Goal: Use online tool/utility: Utilize a website feature to perform a specific function

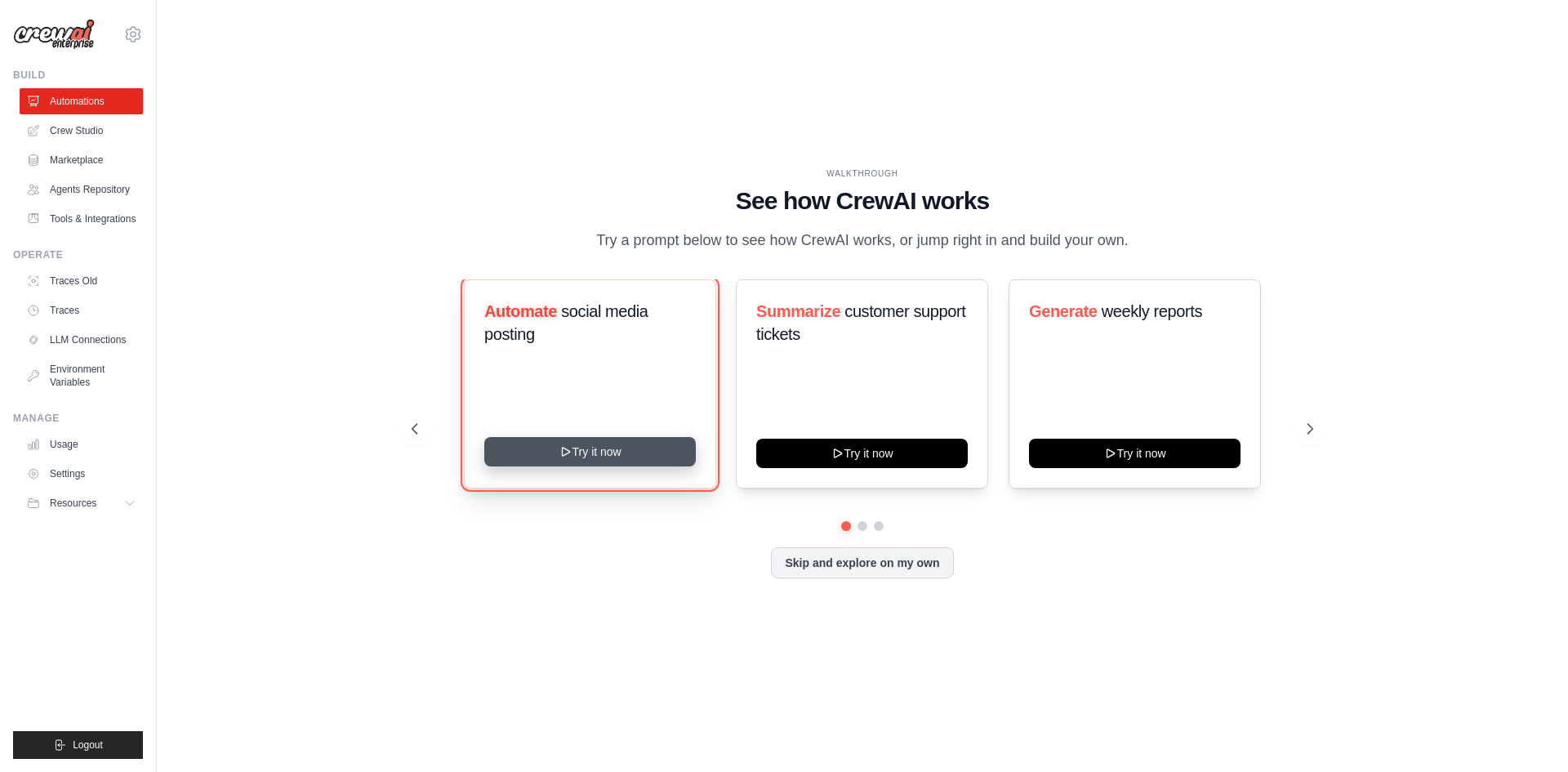
click at [610, 466] on button "Try it now" at bounding box center [590, 451] width 211 height 29
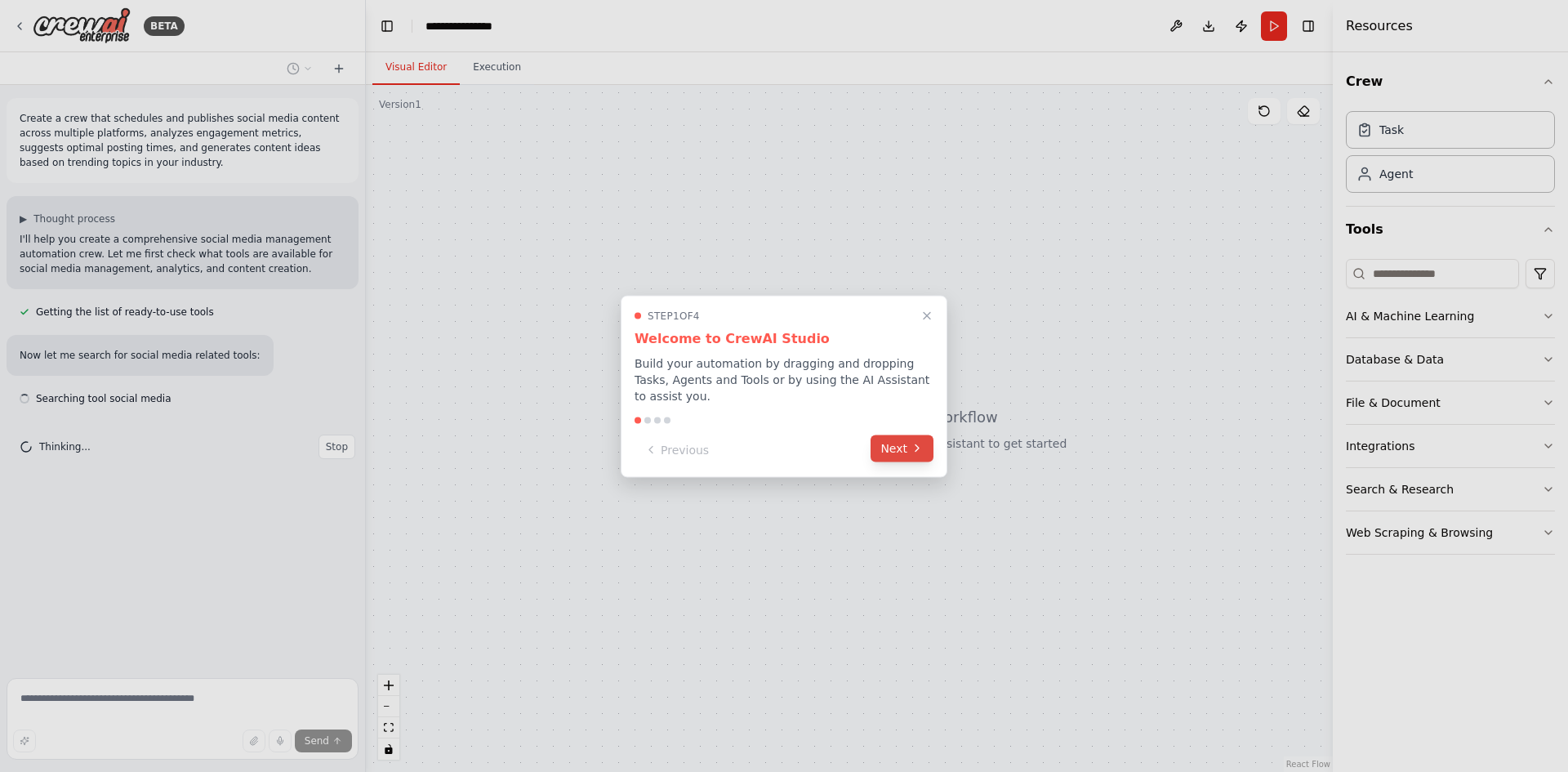
click at [897, 445] on button "Next" at bounding box center [901, 448] width 63 height 27
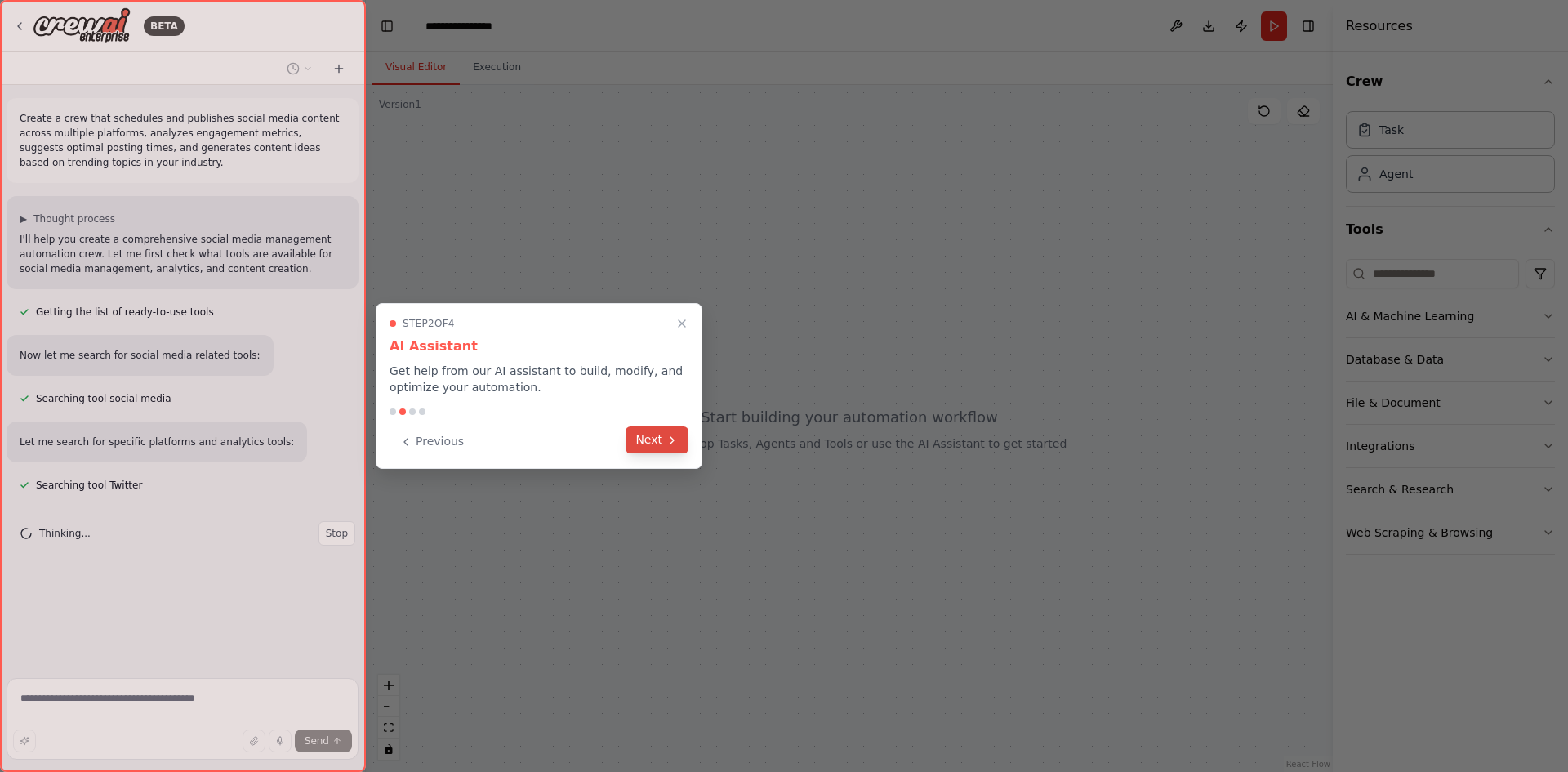
click at [662, 443] on button "Next" at bounding box center [656, 440] width 63 height 27
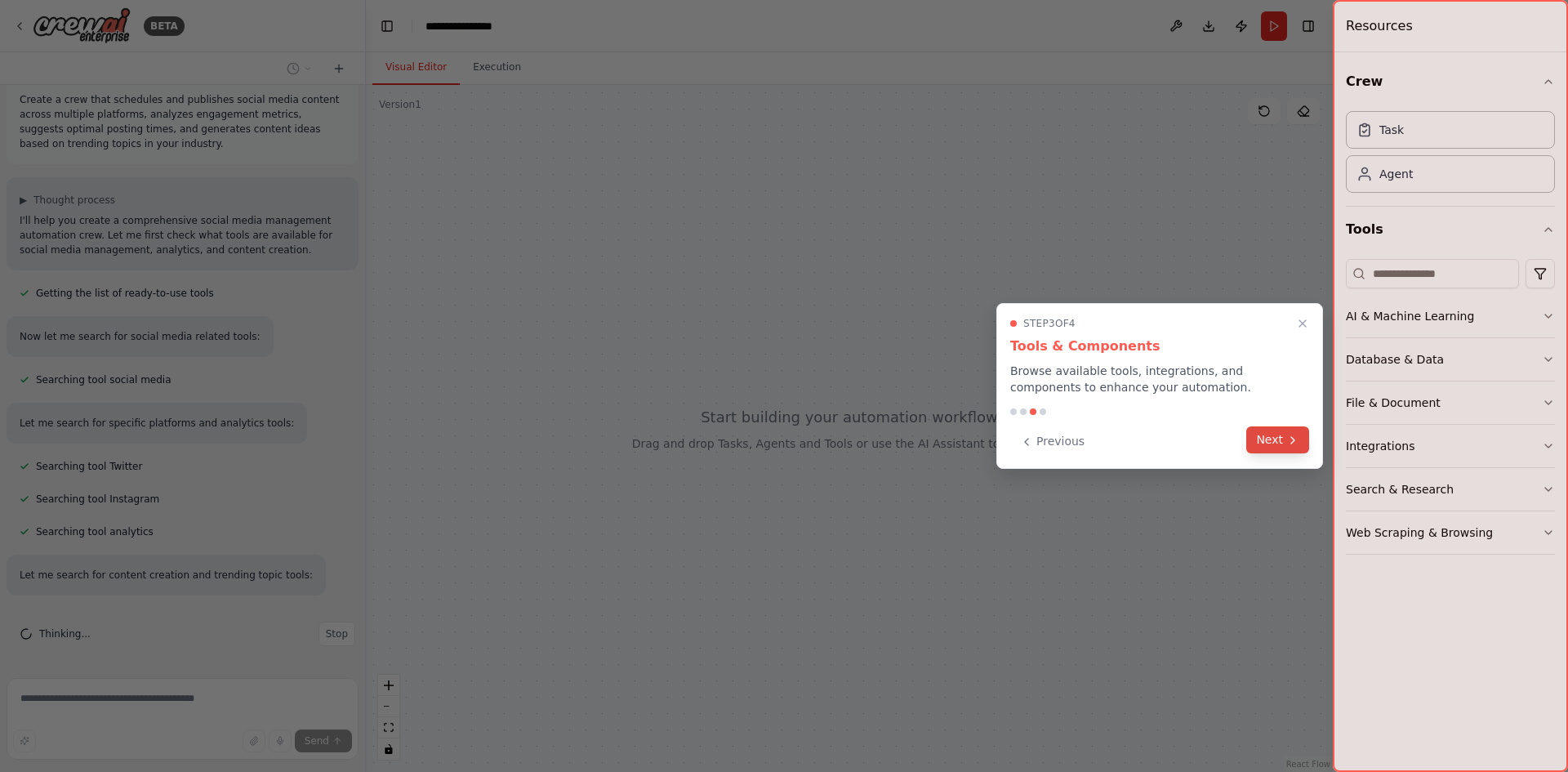
scroll to position [51, 0]
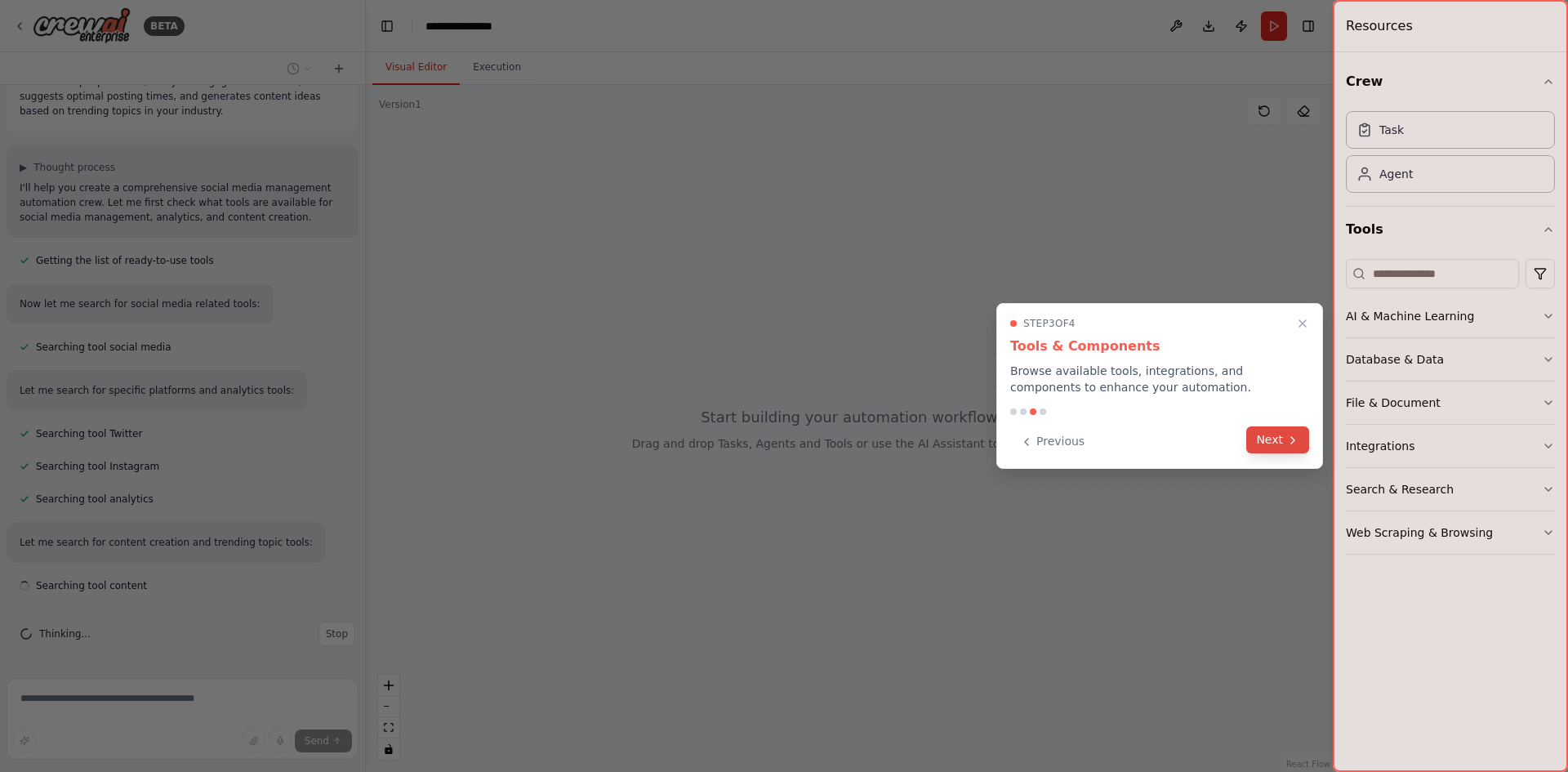
click at [1265, 443] on button "Next" at bounding box center [1277, 440] width 63 height 27
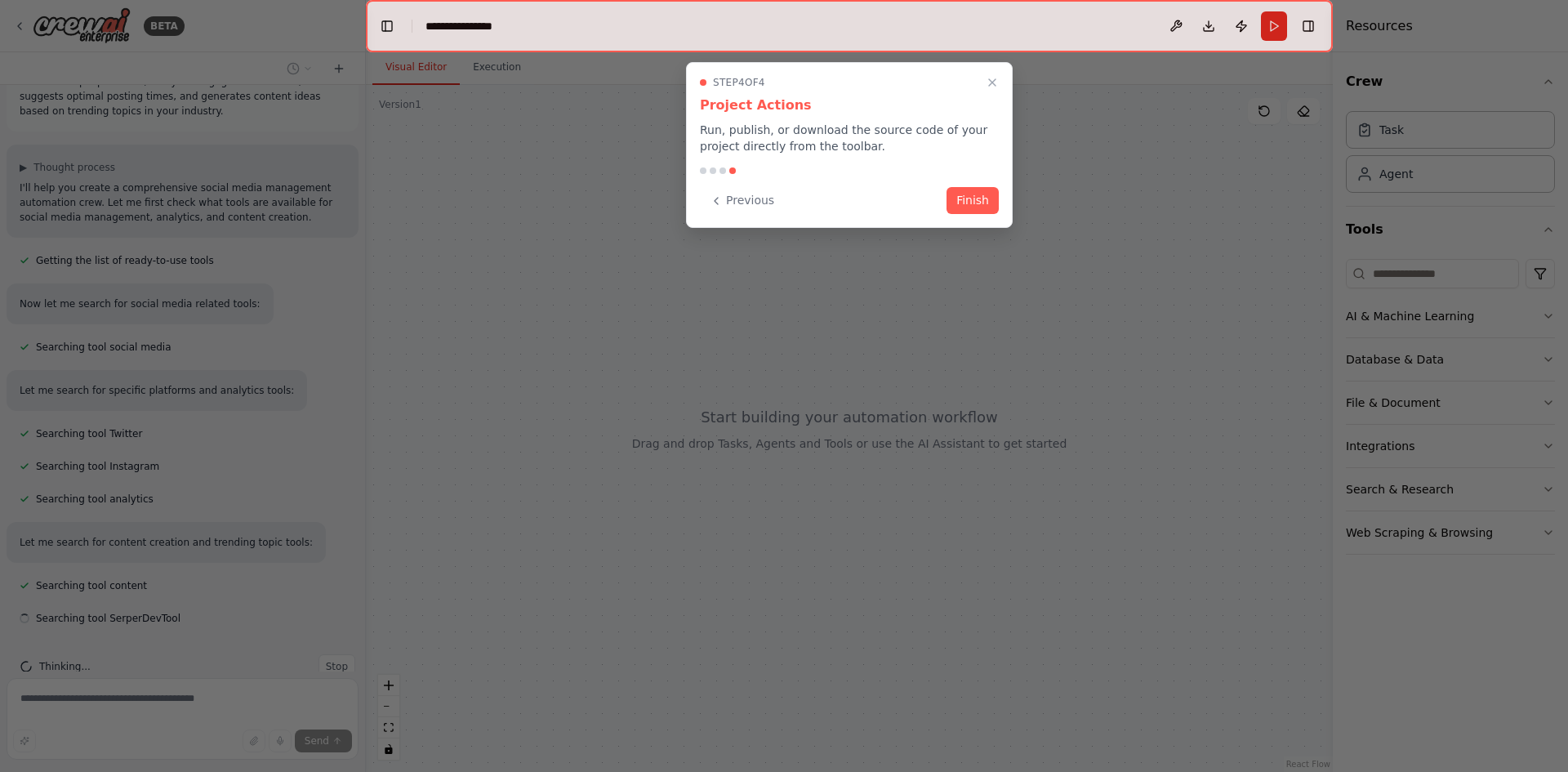
scroll to position [84, 0]
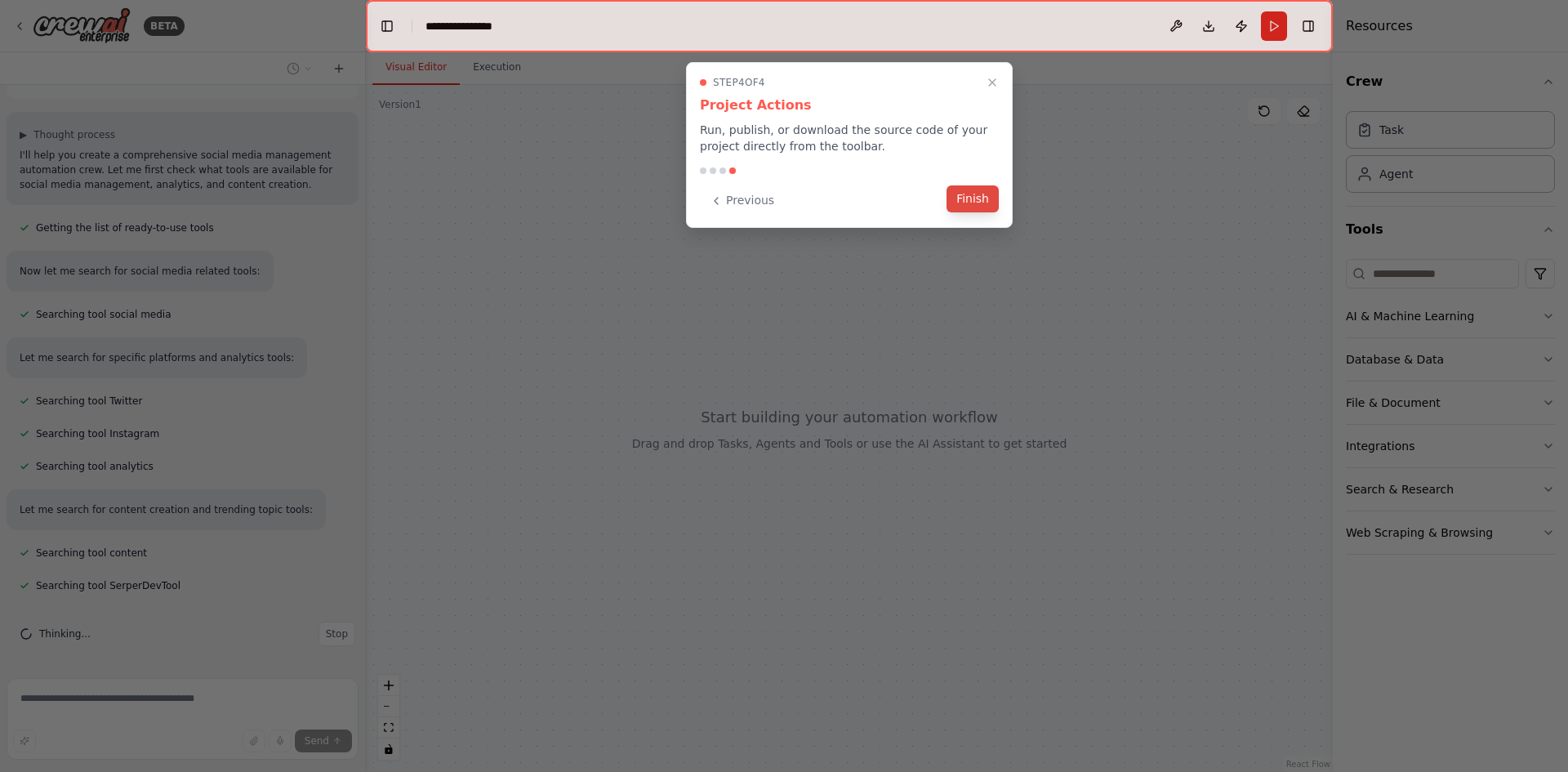
click at [977, 208] on button "Finish" at bounding box center [972, 198] width 52 height 27
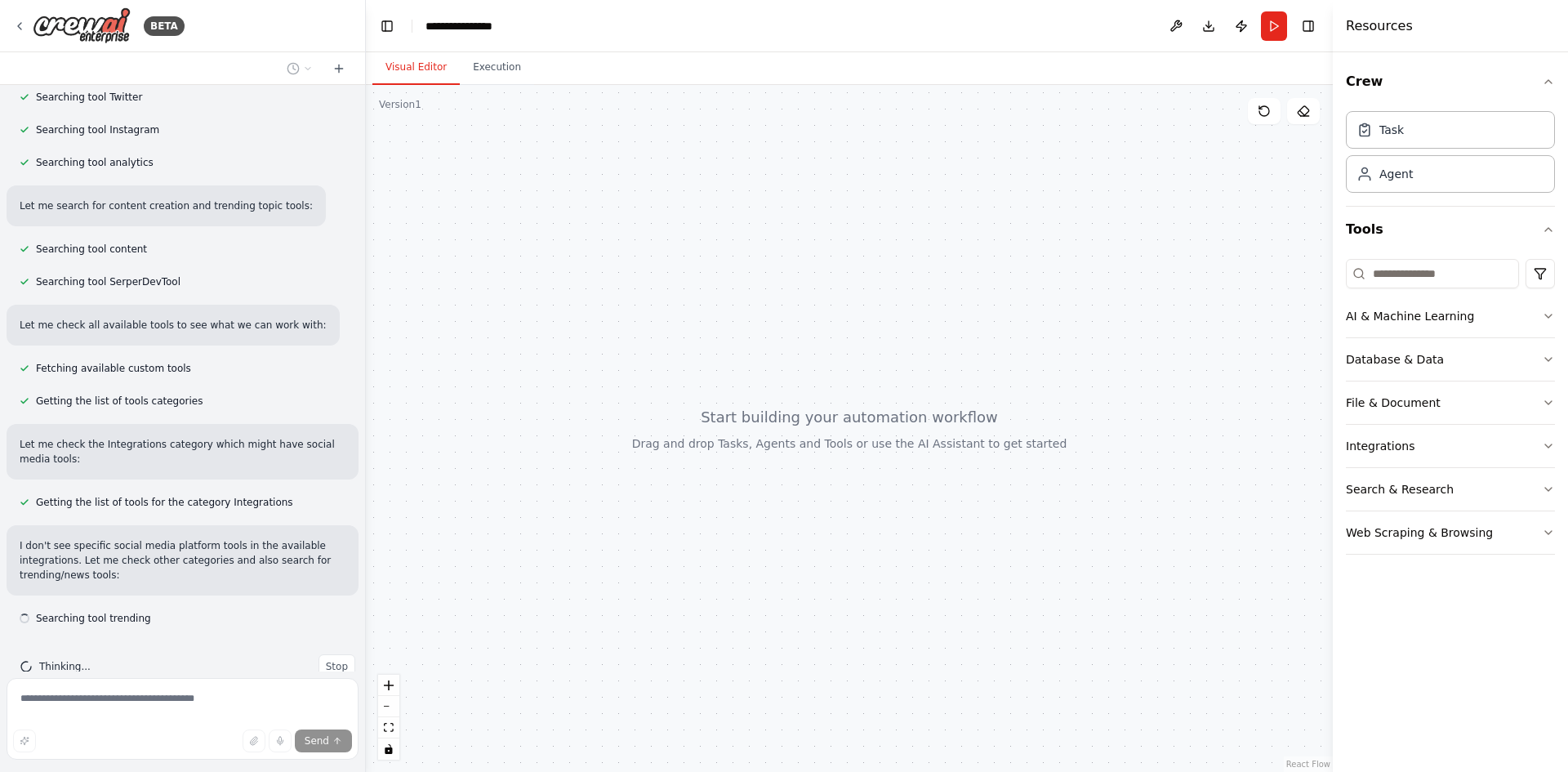
scroll to position [420, 0]
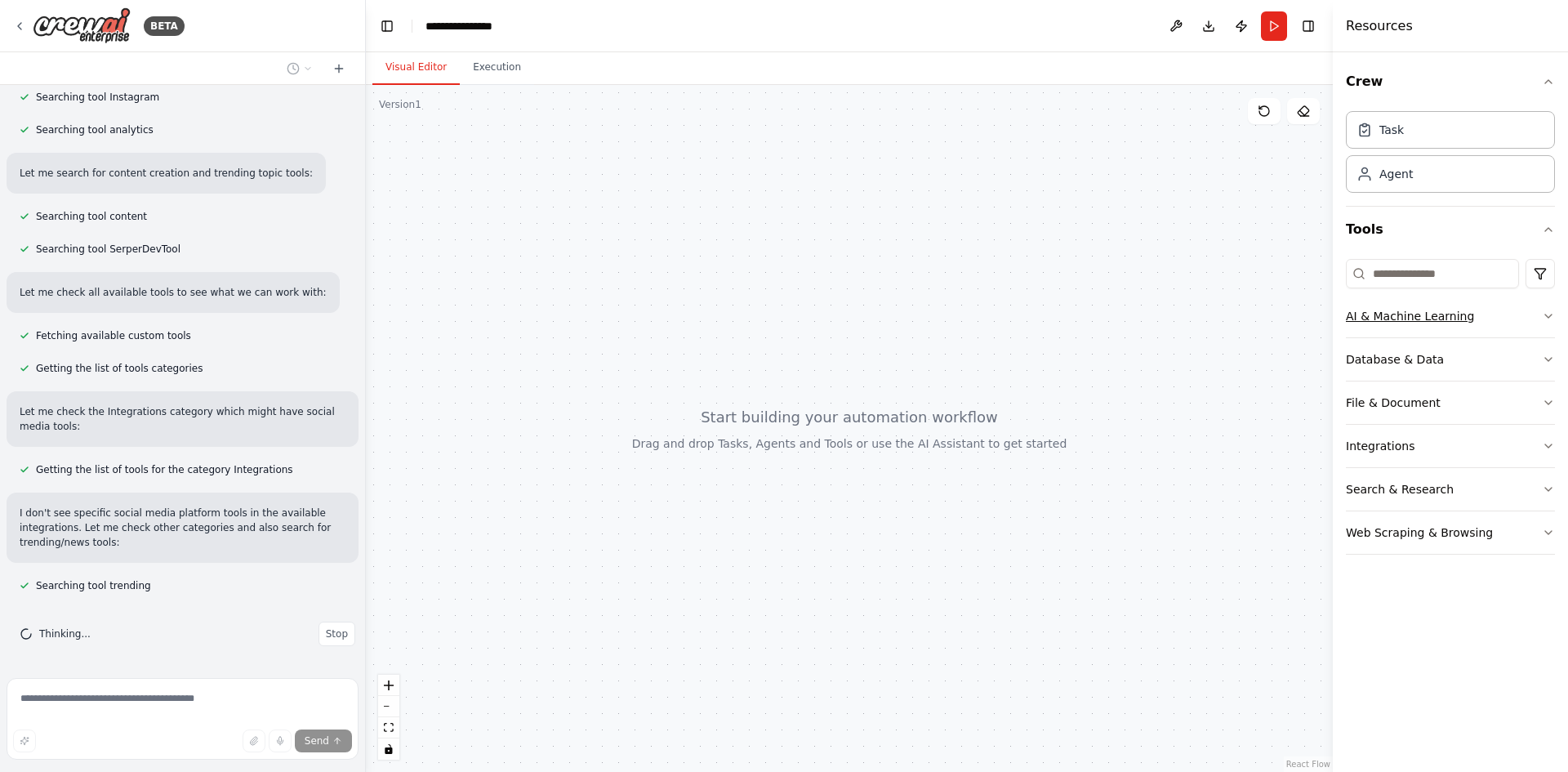
click at [1541, 315] on button "AI & Machine Learning" at bounding box center [1450, 316] width 209 height 42
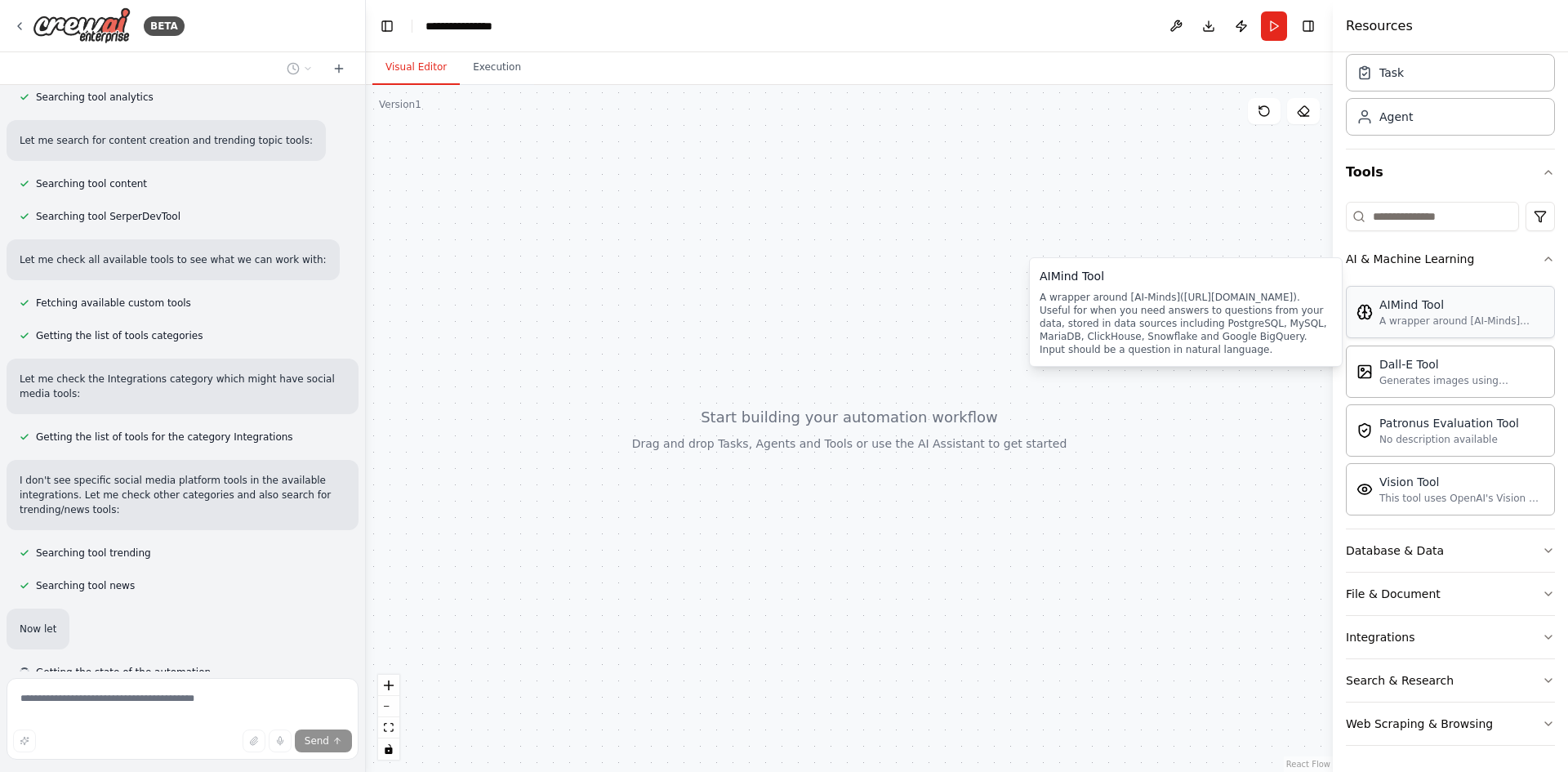
scroll to position [540, 0]
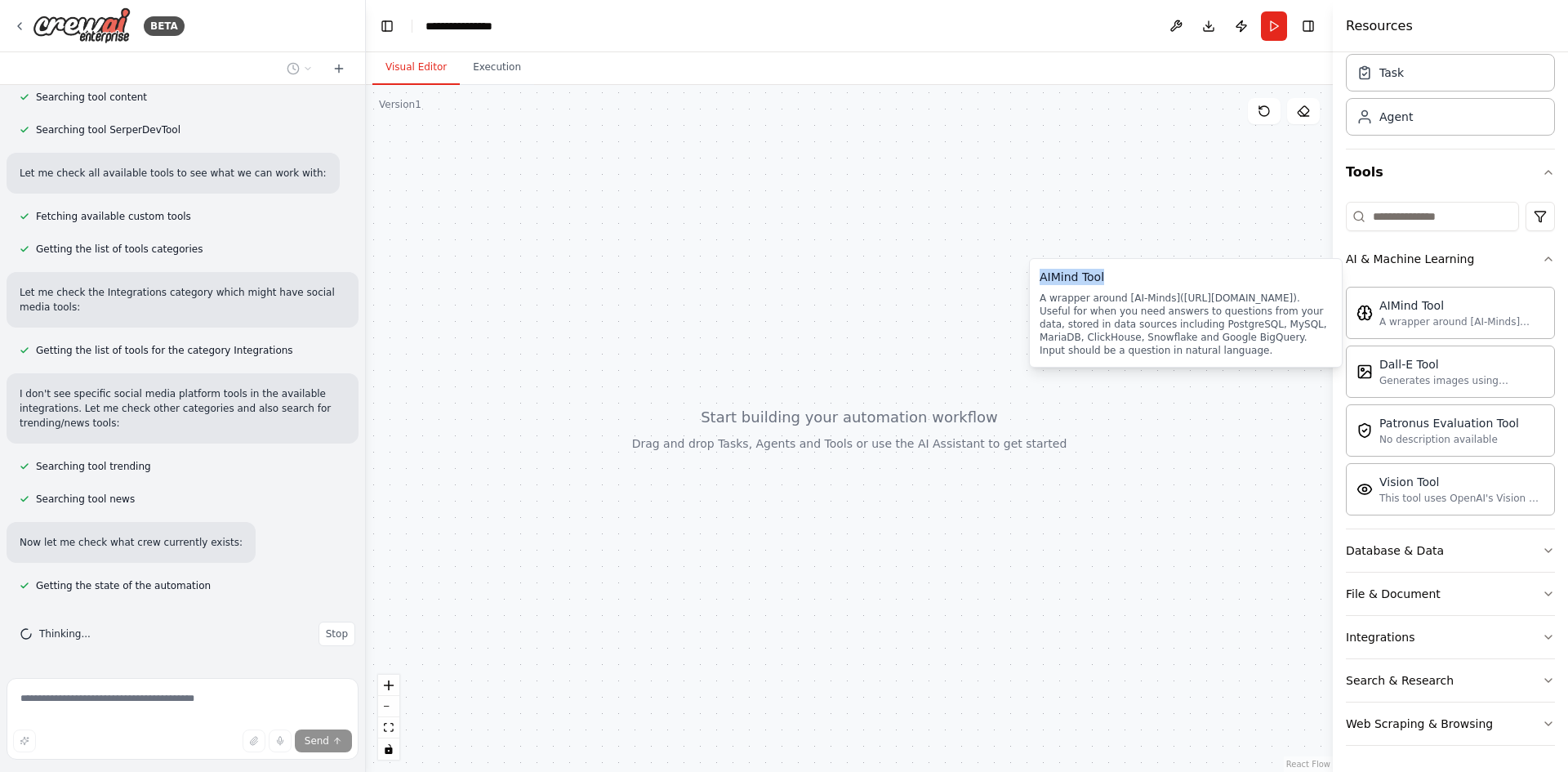
drag, startPoint x: 1109, startPoint y: 274, endPoint x: 1032, endPoint y: 276, distance: 77.0
click at [1032, 276] on div "AIMind Tool A wrapper around [AI-Minds](https://mindsdb.com/minds). Useful for …" at bounding box center [1186, 313] width 314 height 109
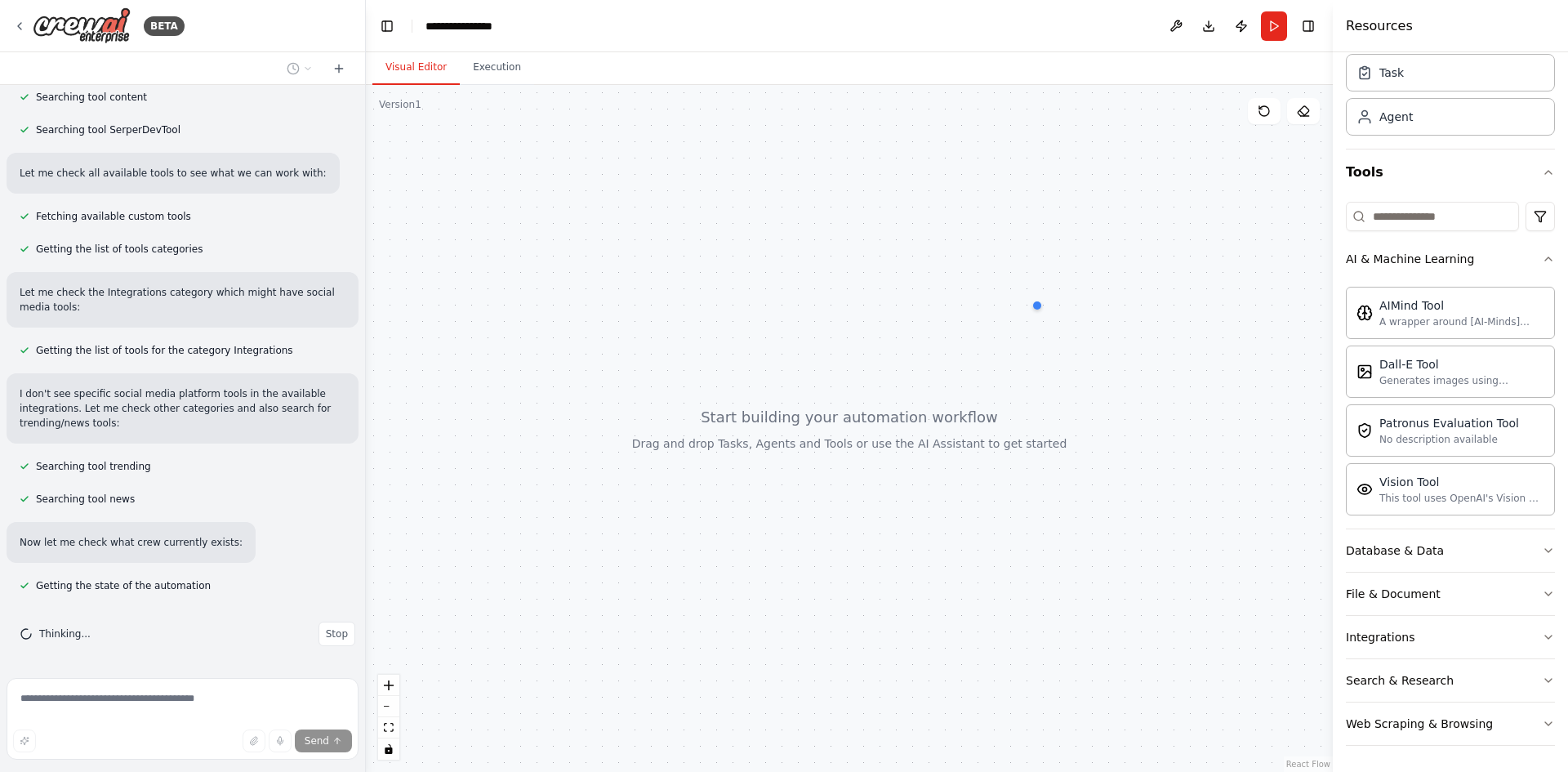
copy div "AIMind Tool"
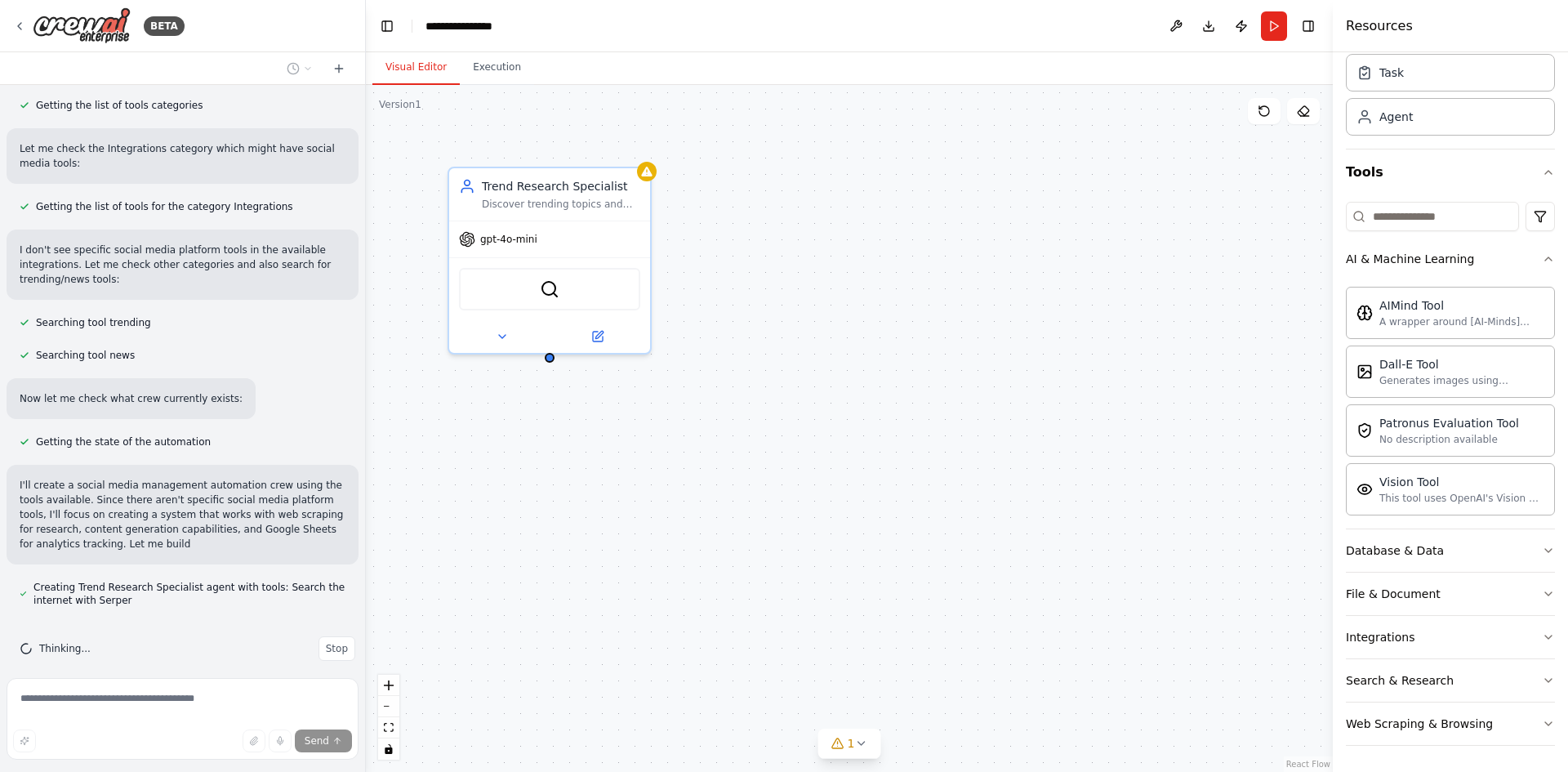
scroll to position [718, 0]
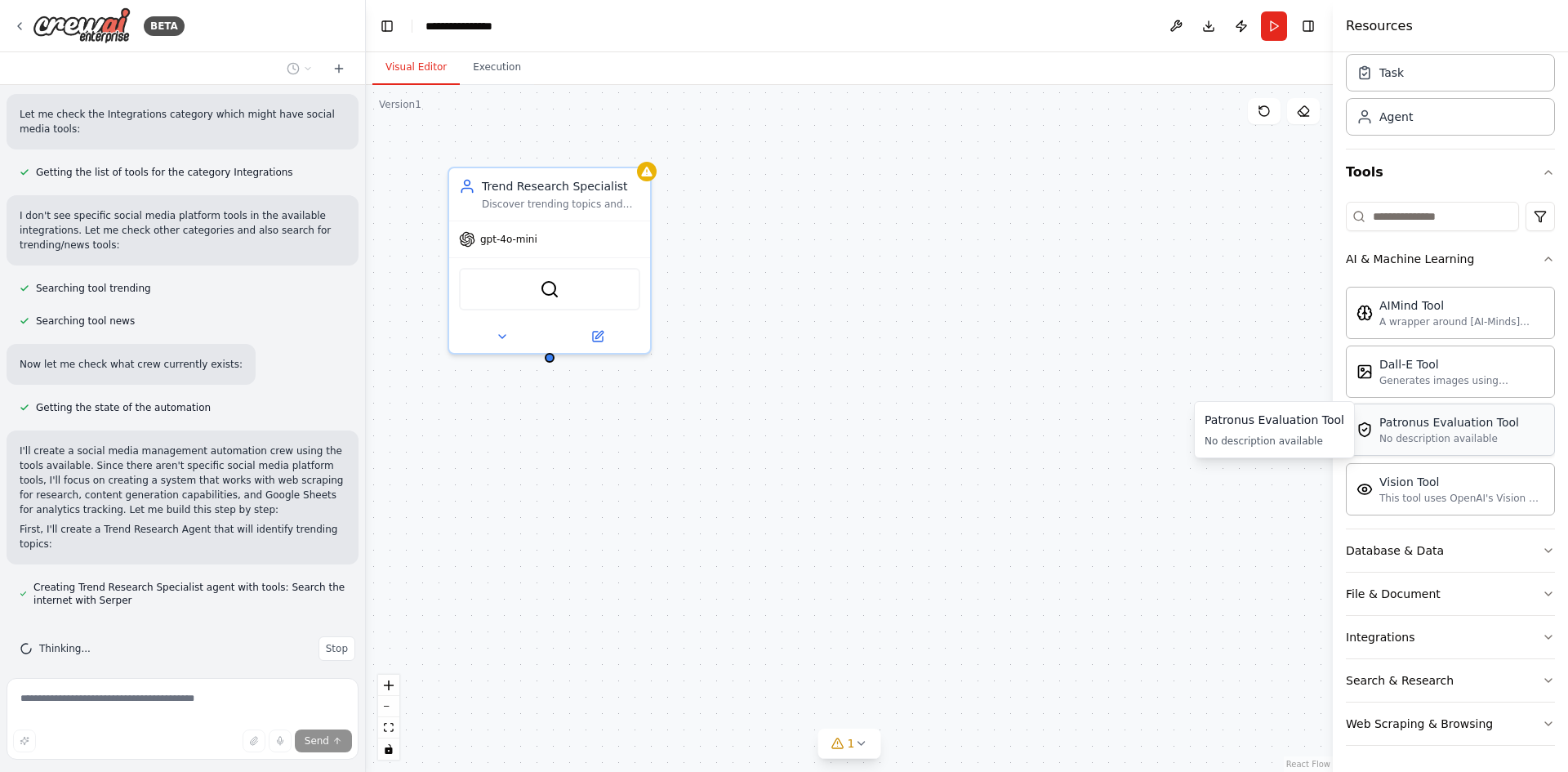
click at [1480, 425] on div "Patronus Evaluation Tool" at bounding box center [1449, 422] width 140 height 17
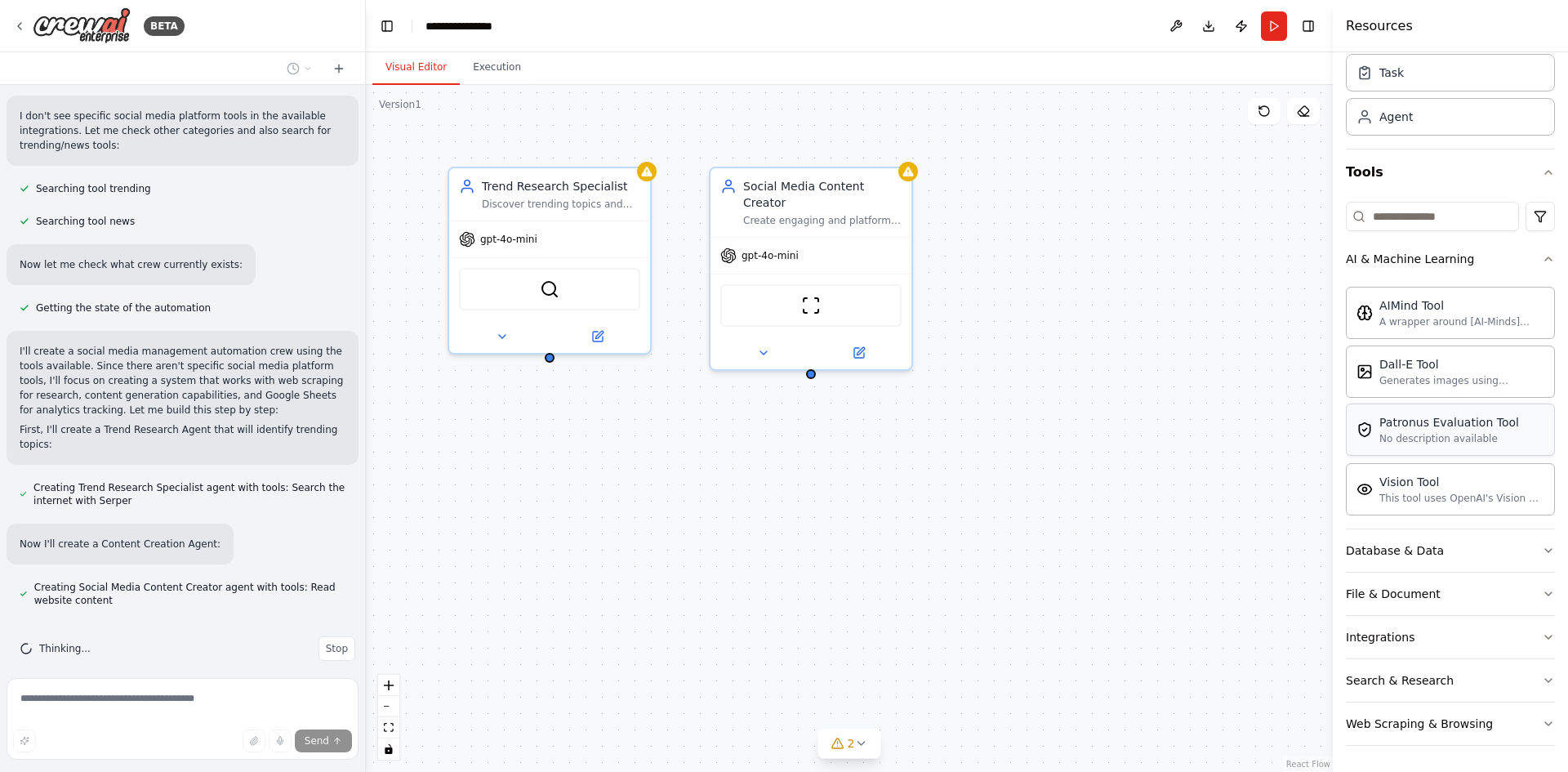
click at [1494, 435] on div "No description available" at bounding box center [1449, 438] width 140 height 13
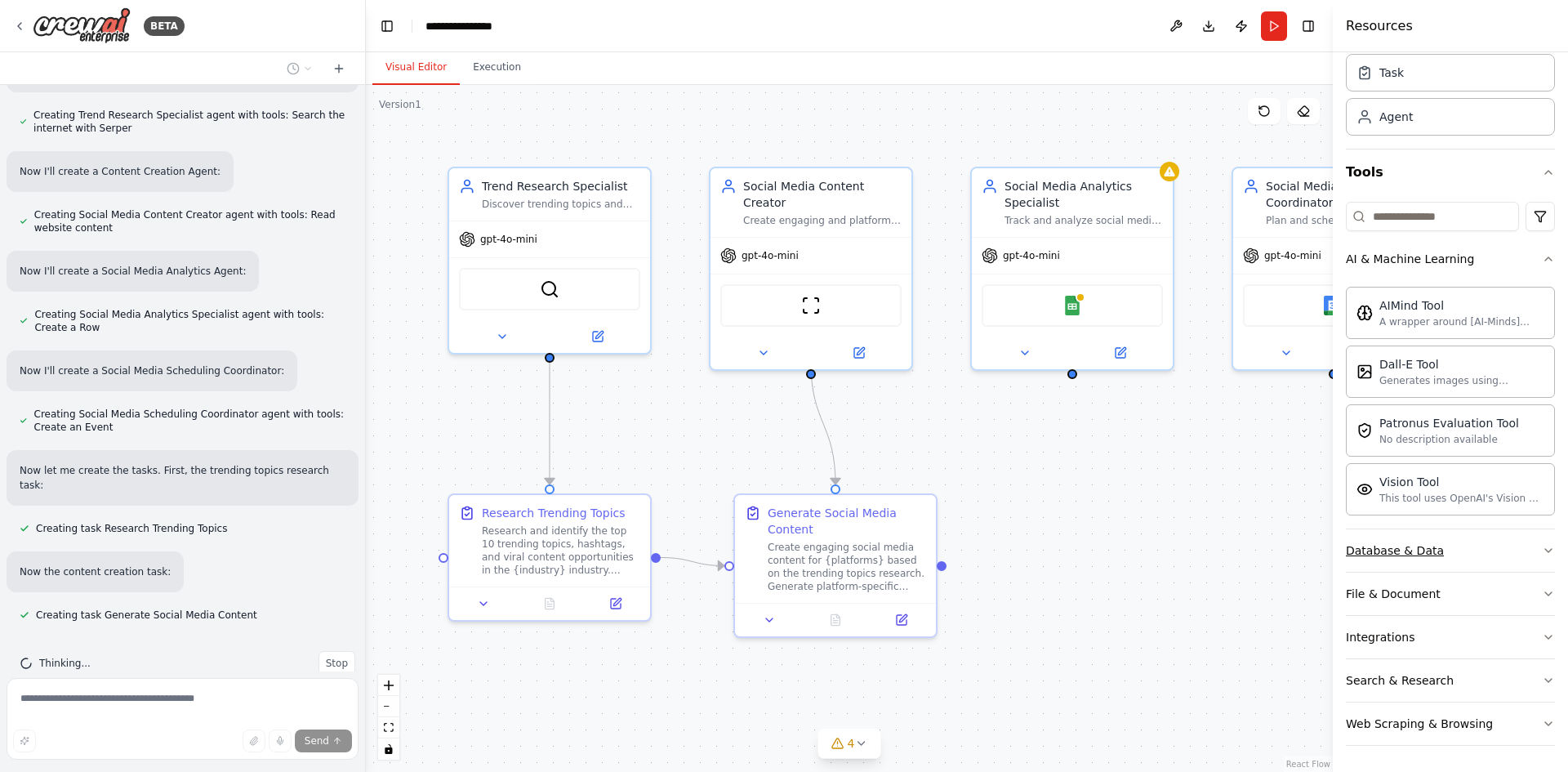
scroll to position [1277, 0]
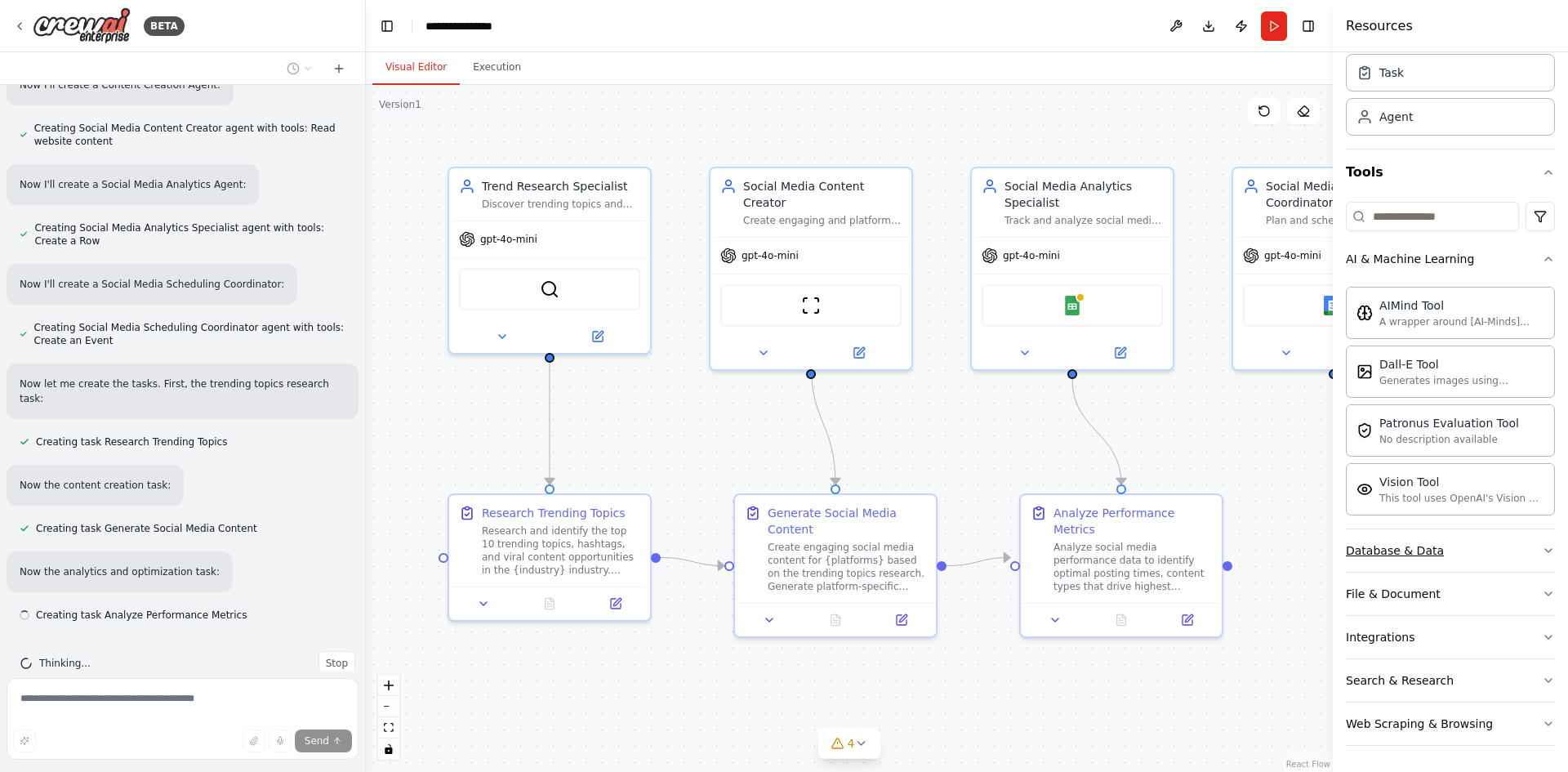
click at [1517, 553] on button "Database & Data" at bounding box center [1450, 551] width 209 height 42
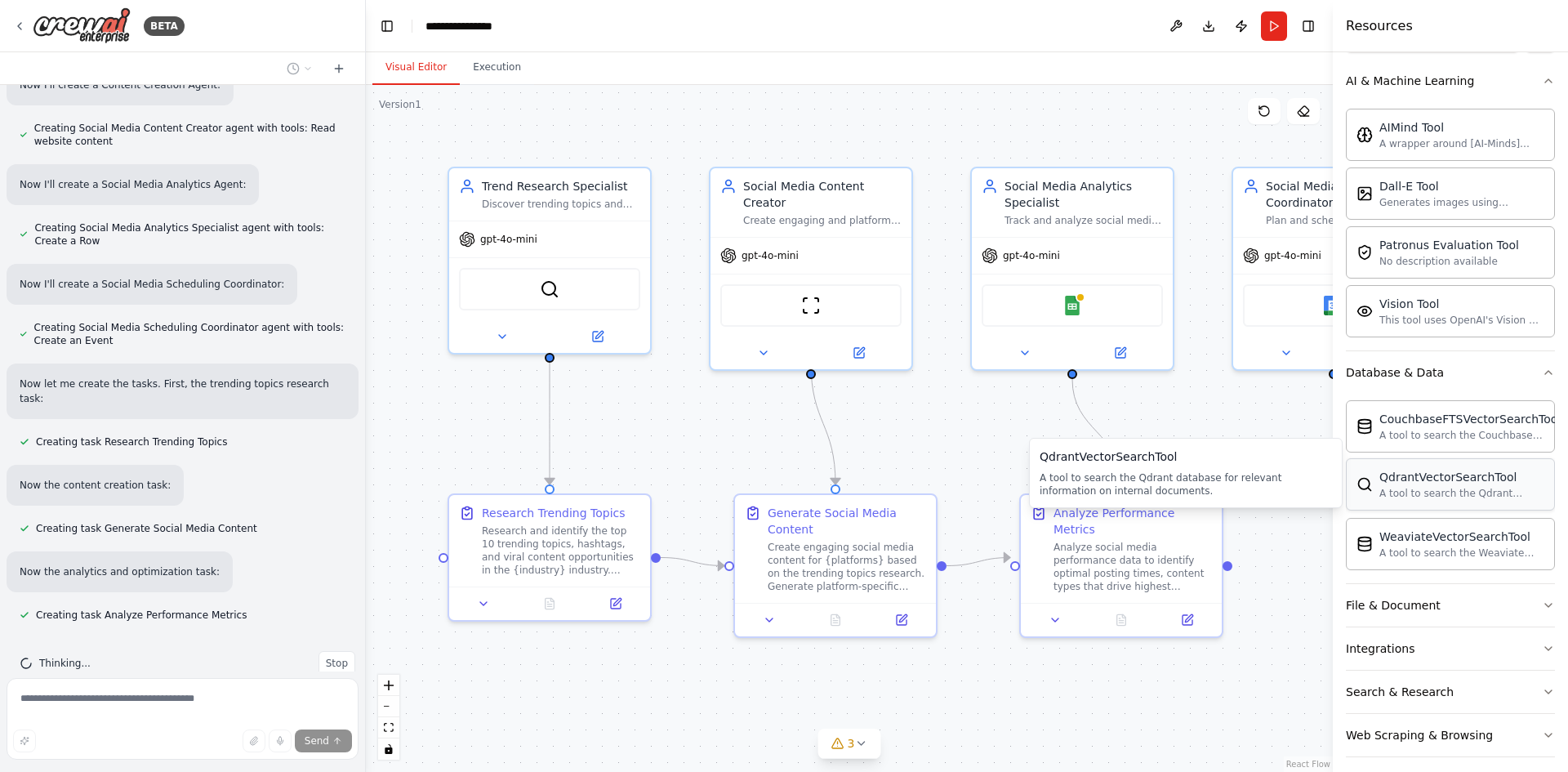
scroll to position [247, 0]
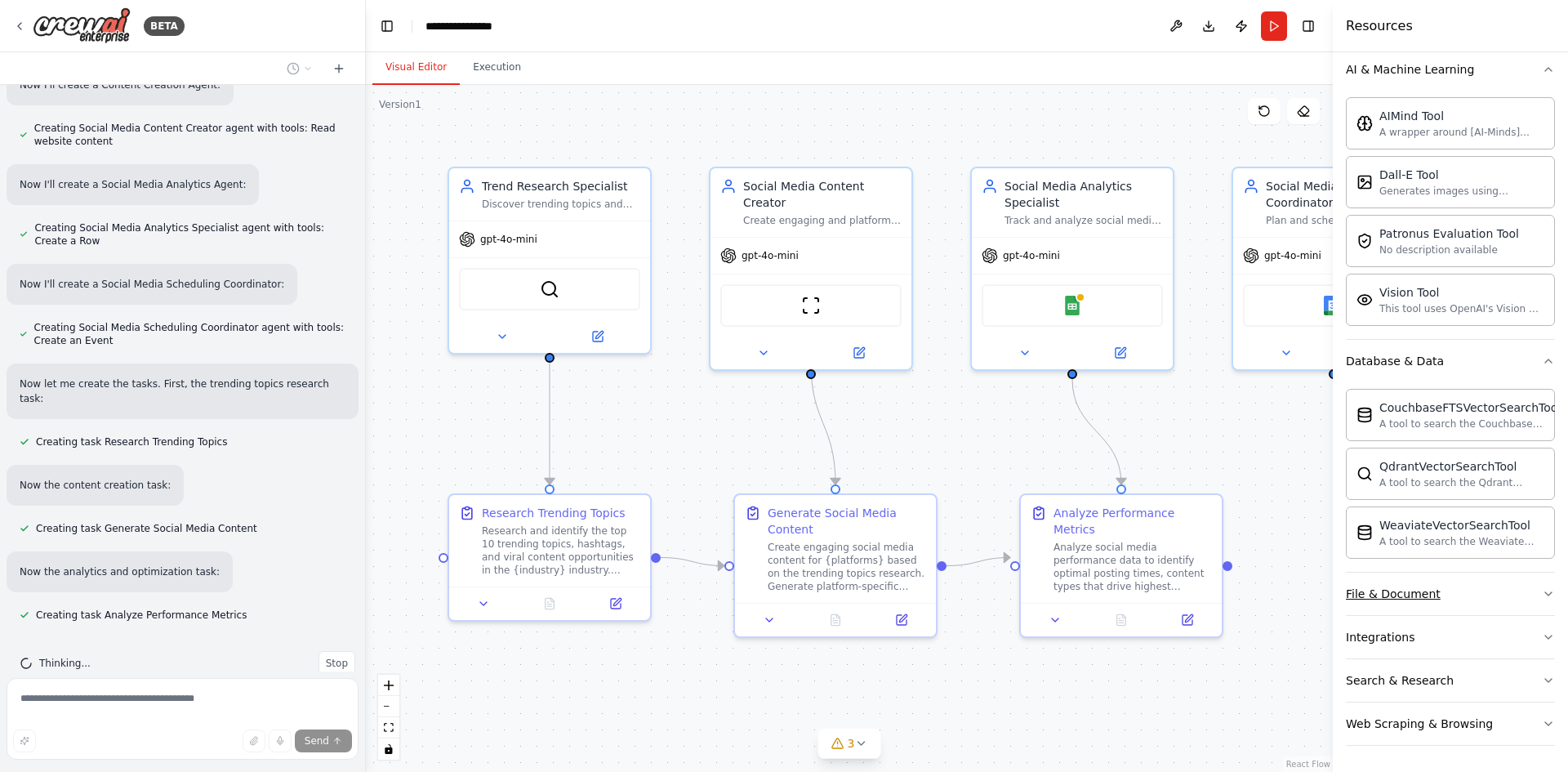
click at [1511, 595] on button "File & Document" at bounding box center [1450, 594] width 209 height 42
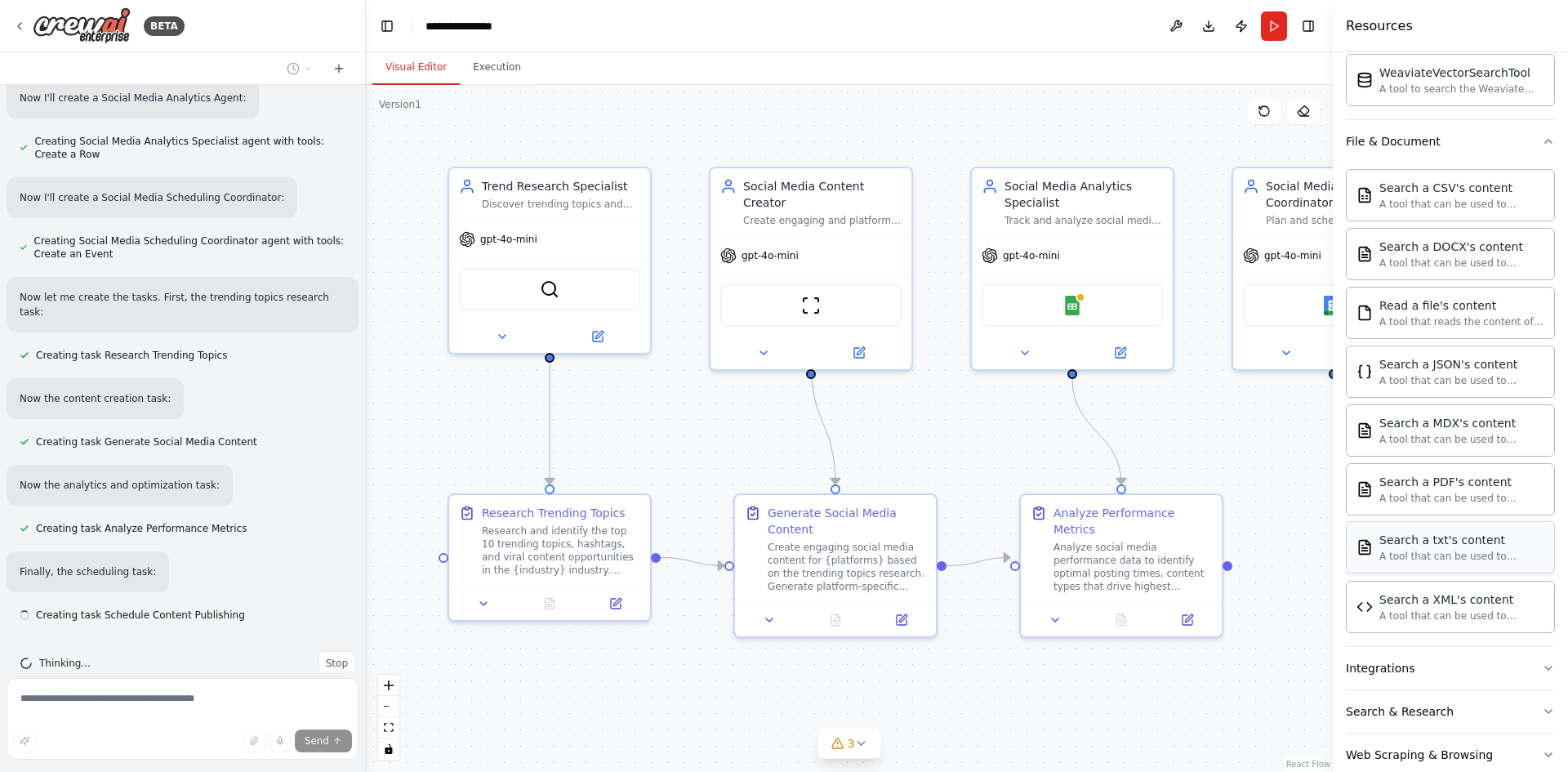
scroll to position [731, 0]
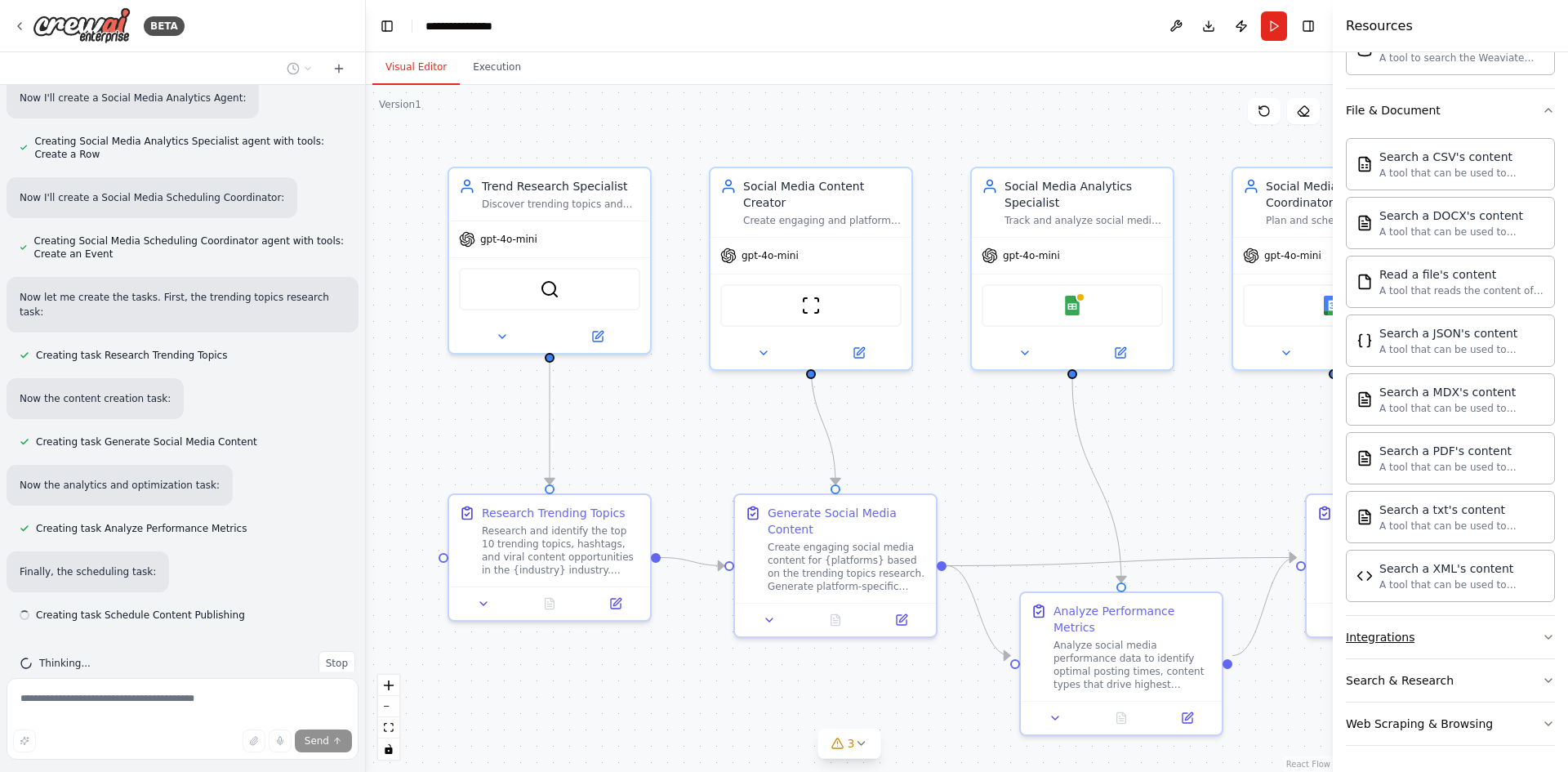
click at [1498, 635] on button "Integrations" at bounding box center [1450, 637] width 209 height 42
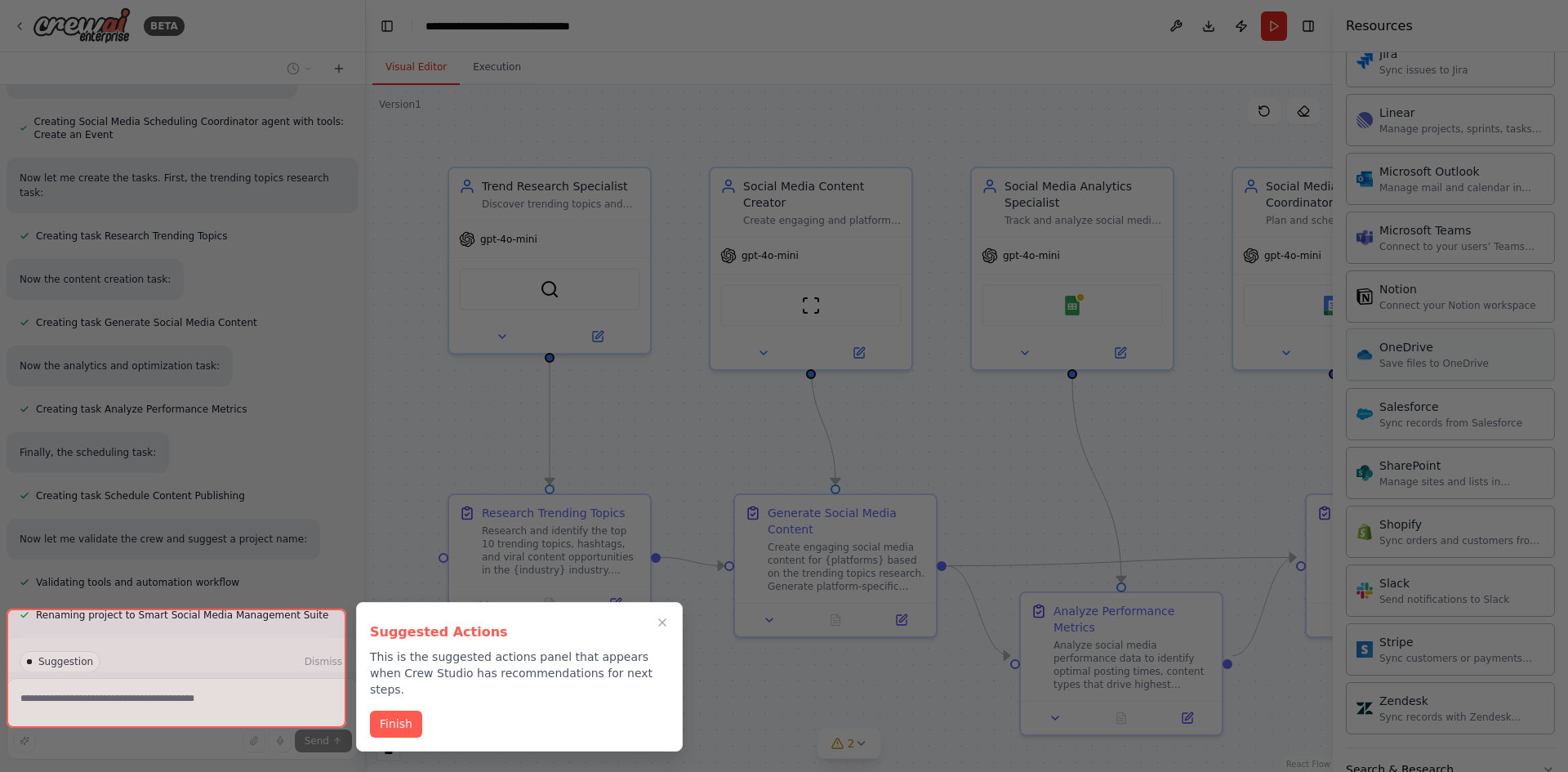
scroll to position [1956, 0]
drag, startPoint x: 660, startPoint y: 627, endPoint x: 749, endPoint y: 621, distance: 89.2
click at [660, 626] on icon "Close walkthrough" at bounding box center [662, 622] width 13 height 13
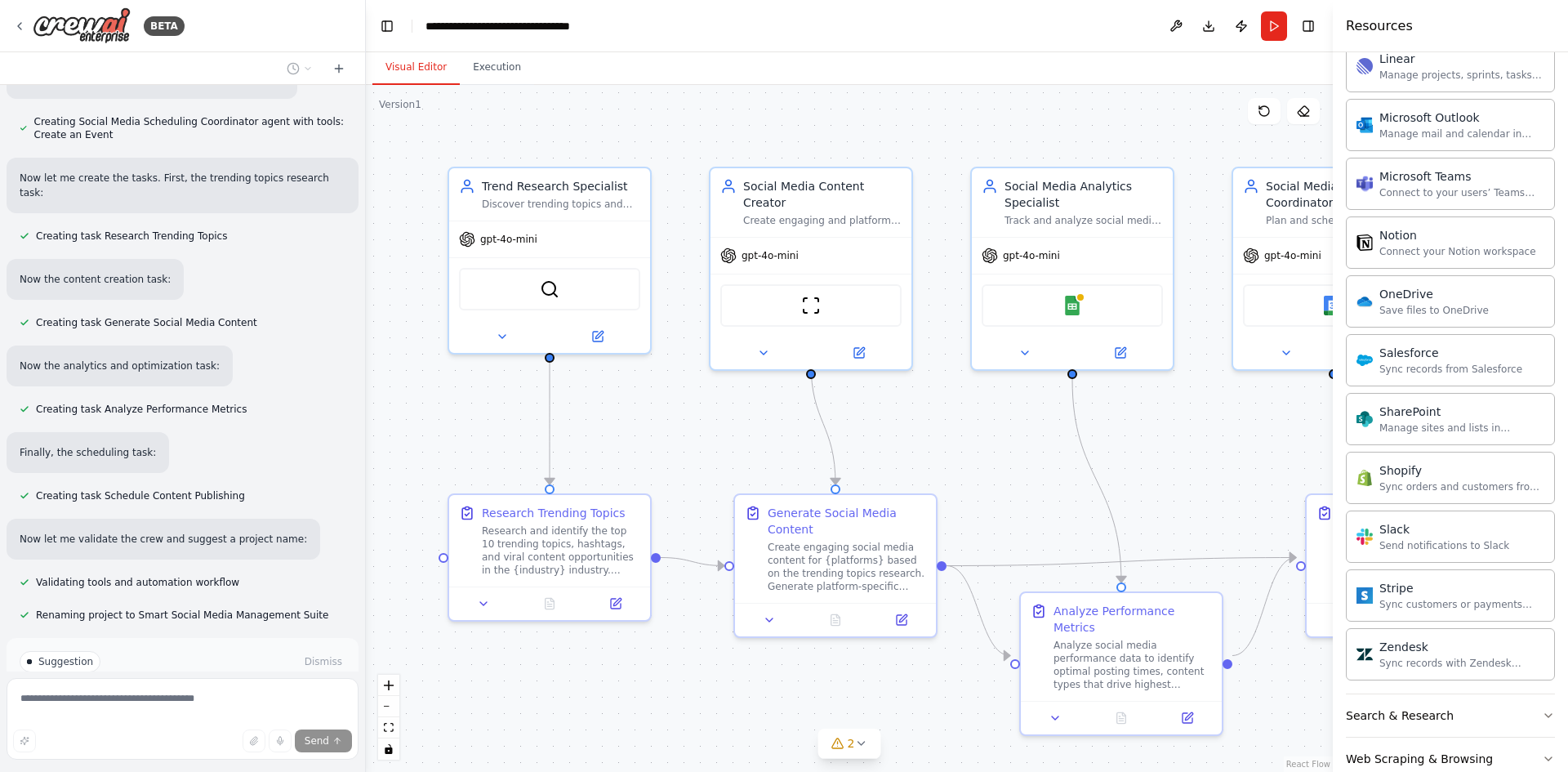
scroll to position [2038, 0]
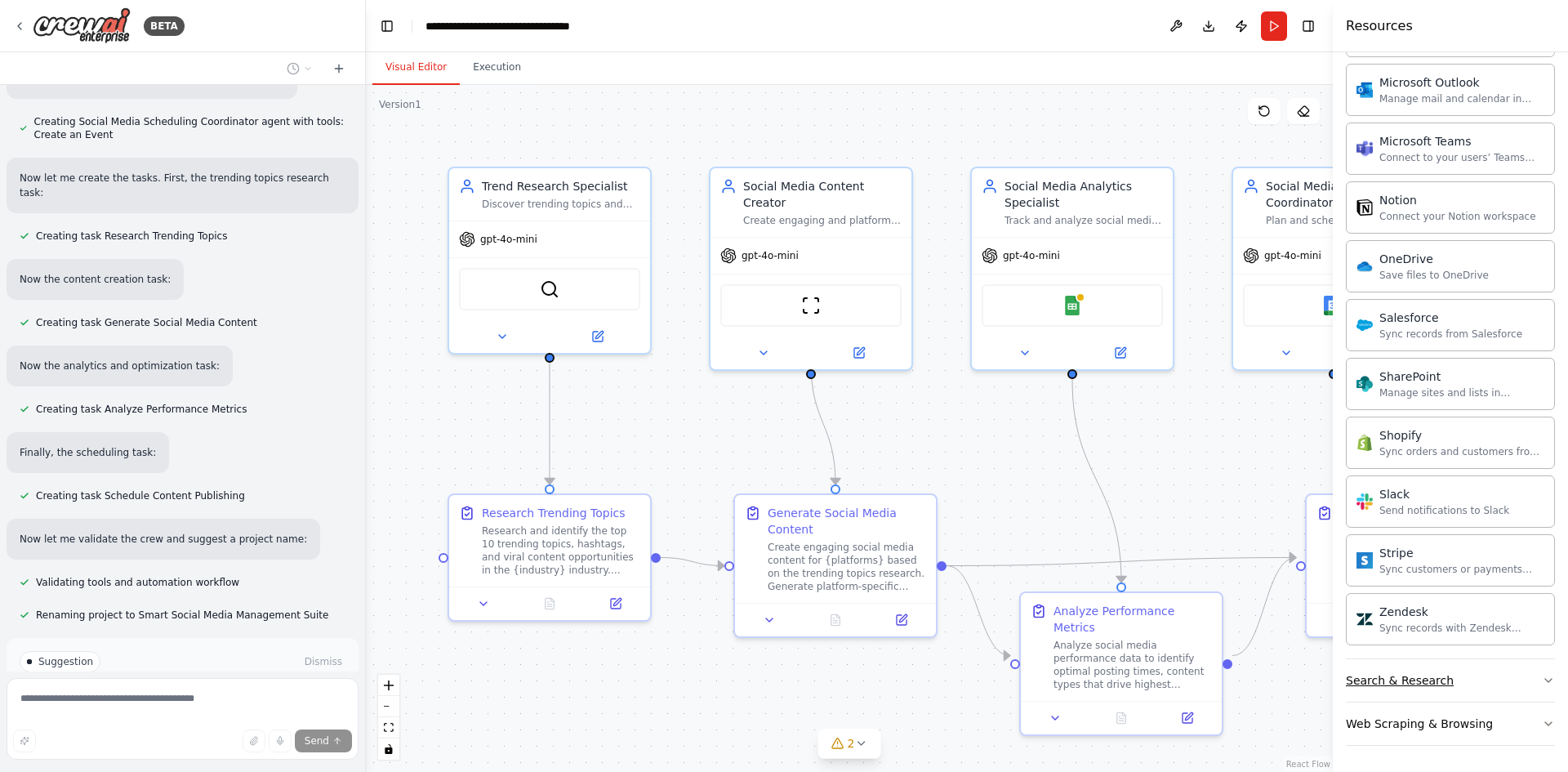
click at [1472, 677] on button "Search & Research" at bounding box center [1450, 680] width 209 height 42
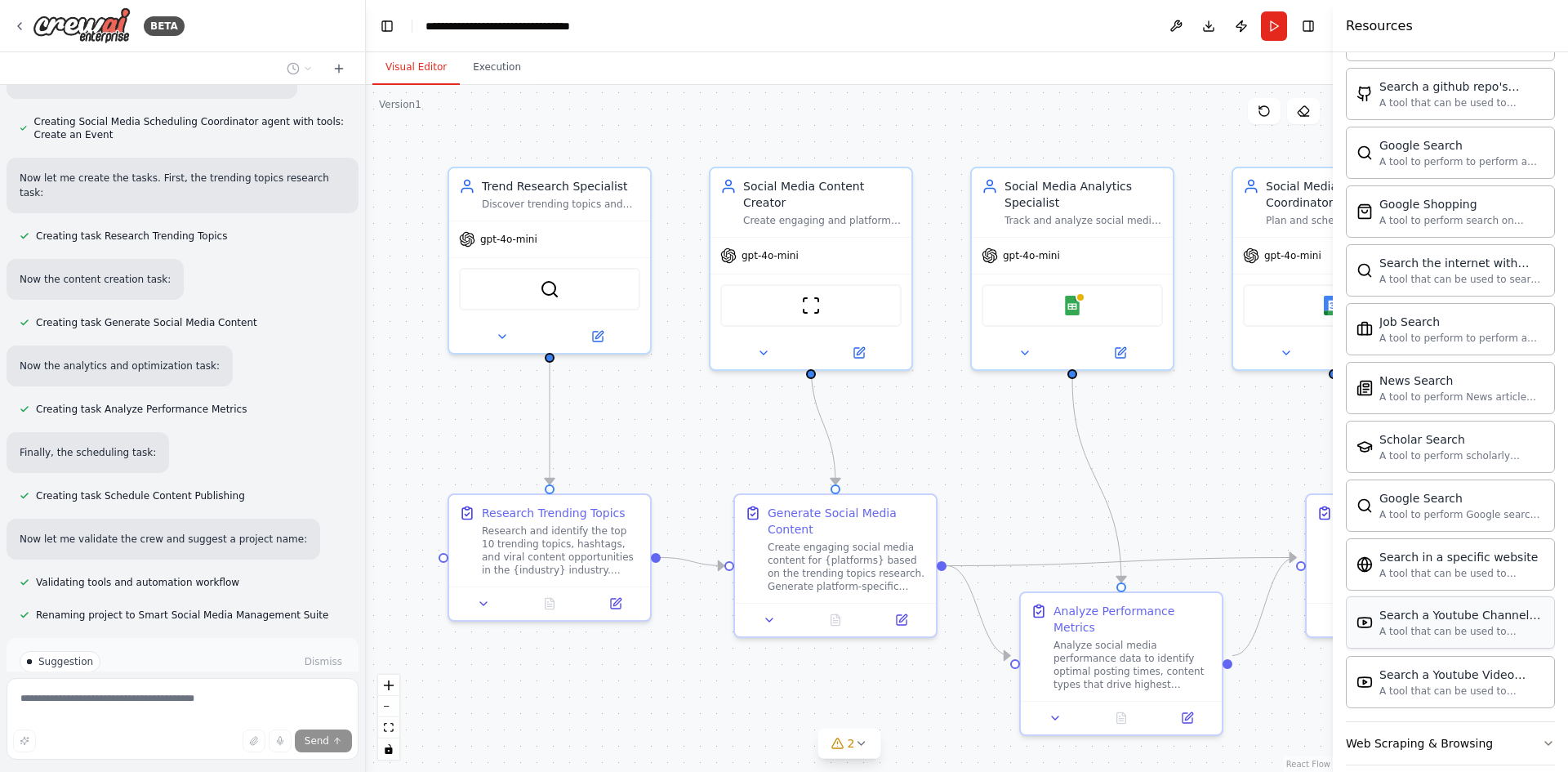
scroll to position [2874, 0]
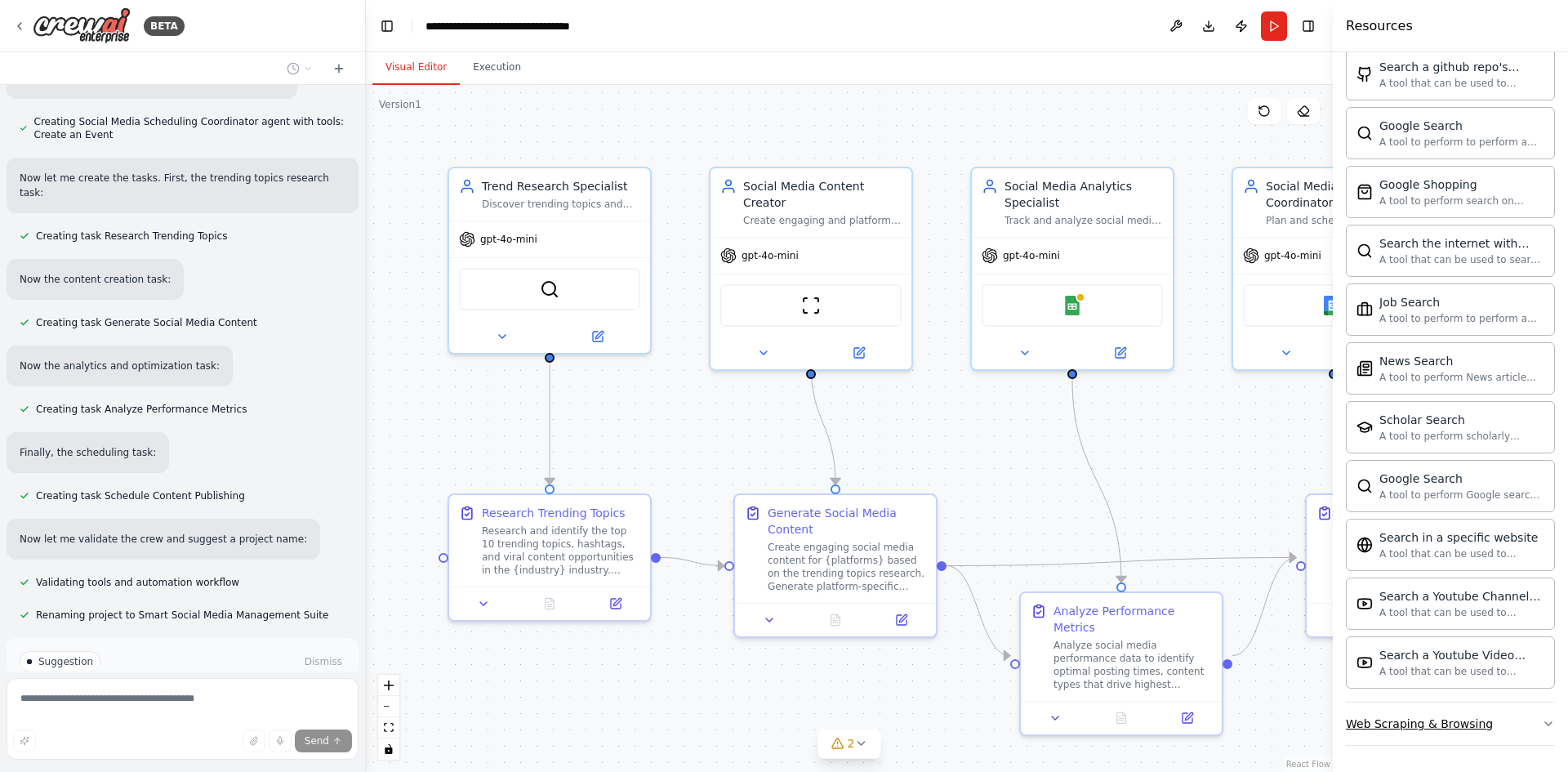
click at [1501, 717] on button "Web Scraping & Browsing" at bounding box center [1450, 724] width 209 height 42
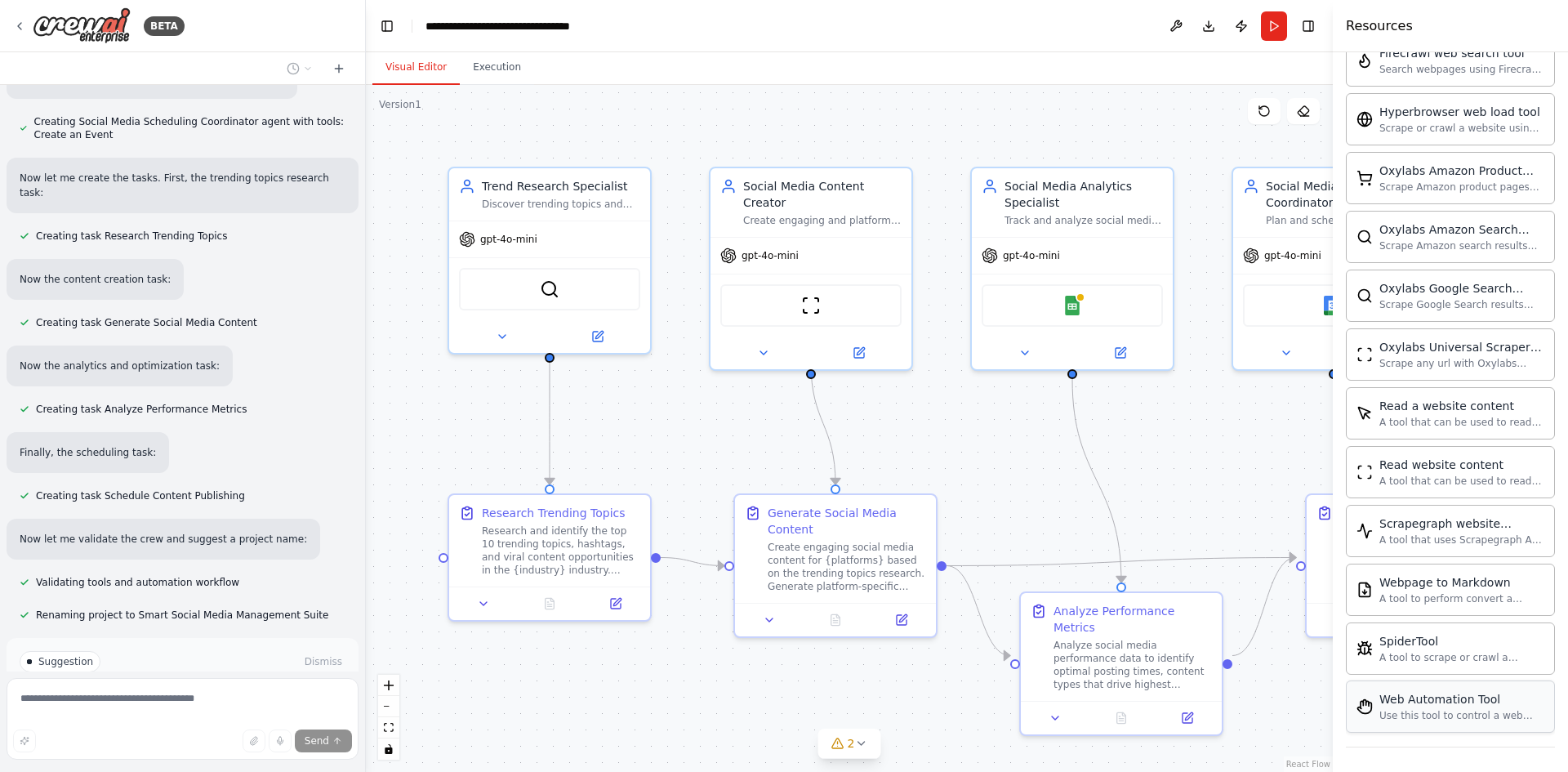
scroll to position [3769, 0]
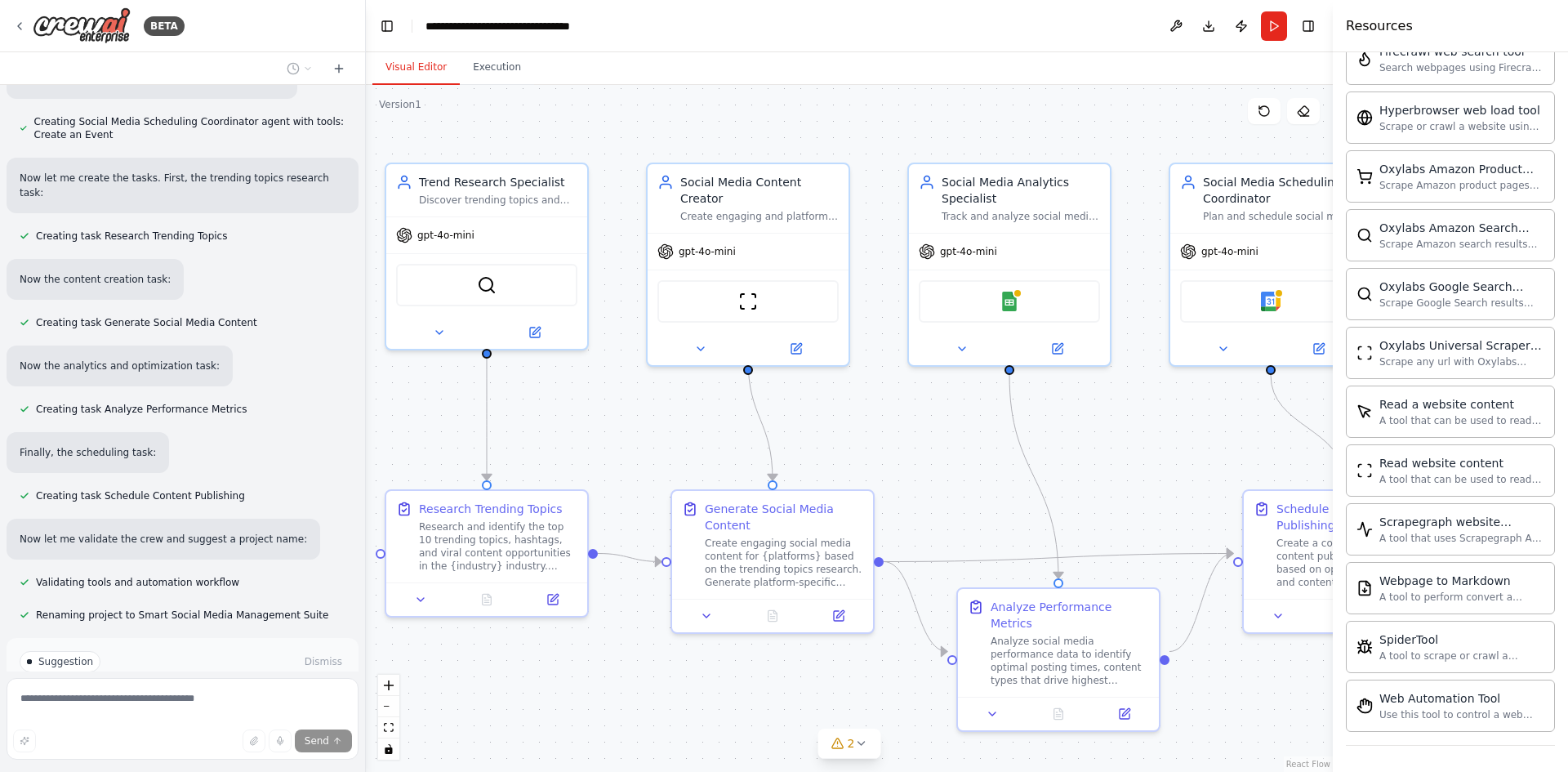
drag, startPoint x: 892, startPoint y: 690, endPoint x: 830, endPoint y: 687, distance: 62.1
click at [830, 687] on div ".deletable-edge-delete-btn { width: 20px; height: 20px; border: 0px solid #ffff…" at bounding box center [849, 428] width 967 height 687
click at [389, 706] on icon "zoom out" at bounding box center [388, 707] width 10 height 2
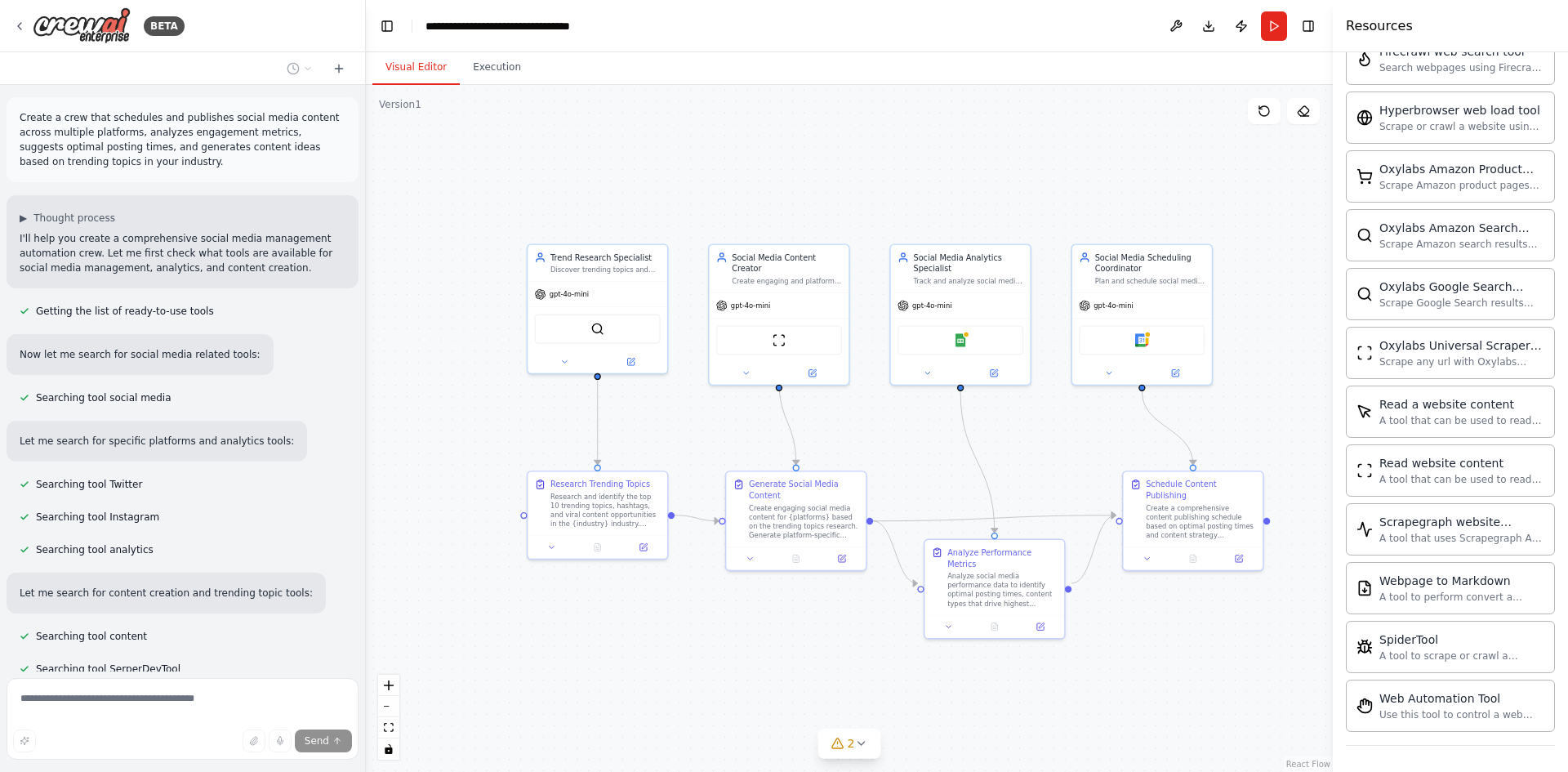
scroll to position [0, 0]
click at [630, 308] on div "SerperDevTool" at bounding box center [597, 326] width 140 height 43
click at [621, 298] on div "gpt-4o-mini" at bounding box center [597, 292] width 140 height 26
click at [561, 365] on button at bounding box center [564, 360] width 63 height 14
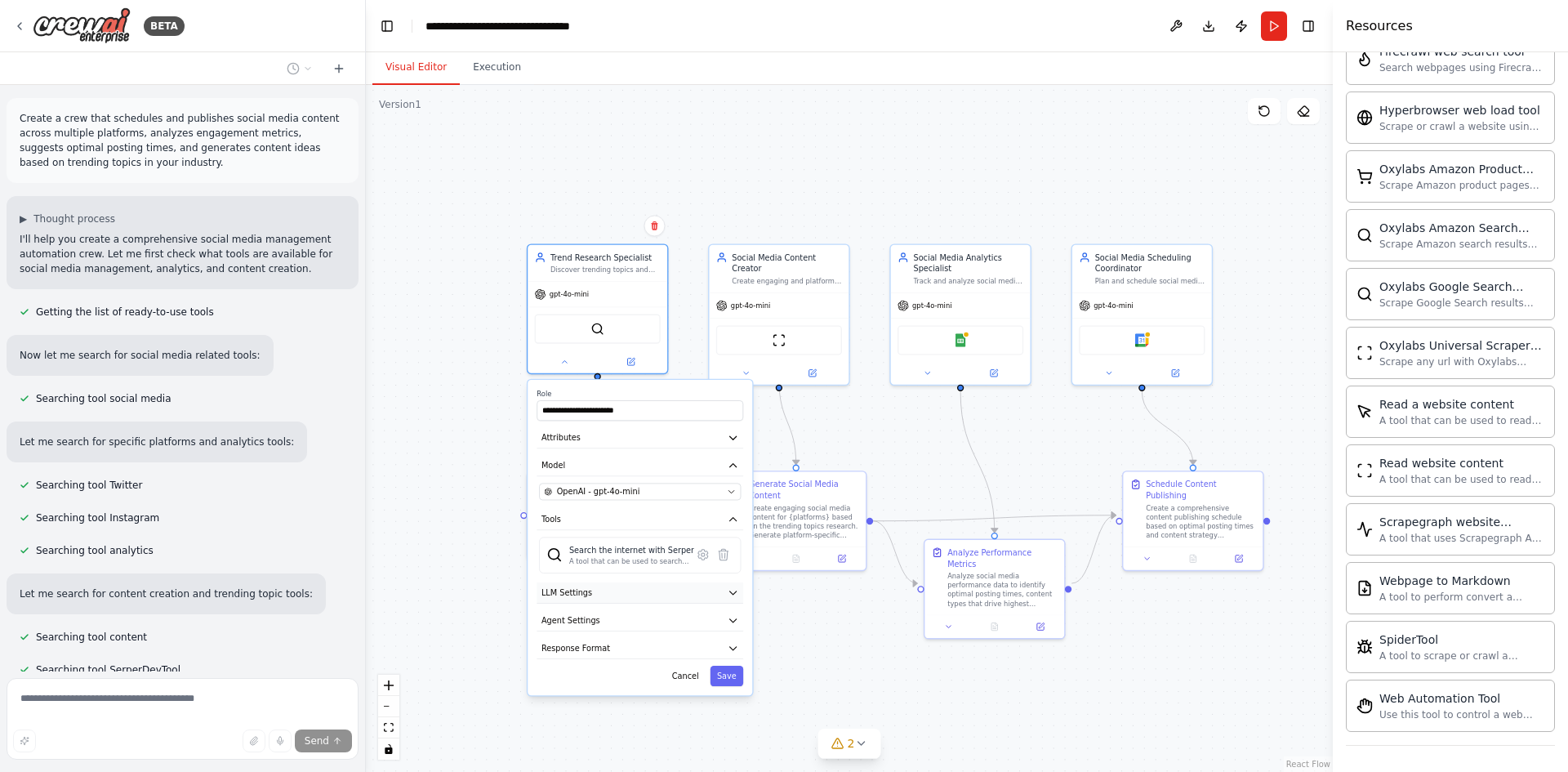
click at [666, 596] on button "LLM Settings" at bounding box center [640, 593] width 207 height 21
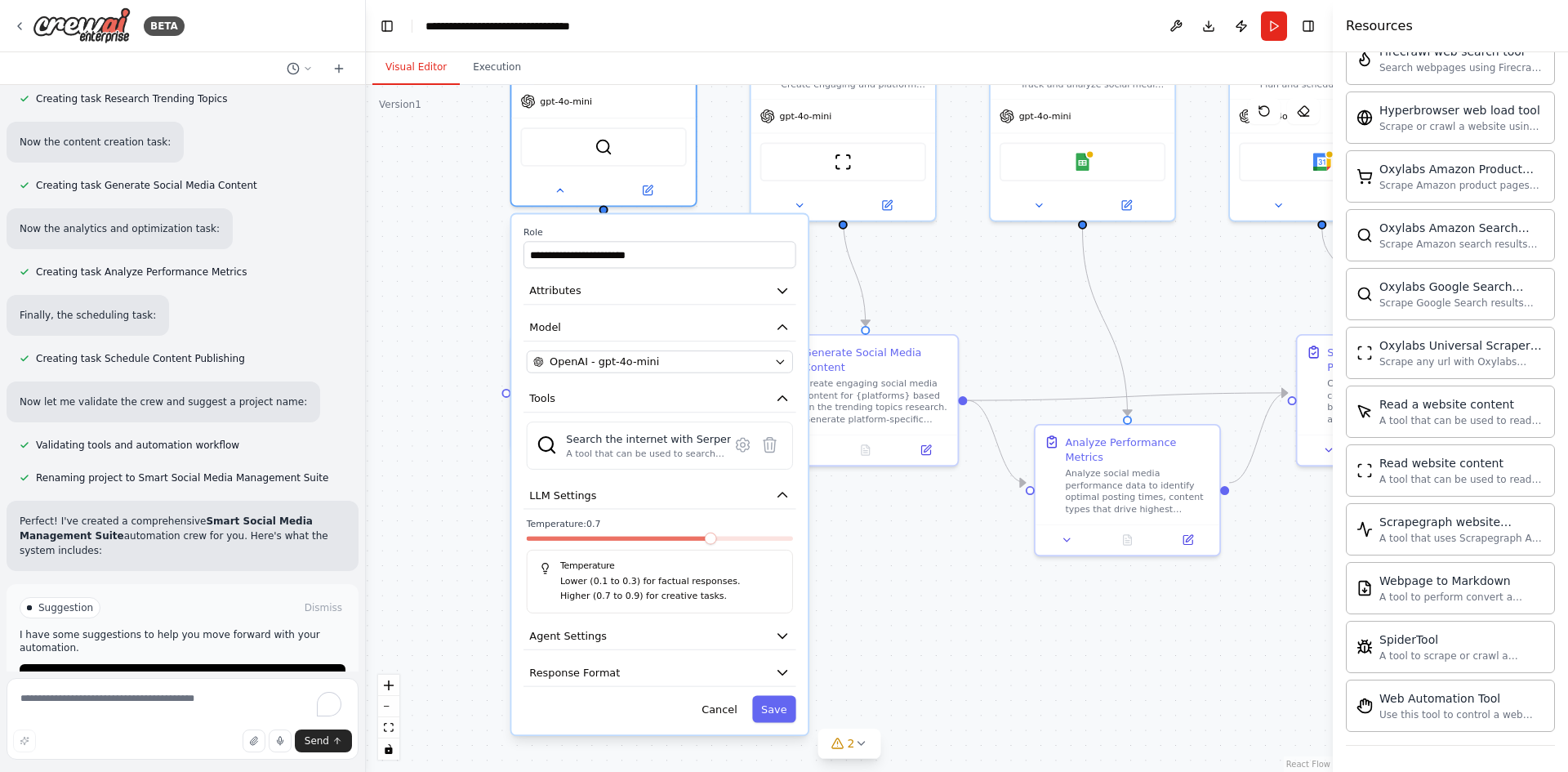
drag, startPoint x: 459, startPoint y: 561, endPoint x: 496, endPoint y: 454, distance: 113.2
click at [492, 452] on div ".deletable-edge-delete-btn { width: 20px; height: 20px; border: 0px solid #ffff…" at bounding box center [849, 428] width 967 height 687
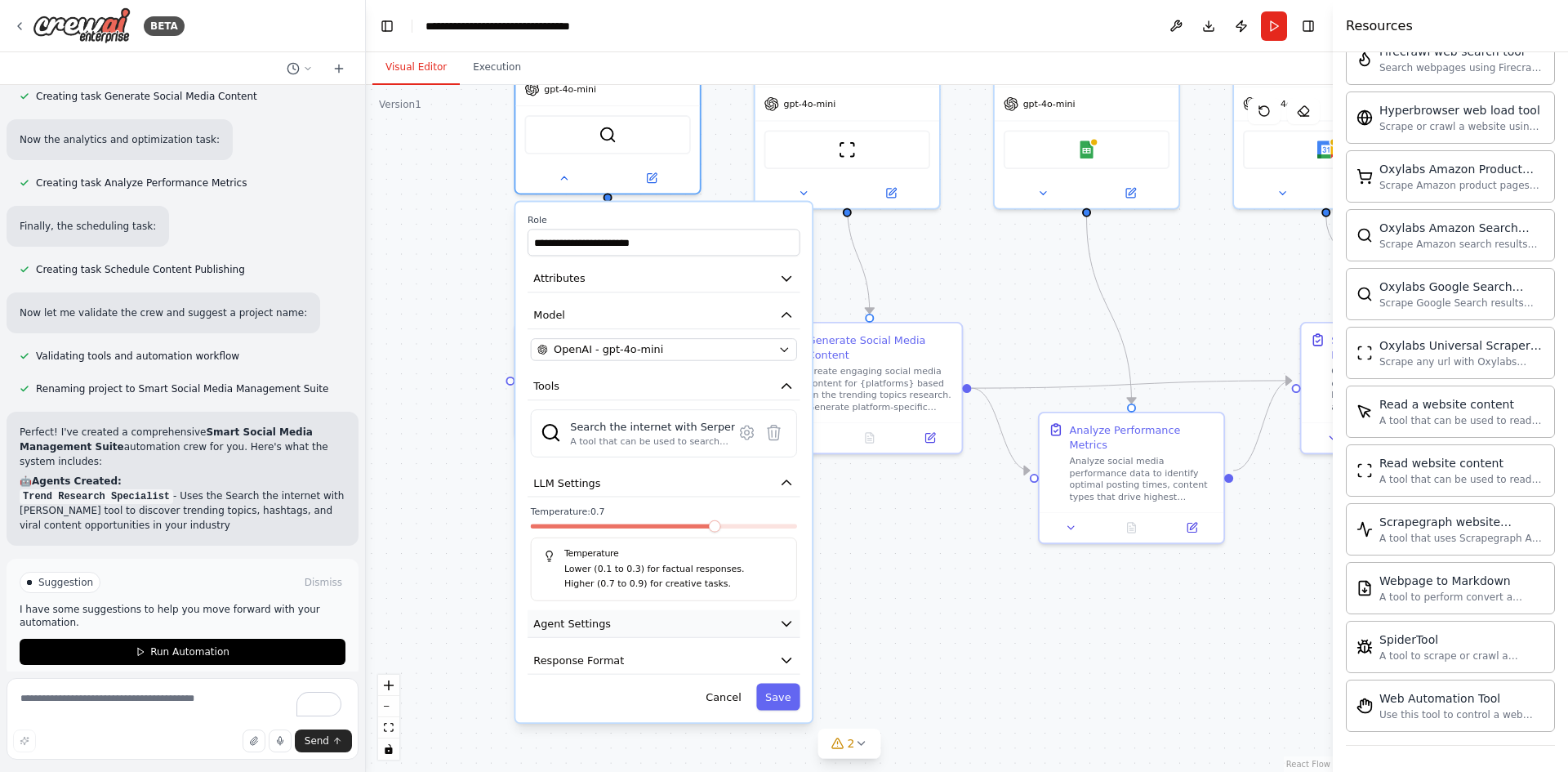
click at [628, 625] on button "Agent Settings" at bounding box center [664, 624] width 273 height 28
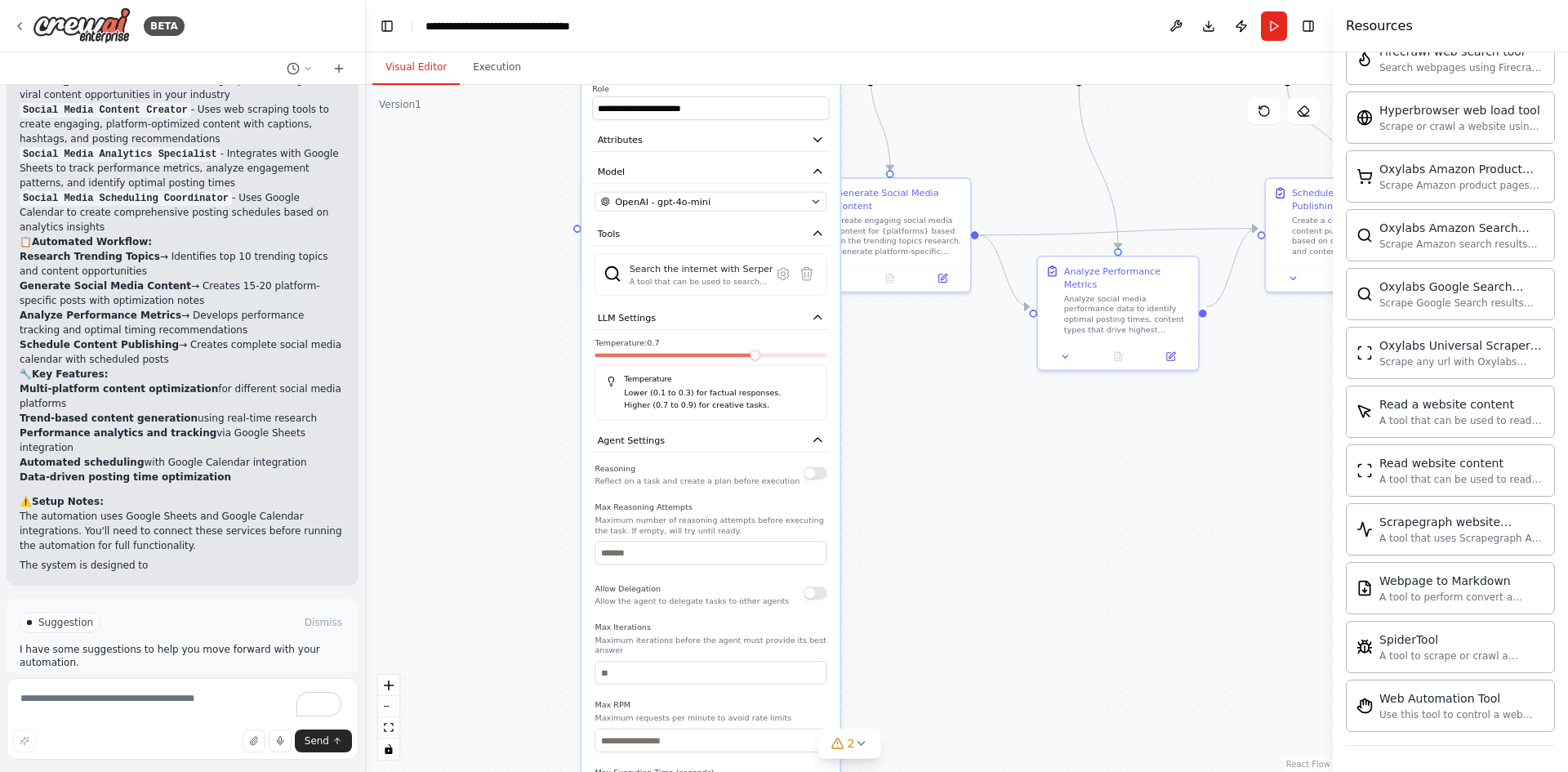
drag, startPoint x: 497, startPoint y: 605, endPoint x: 543, endPoint y: 402, distance: 208.1
click at [543, 402] on div ".deletable-edge-delete-btn { width: 20px; height: 20px; border: 0px solid #ffff…" at bounding box center [849, 428] width 967 height 687
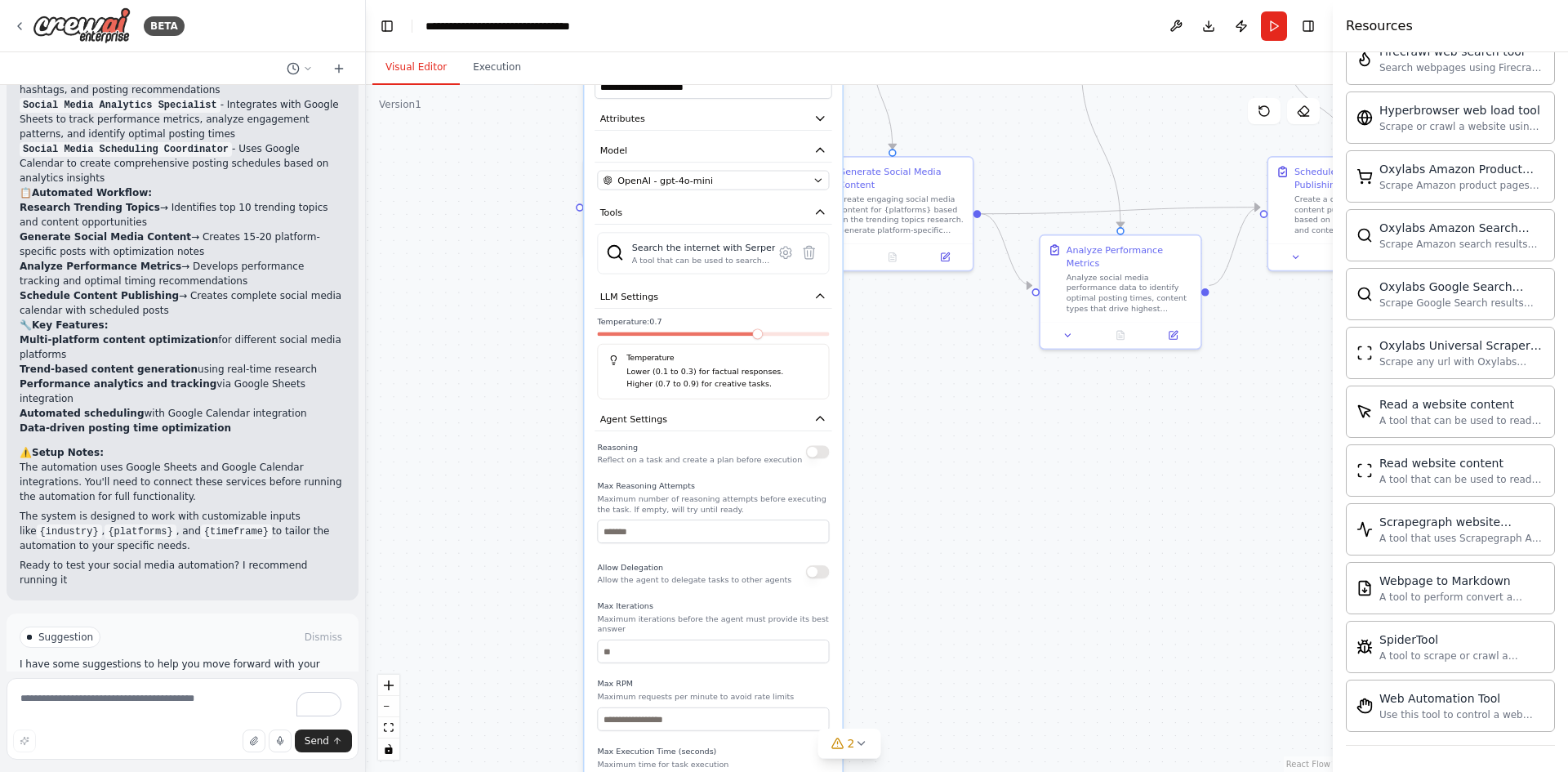
scroll to position [2203, 0]
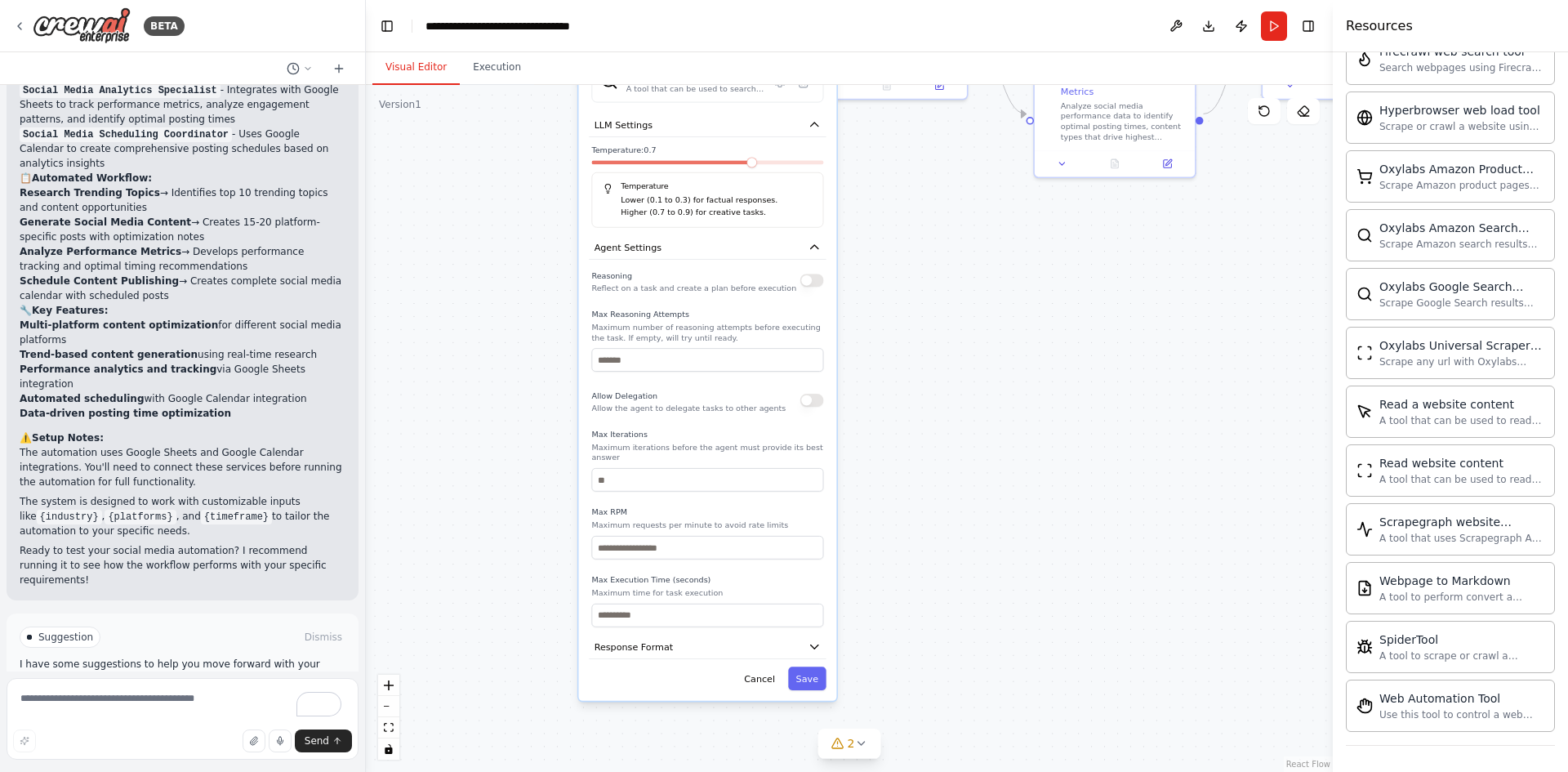
drag, startPoint x: 544, startPoint y: 535, endPoint x: 536, endPoint y: 353, distance: 182.2
click at [536, 353] on div ".deletable-edge-delete-btn { width: 20px; height: 20px; border: 0px solid #ffff…" at bounding box center [849, 428] width 967 height 687
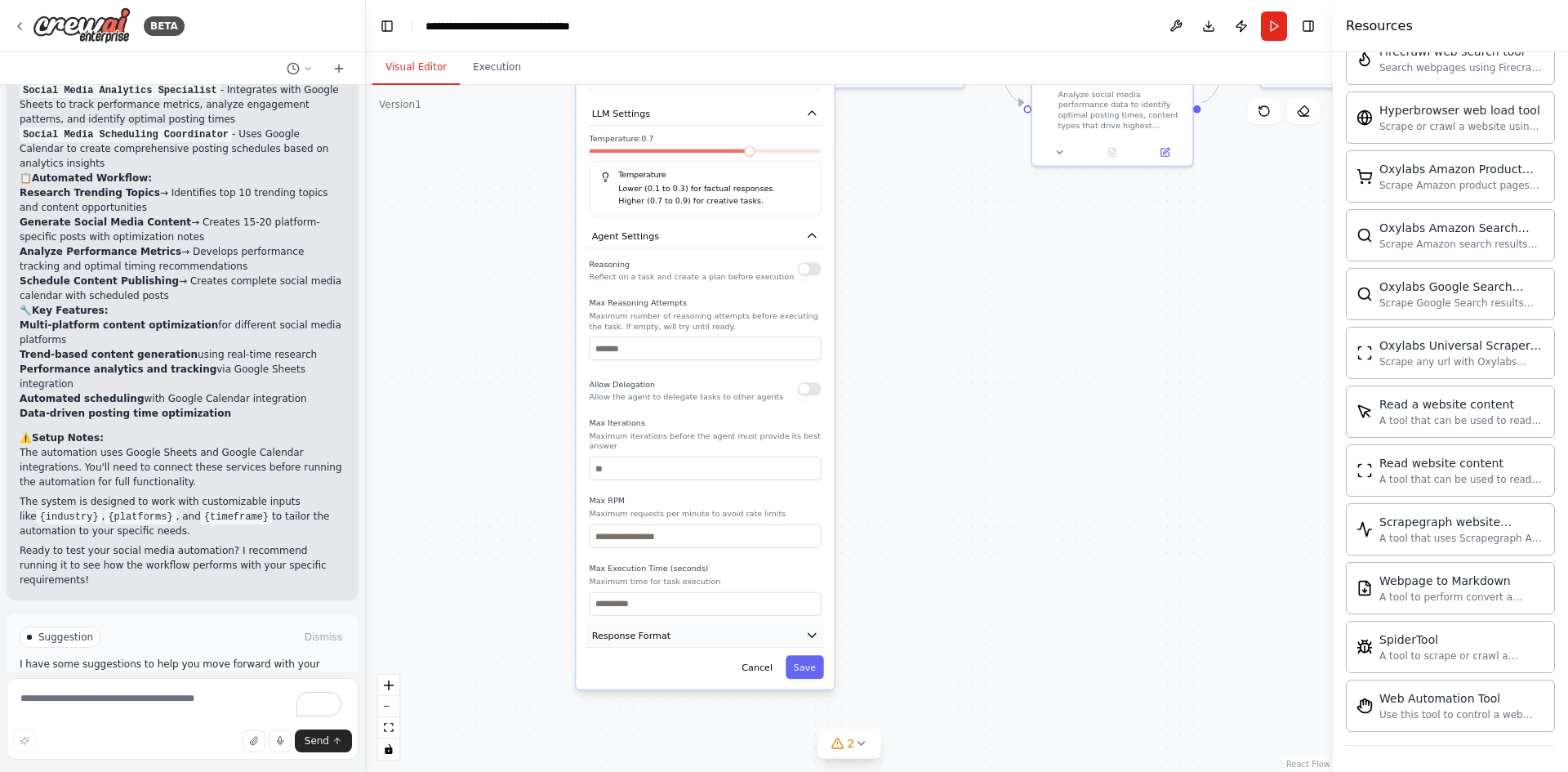
click at [801, 623] on button "Response Format" at bounding box center [705, 635] width 237 height 25
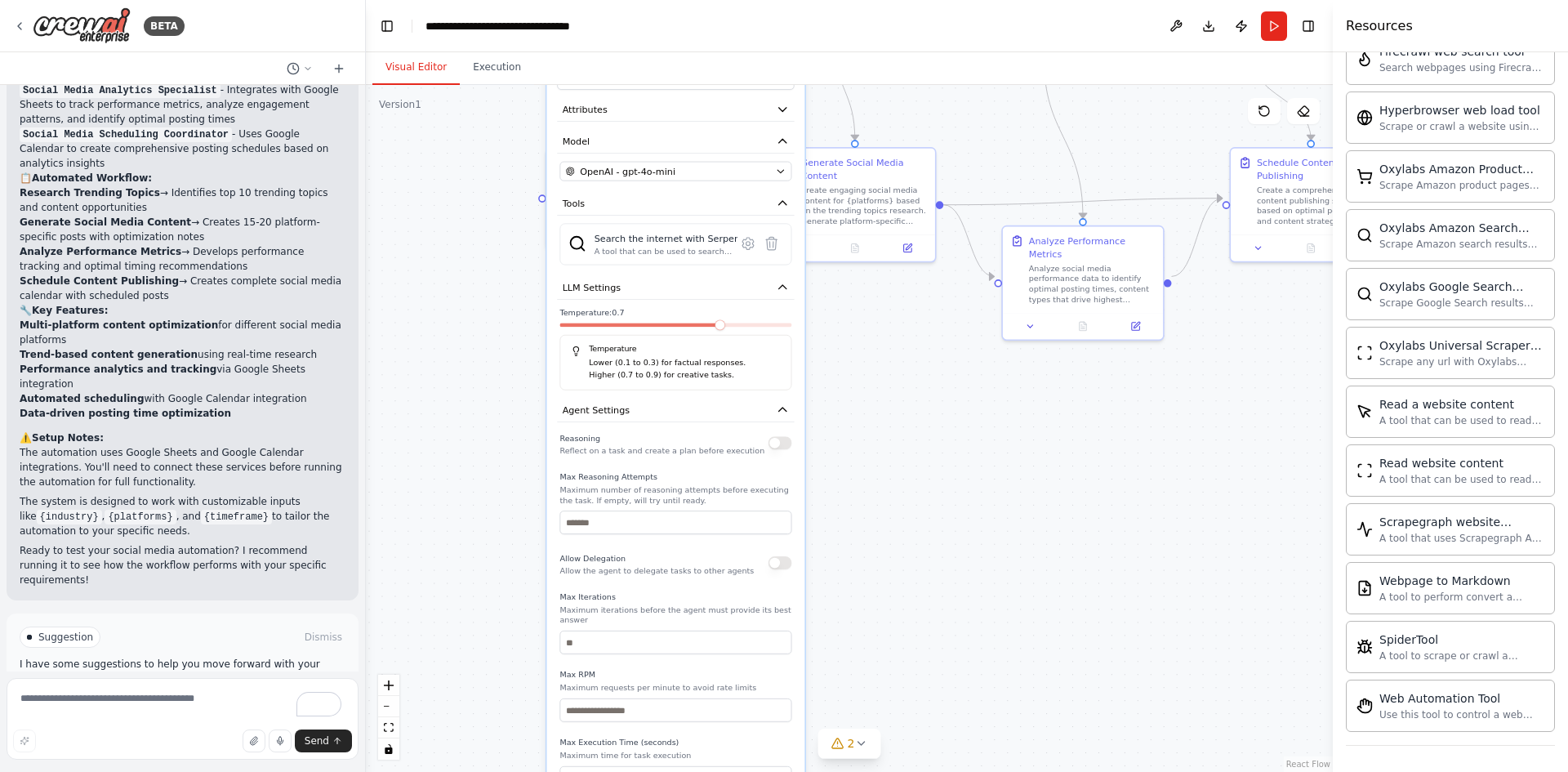
drag, startPoint x: 513, startPoint y: 474, endPoint x: 484, endPoint y: 640, distance: 168.5
click at [484, 645] on div ".deletable-edge-delete-btn { width: 20px; height: 20px; border: 0px solid #ffff…" at bounding box center [849, 428] width 967 height 687
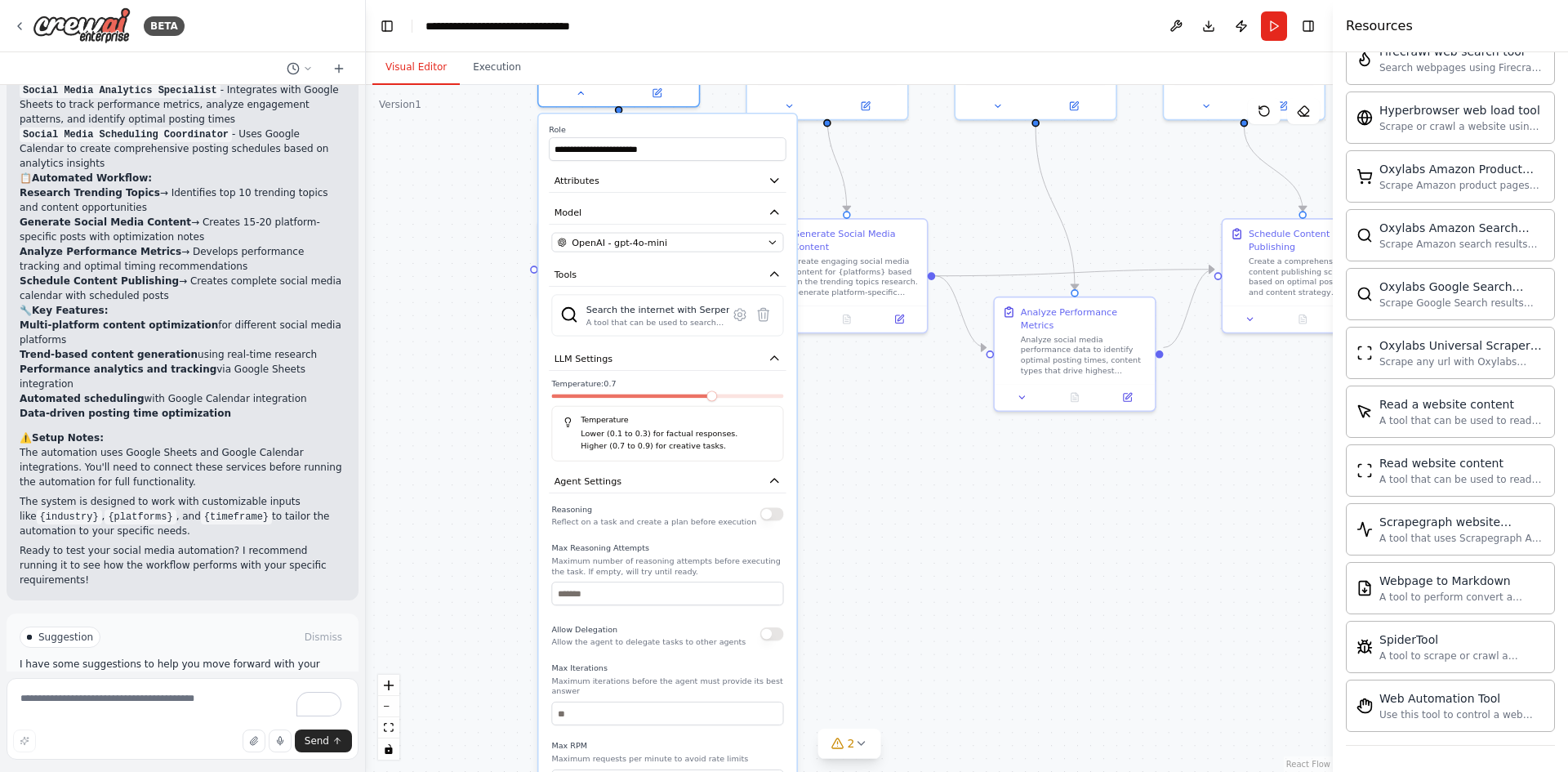
drag, startPoint x: 509, startPoint y: 466, endPoint x: 500, endPoint y: 518, distance: 52.8
click at [500, 518] on div ".deletable-edge-delete-btn { width: 20px; height: 20px; border: 0px solid #ffff…" at bounding box center [849, 428] width 967 height 687
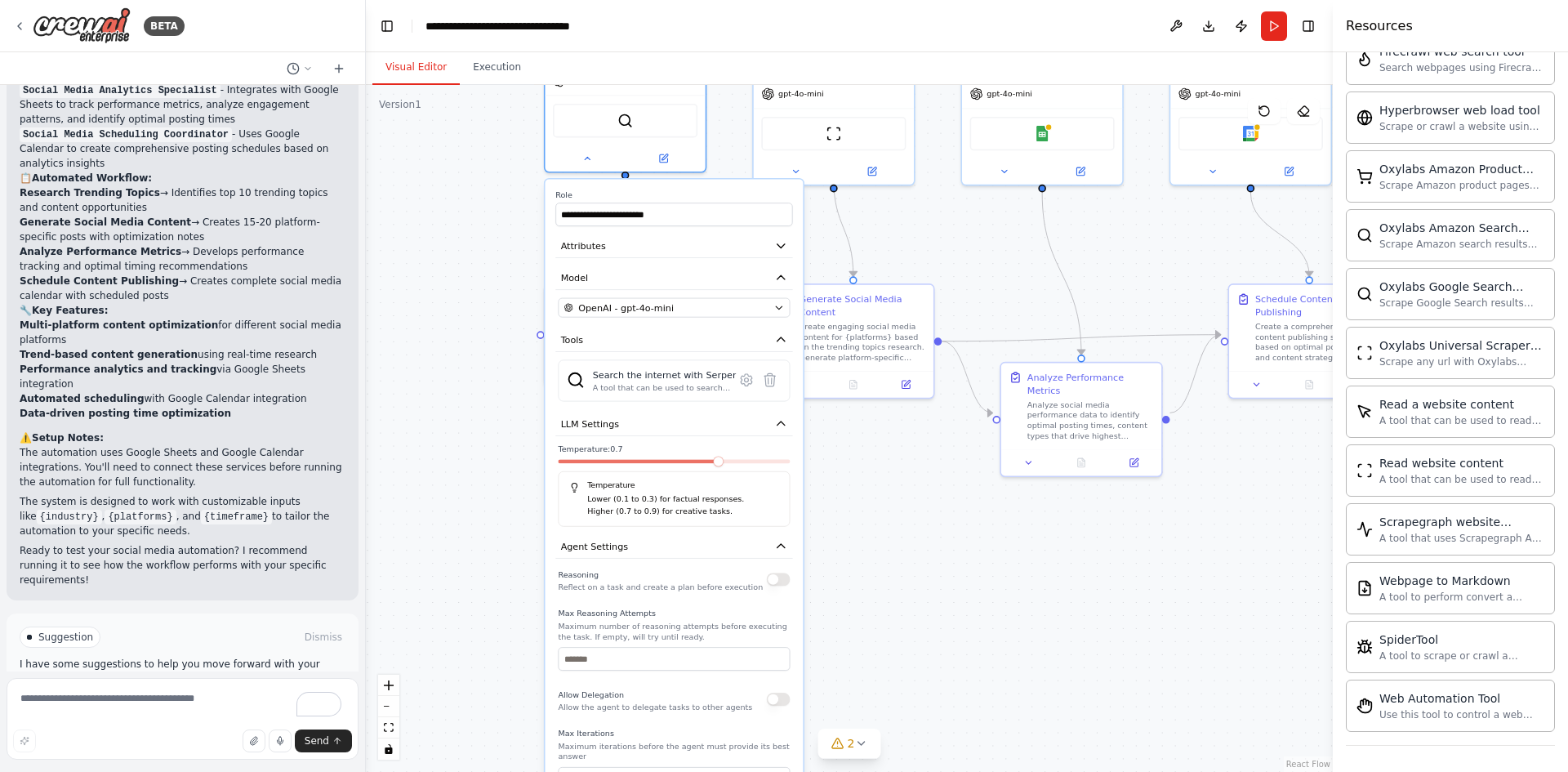
drag, startPoint x: 498, startPoint y: 507, endPoint x: 503, endPoint y: 580, distance: 73.2
click at [503, 582] on div ".deletable-edge-delete-btn { width: 20px; height: 20px; border: 0px solid #ffff…" at bounding box center [849, 428] width 967 height 687
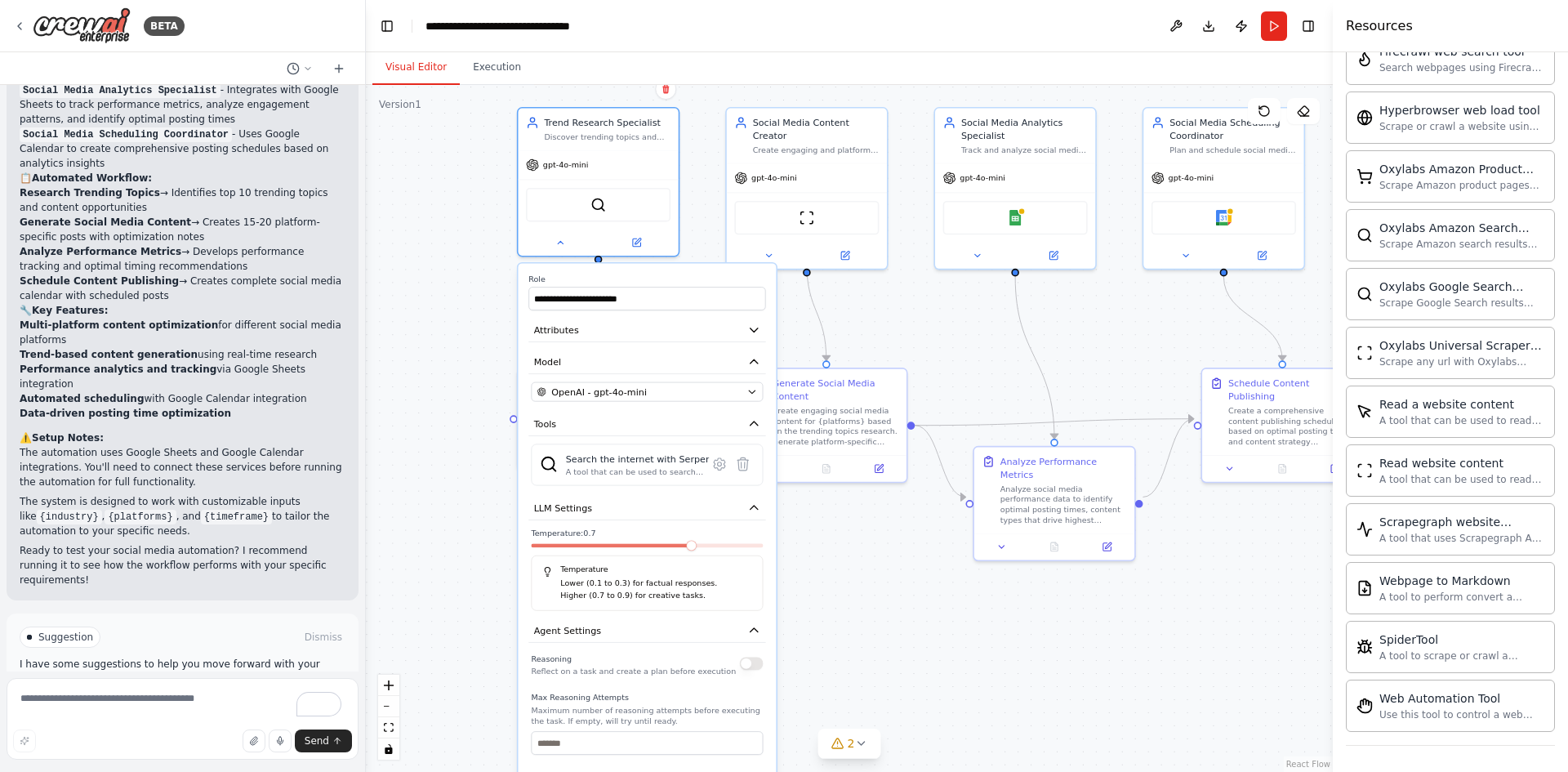
drag, startPoint x: 491, startPoint y: 464, endPoint x: 455, endPoint y: 544, distance: 87.7
click at [460, 571] on div ".deletable-edge-delete-btn { width: 20px; height: 20px; border: 0px solid #ffff…" at bounding box center [849, 428] width 967 height 687
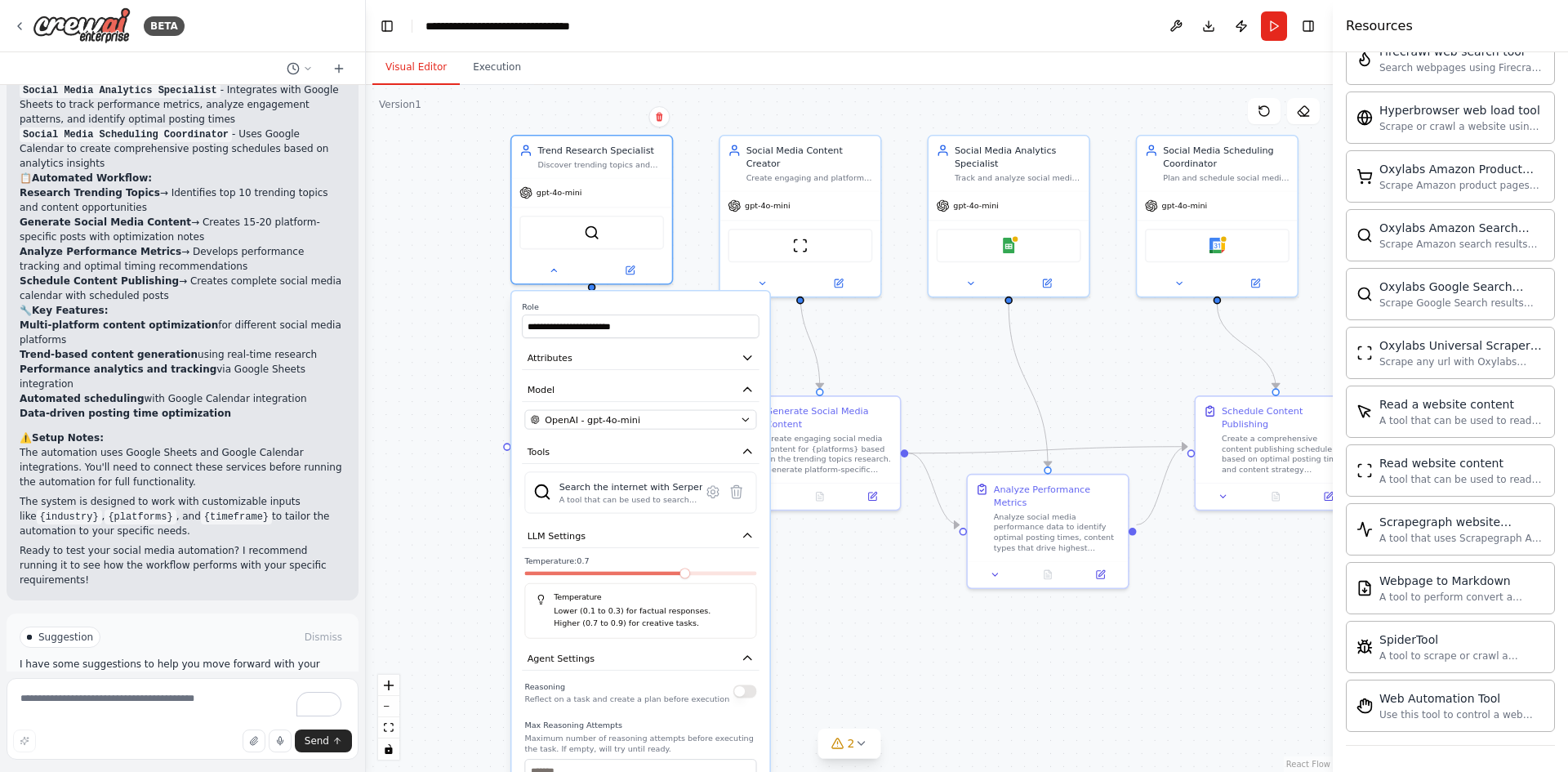
click at [460, 445] on div ".deletable-edge-delete-btn { width: 20px; height: 20px; border: 0px solid #ffff…" at bounding box center [849, 428] width 967 height 687
click at [551, 272] on icon at bounding box center [554, 268] width 11 height 11
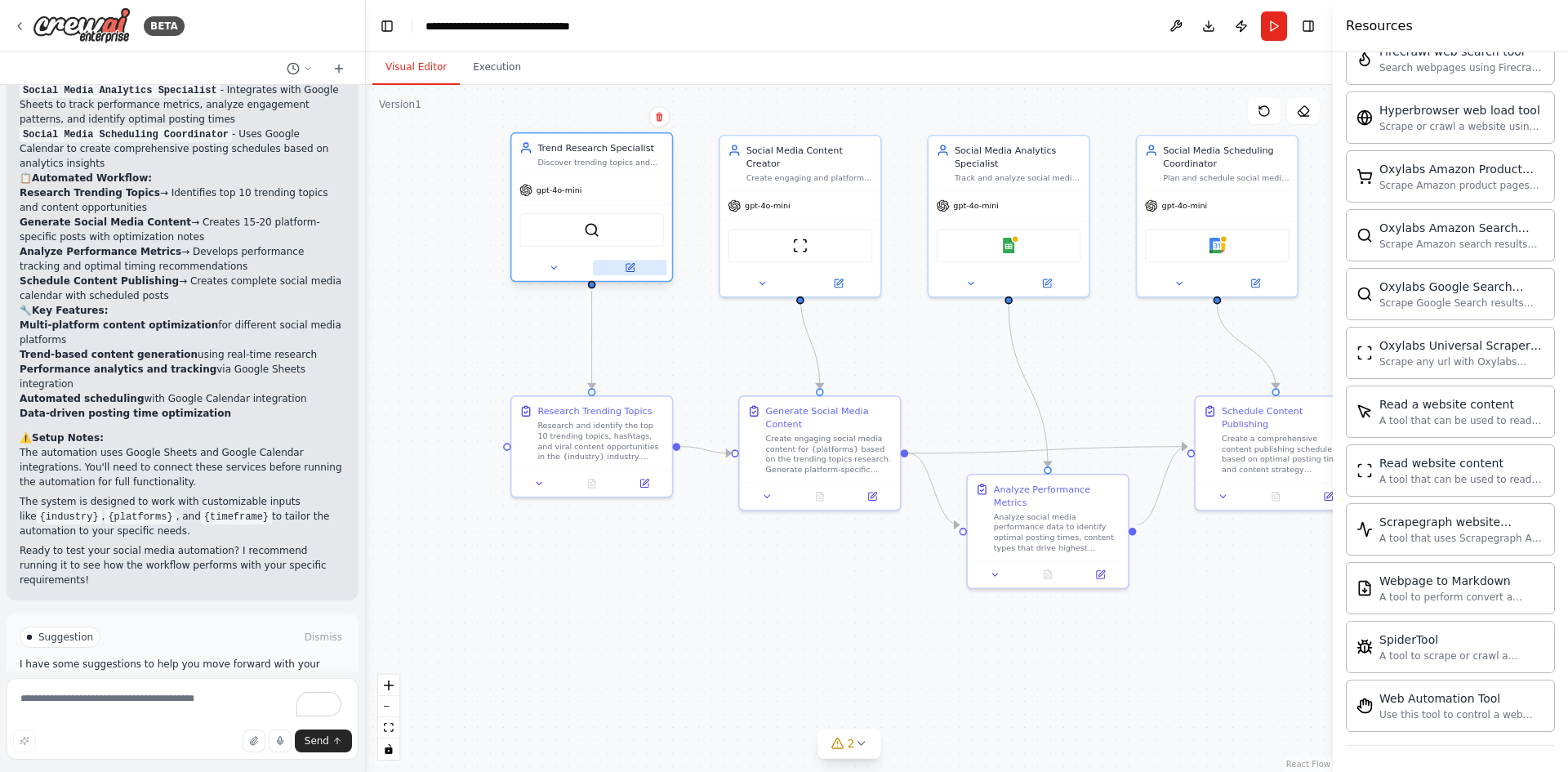
click at [632, 271] on icon at bounding box center [629, 267] width 8 height 8
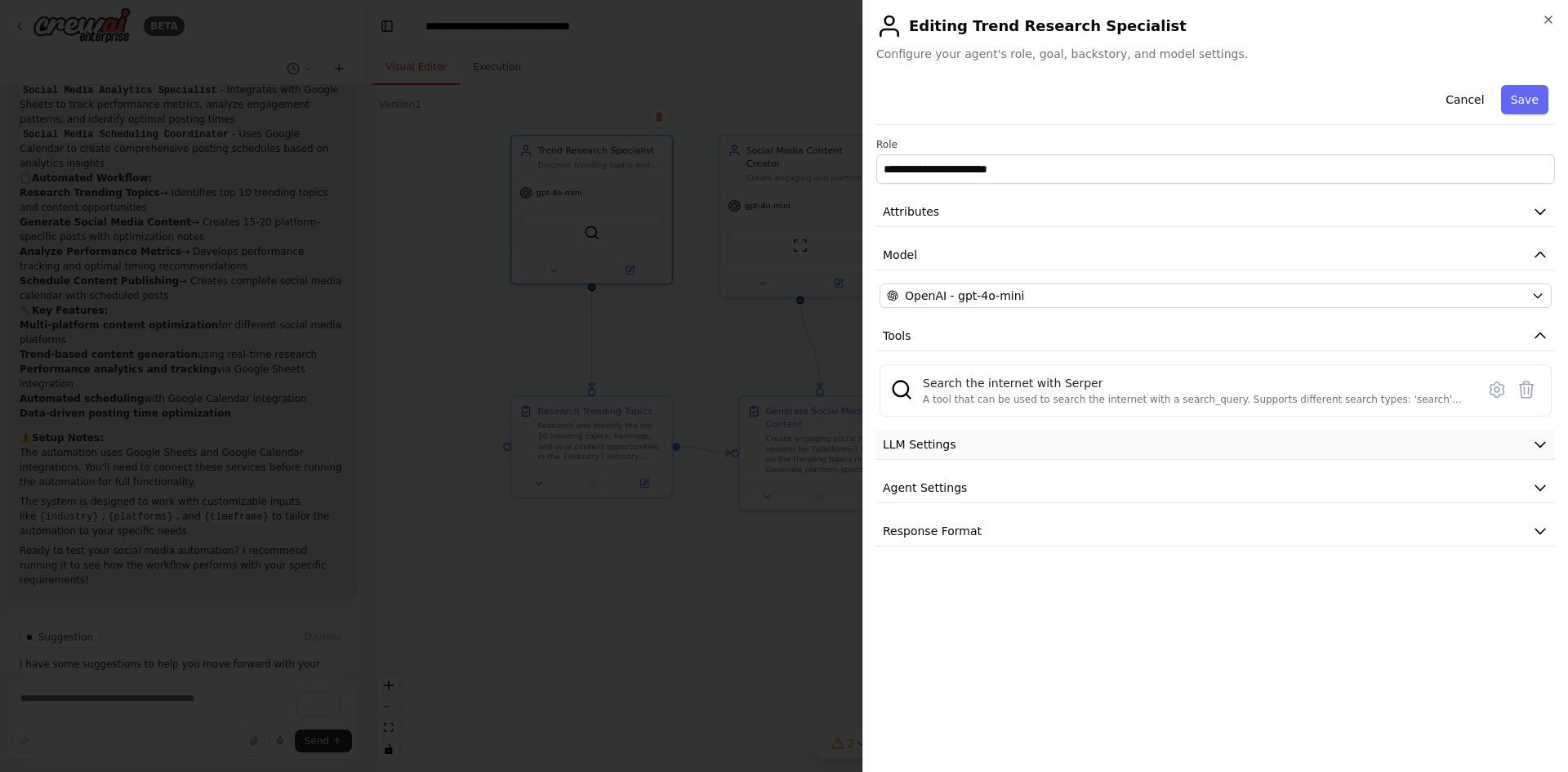
click at [1039, 437] on button "LLM Settings" at bounding box center [1216, 445] width 678 height 30
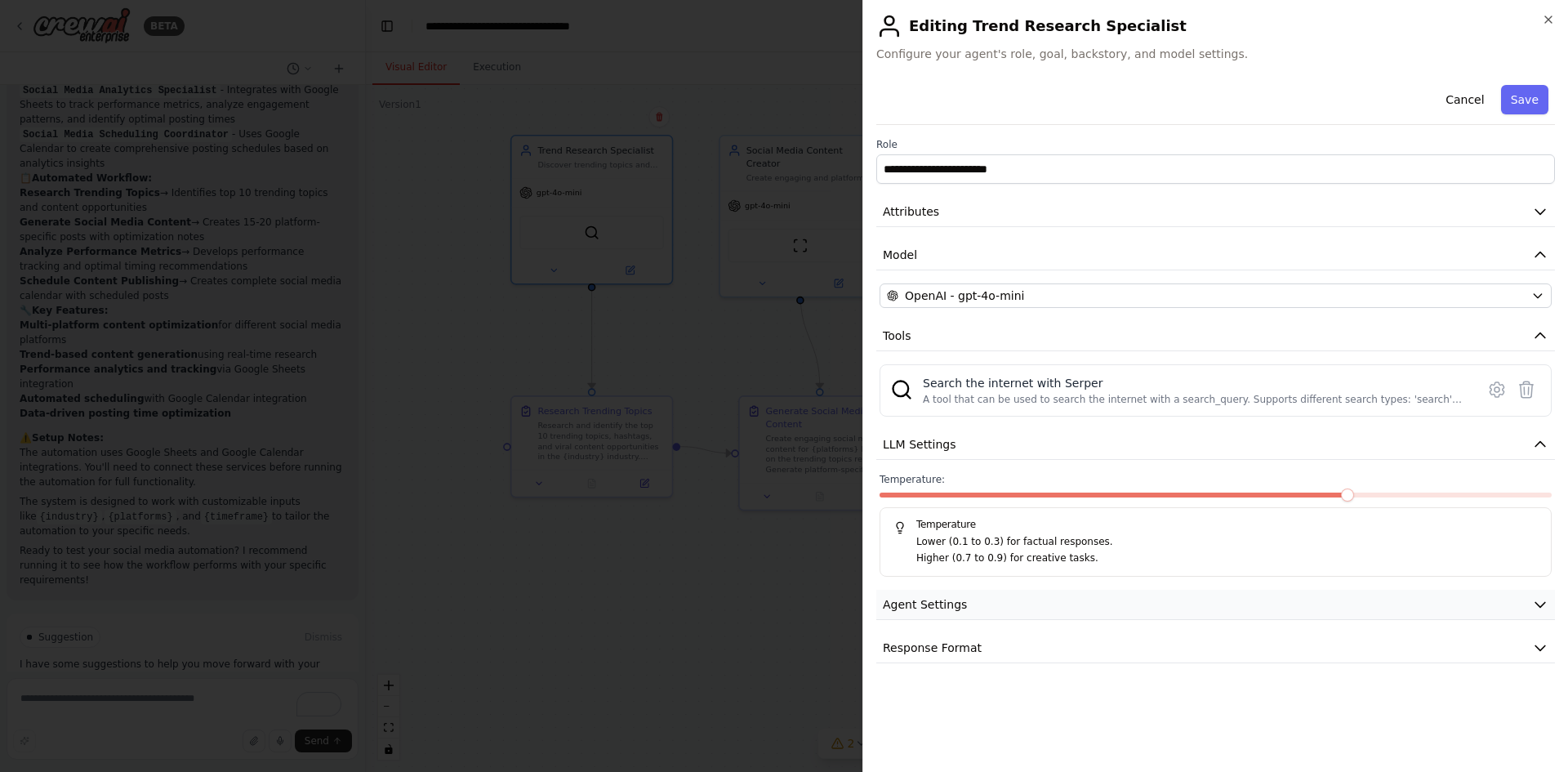
click at [1046, 600] on button "Agent Settings" at bounding box center [1216, 605] width 678 height 30
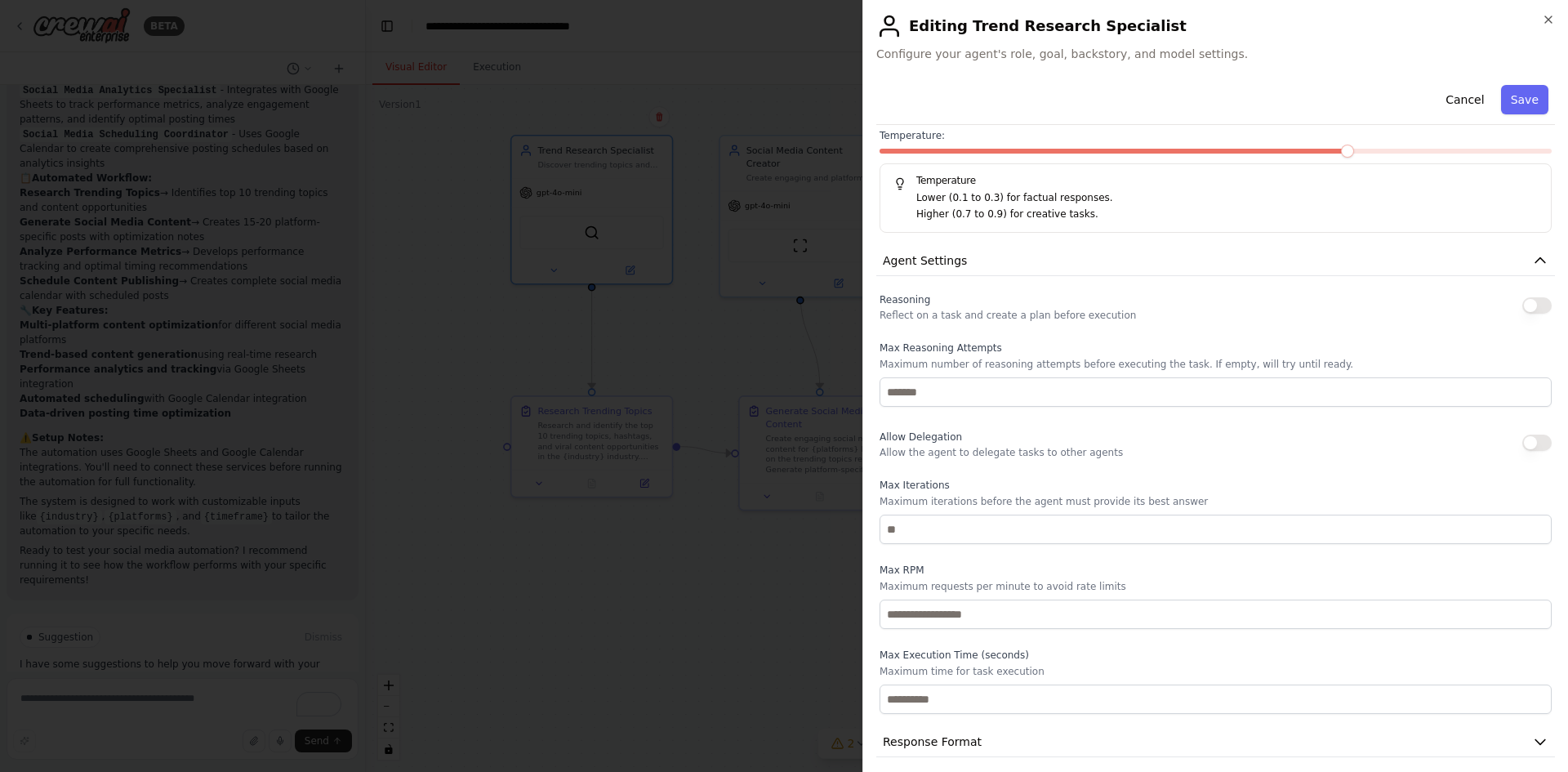
scroll to position [355, 0]
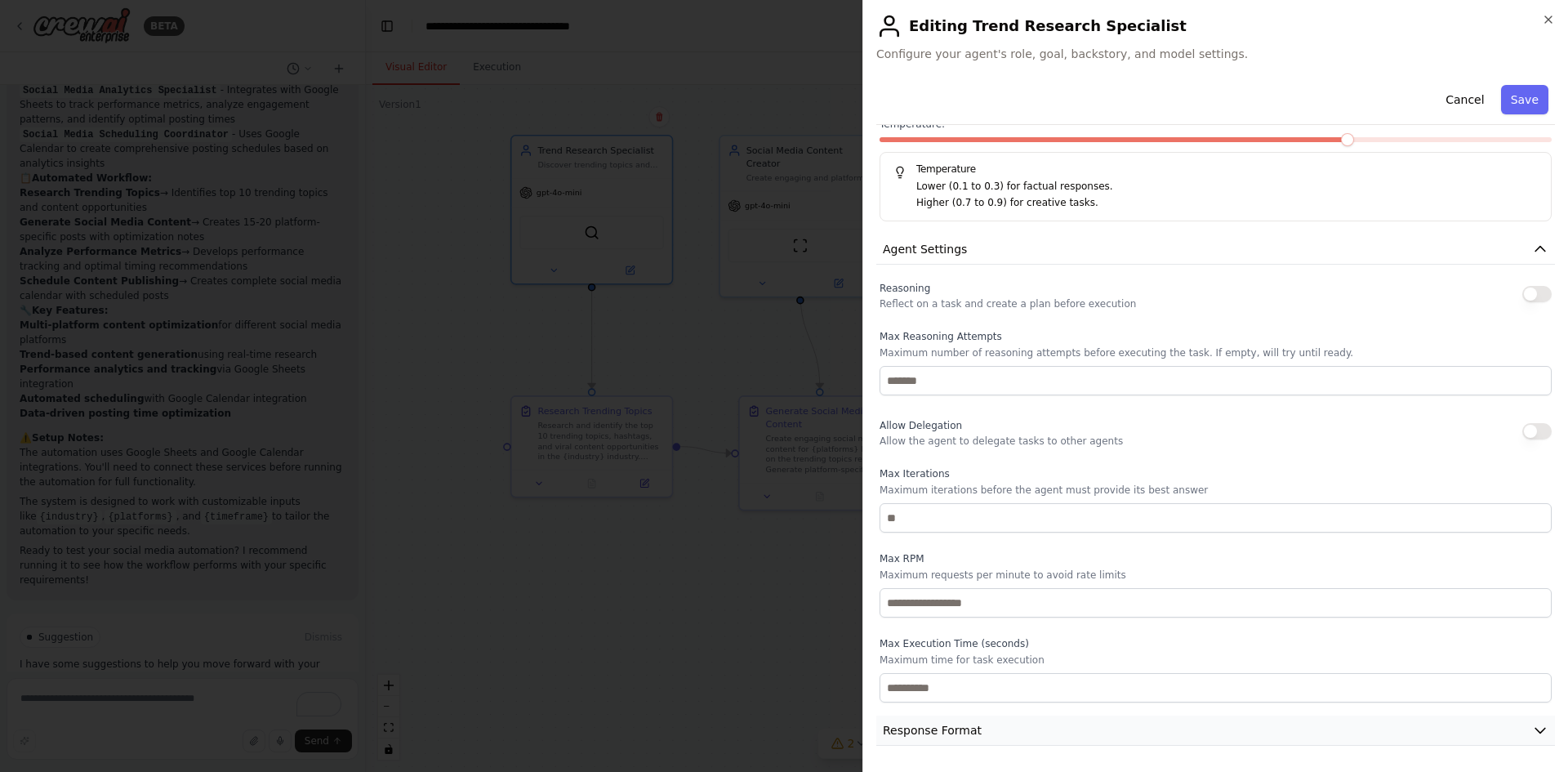
click at [974, 717] on button "Response Format" at bounding box center [1216, 731] width 678 height 30
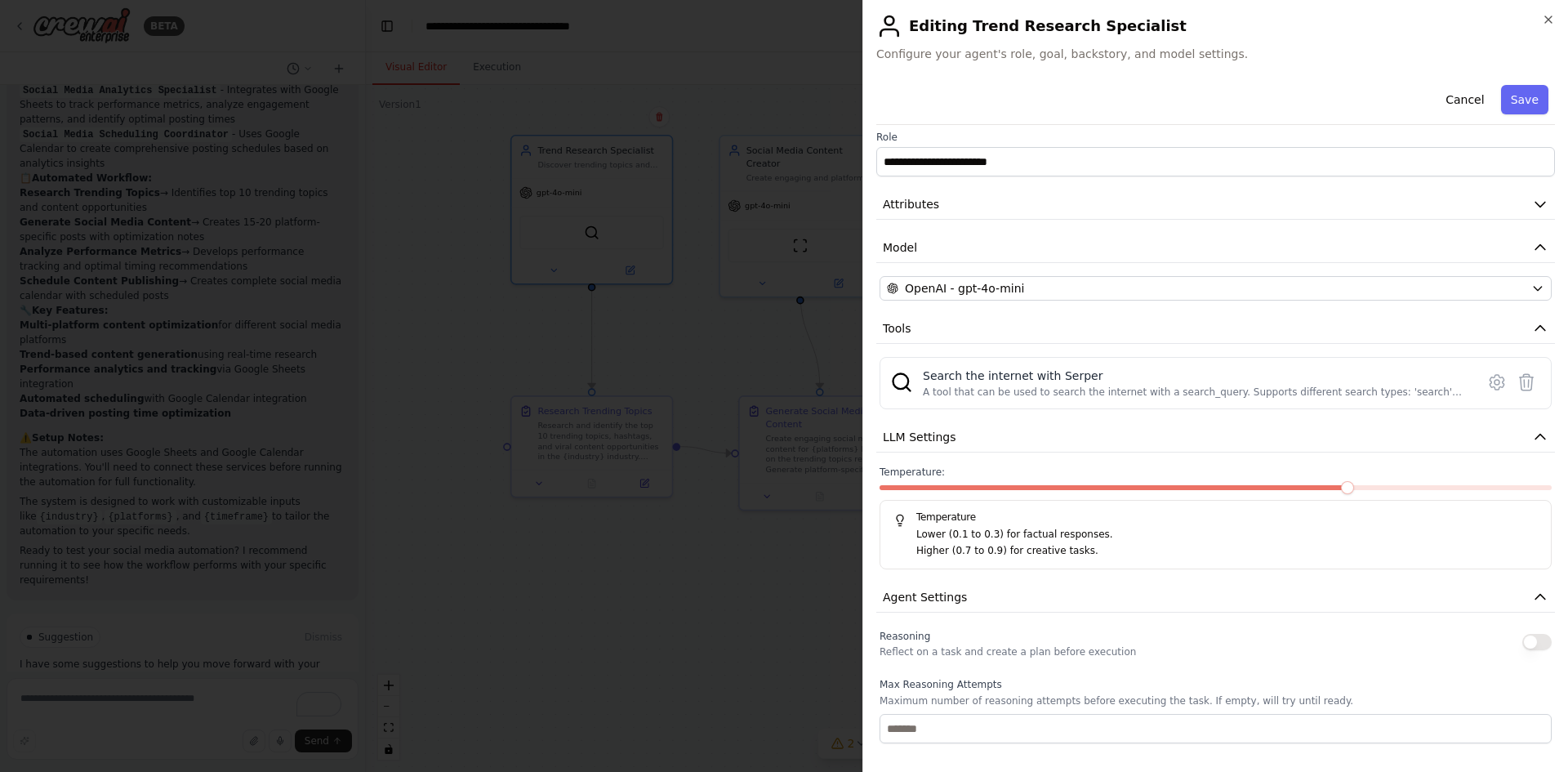
scroll to position [0, 0]
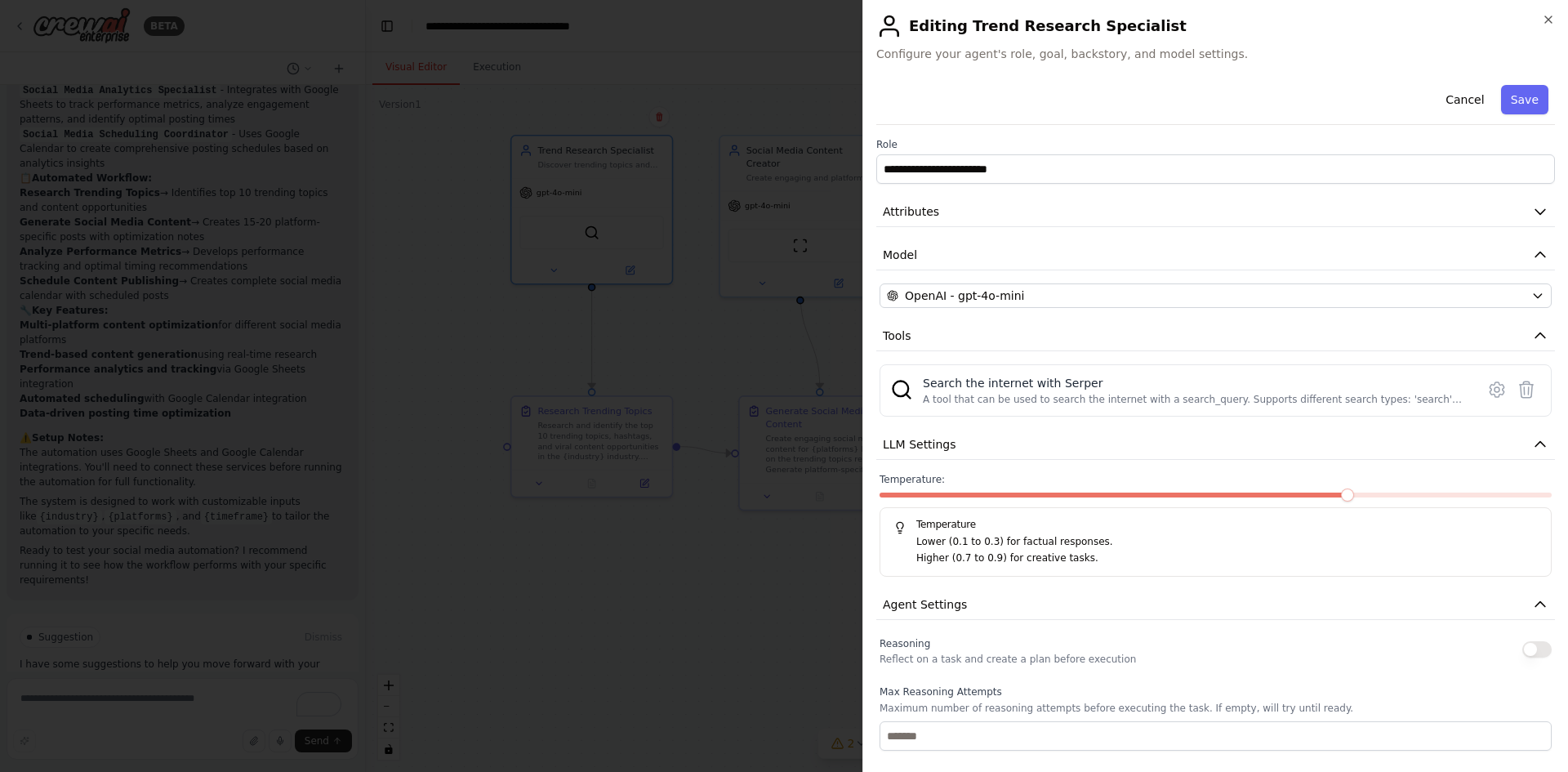
click at [1541, 24] on h2 "Editing Trend Research Specialist" at bounding box center [1216, 26] width 678 height 26
click at [1549, 22] on icon "button" at bounding box center [1548, 19] width 13 height 13
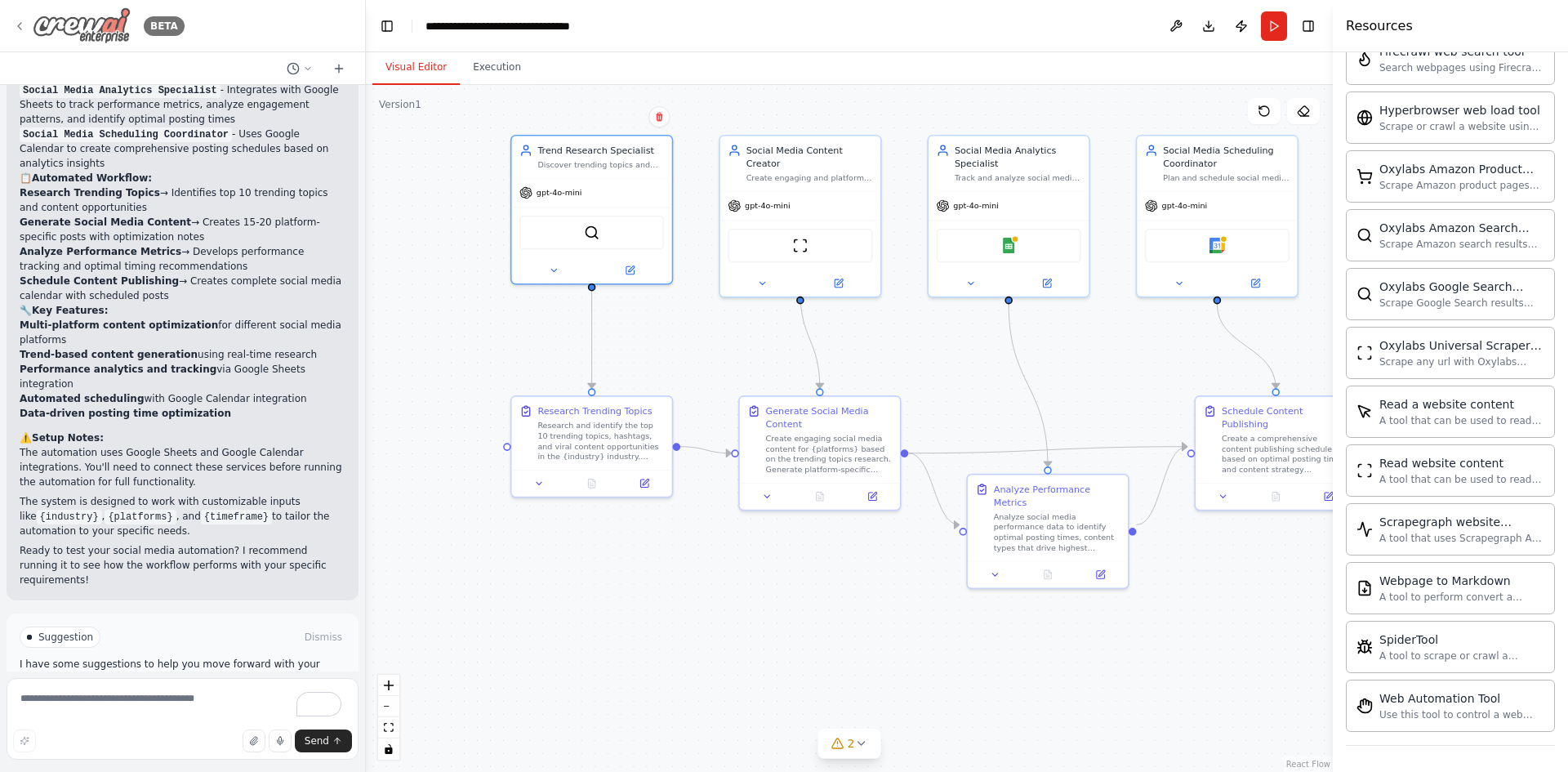
click at [30, 29] on div "BETA" at bounding box center [99, 26] width 172 height 37
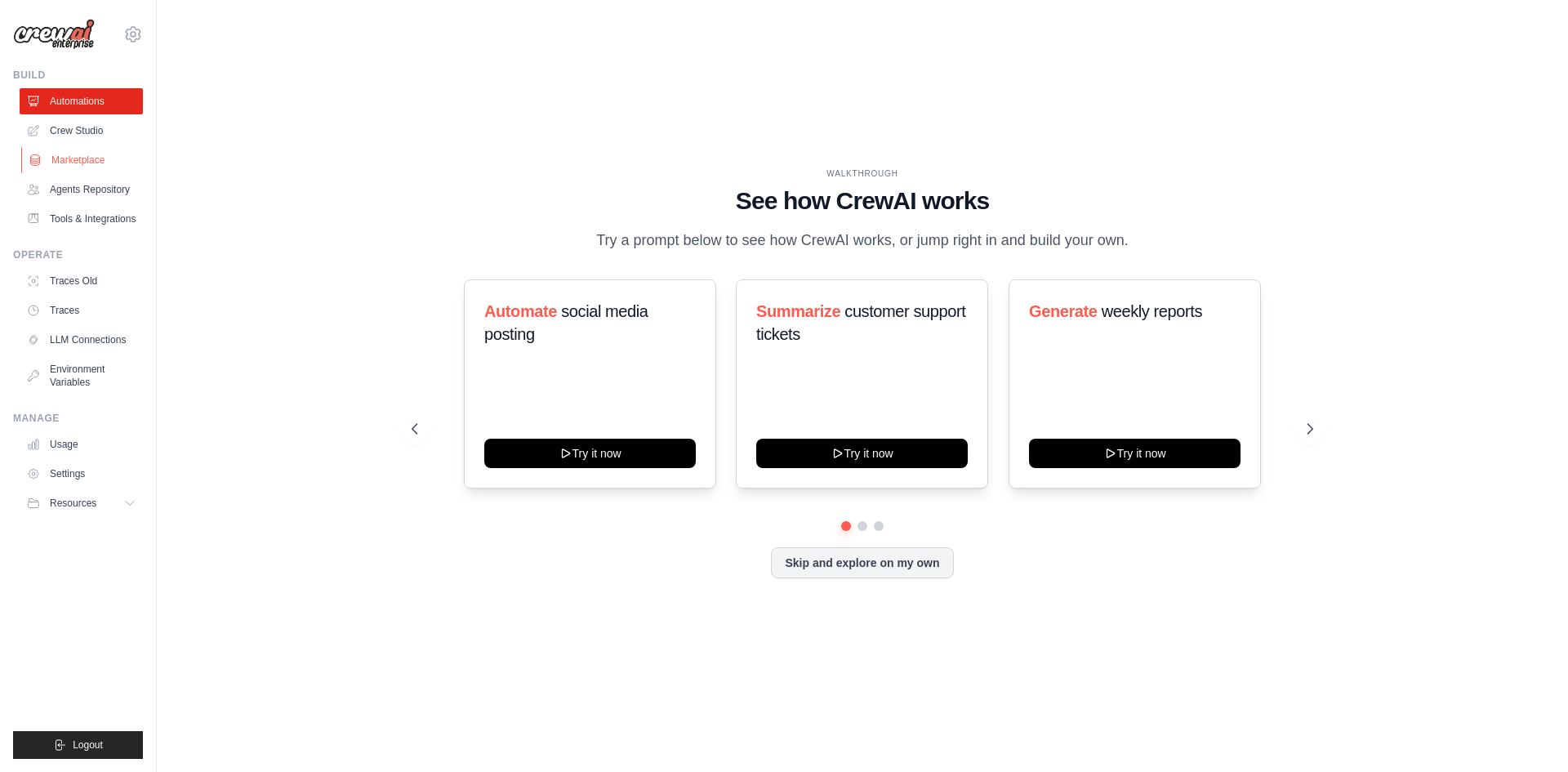
click at [98, 162] on link "Marketplace" at bounding box center [83, 160] width 123 height 26
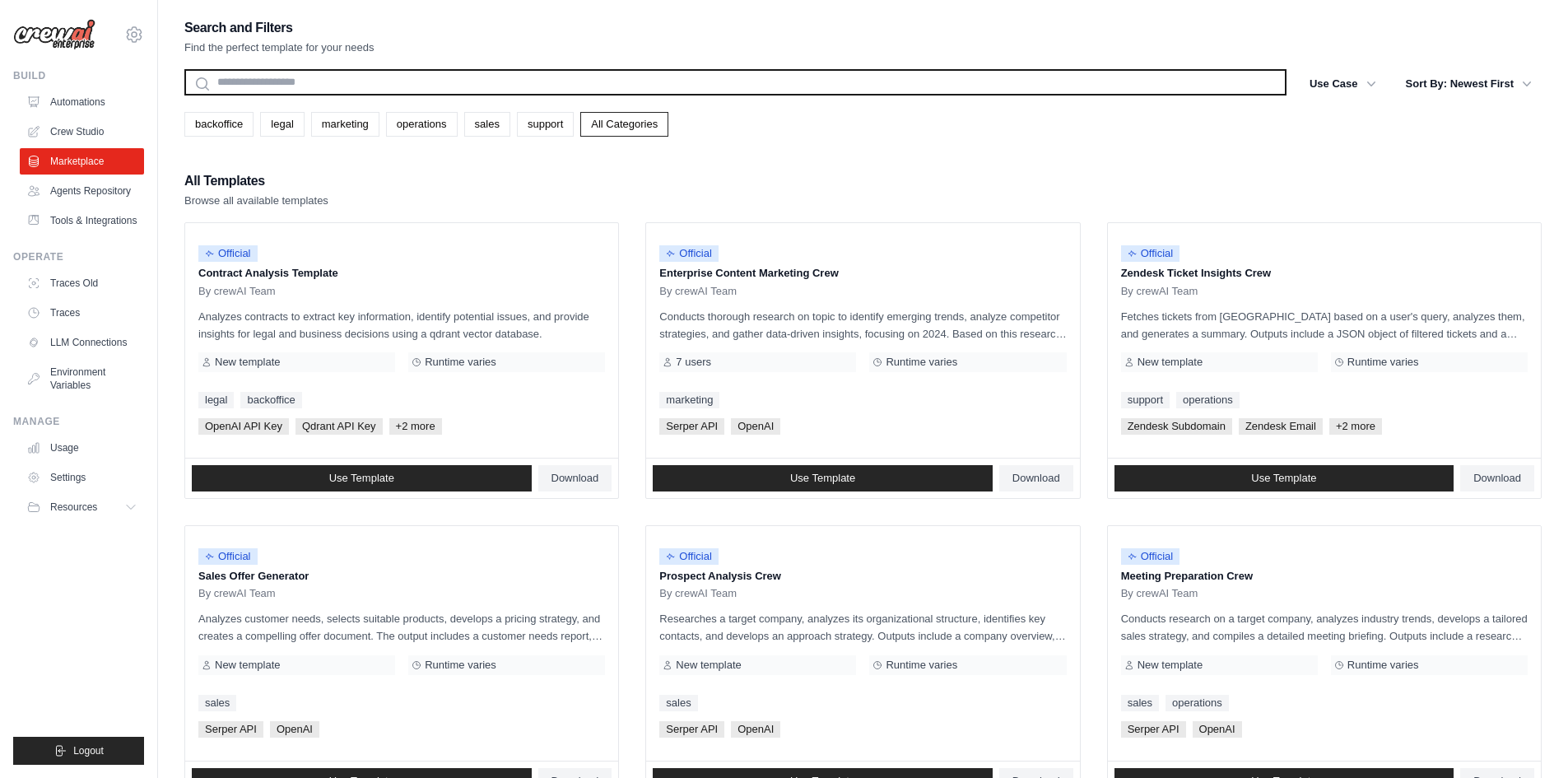
click at [304, 85] on input "text" at bounding box center [735, 83] width 1102 height 27
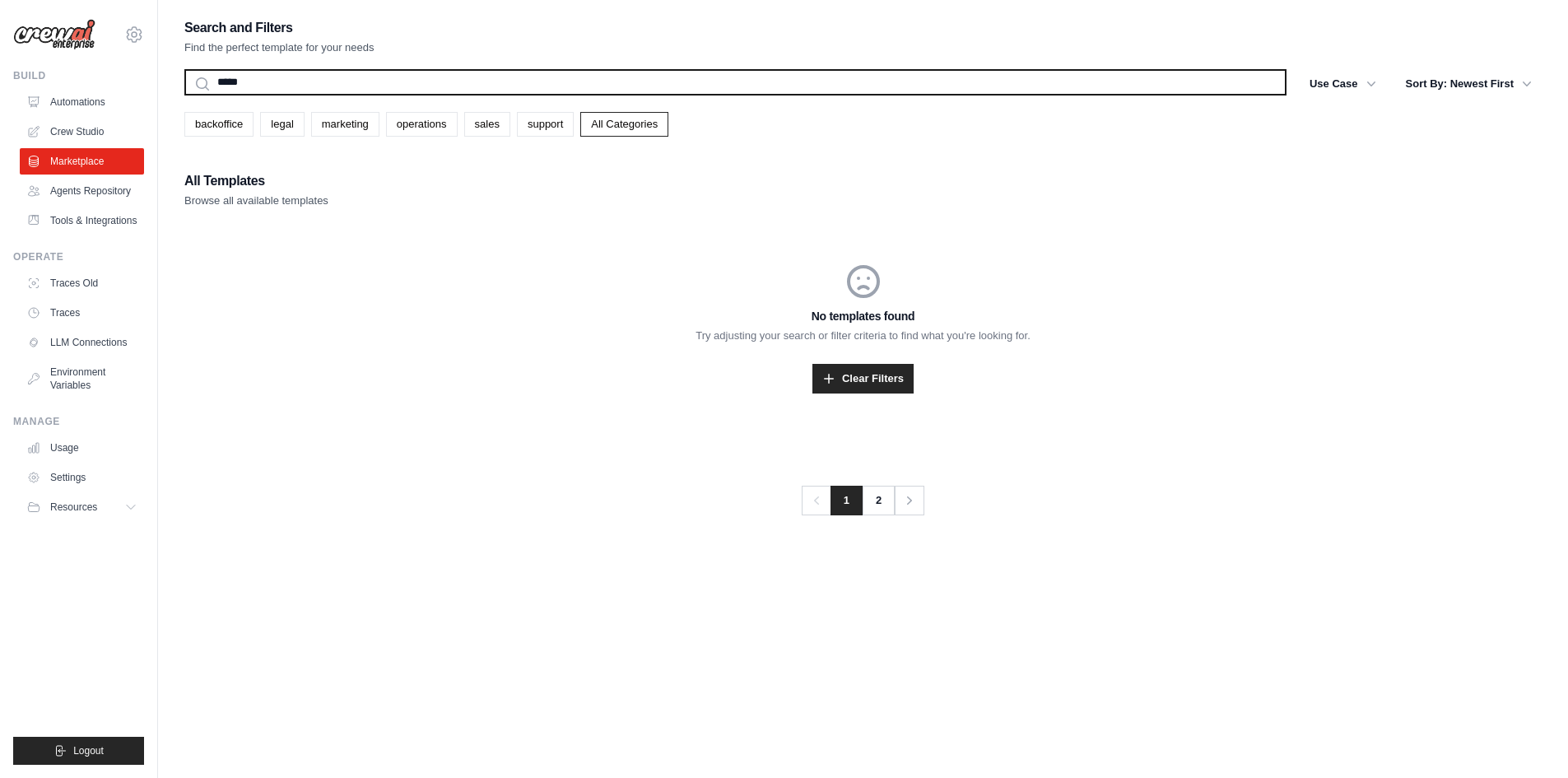
drag, startPoint x: 304, startPoint y: 87, endPoint x: 202, endPoint y: 77, distance: 102.5
click at [202, 77] on input "*****" at bounding box center [735, 83] width 1102 height 27
type input "***"
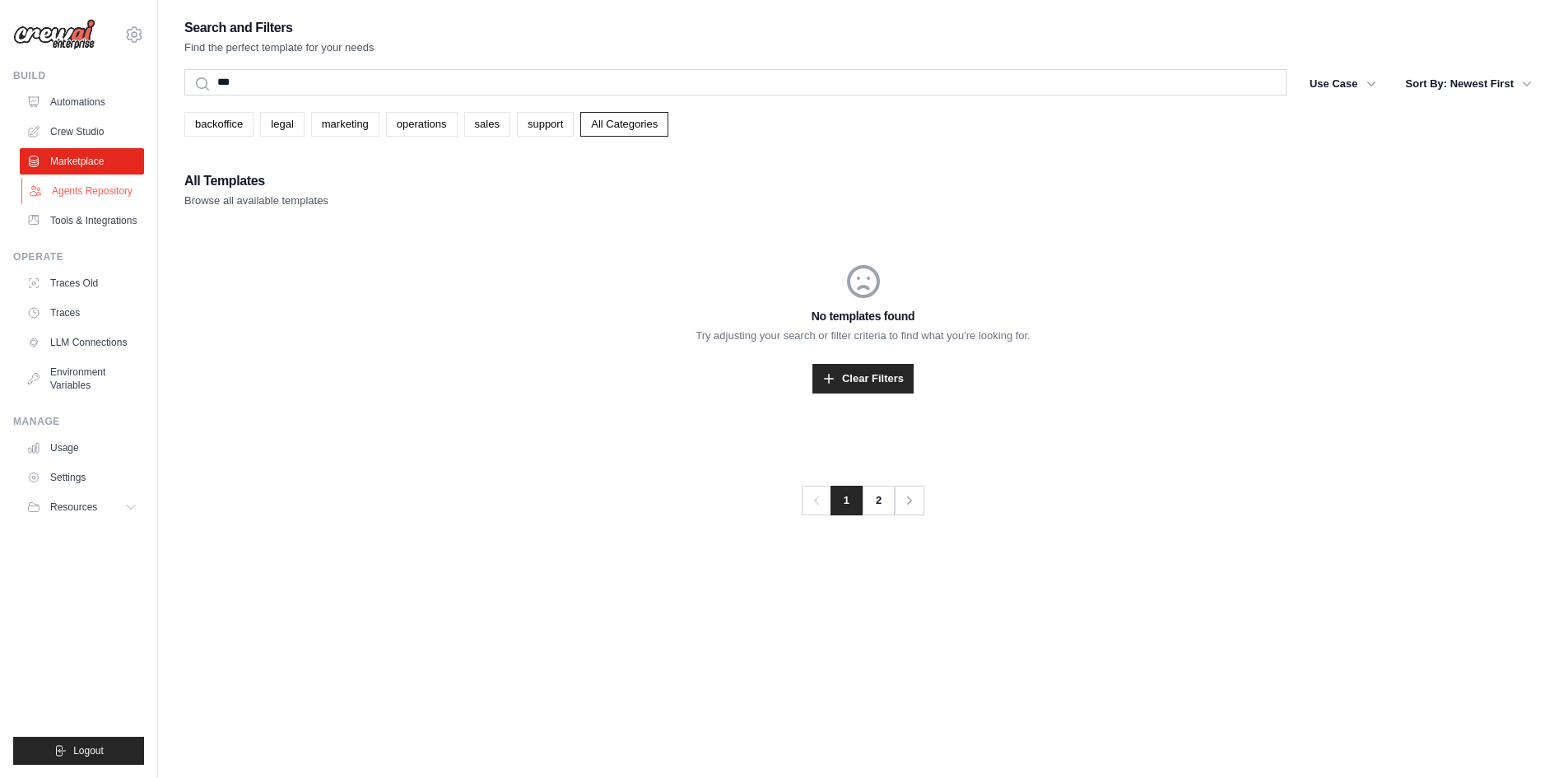
click at [114, 190] on link "Agents Repository" at bounding box center [83, 191] width 124 height 27
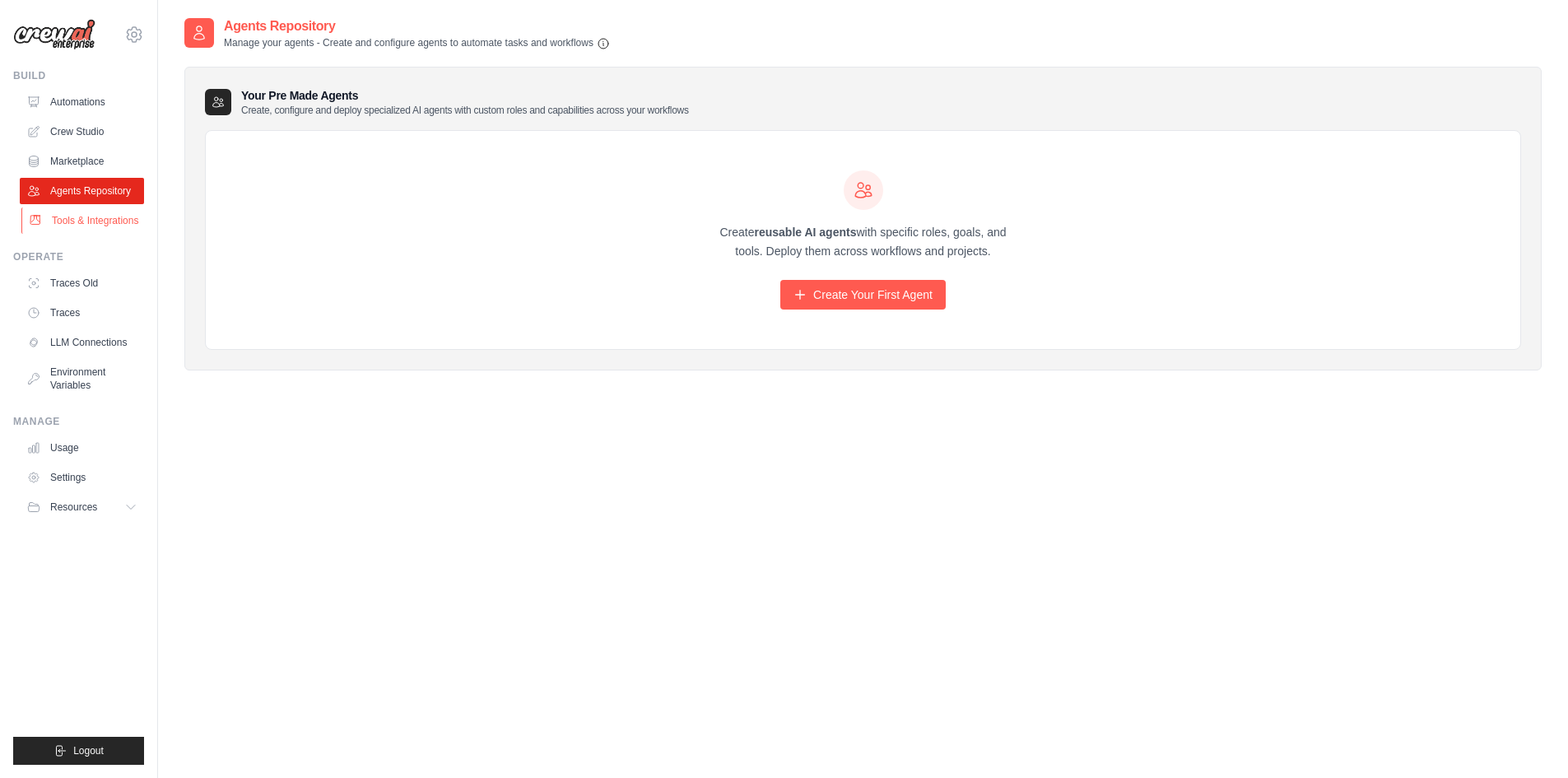
click at [74, 220] on link "Tools & Integrations" at bounding box center [83, 221] width 124 height 27
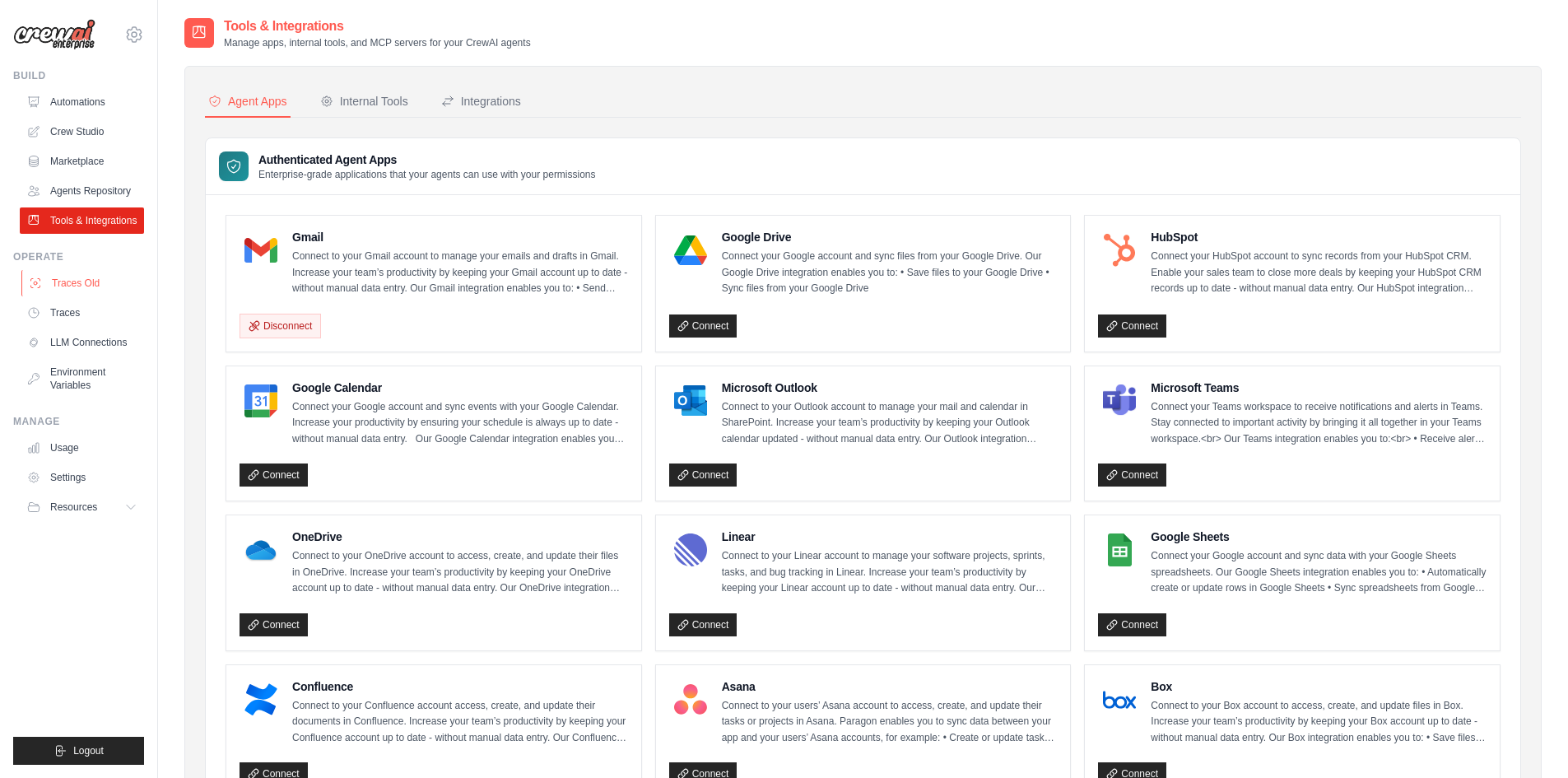
click at [101, 289] on link "Traces Old" at bounding box center [83, 283] width 124 height 27
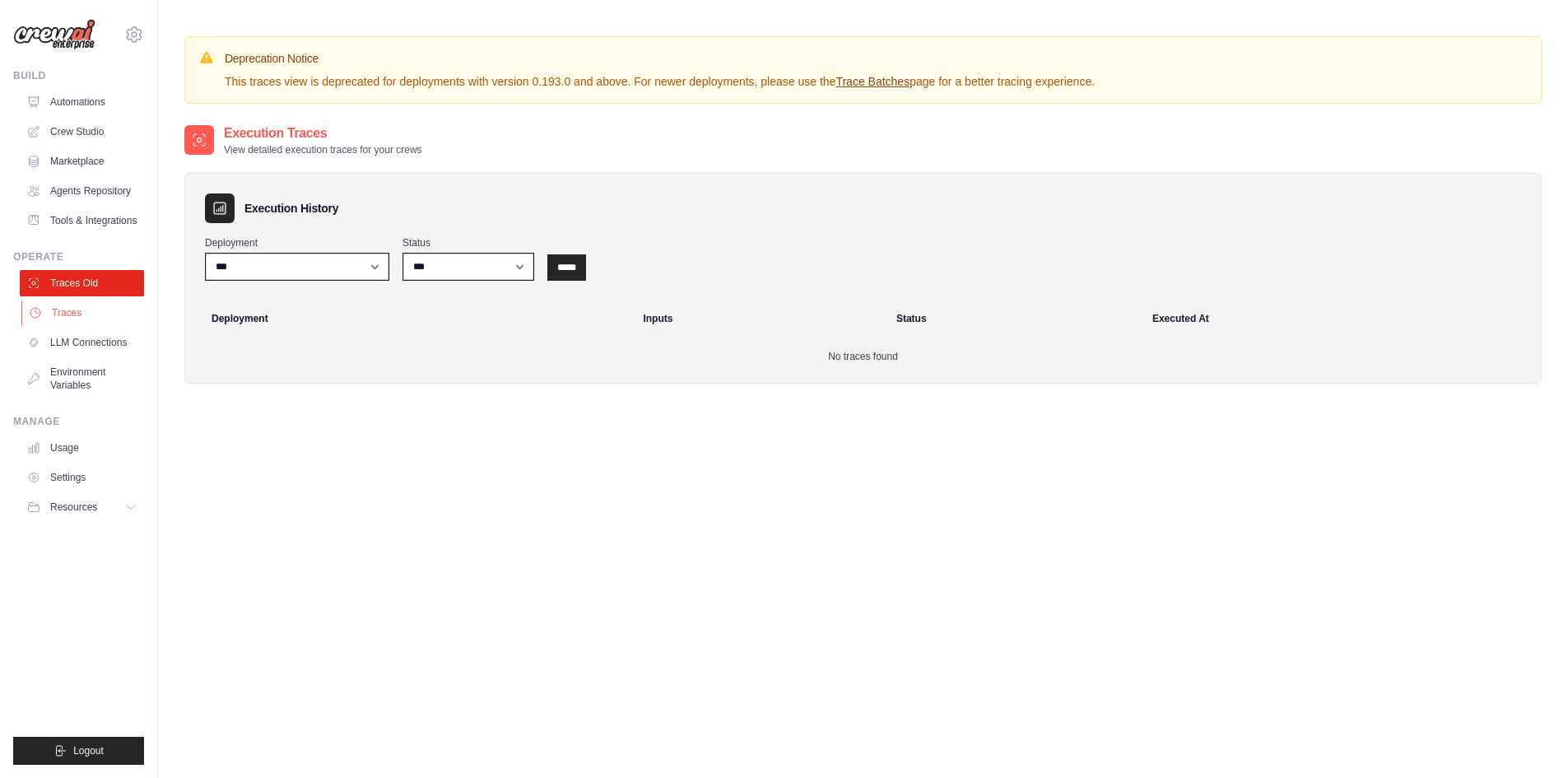
click at [81, 326] on link "Traces" at bounding box center [83, 313] width 124 height 27
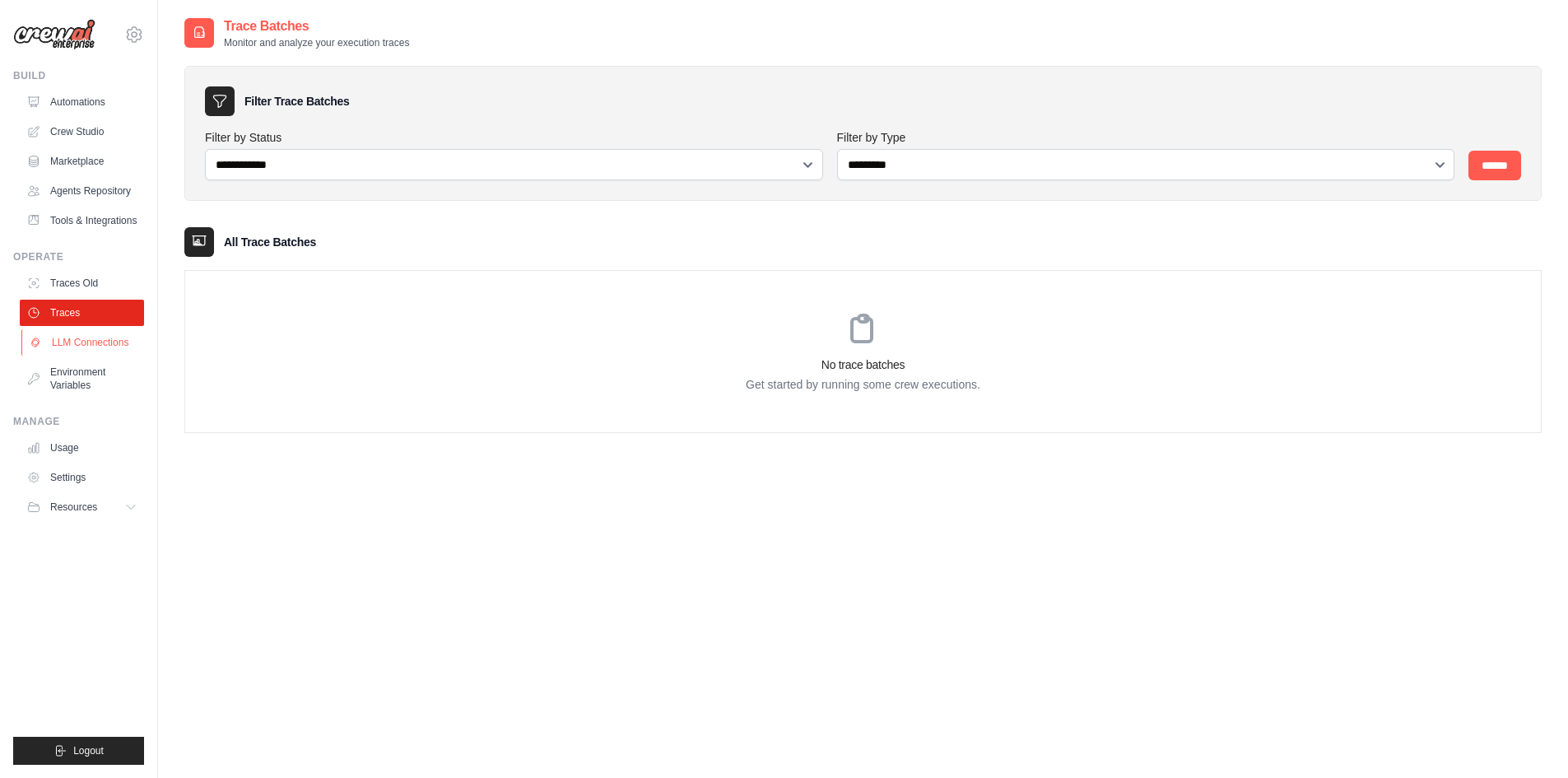
click at [84, 346] on link "LLM Connections" at bounding box center [83, 343] width 124 height 27
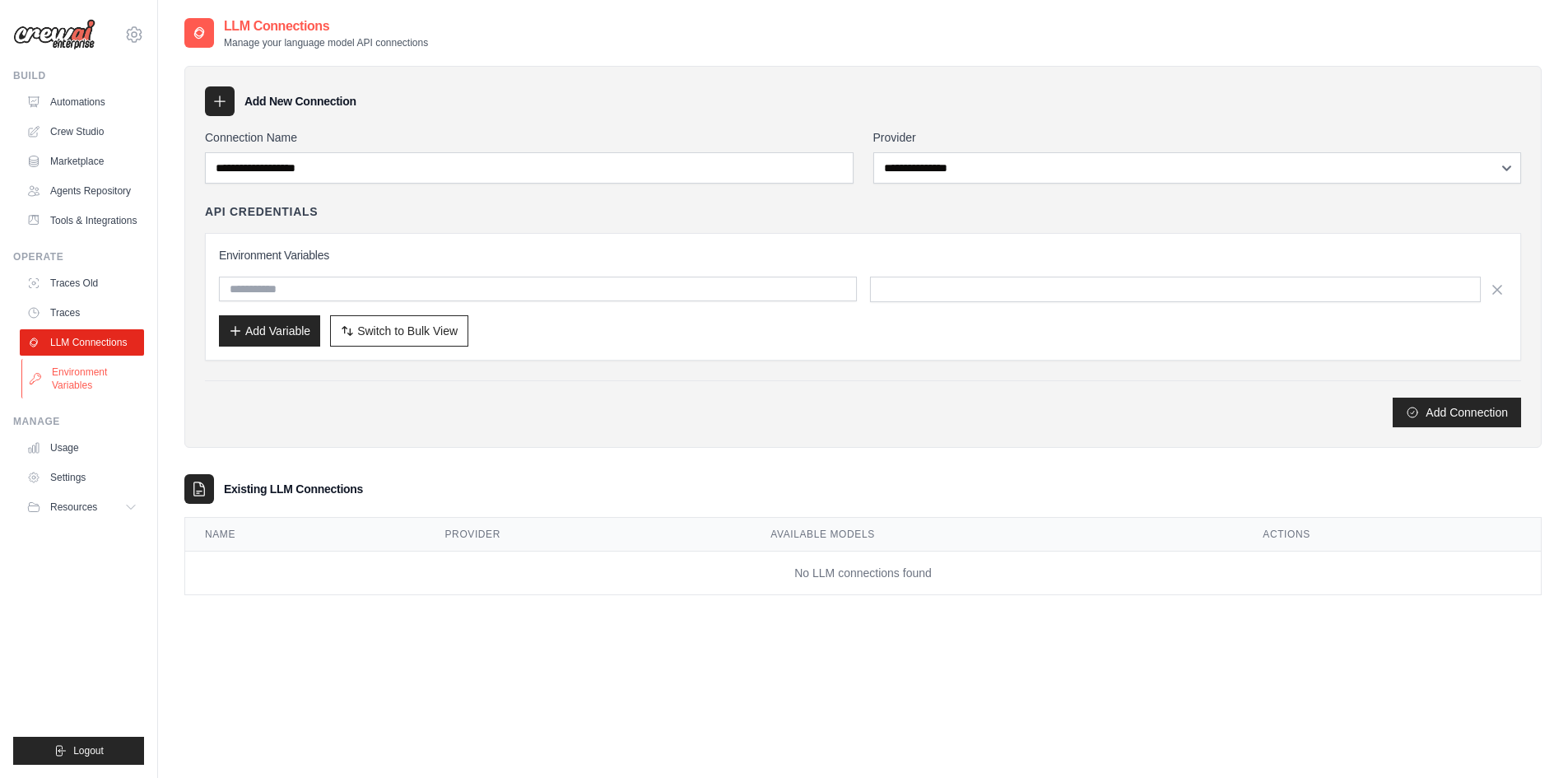
click at [82, 385] on link "Environment Variables" at bounding box center [83, 378] width 124 height 39
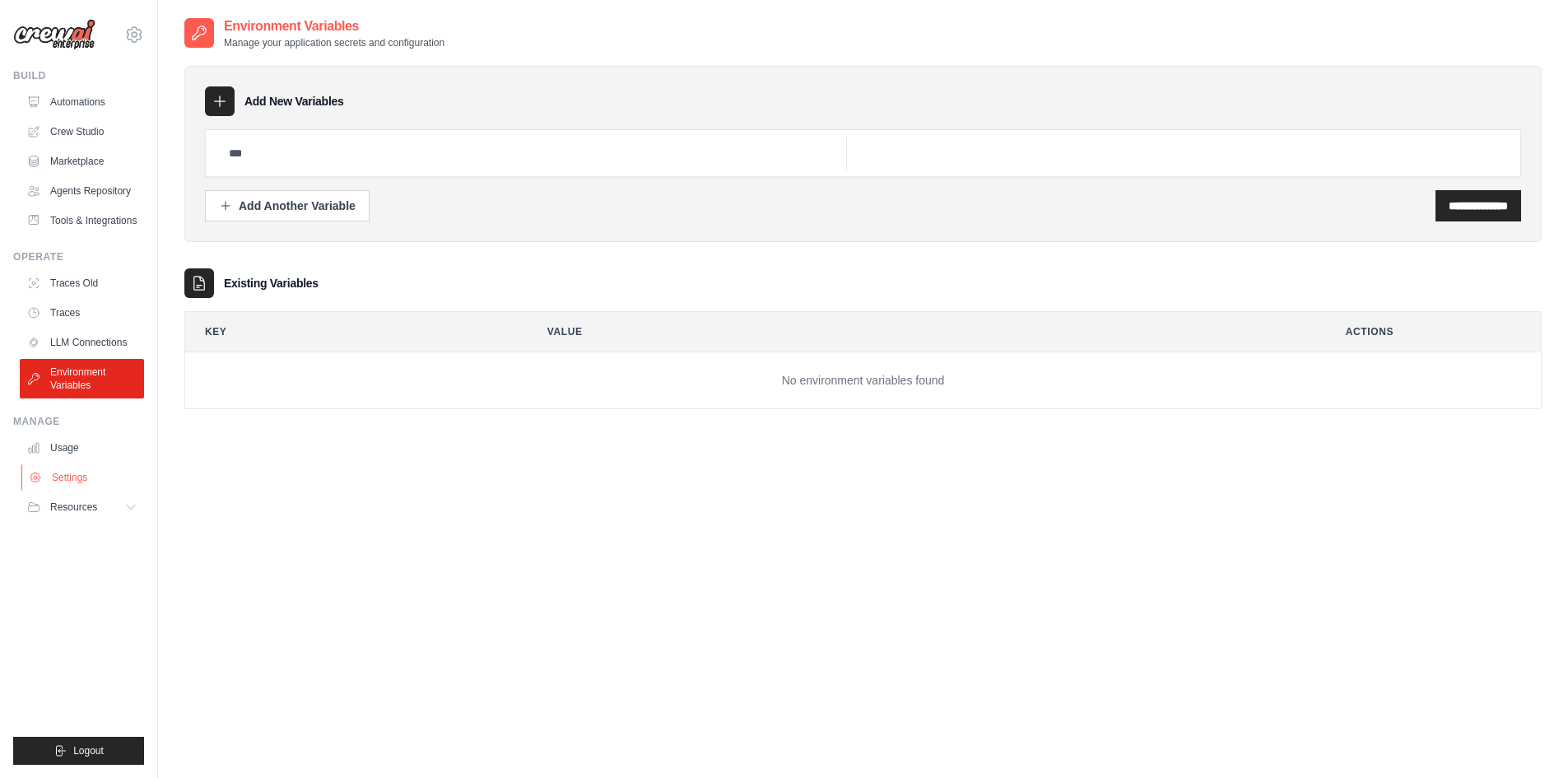
click at [91, 490] on link "Settings" at bounding box center [83, 478] width 124 height 27
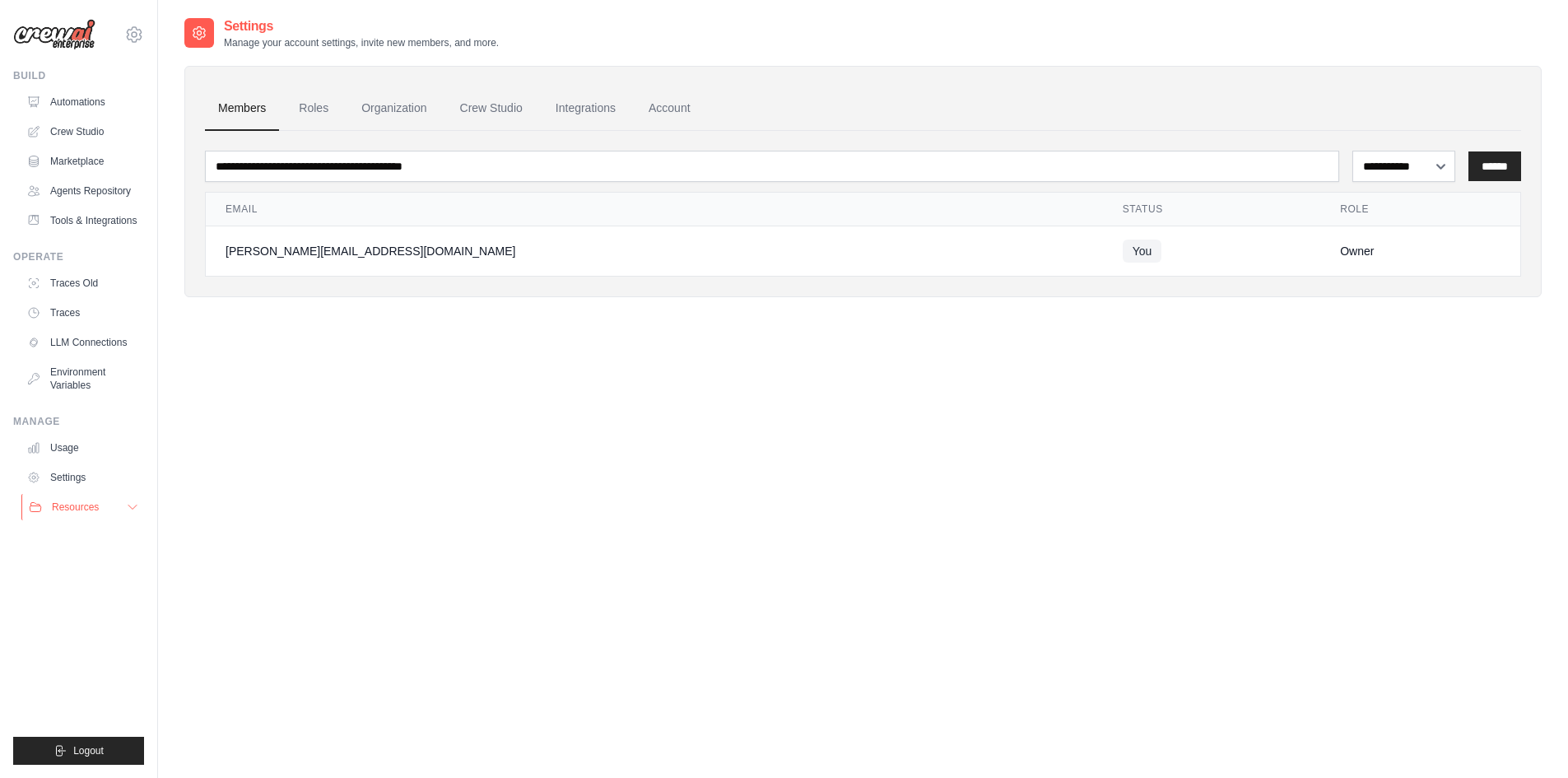
click at [130, 513] on icon at bounding box center [132, 507] width 13 height 13
click at [80, 173] on link "Marketplace" at bounding box center [83, 162] width 124 height 27
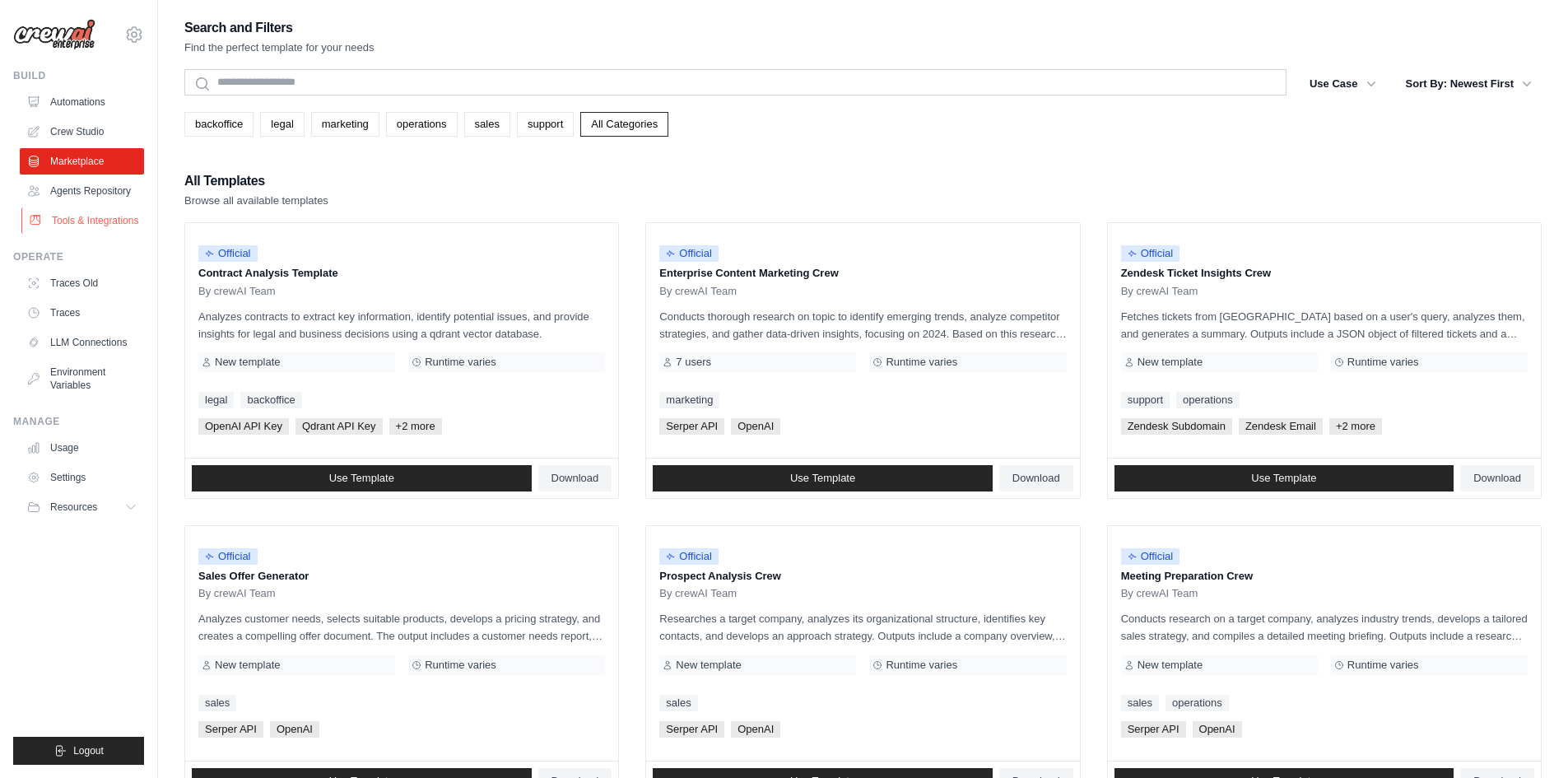
click at [79, 226] on link "Tools & Integrations" at bounding box center [83, 221] width 124 height 27
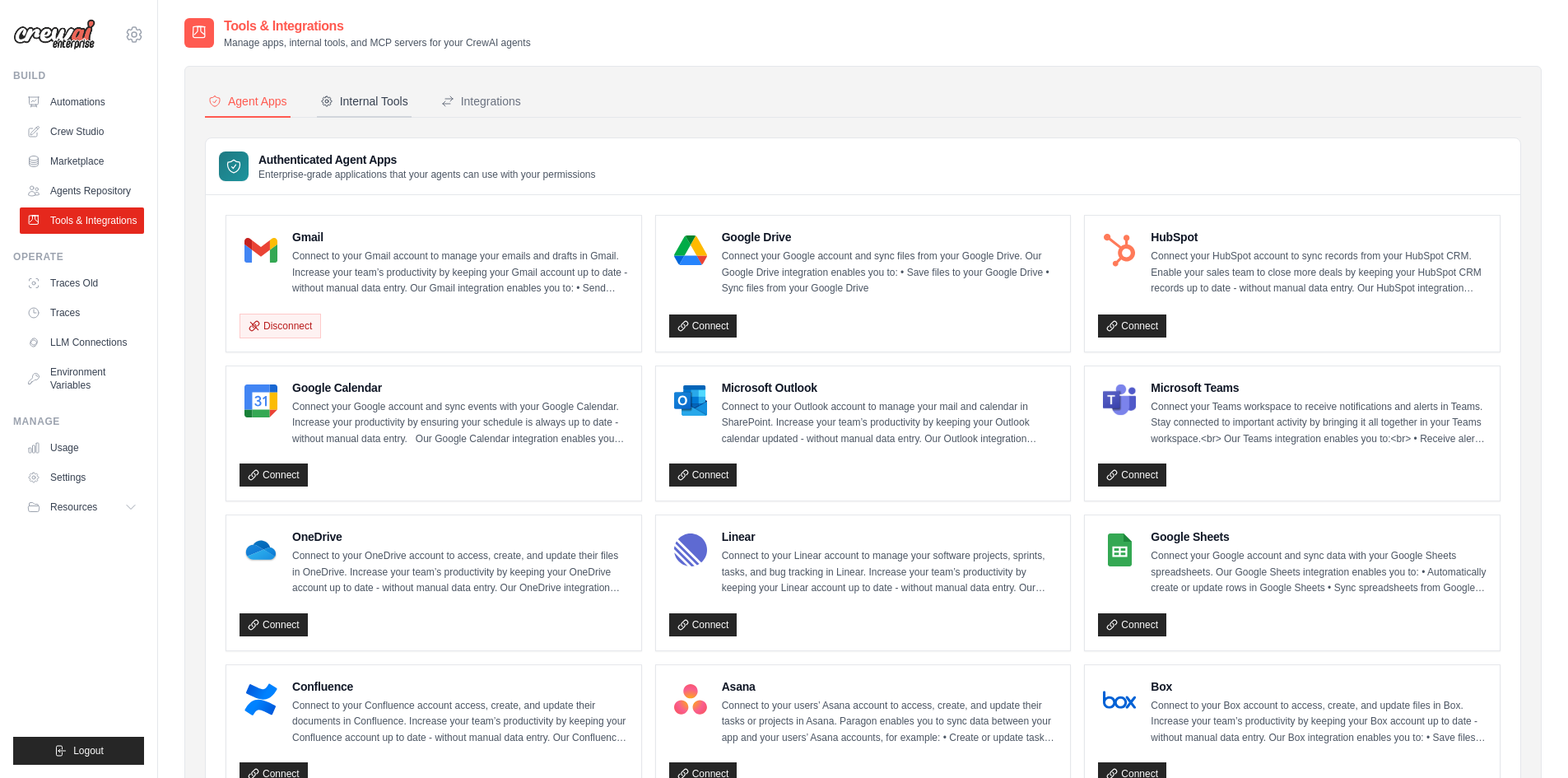
click at [382, 101] on div "Internal Tools" at bounding box center [364, 101] width 88 height 17
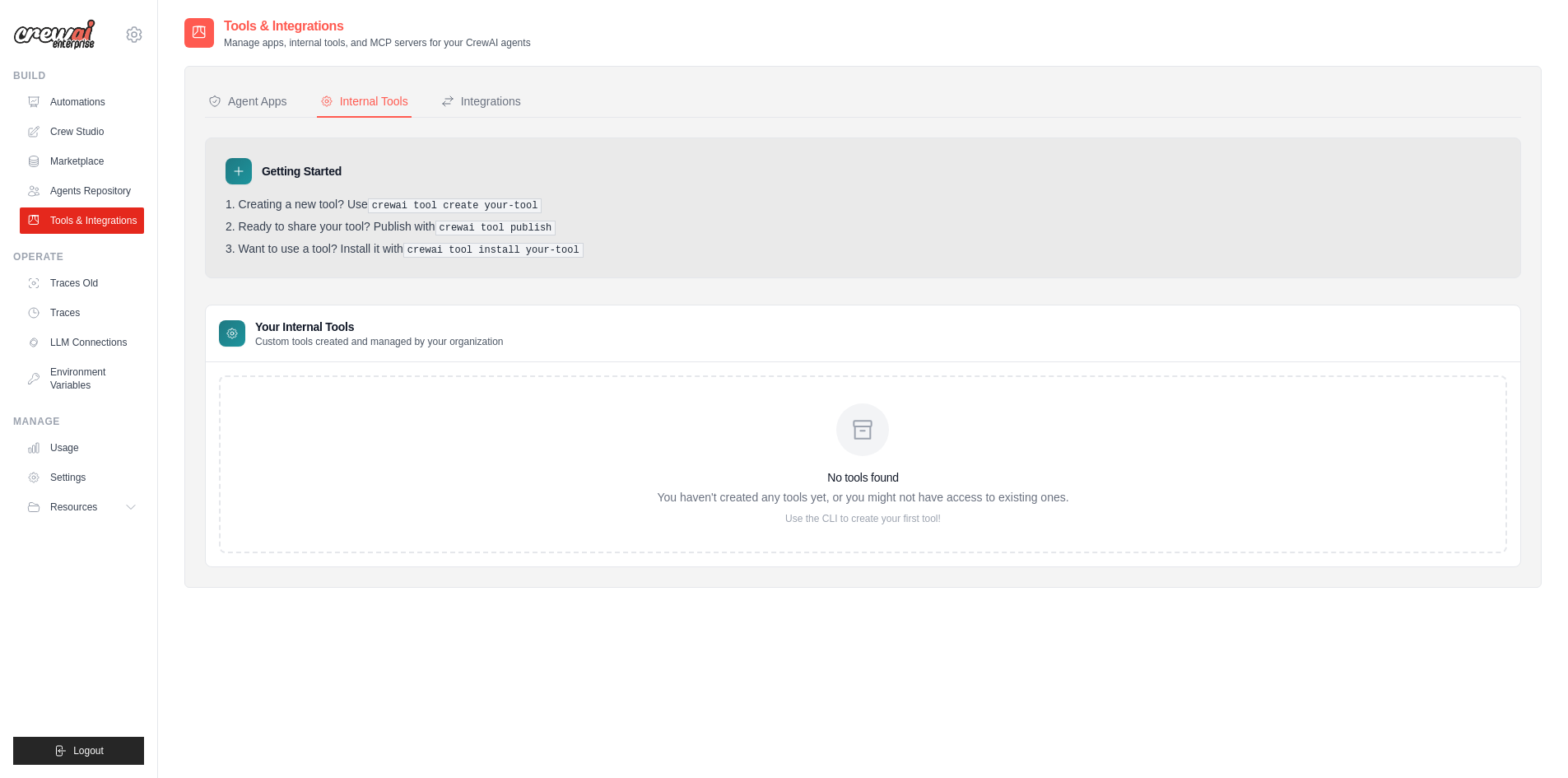
click at [310, 167] on h3 "Getting Started" at bounding box center [302, 171] width 80 height 17
click at [239, 175] on icon at bounding box center [238, 171] width 8 height 8
click at [503, 102] on div "Integrations" at bounding box center [481, 101] width 80 height 17
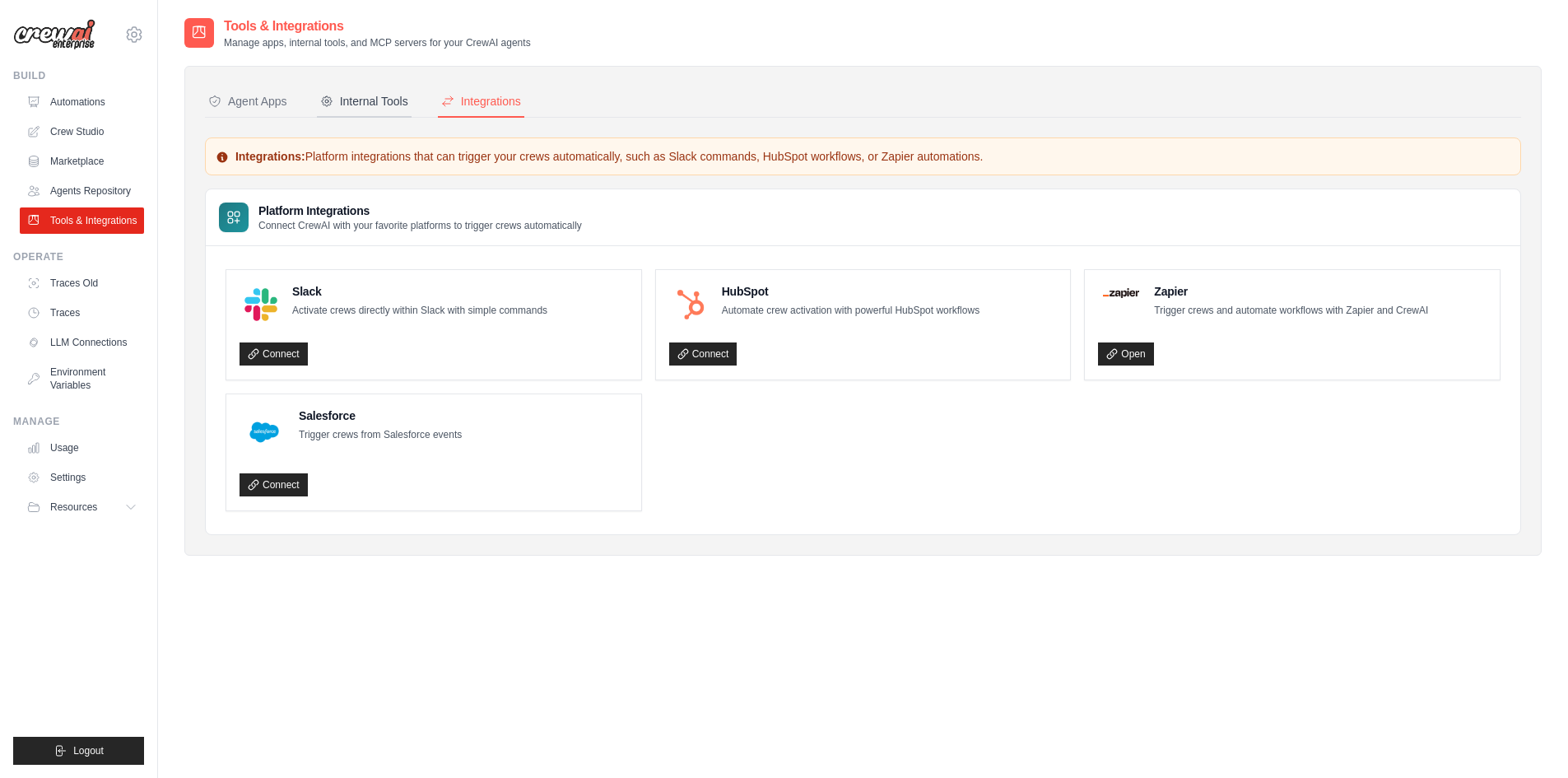
click at [402, 102] on div "Internal Tools" at bounding box center [364, 101] width 88 height 17
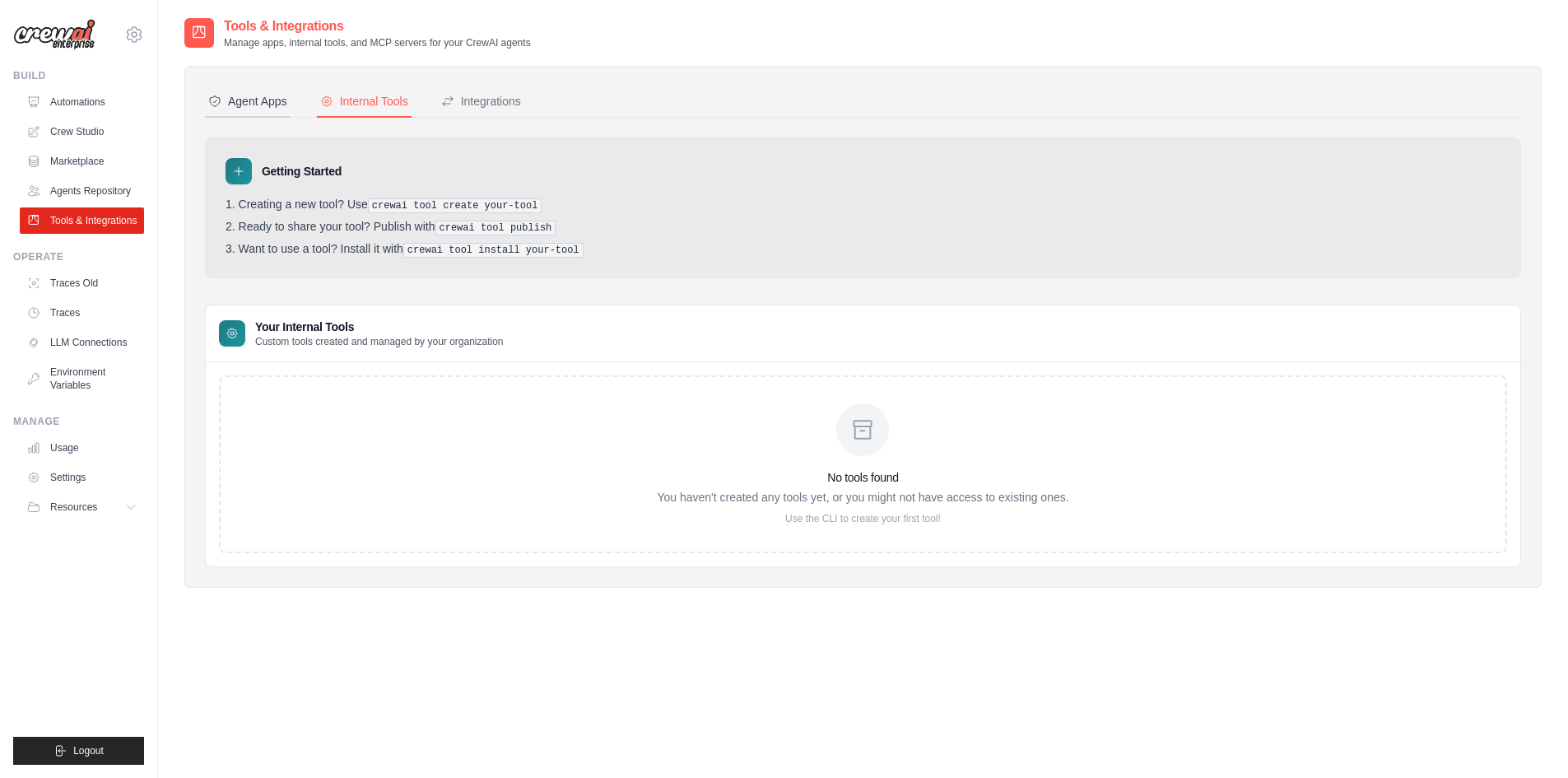
click at [276, 103] on div "Agent Apps" at bounding box center [248, 101] width 79 height 17
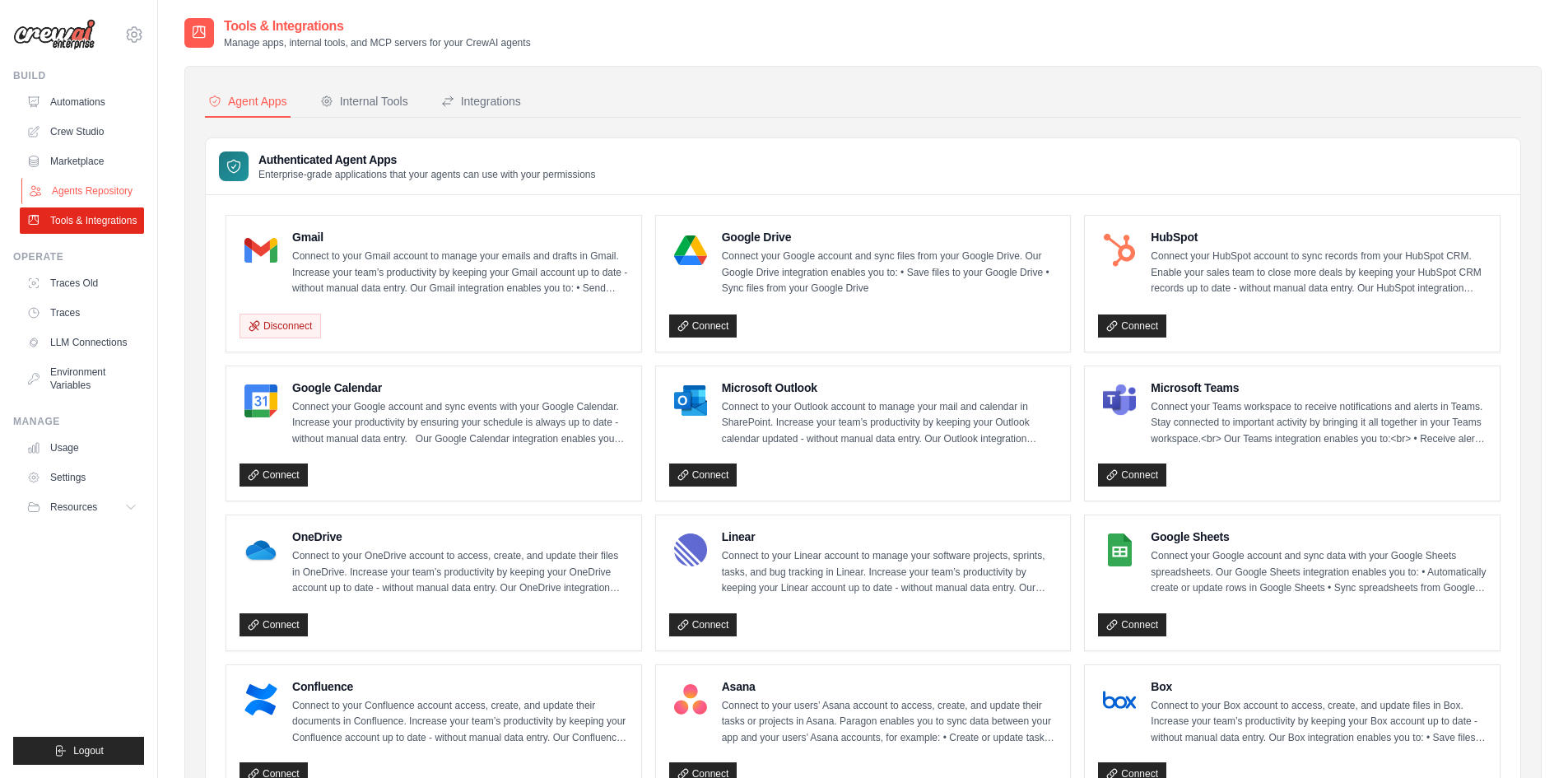
click at [107, 187] on link "Agents Repository" at bounding box center [83, 191] width 124 height 27
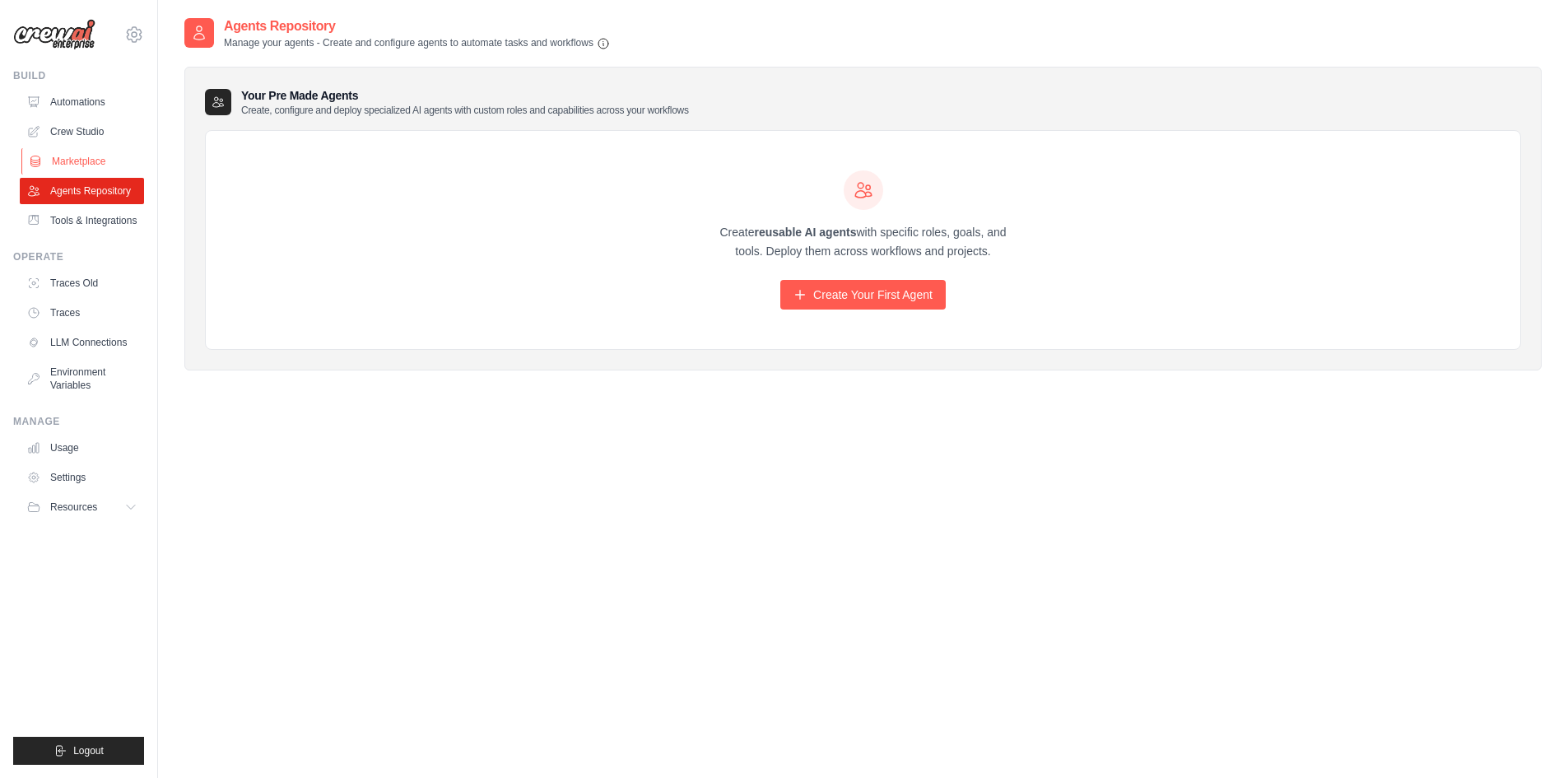
click at [99, 165] on link "Marketplace" at bounding box center [83, 162] width 124 height 27
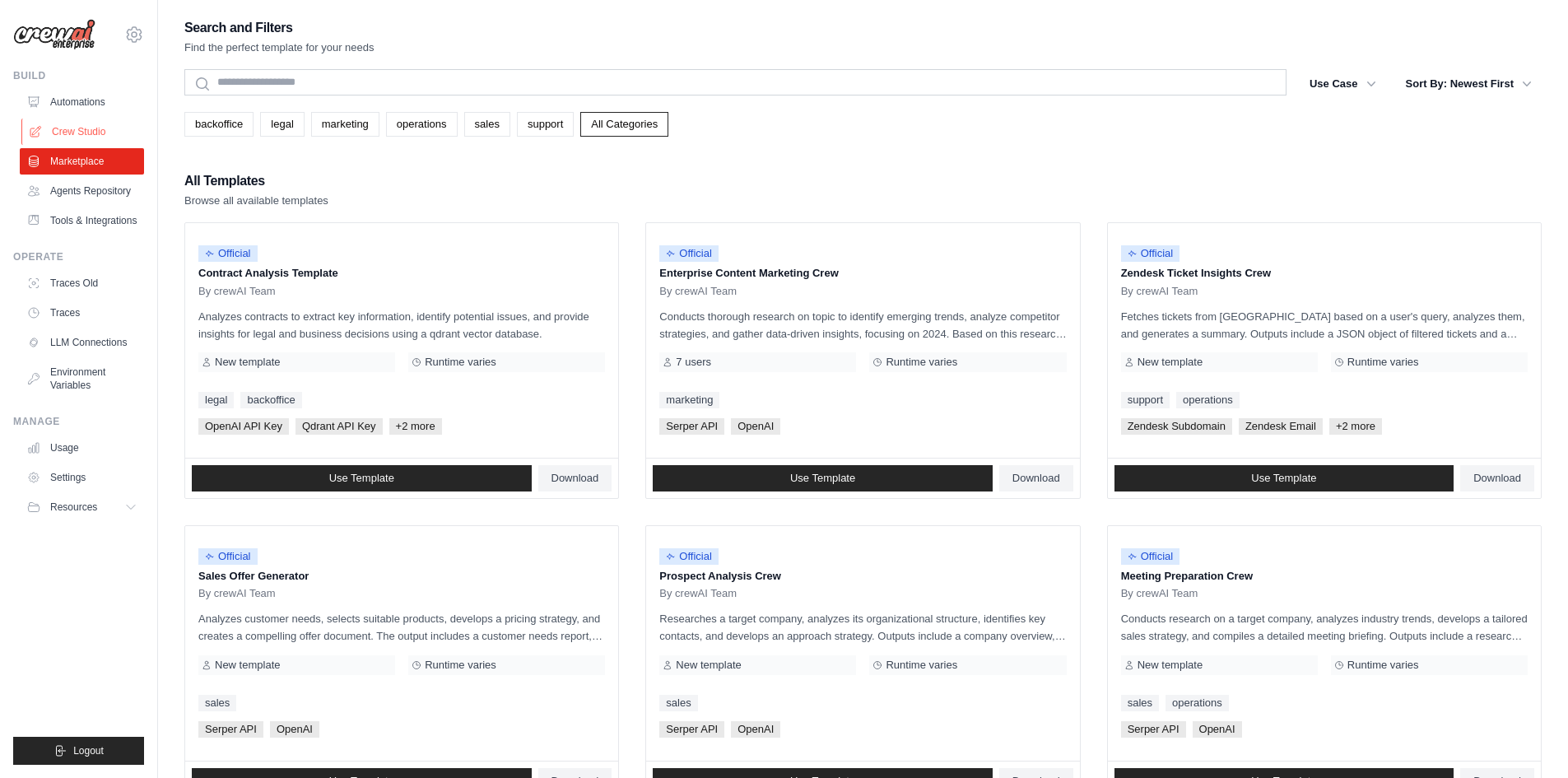
click at [107, 131] on link "Crew Studio" at bounding box center [83, 131] width 124 height 27
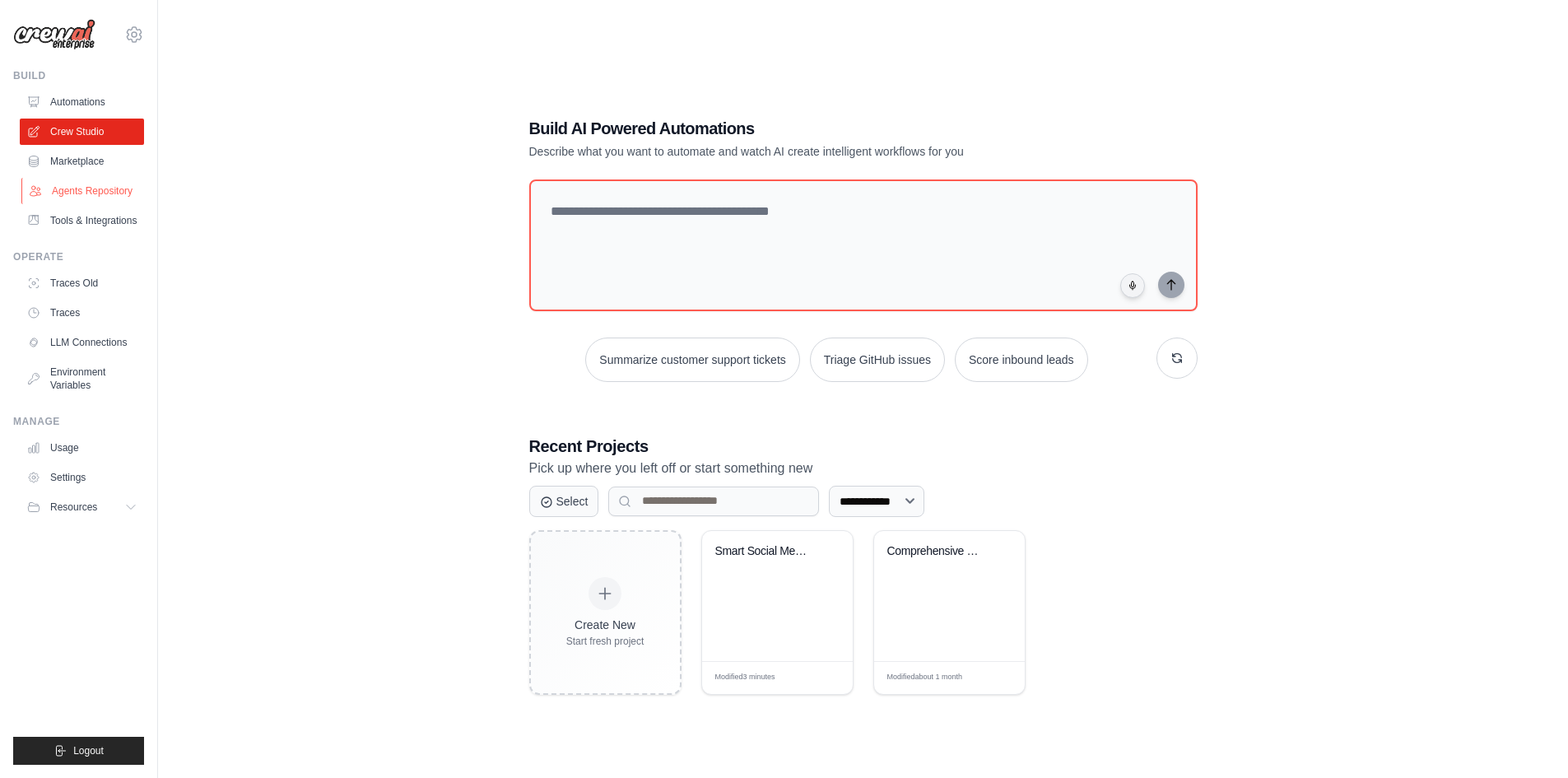
click at [90, 189] on link "Agents Repository" at bounding box center [83, 191] width 124 height 27
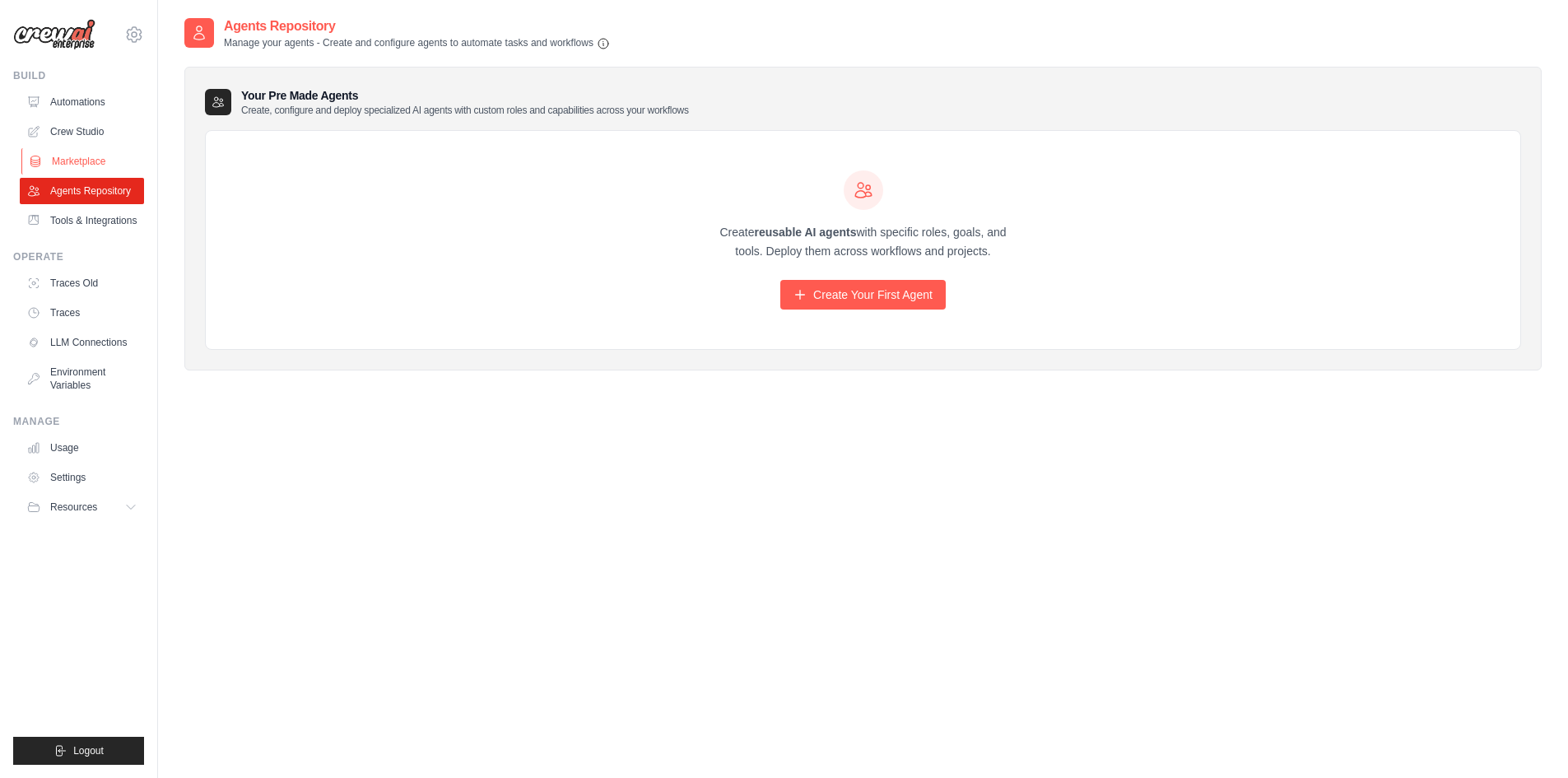
click at [98, 160] on link "Marketplace" at bounding box center [83, 162] width 124 height 27
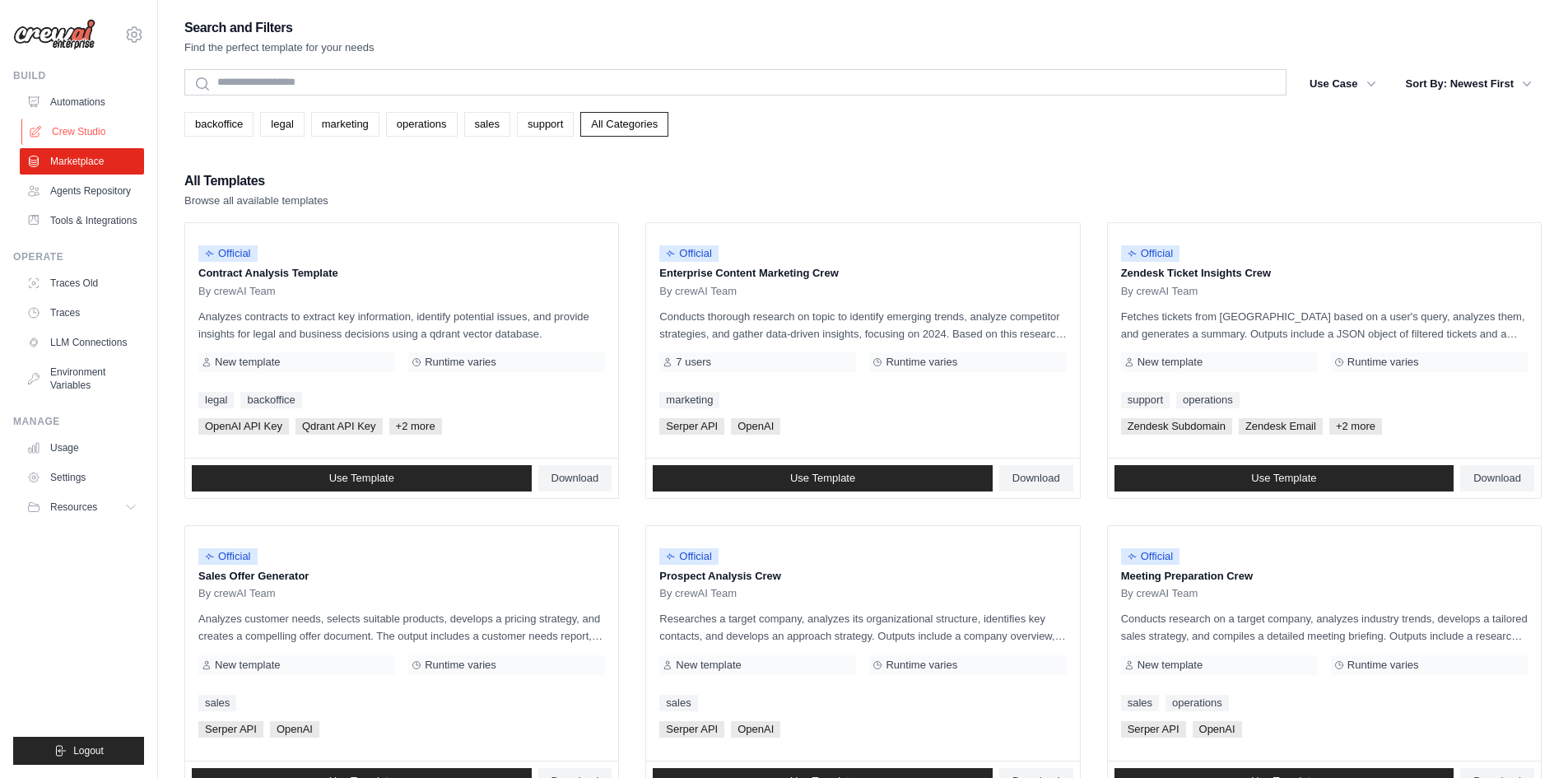
click at [96, 144] on link "Crew Studio" at bounding box center [83, 131] width 124 height 27
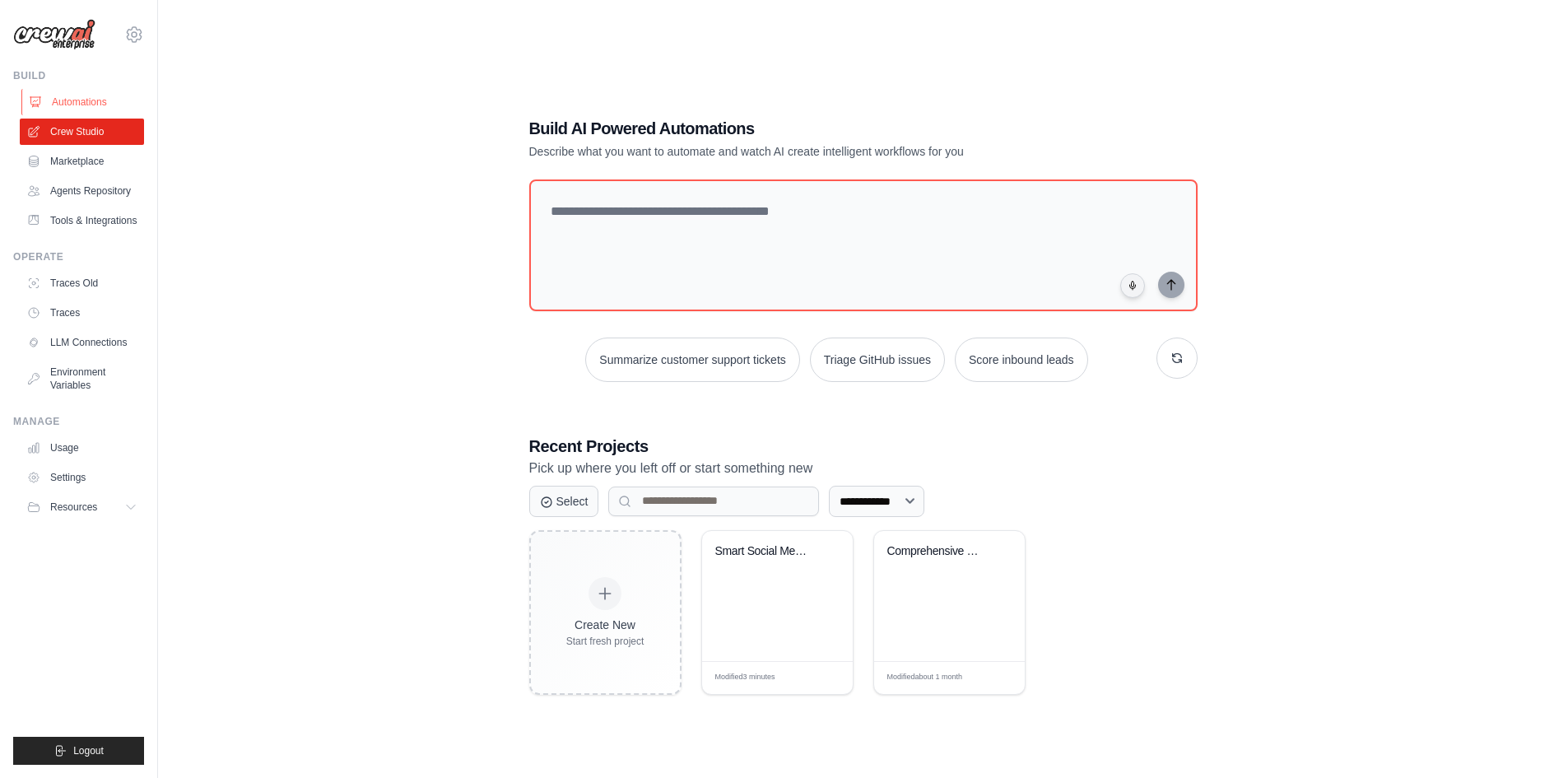
click at [96, 106] on link "Automations" at bounding box center [83, 102] width 124 height 27
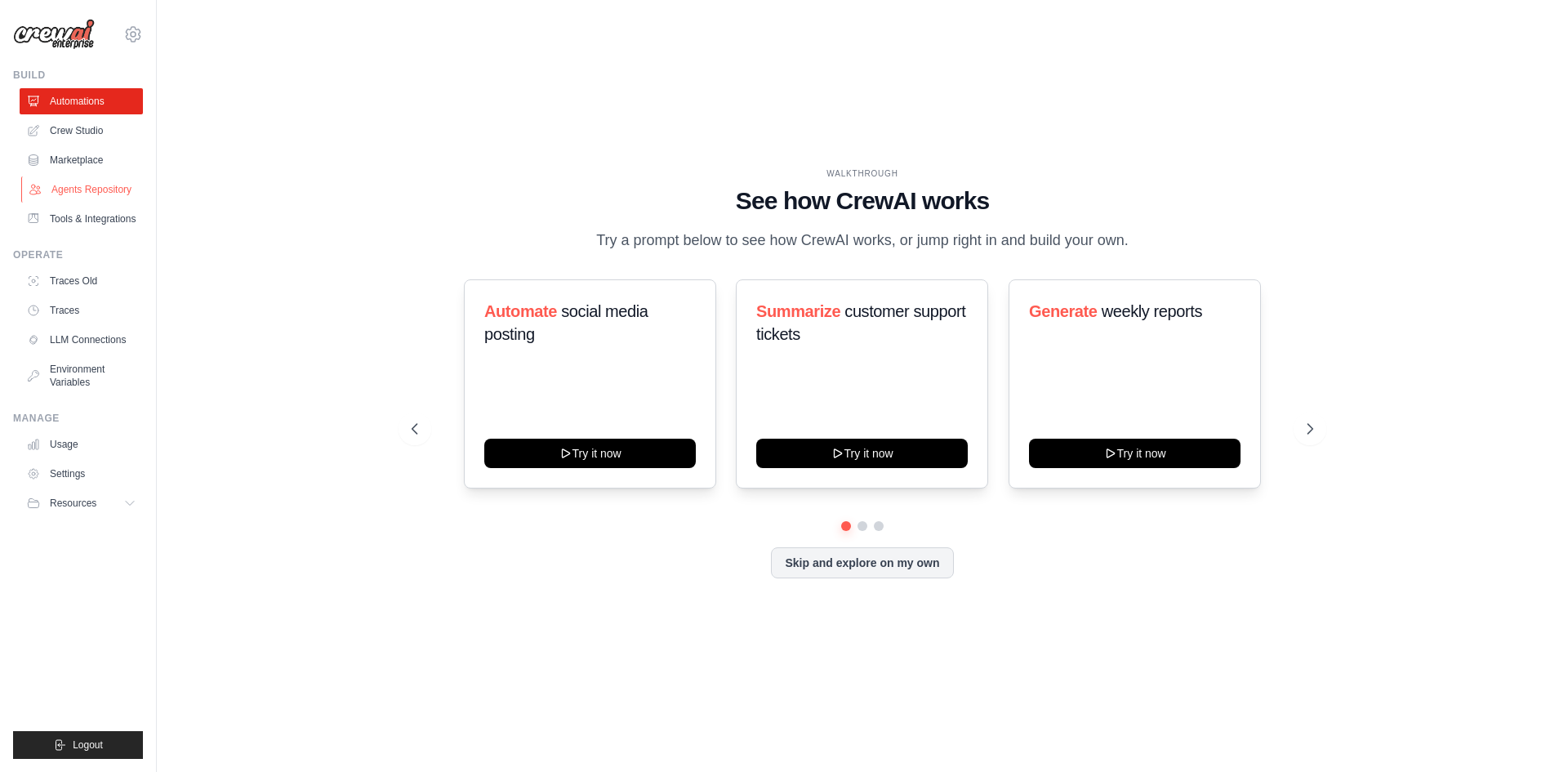
click at [88, 182] on link "Agents Repository" at bounding box center [83, 189] width 123 height 26
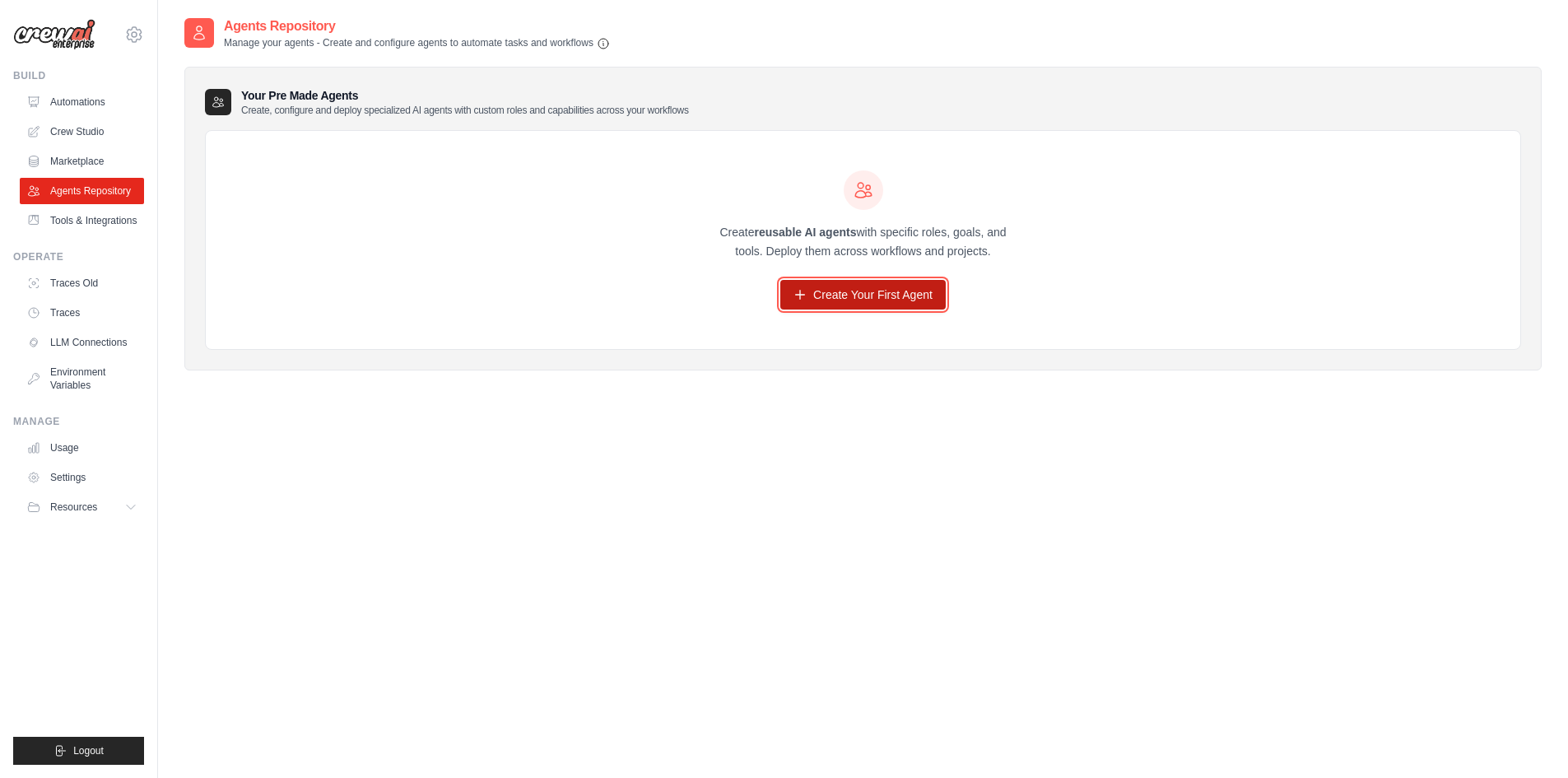
click at [828, 288] on link "Create Your First Agent" at bounding box center [863, 294] width 165 height 29
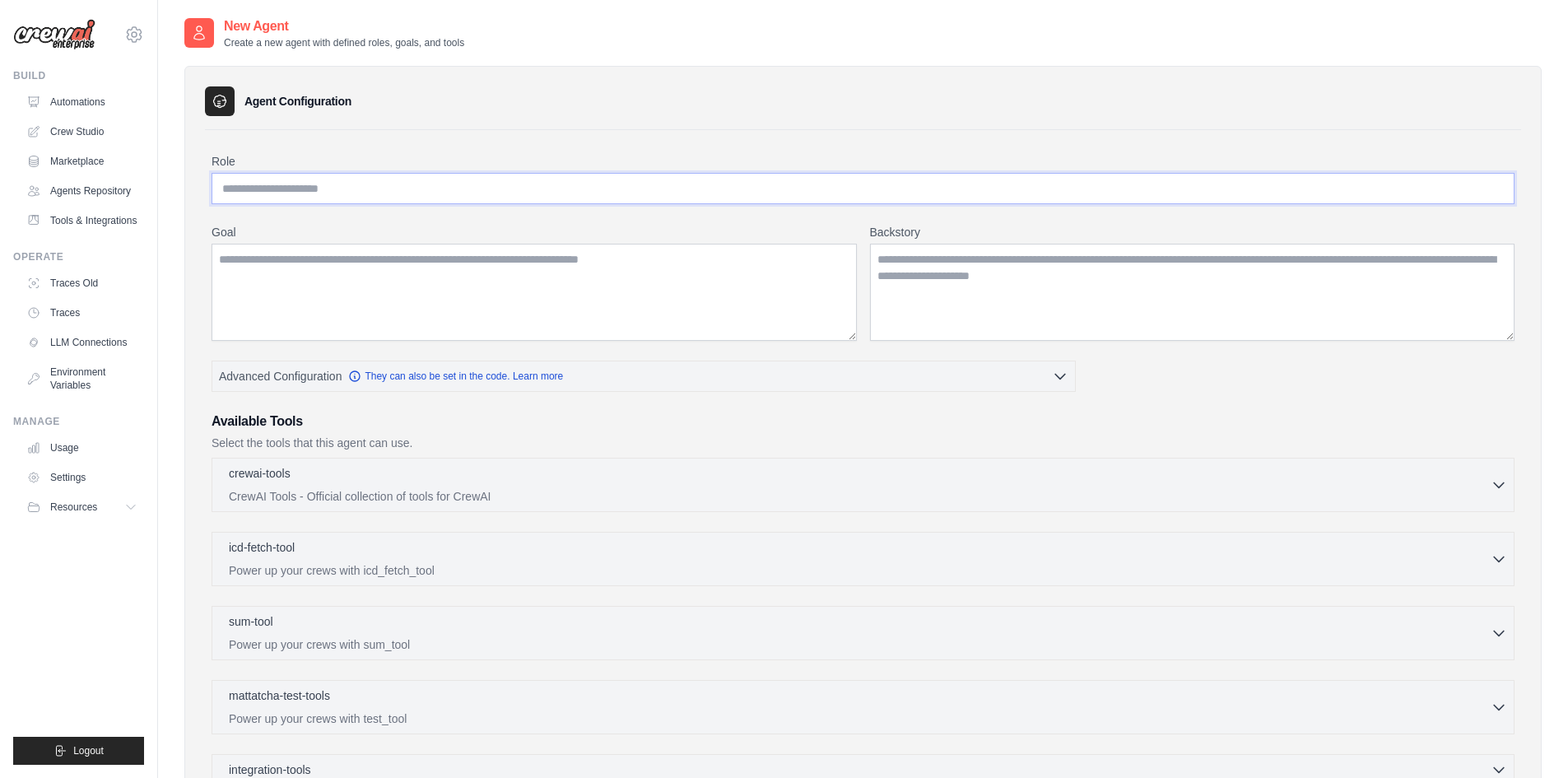
click at [551, 187] on input "Role" at bounding box center [862, 188] width 1303 height 31
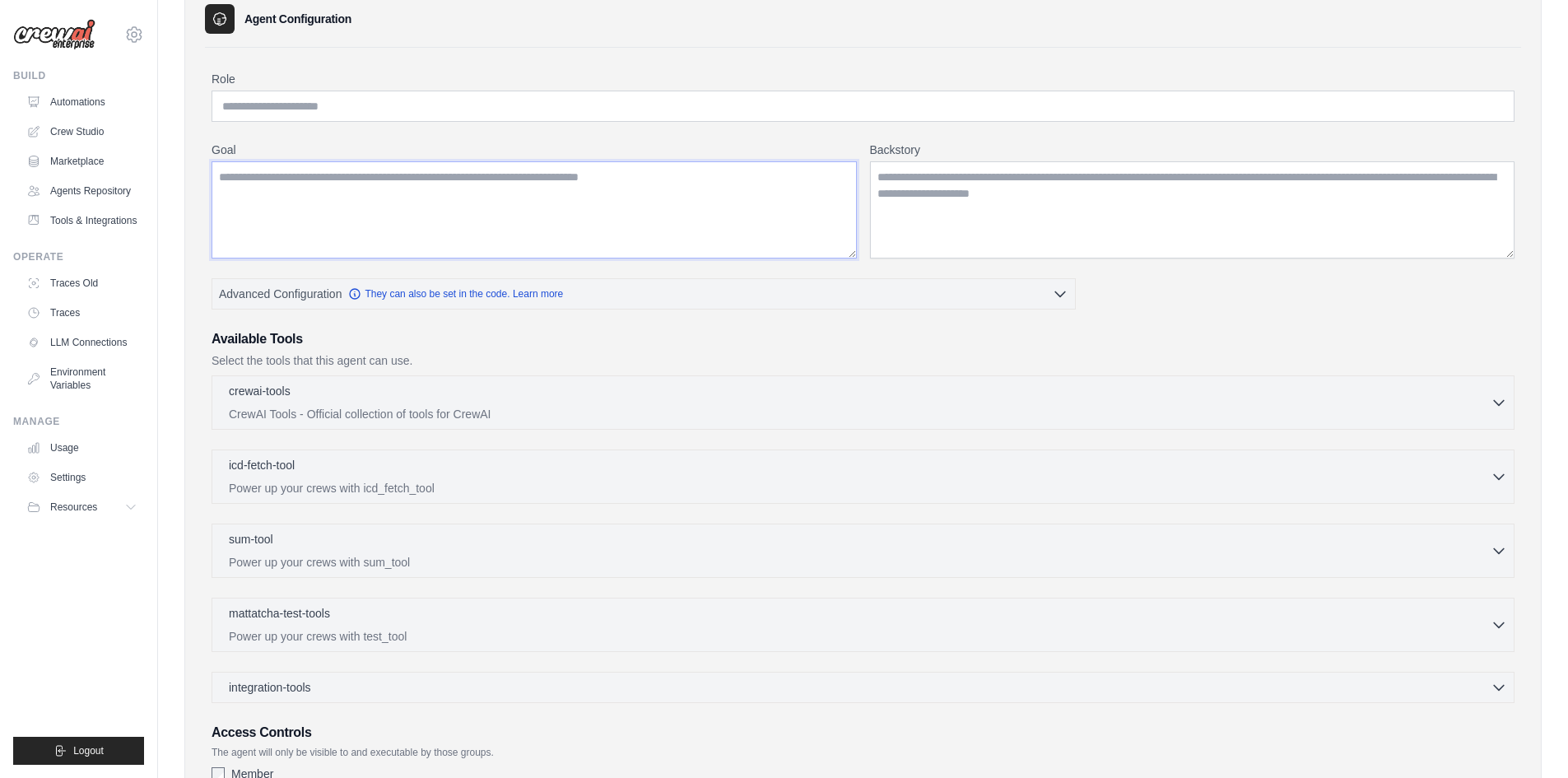
click at [676, 228] on textarea "Goal" at bounding box center [534, 210] width 645 height 97
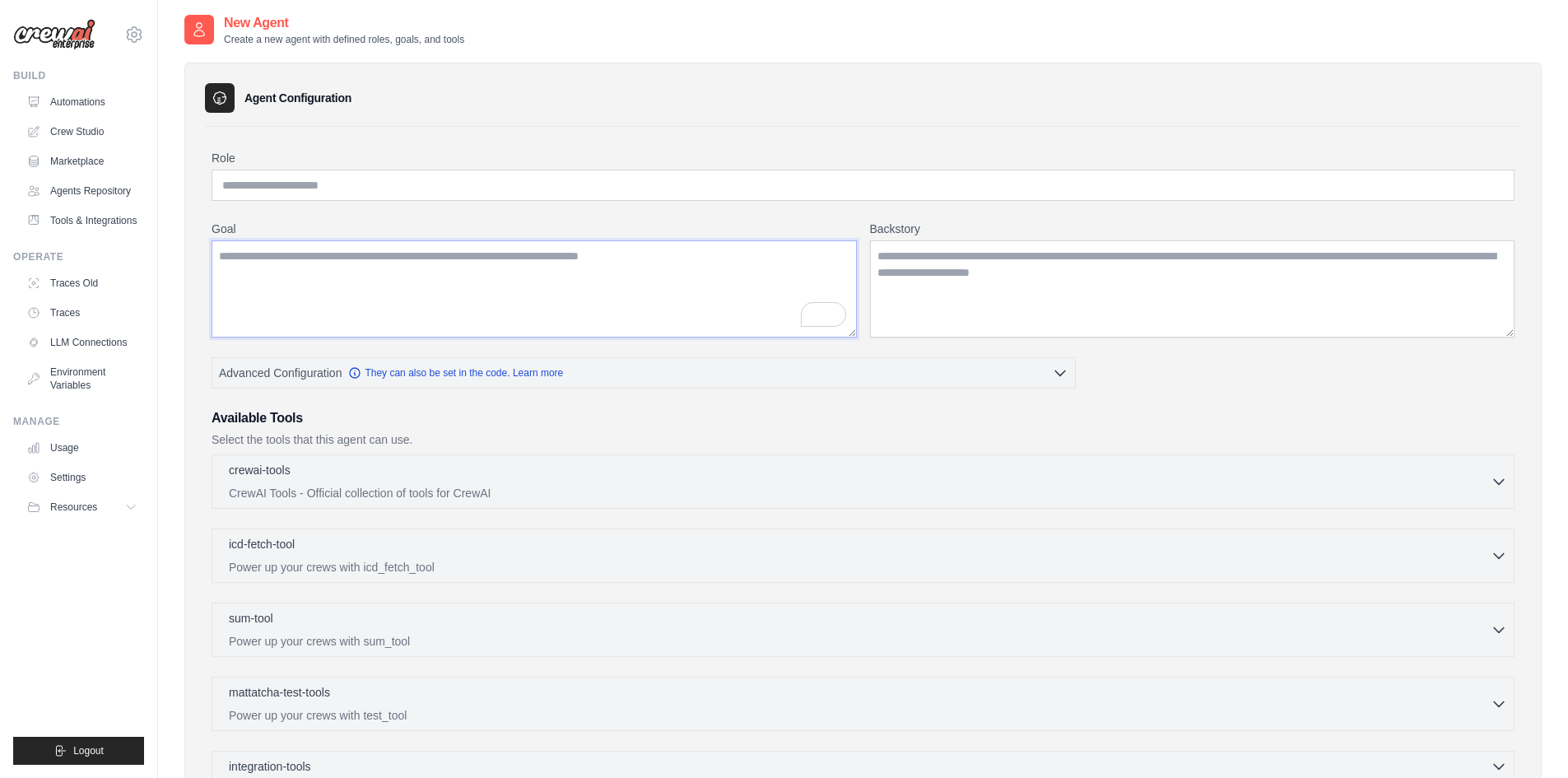
scroll to position [0, 0]
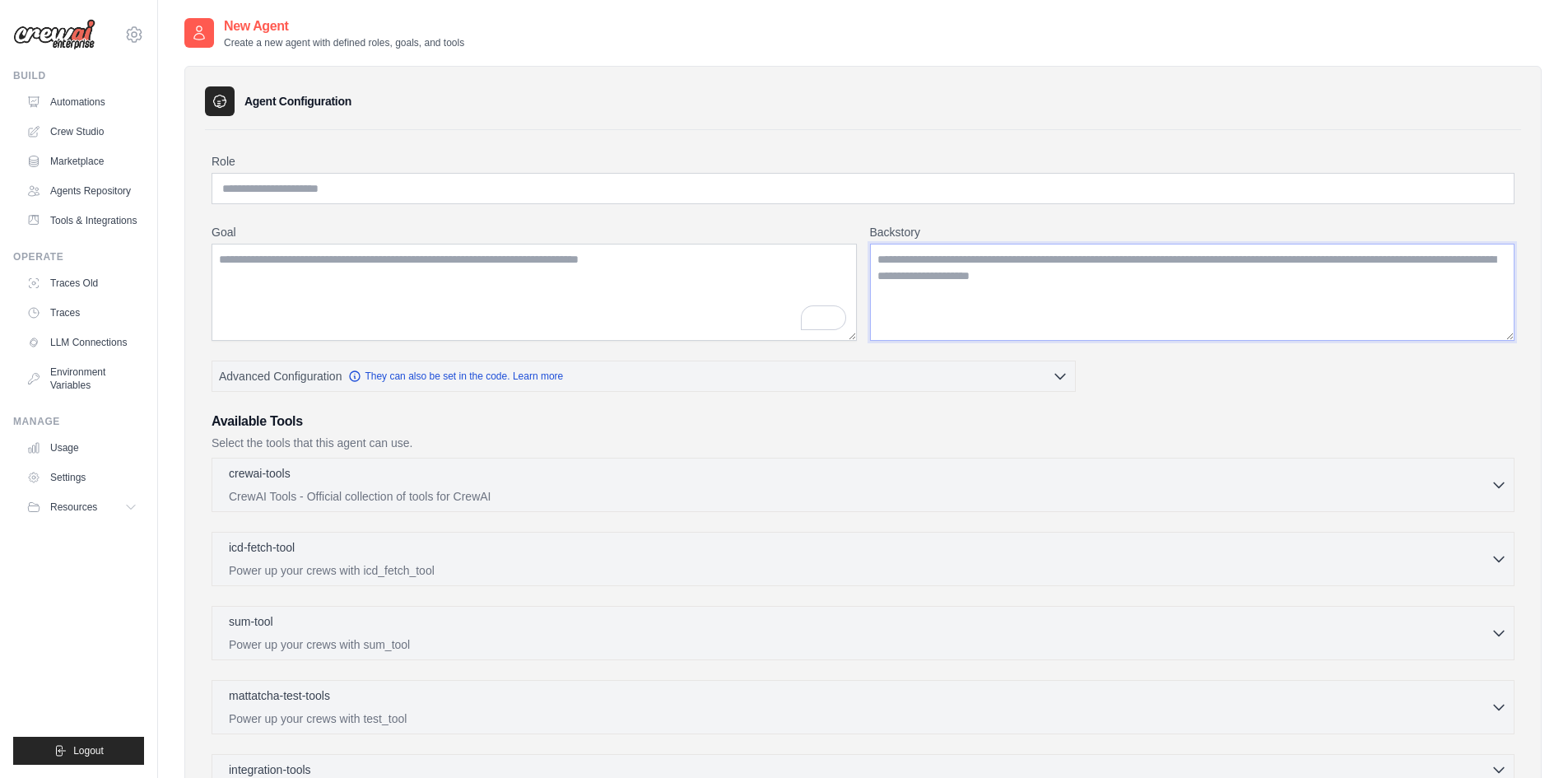
click at [901, 276] on textarea "Backstory" at bounding box center [1192, 291] width 645 height 97
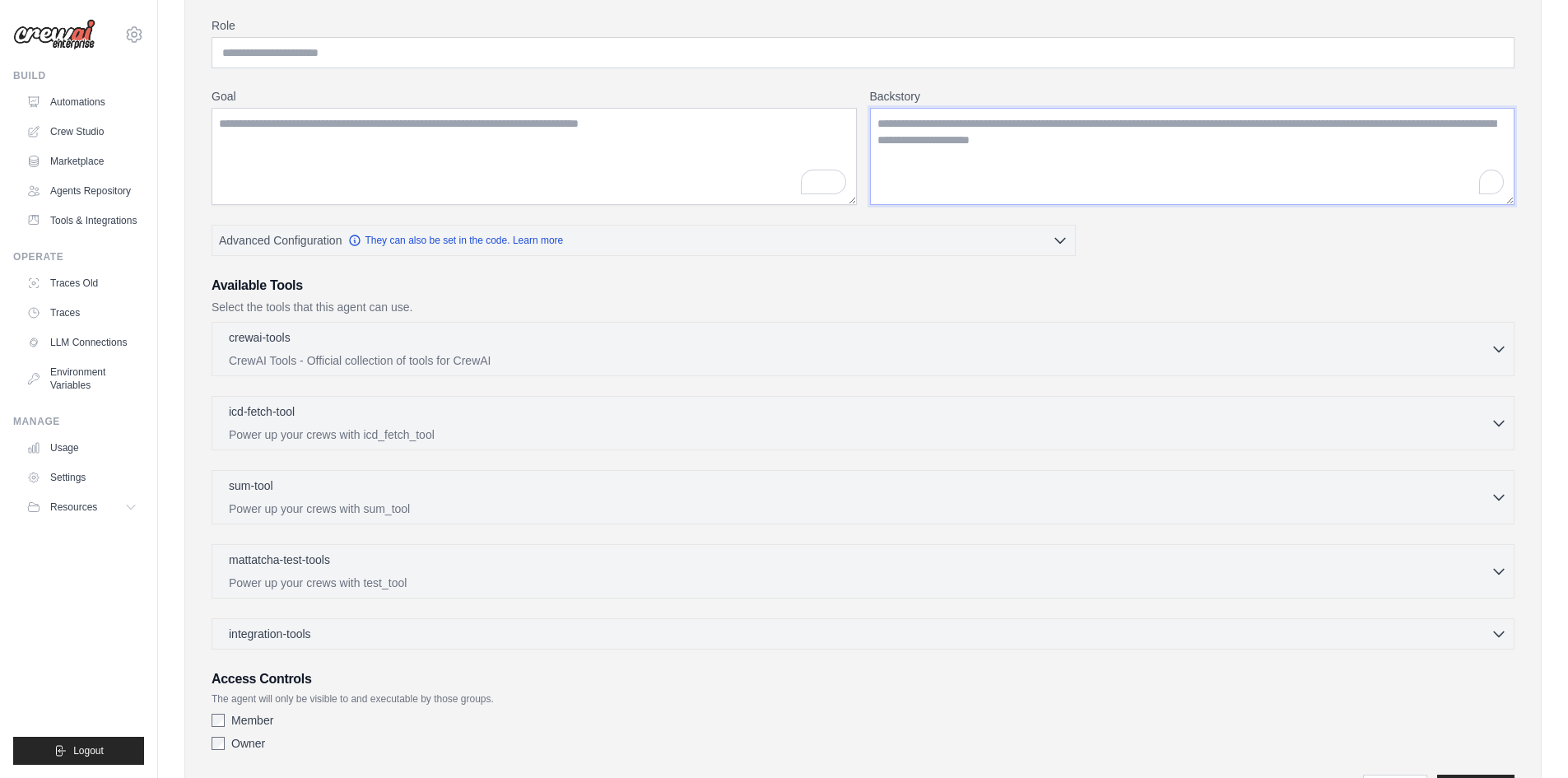
scroll to position [164, 0]
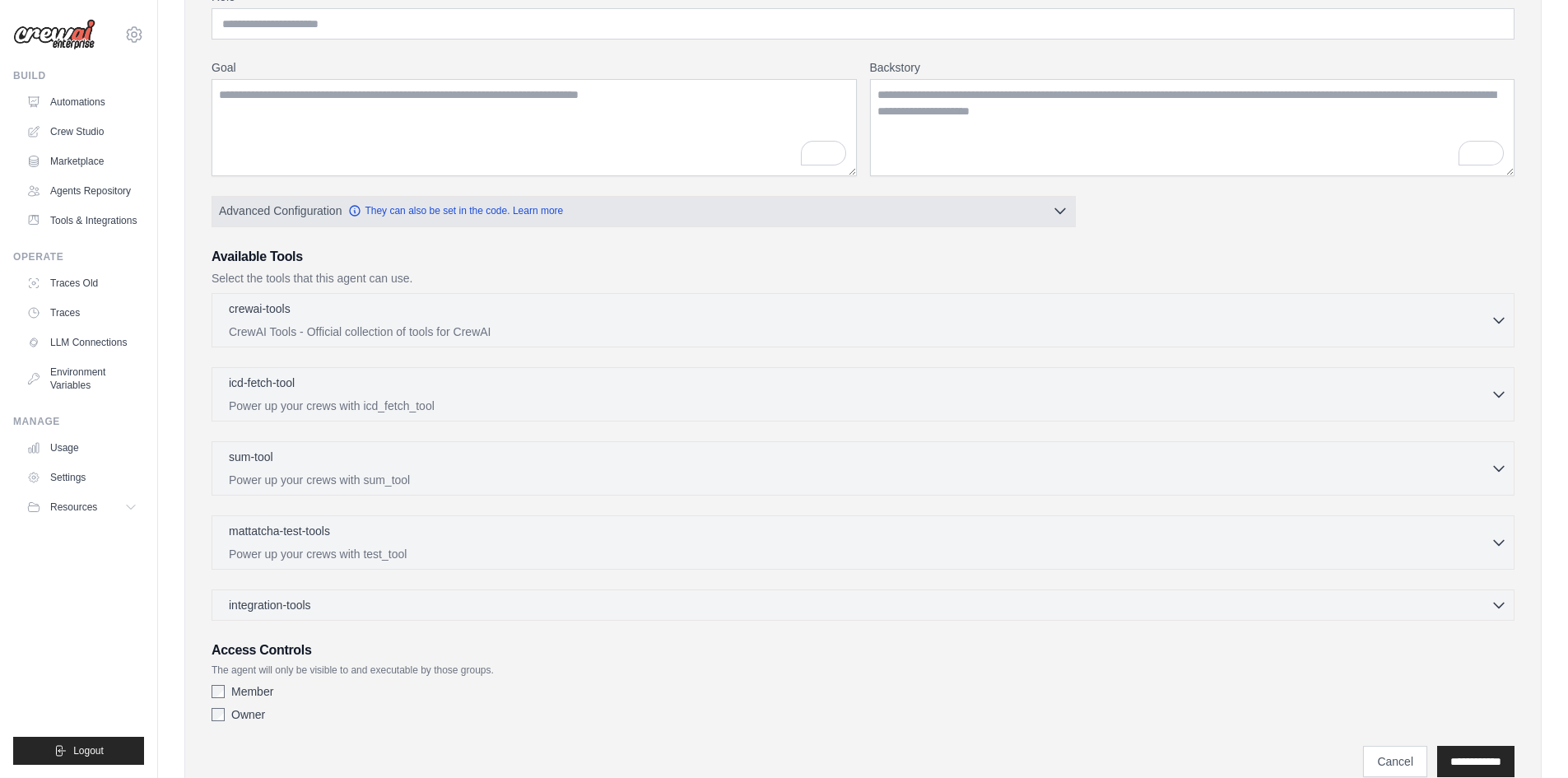
click at [1057, 215] on icon "button" at bounding box center [1060, 210] width 17 height 17
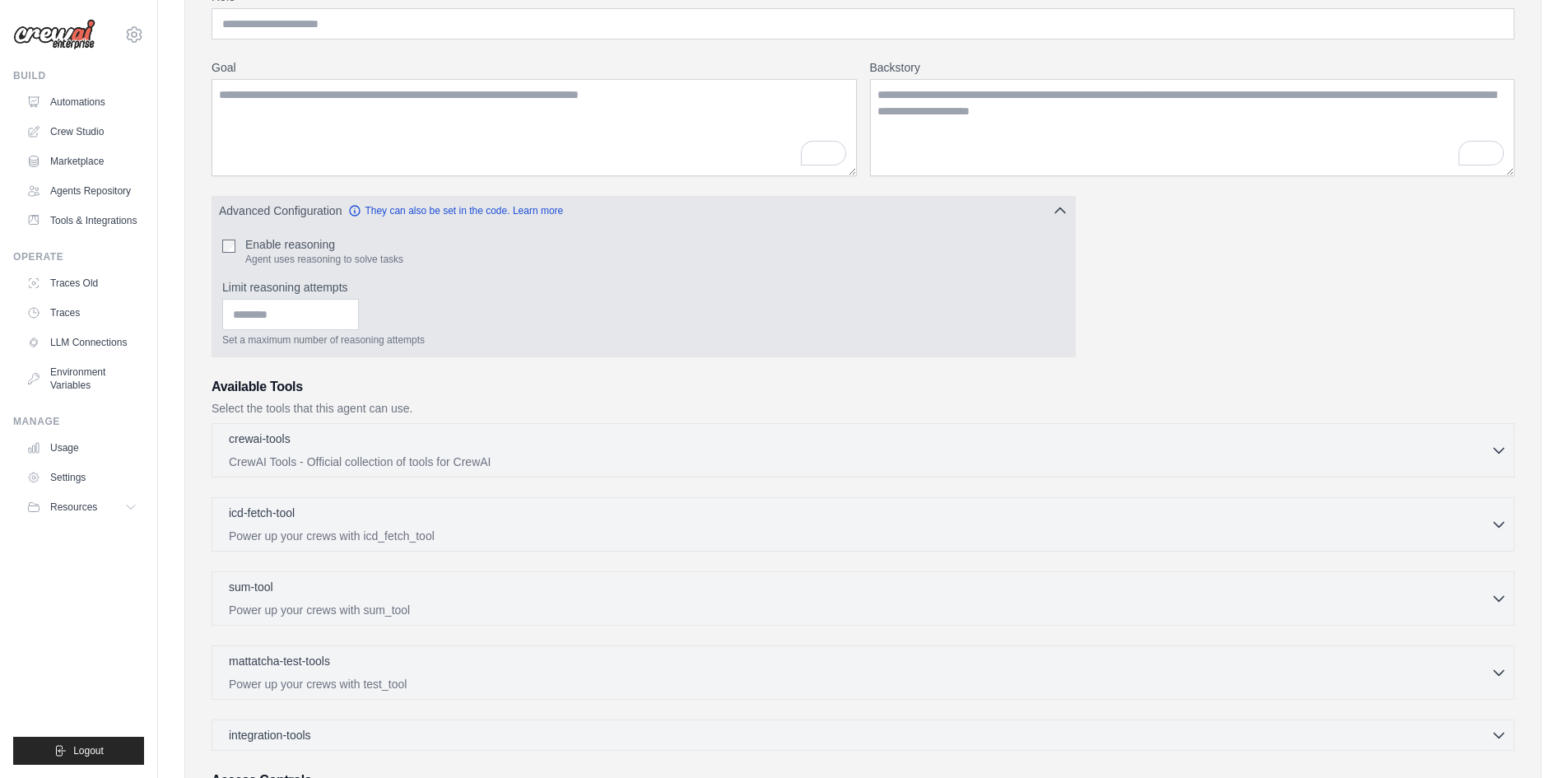
click at [1068, 211] on button "Advanced Configuration They can also be set in the code. Learn more" at bounding box center [643, 210] width 862 height 29
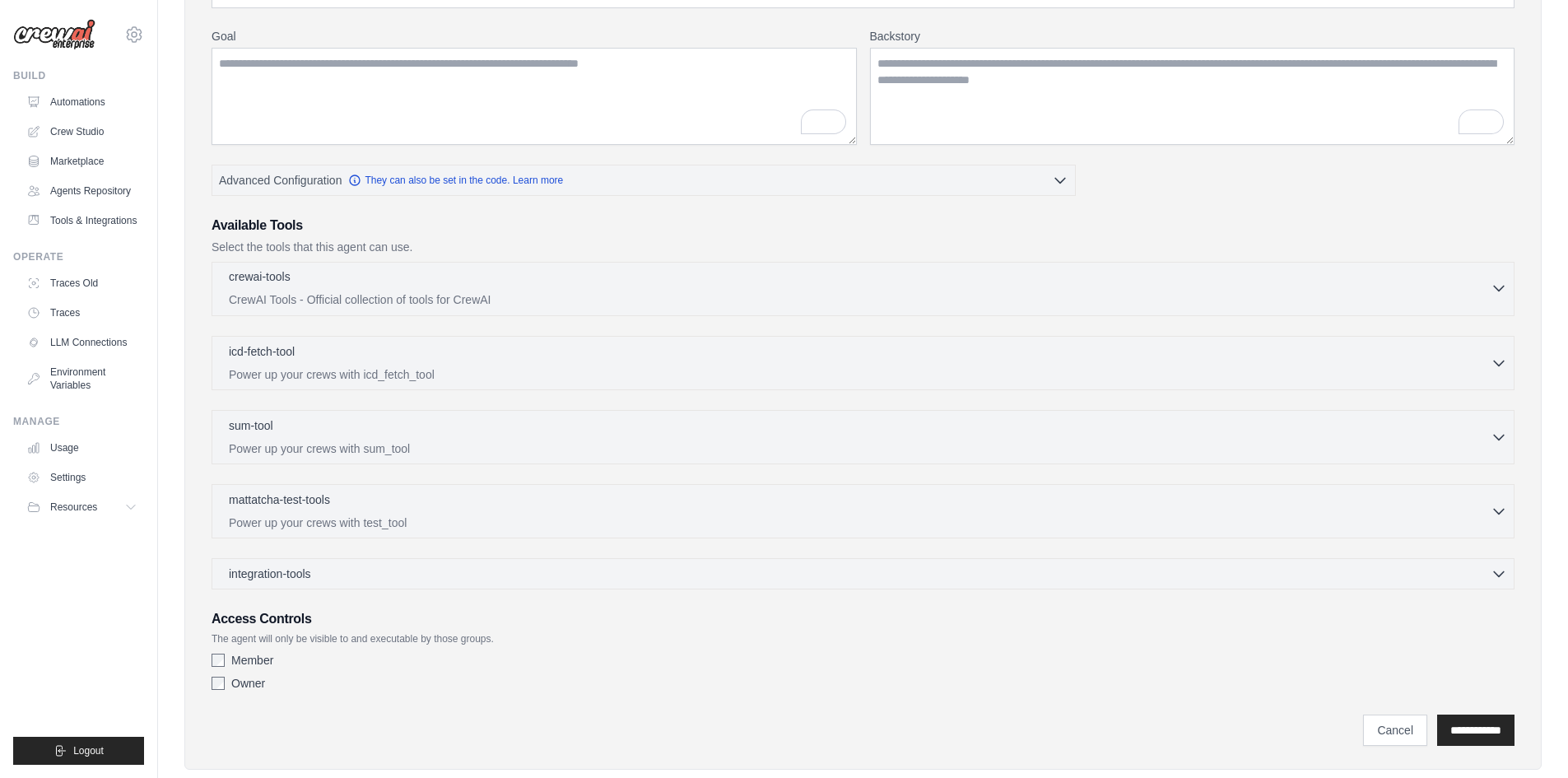
scroll to position [231, 0]
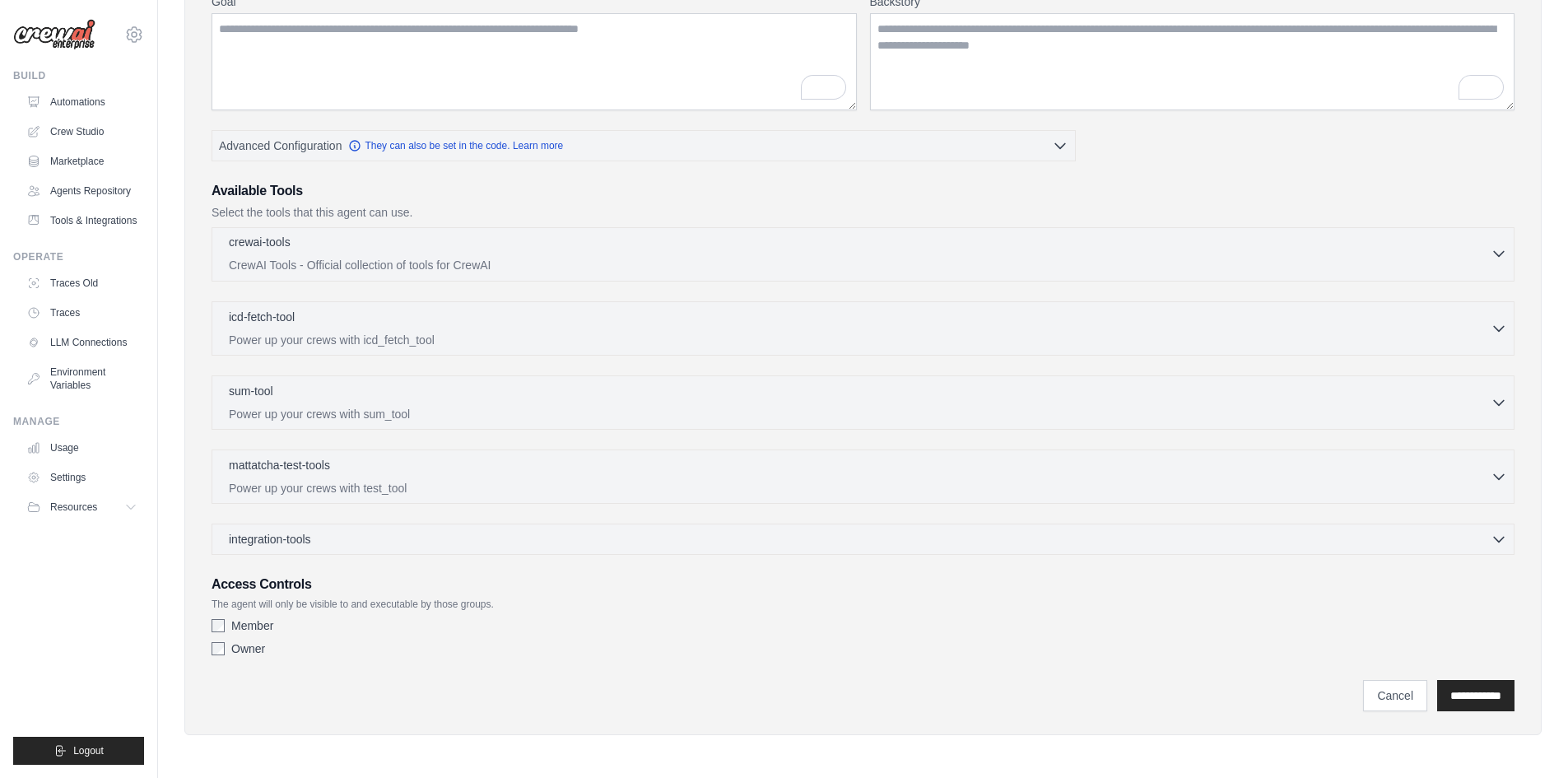
click at [1491, 255] on icon "button" at bounding box center [1499, 253] width 17 height 17
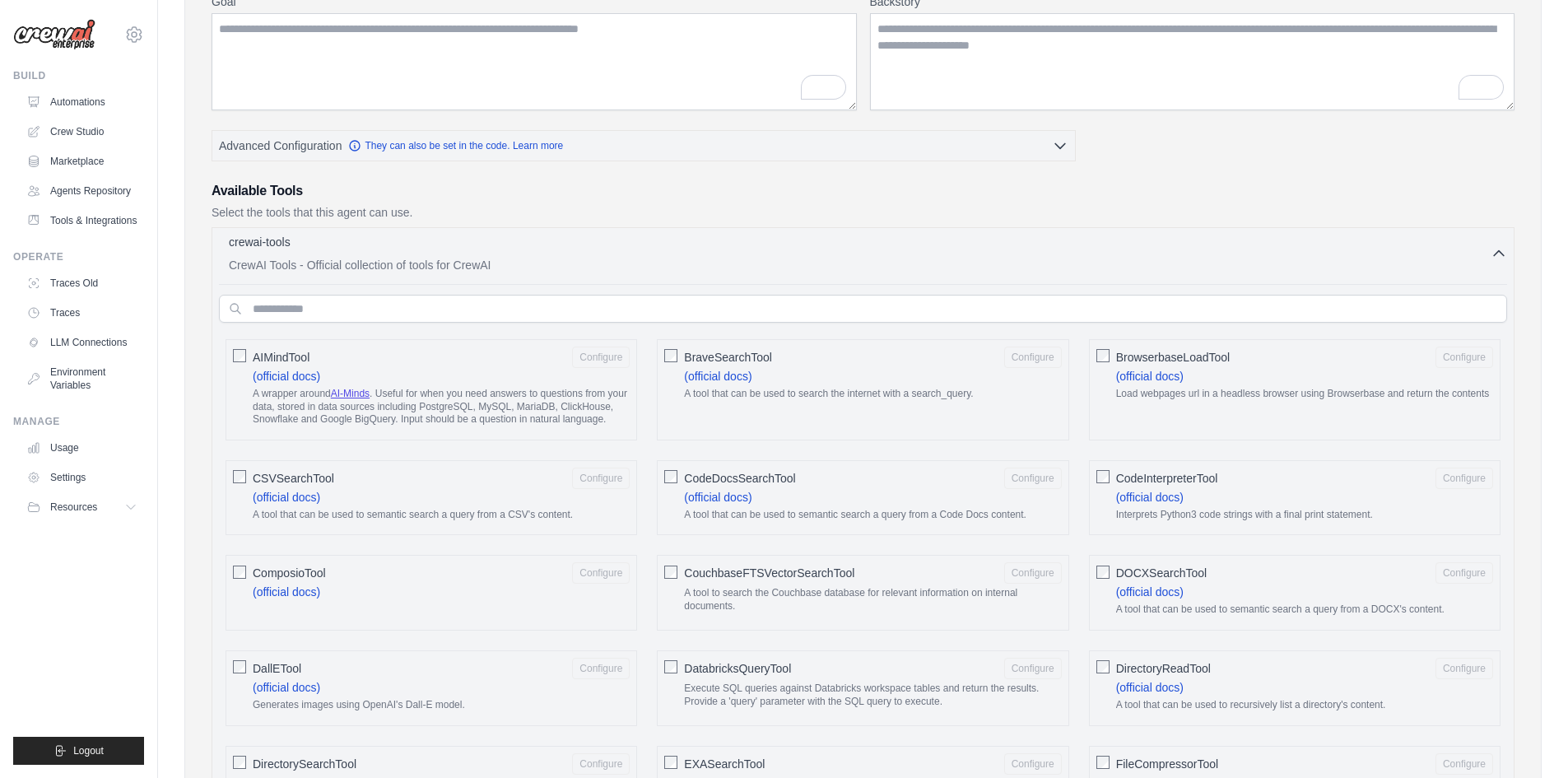
click at [1493, 255] on icon "button" at bounding box center [1498, 254] width 10 height 5
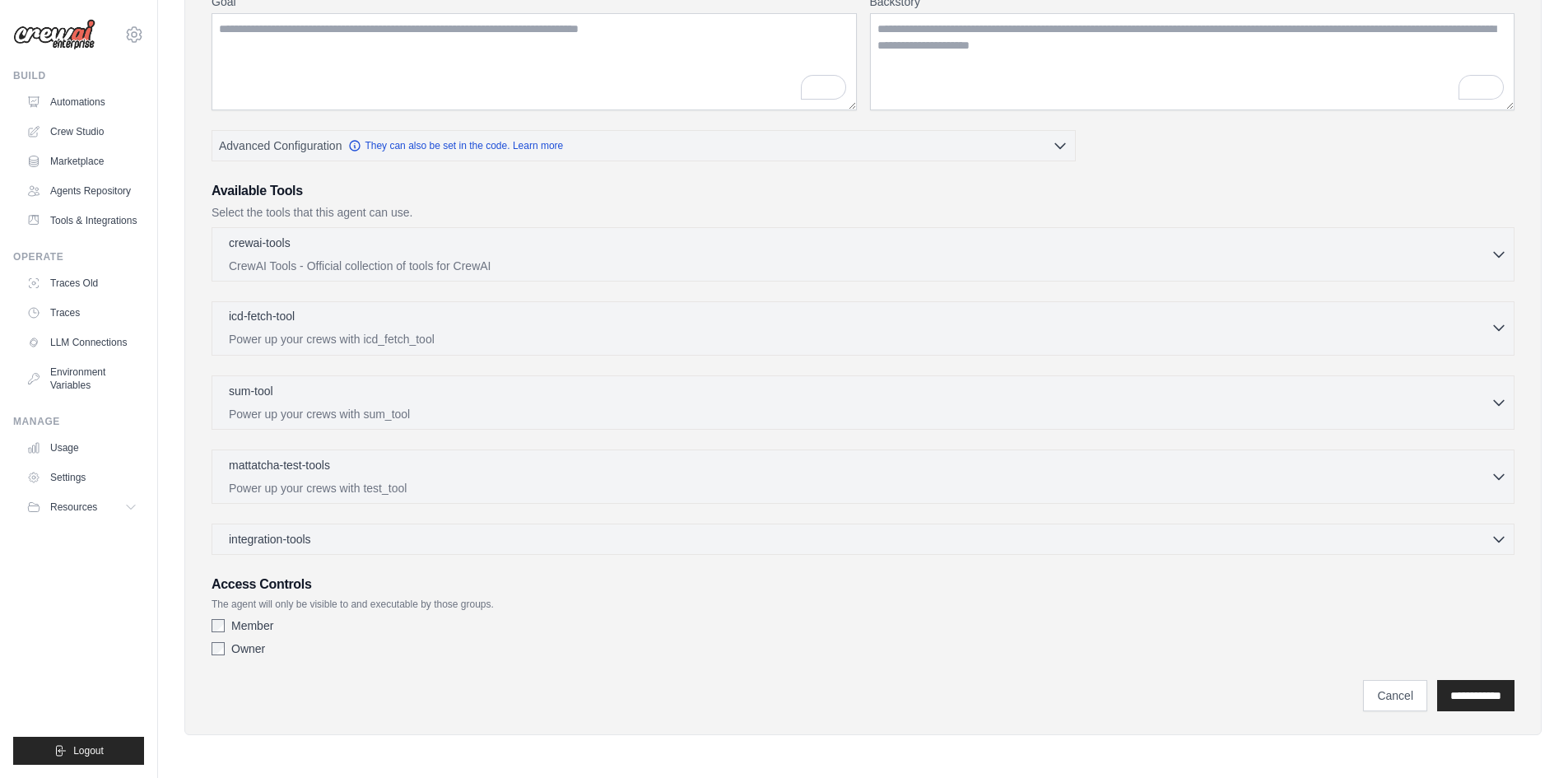
click at [1492, 325] on icon "button" at bounding box center [1499, 328] width 17 height 17
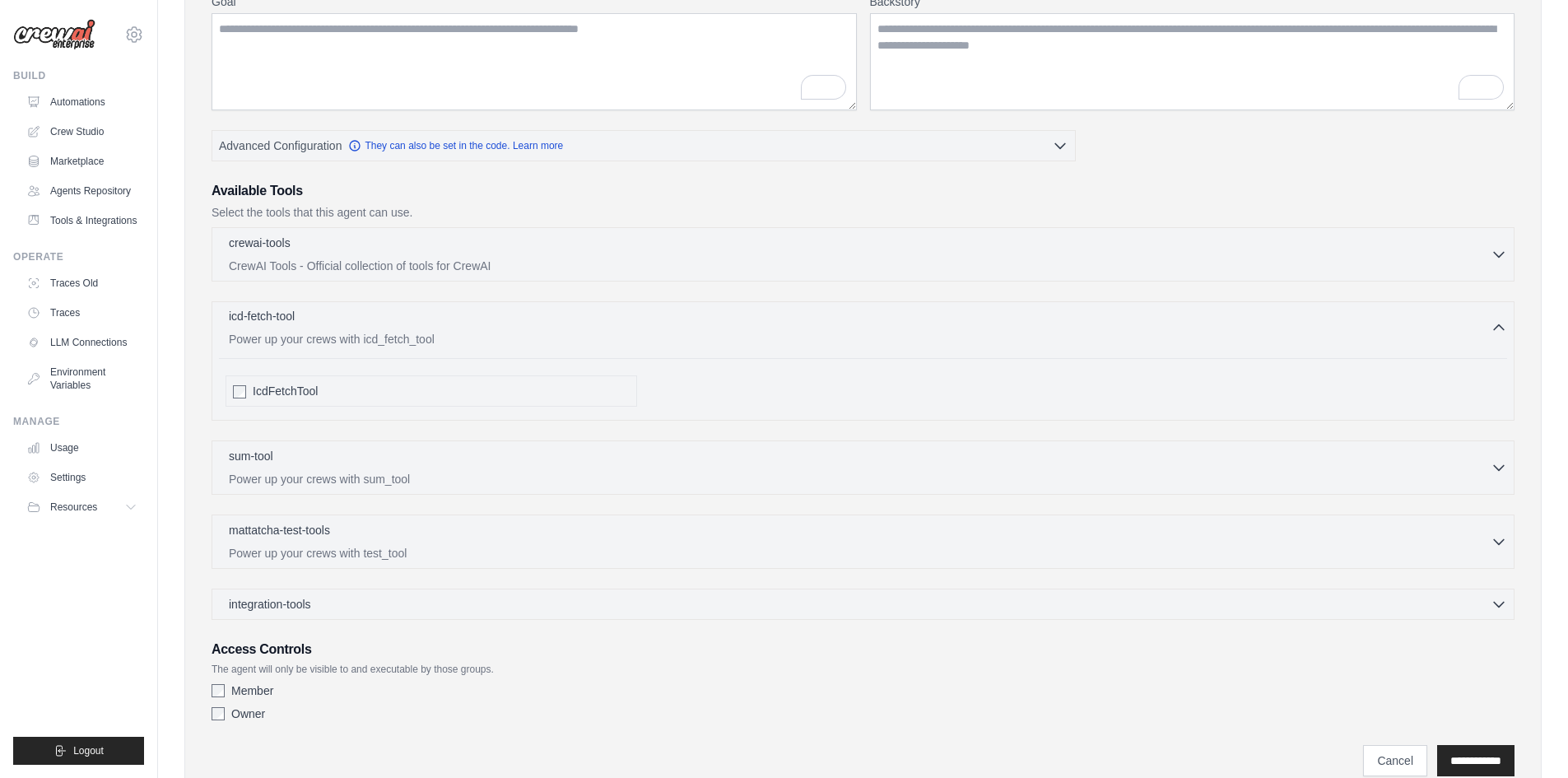
click at [1492, 324] on icon "button" at bounding box center [1499, 328] width 17 height 17
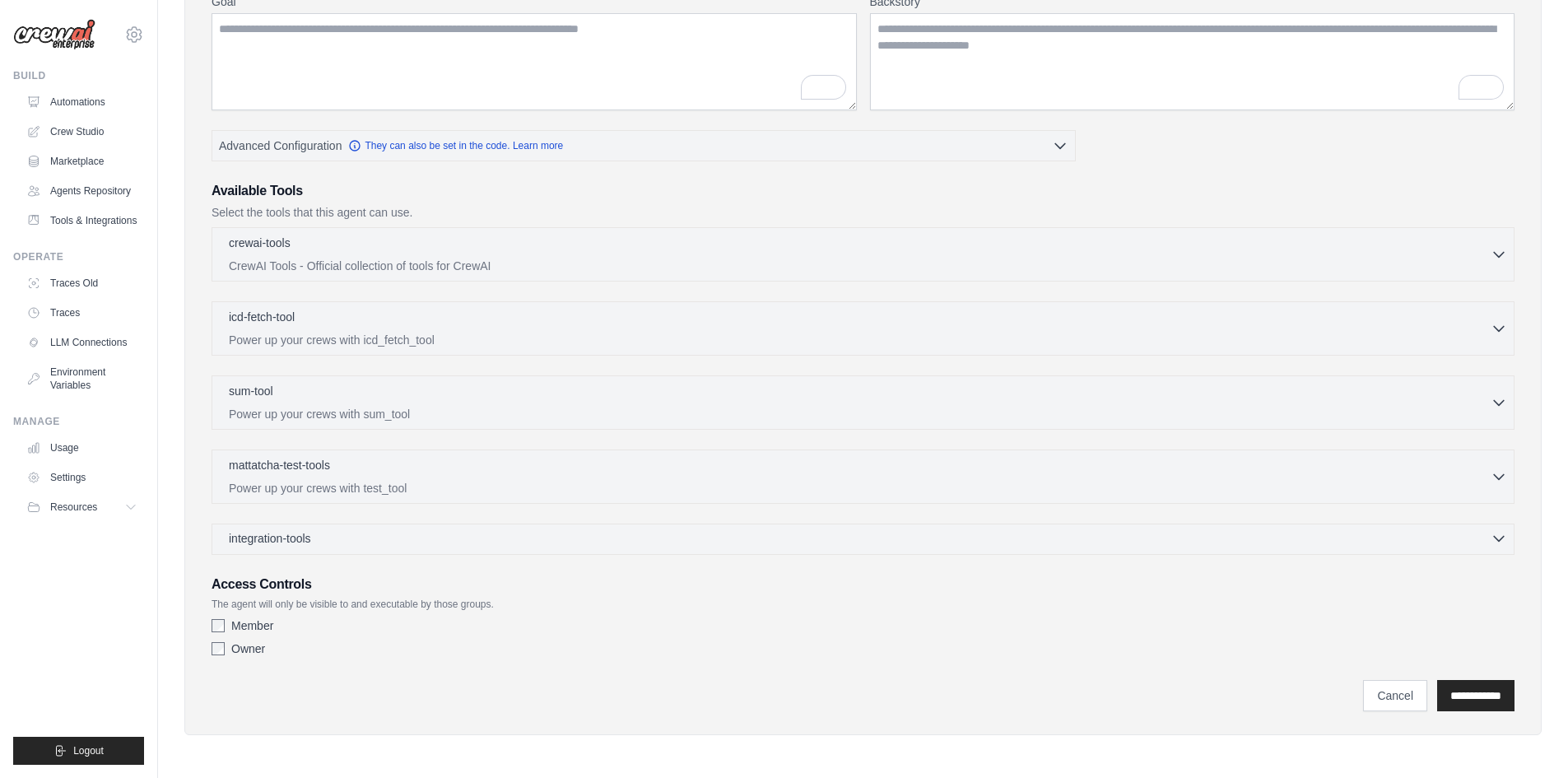
click at [1501, 537] on icon "button" at bounding box center [1499, 538] width 17 height 17
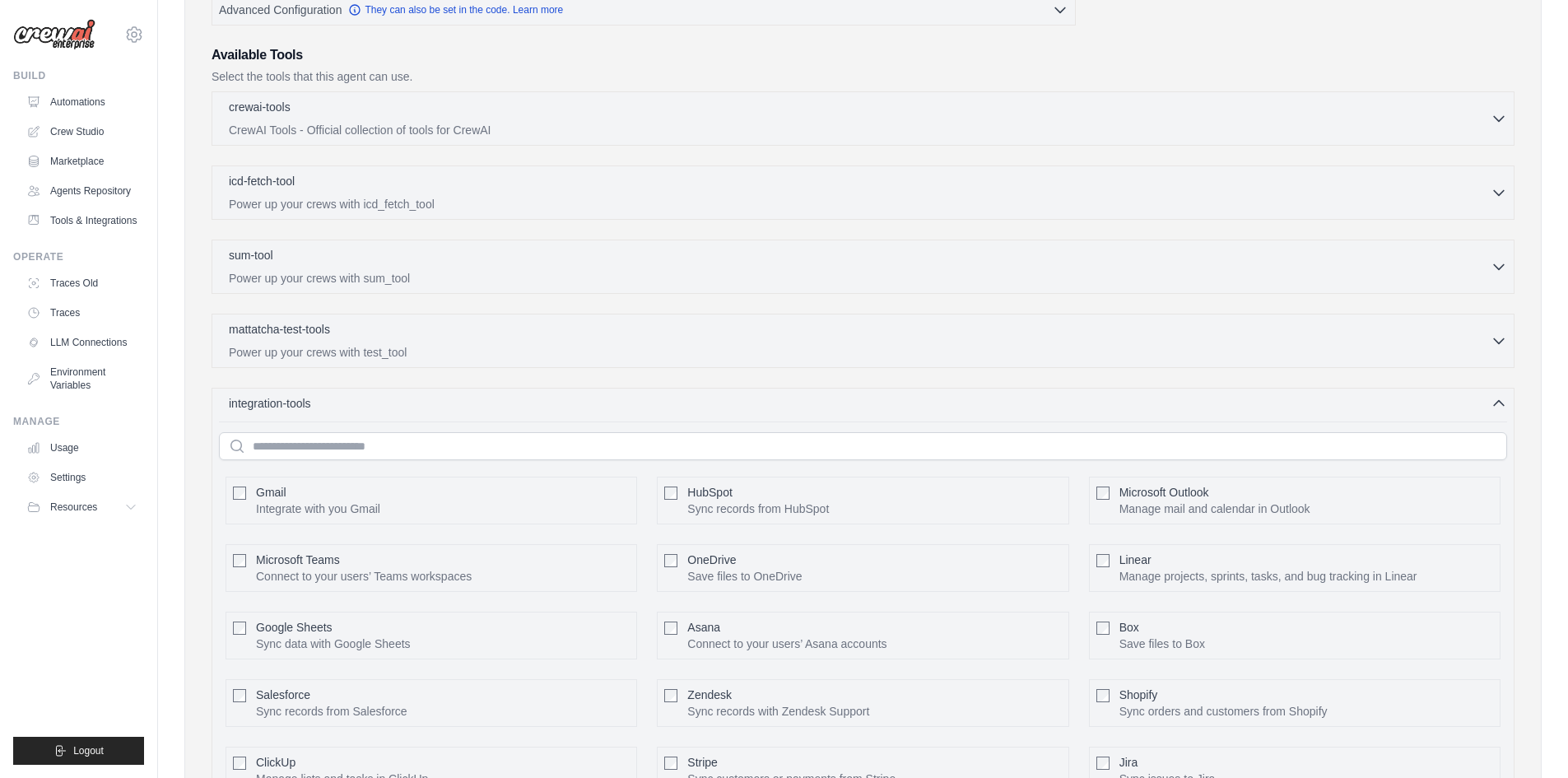
scroll to position [395, 0]
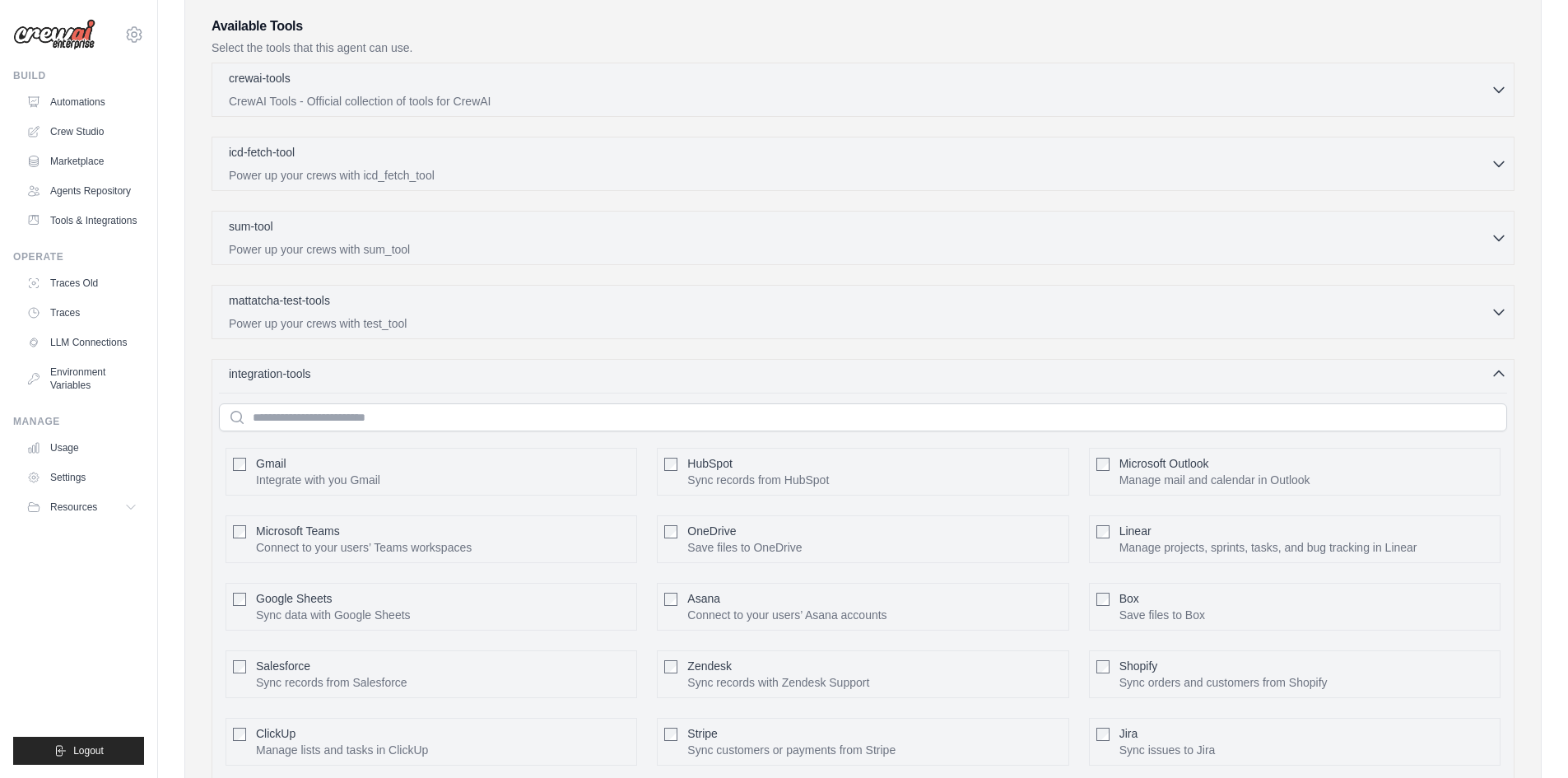
click at [1503, 377] on icon "button" at bounding box center [1499, 374] width 17 height 17
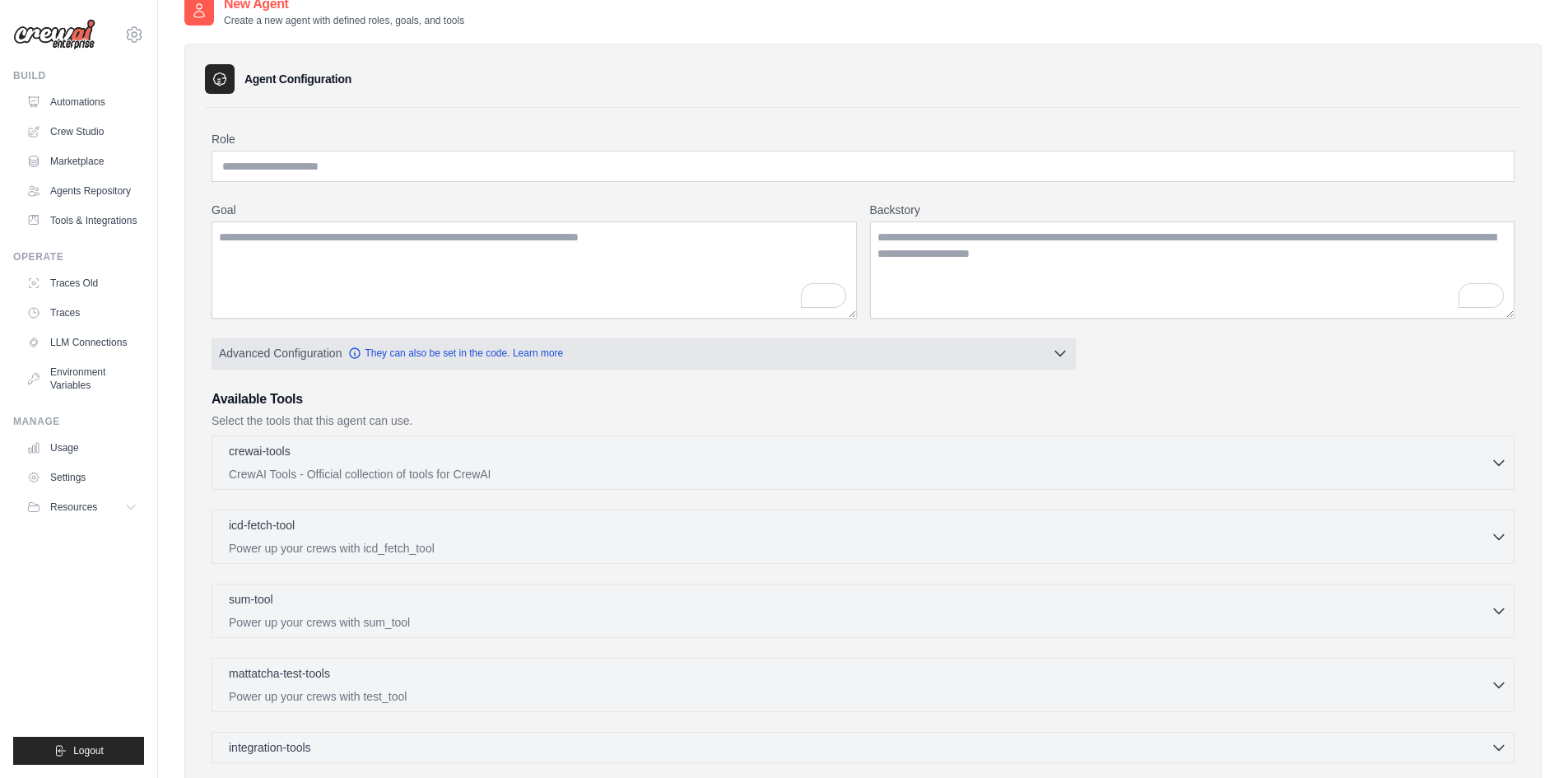
scroll to position [0, 0]
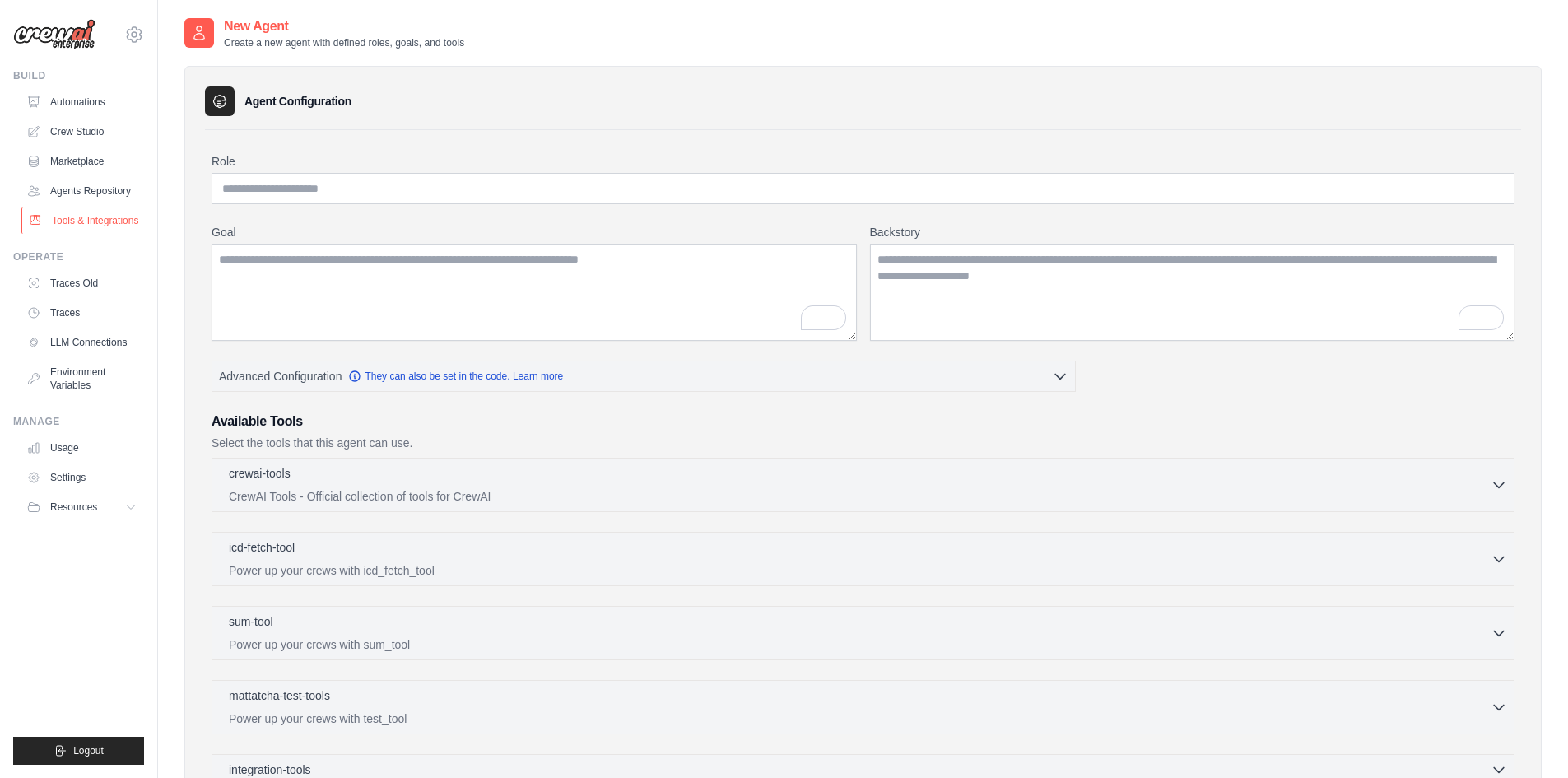
click at [92, 221] on link "Tools & Integrations" at bounding box center [83, 221] width 124 height 27
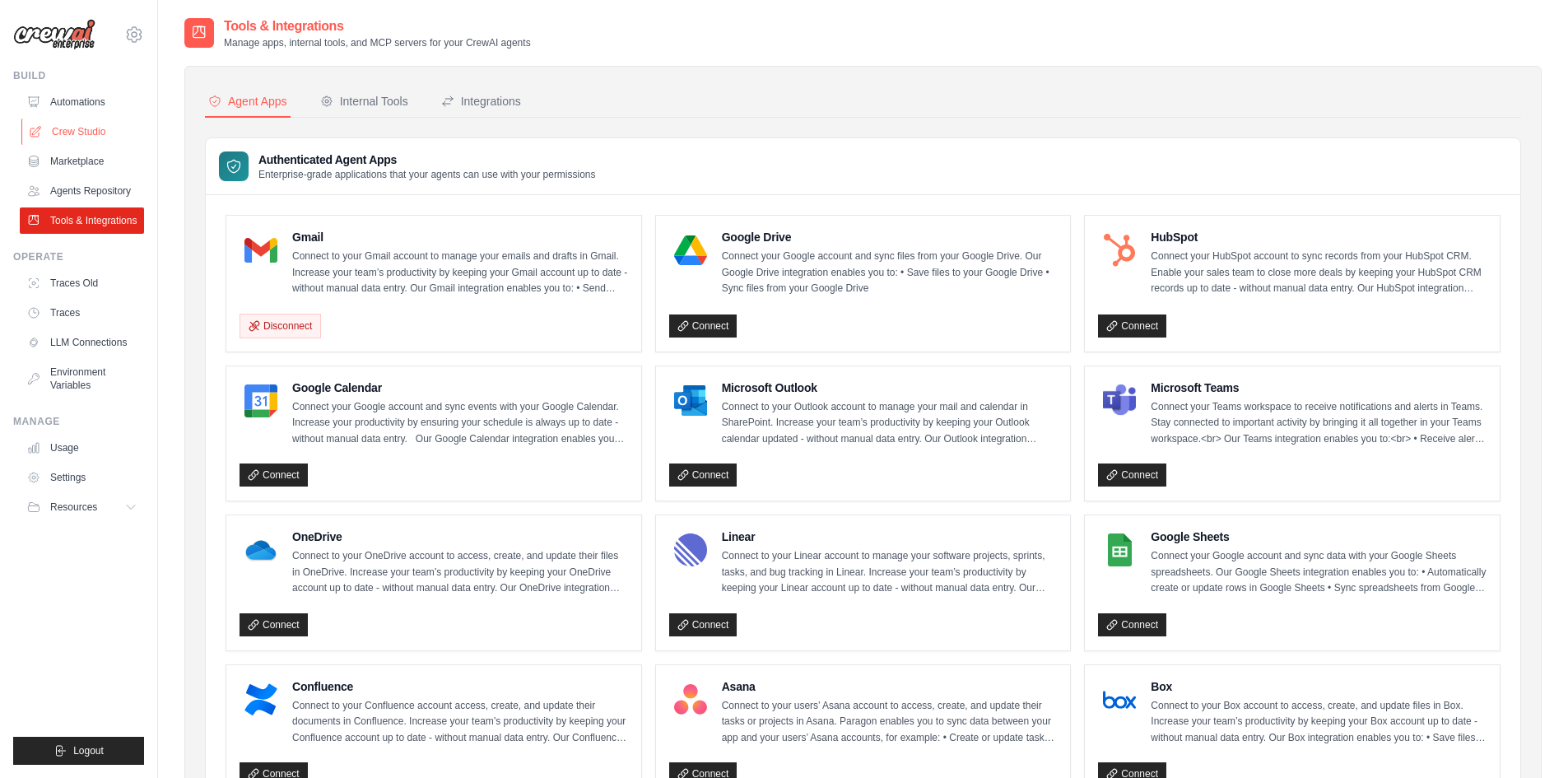
click at [93, 138] on link "Crew Studio" at bounding box center [83, 131] width 124 height 27
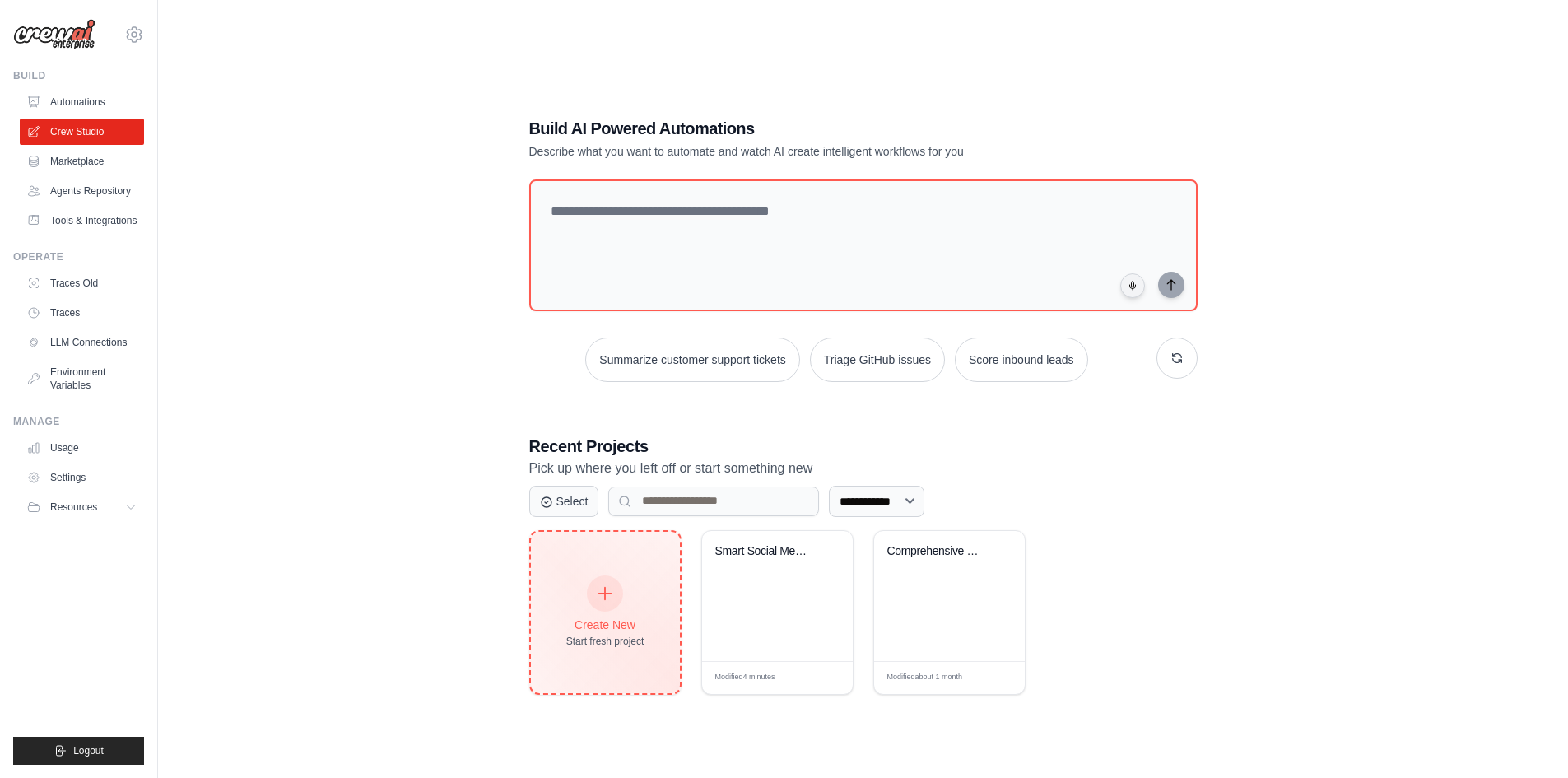
click at [624, 568] on div "Create New Start fresh project" at bounding box center [606, 613] width 149 height 162
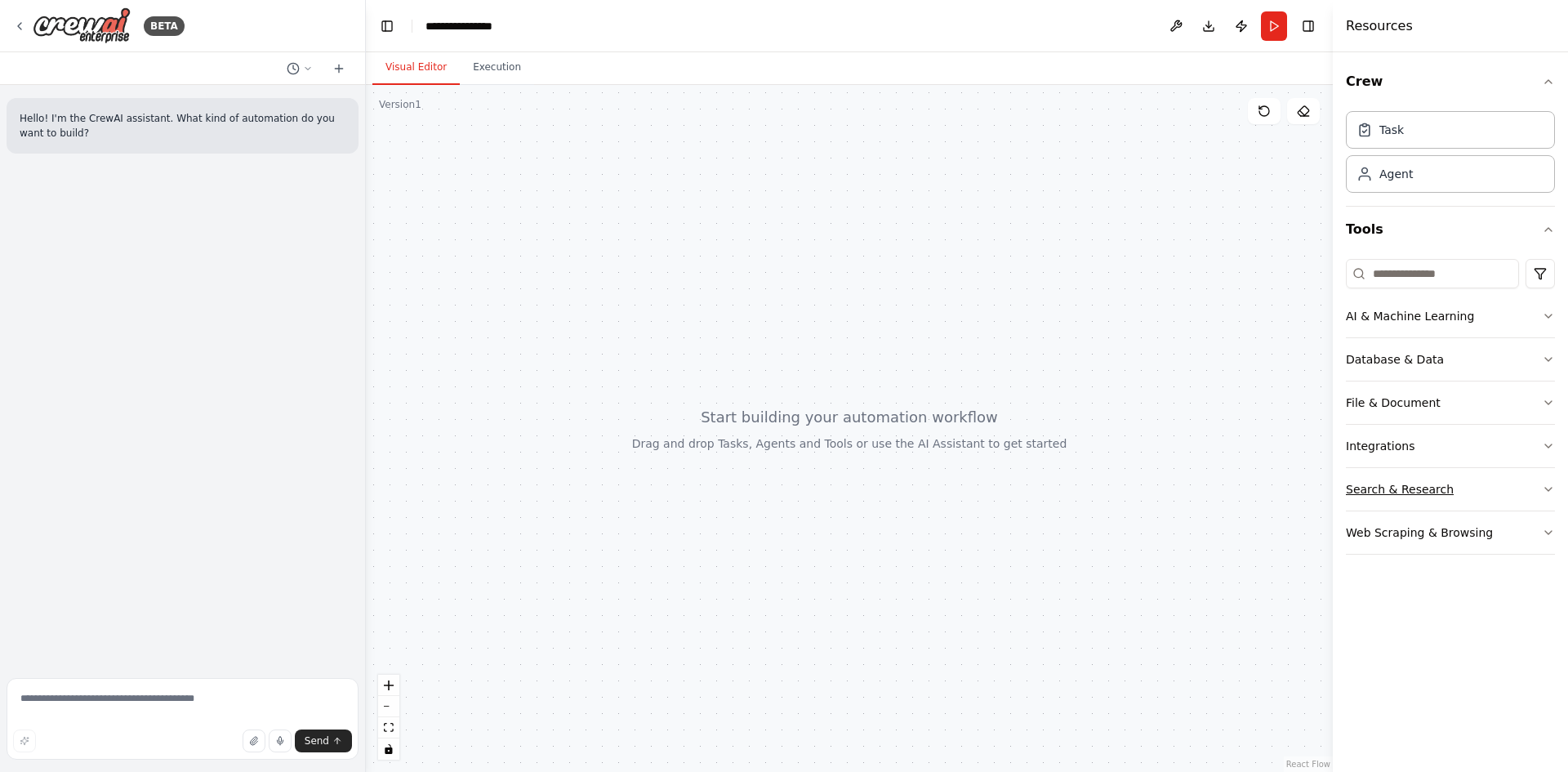
click at [1542, 475] on button "Search & Research" at bounding box center [1450, 489] width 209 height 42
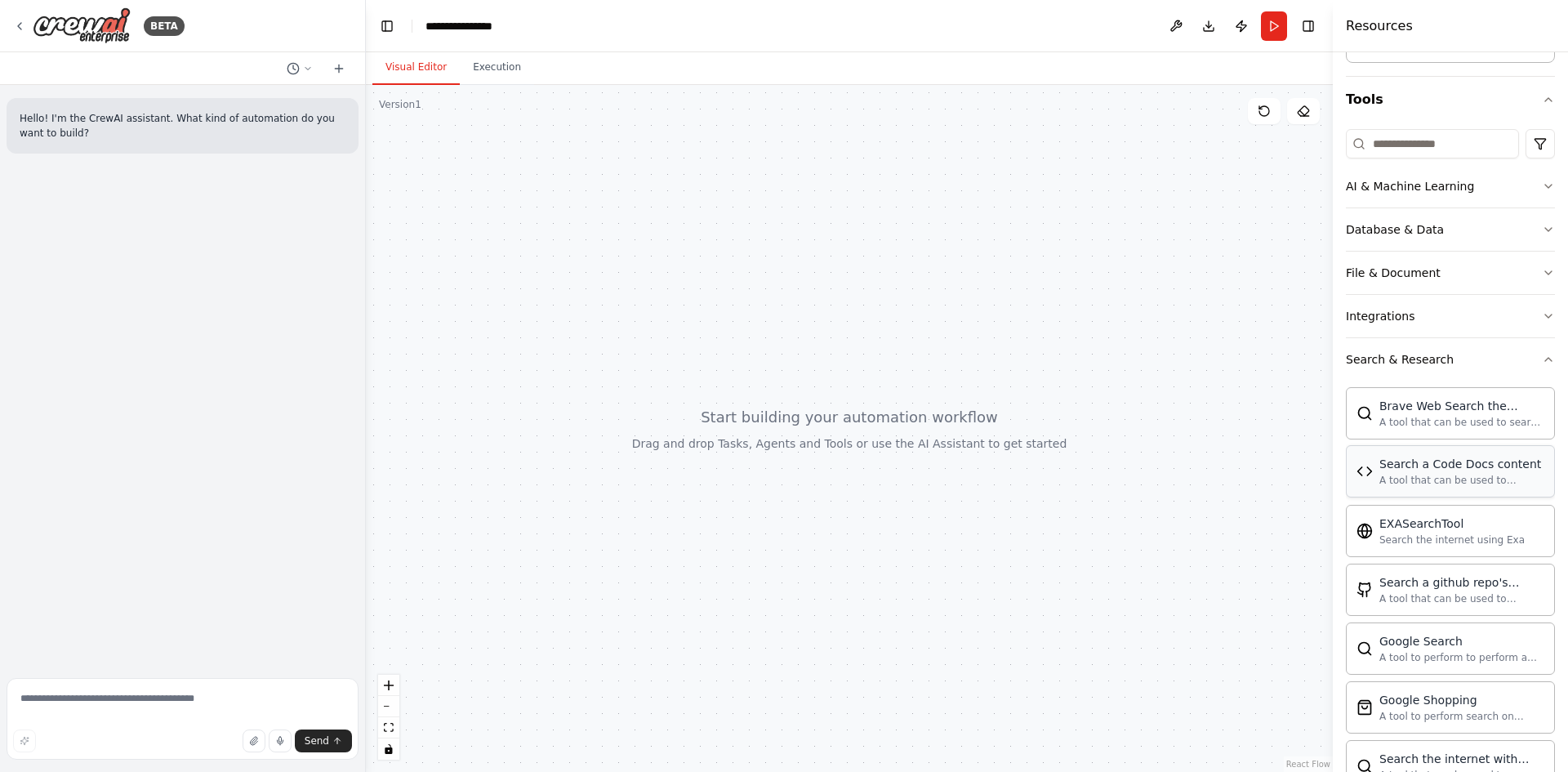
scroll to position [163, 0]
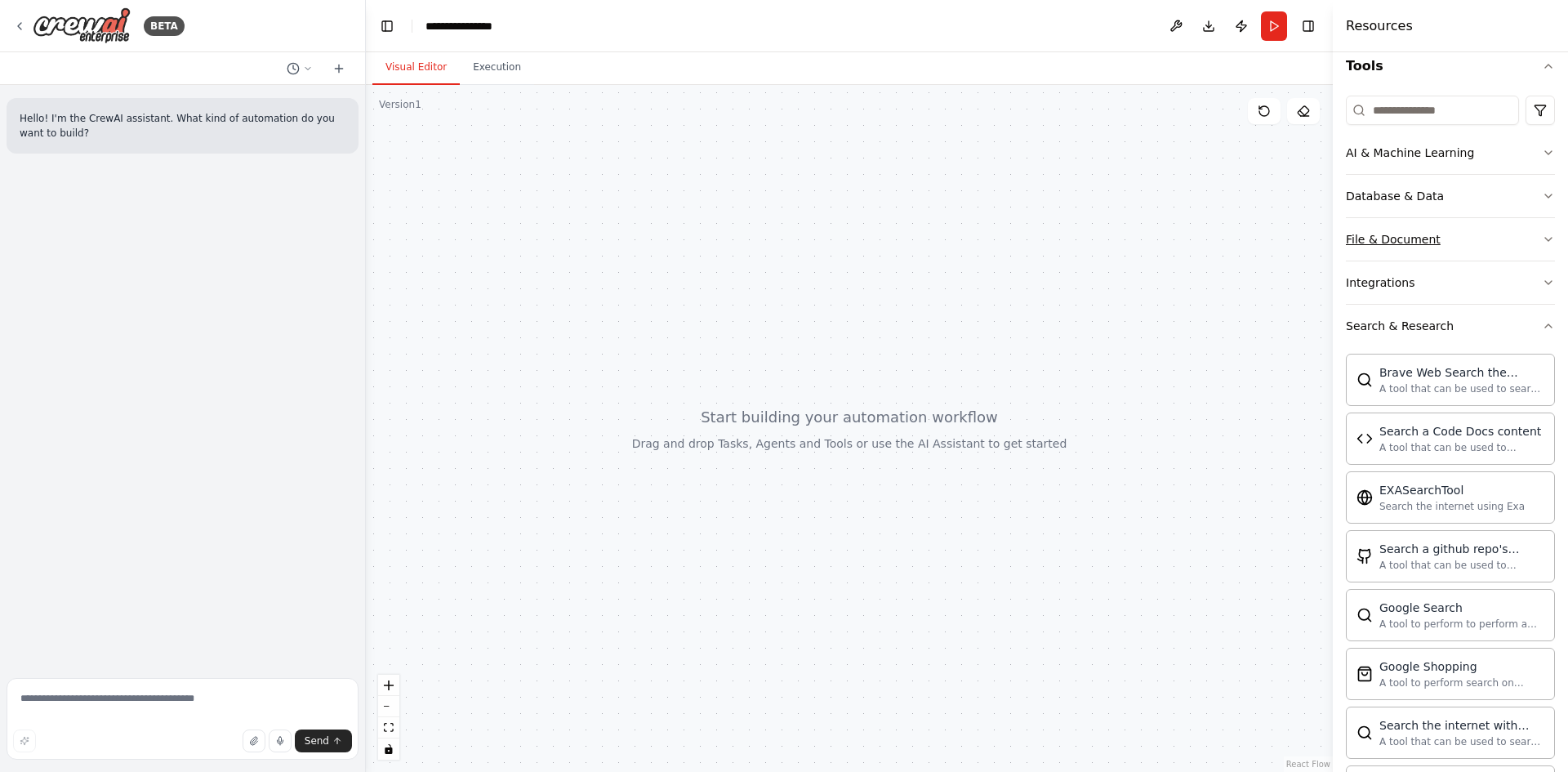
click at [1472, 241] on button "File & Document" at bounding box center [1450, 240] width 209 height 42
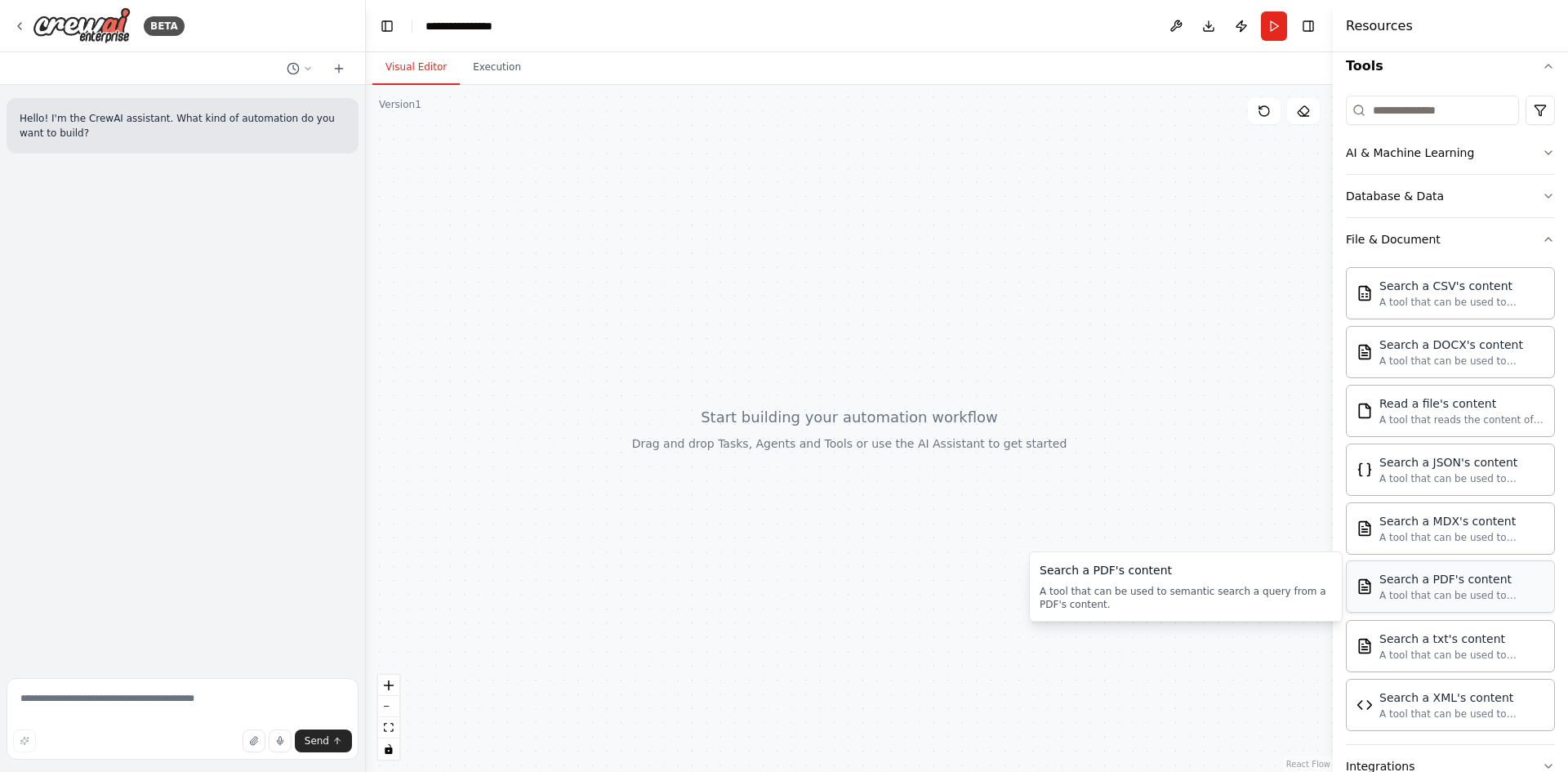
click at [1402, 588] on div "Search a PDF's content A tool that can be used to semantic search a query from …" at bounding box center [1461, 586] width 165 height 31
click at [1474, 585] on div "Search a PDF's content" at bounding box center [1461, 579] width 165 height 17
click at [1395, 589] on div "A tool that can be used to semantic search a query from a PDF's content." at bounding box center [1461, 595] width 165 height 13
click at [832, 412] on div at bounding box center [849, 428] width 967 height 687
click at [1174, 28] on button at bounding box center [1176, 26] width 26 height 29
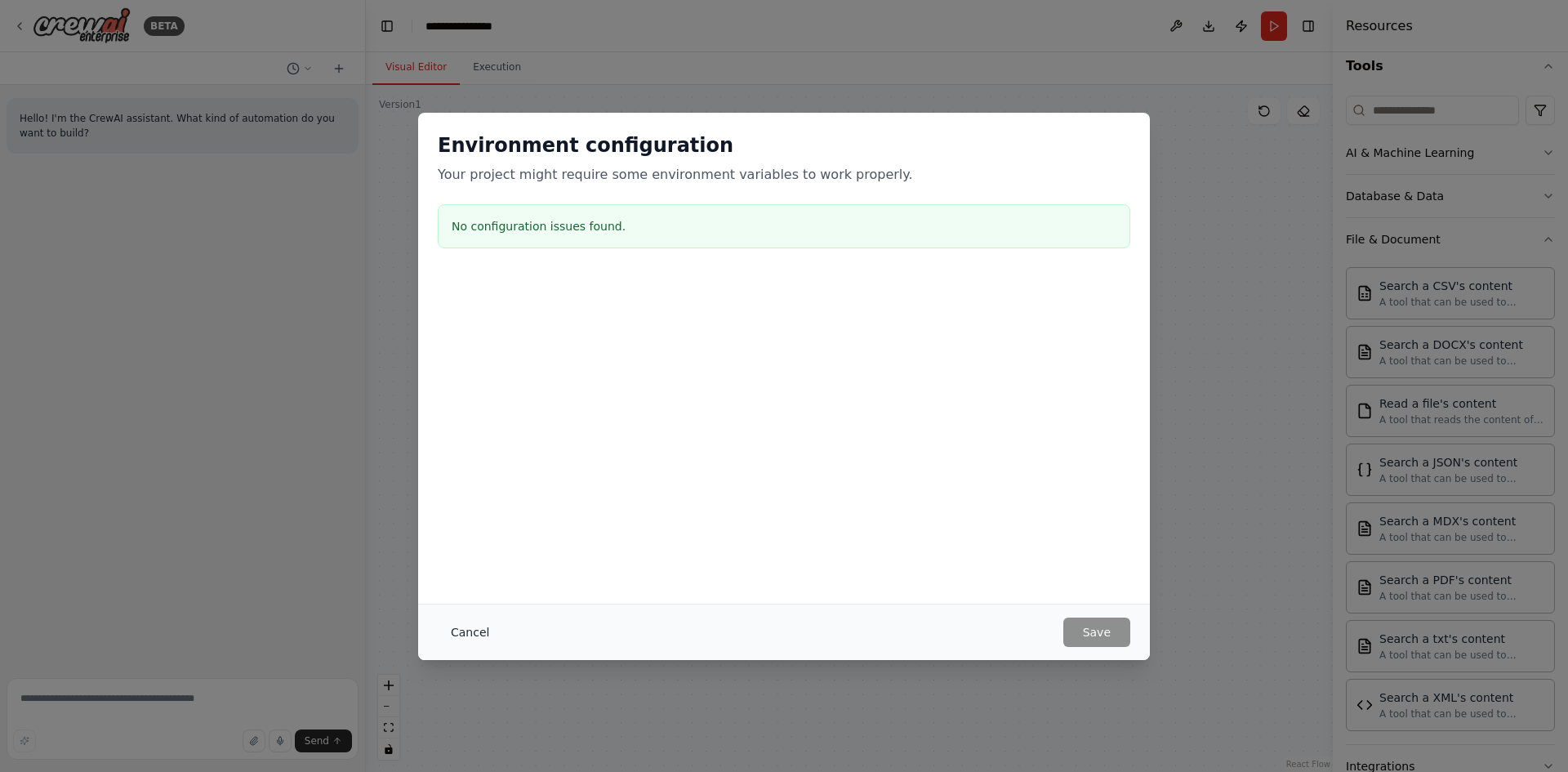
click at [467, 633] on button "Cancel" at bounding box center [470, 632] width 64 height 29
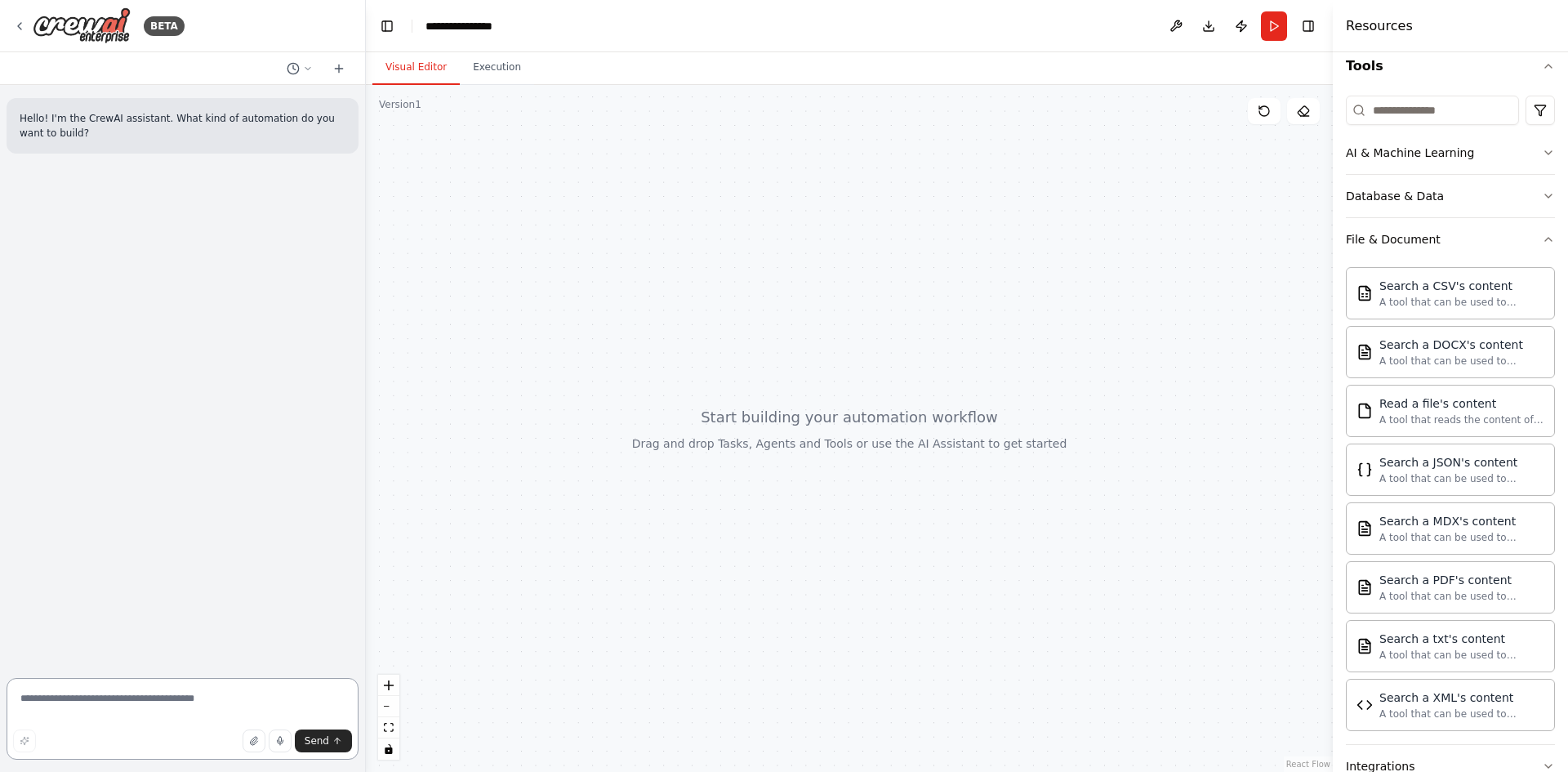
click at [218, 680] on textarea at bounding box center [182, 718] width 352 height 82
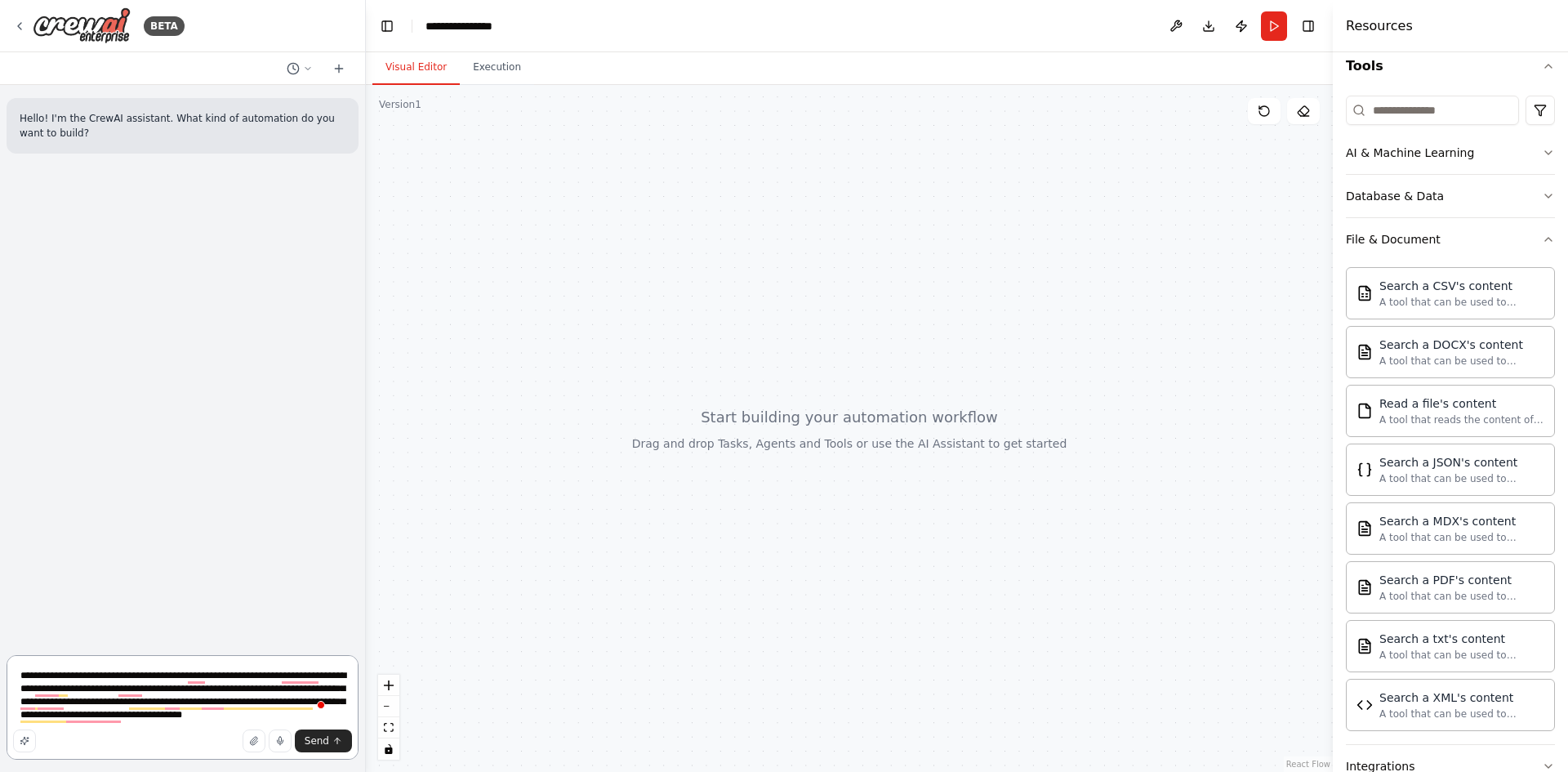
drag, startPoint x: 331, startPoint y: 712, endPoint x: 14, endPoint y: 661, distance: 321.1
click at [14, 661] on textarea "**********" at bounding box center [182, 707] width 352 height 105
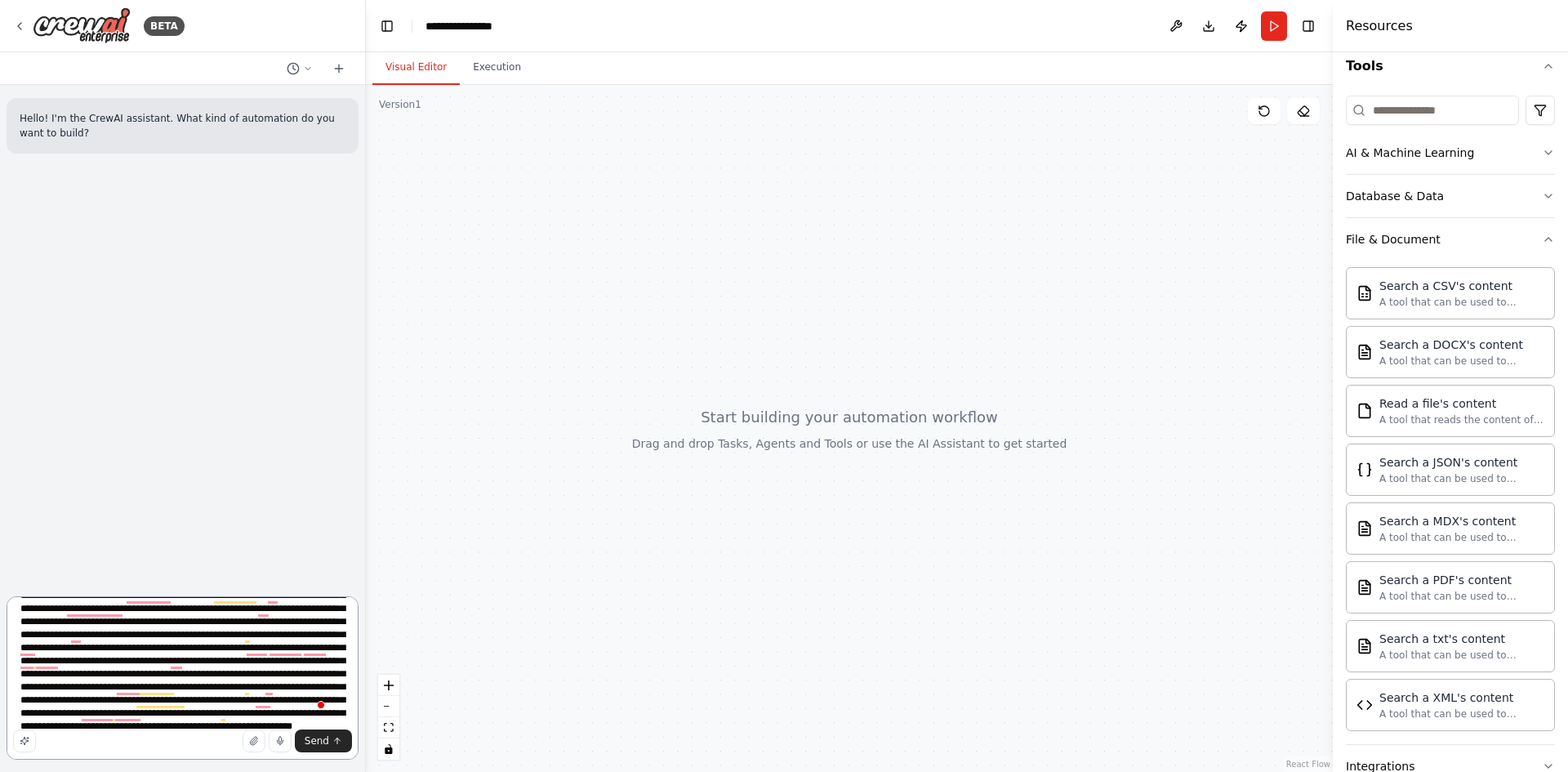
scroll to position [73, 0]
type textarea "**********"
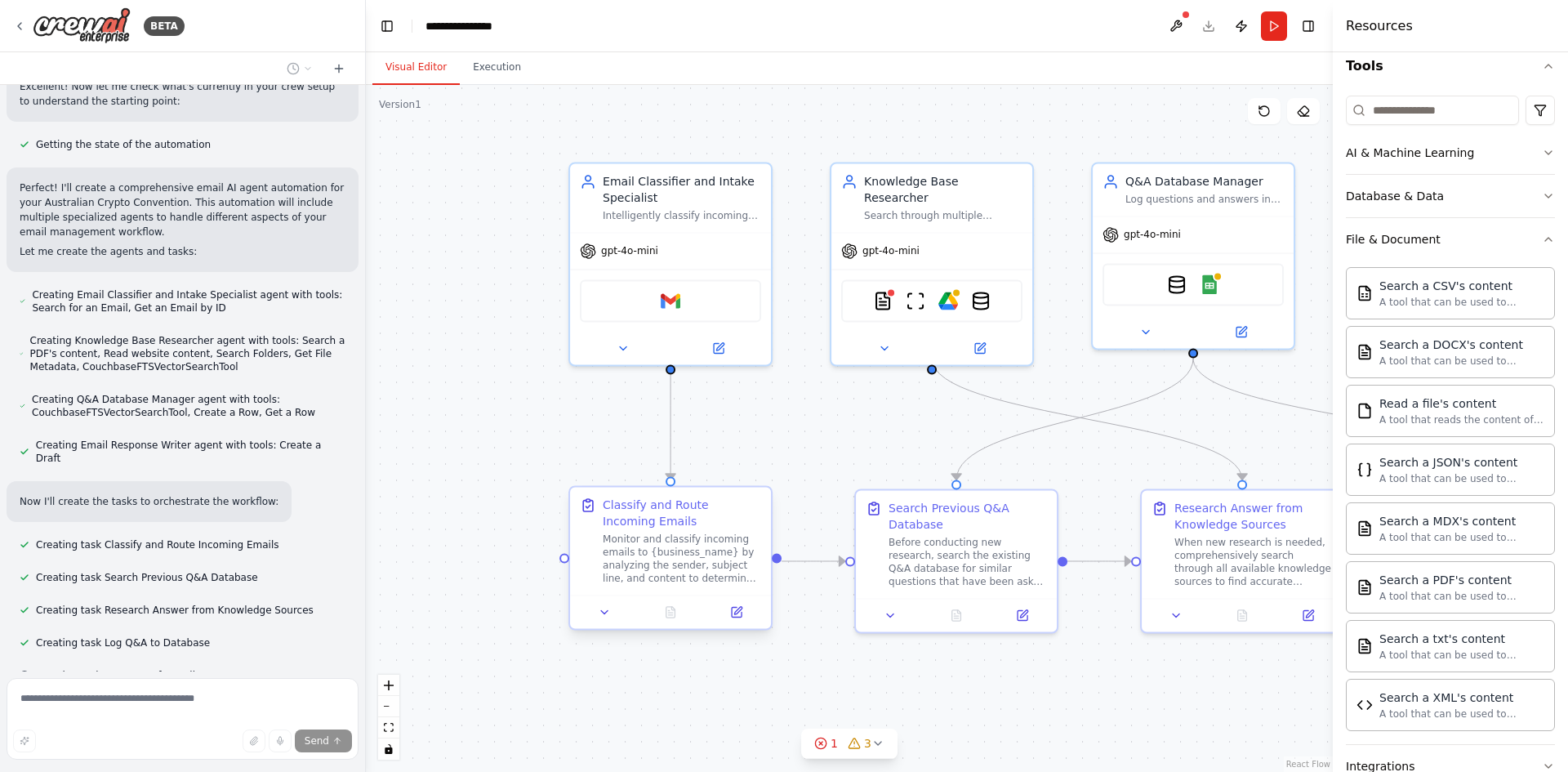
scroll to position [1045, 0]
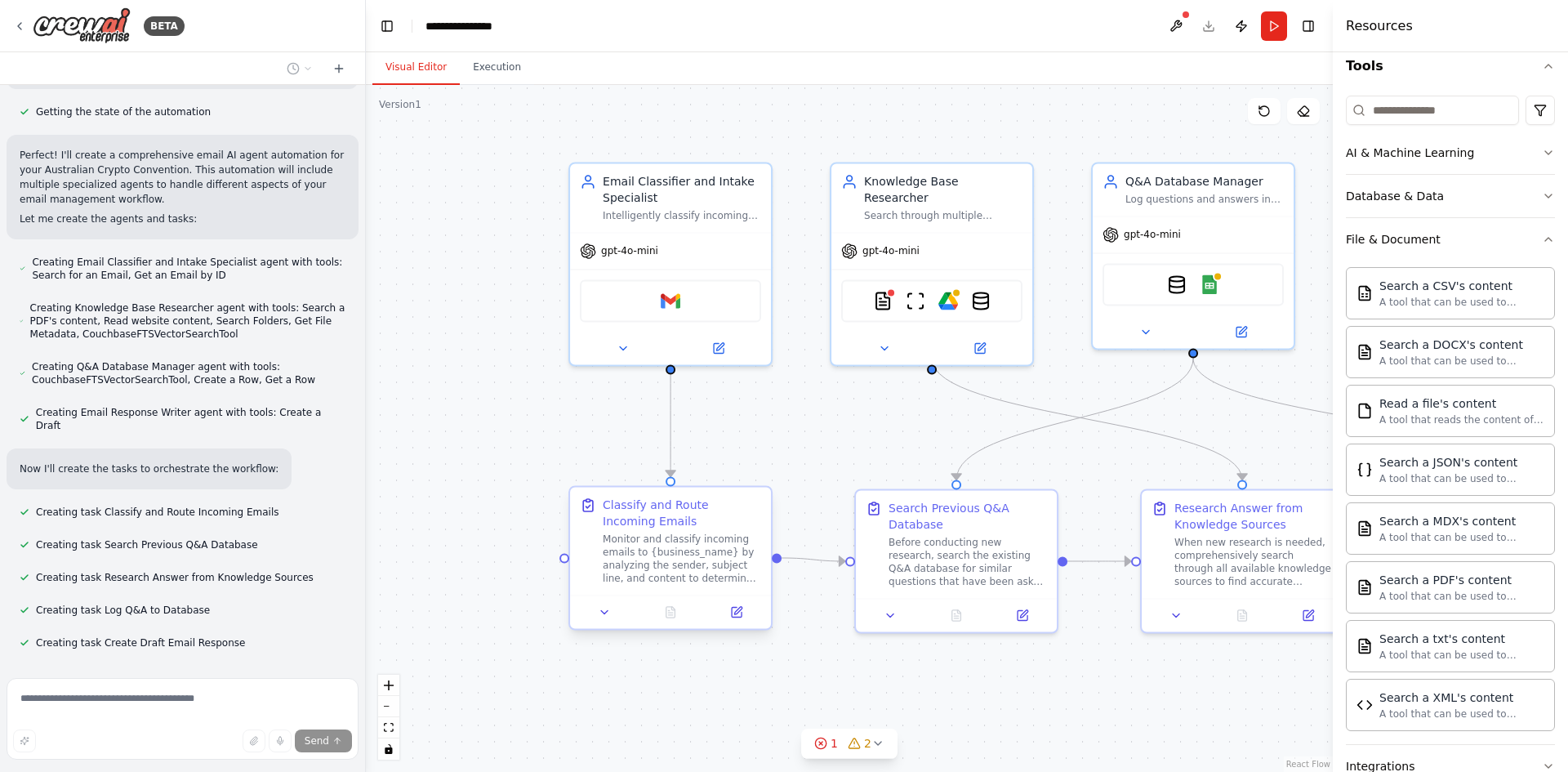
click at [649, 565] on div "Monitor and classify incoming emails to {business_name} by analyzing the sender…" at bounding box center [682, 558] width 159 height 52
click at [608, 614] on icon at bounding box center [604, 612] width 13 height 13
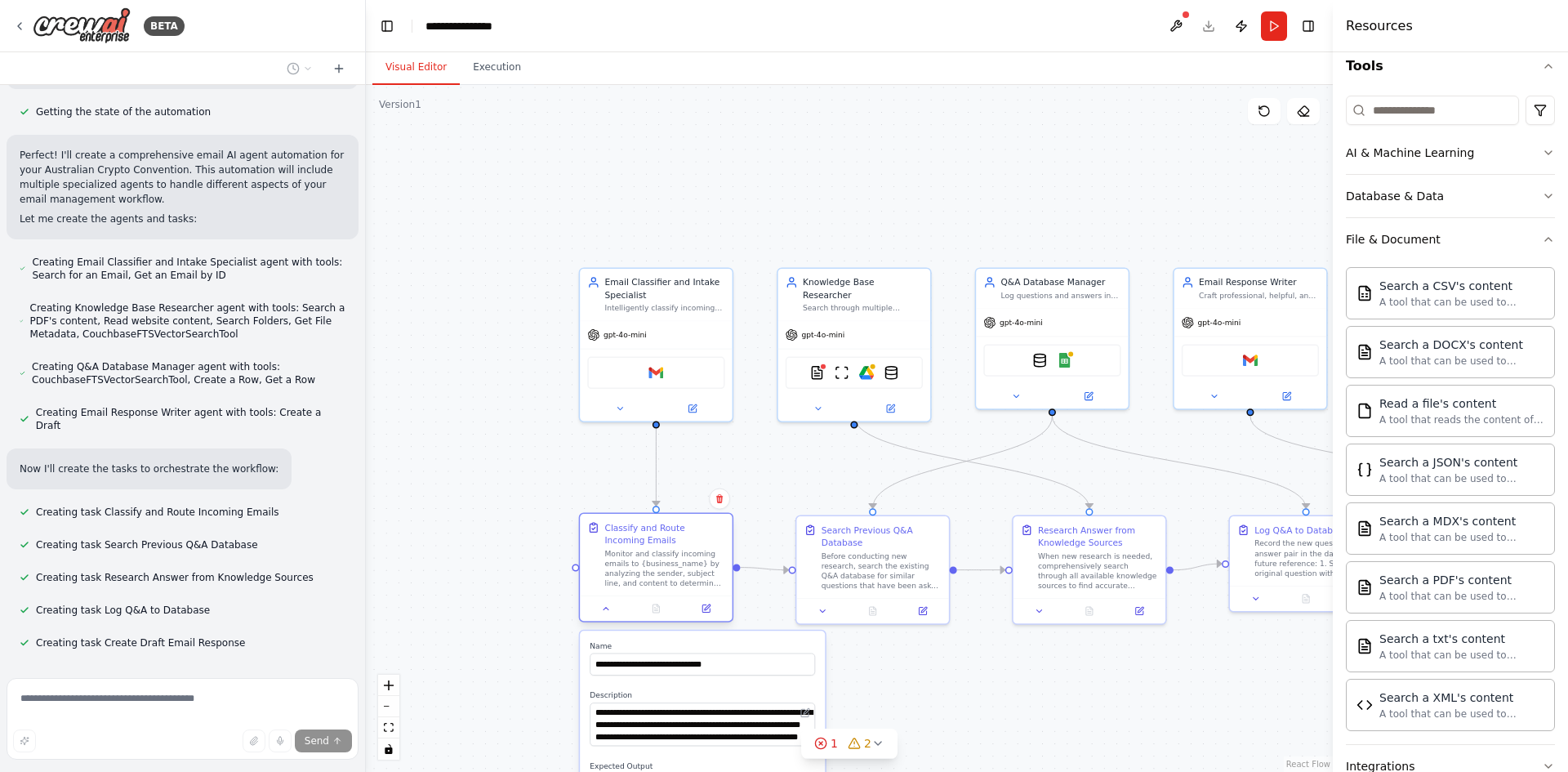
scroll to position [1132, 0]
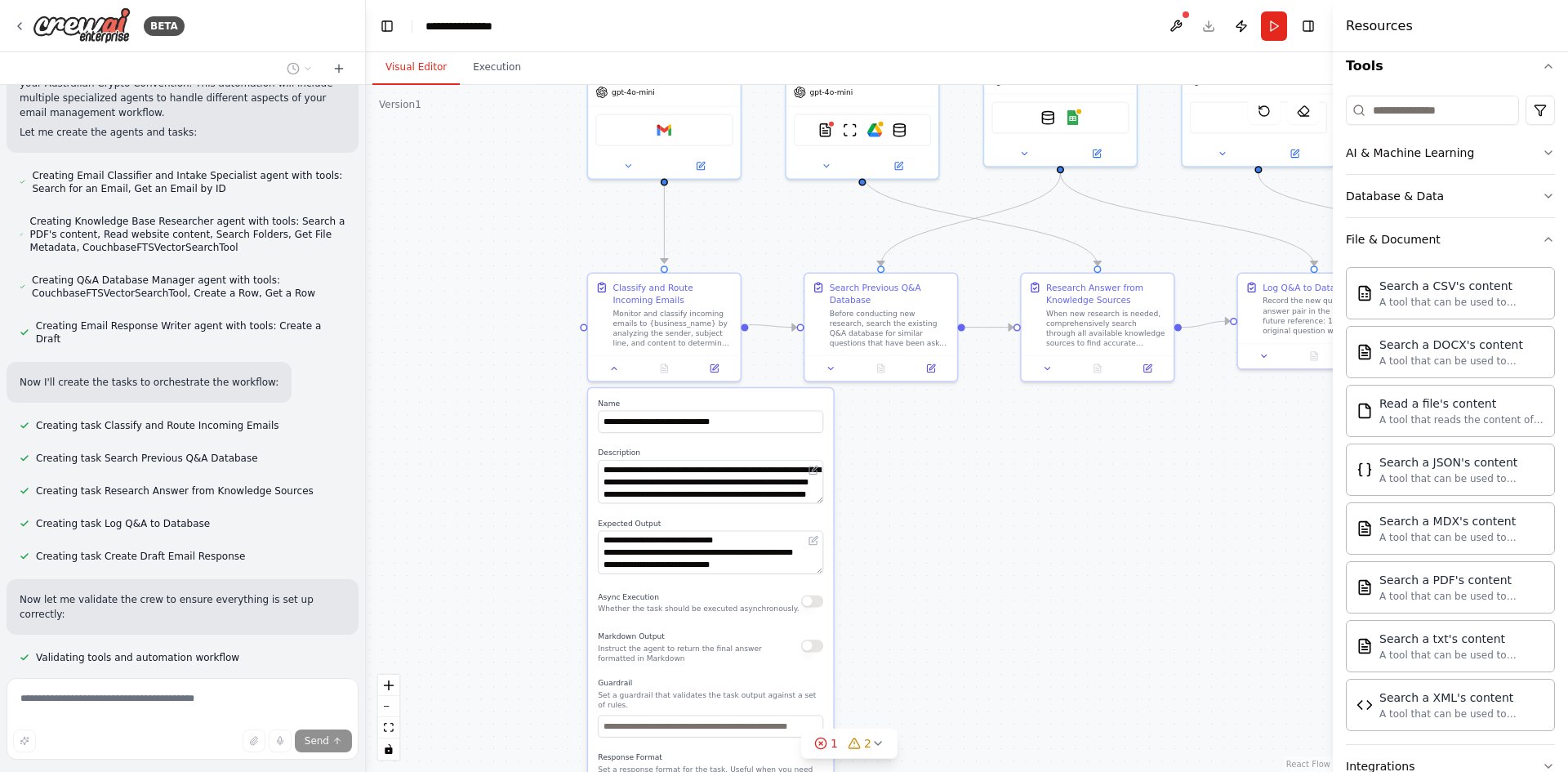
drag, startPoint x: 489, startPoint y: 675, endPoint x: 484, endPoint y: 418, distance: 257.0
click at [485, 407] on div ".deletable-edge-delete-btn { width: 20px; height: 20px; border: 0px solid #ffff…" at bounding box center [849, 428] width 967 height 687
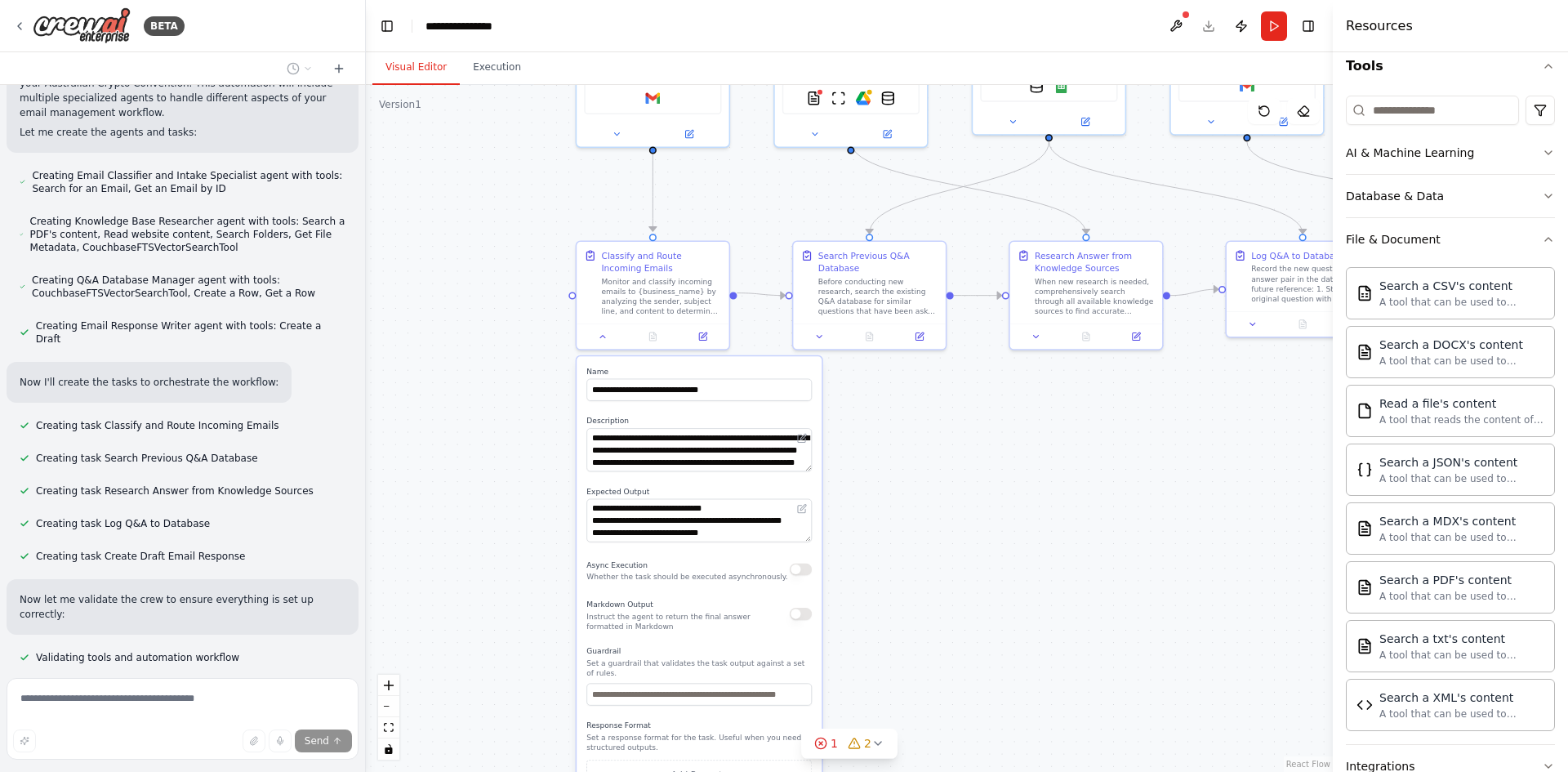
click at [507, 486] on div ".deletable-edge-delete-btn { width: 20px; height: 20px; border: 0px solid #ffff…" at bounding box center [849, 428] width 967 height 687
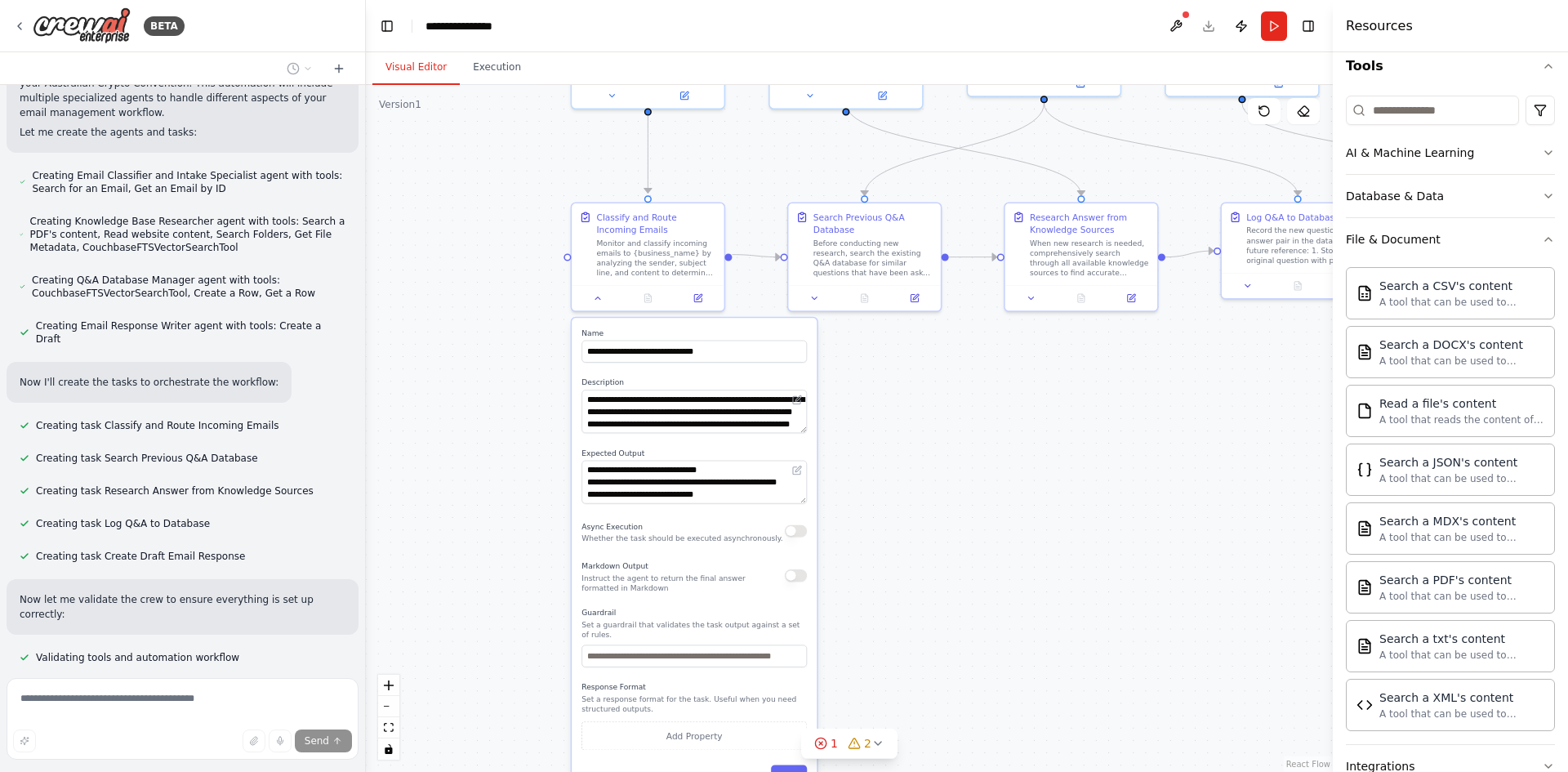
drag, startPoint x: 505, startPoint y: 490, endPoint x: 503, endPoint y: 460, distance: 30.1
click at [503, 460] on div ".deletable-edge-delete-btn { width: 20px; height: 20px; border: 0px solid #ffff…" at bounding box center [849, 428] width 967 height 687
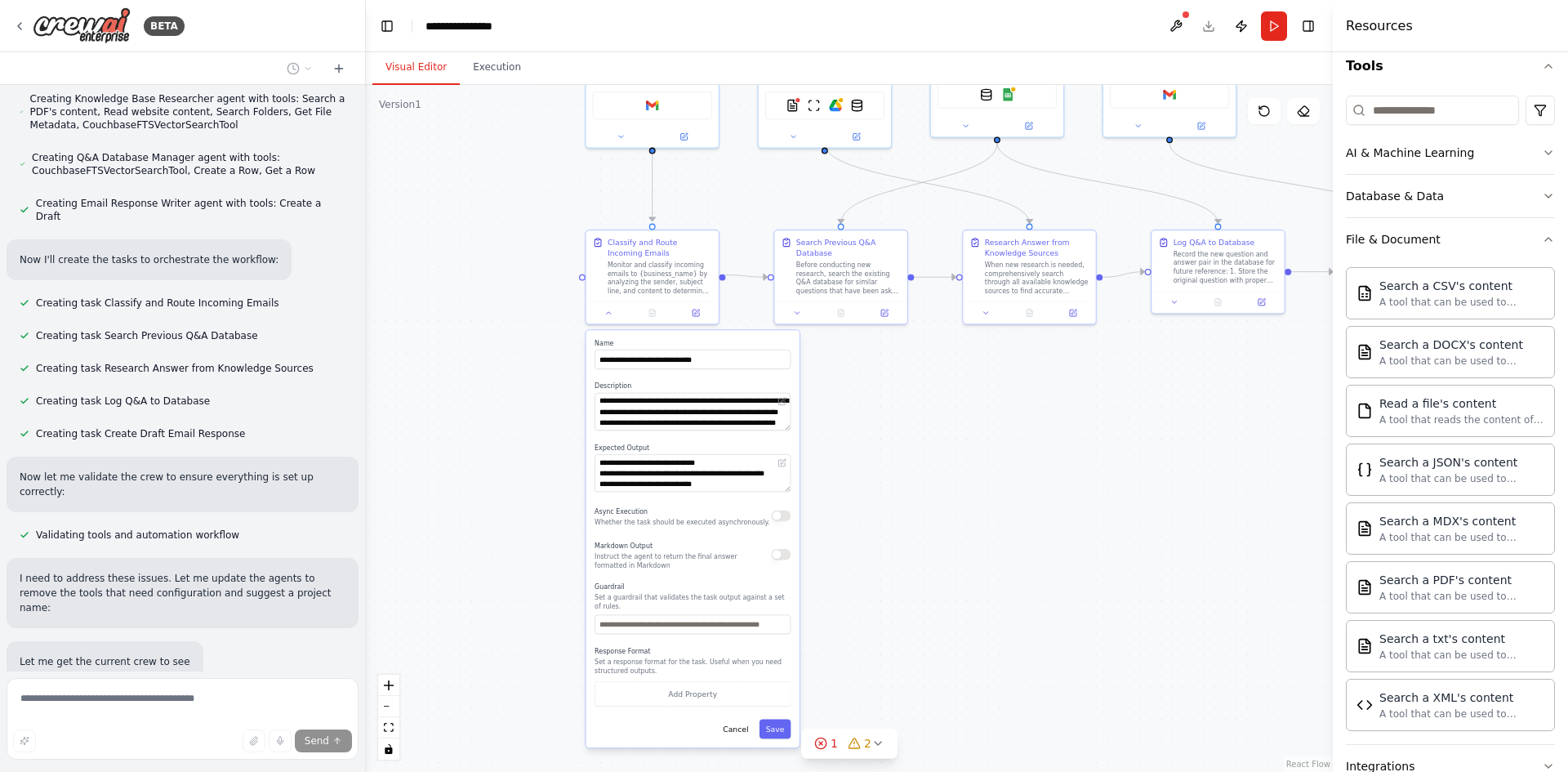
scroll to position [1287, 0]
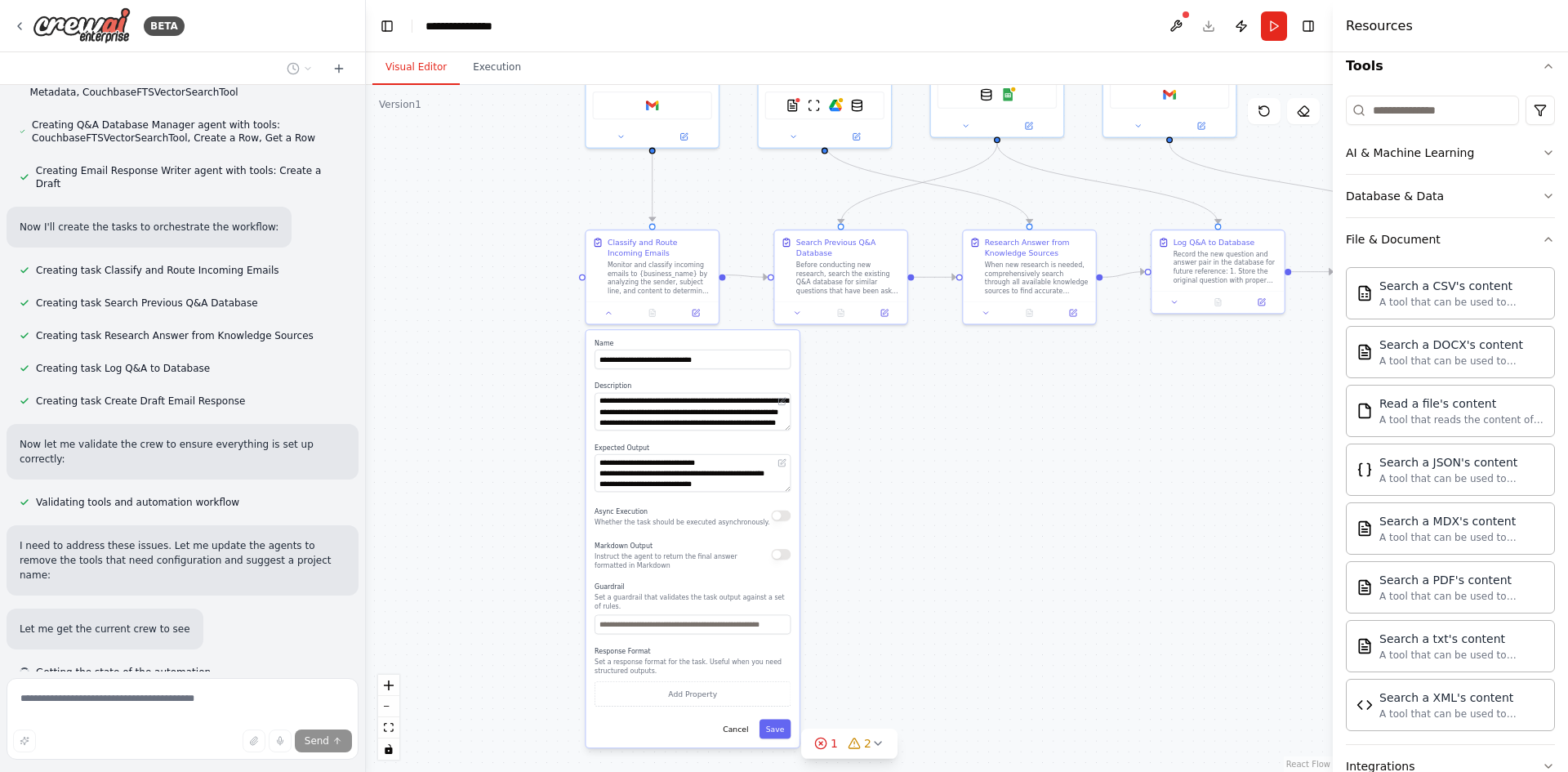
click at [890, 600] on div ".deletable-edge-delete-btn { width: 20px; height: 20px; border: 0px solid #ffff…" at bounding box center [849, 428] width 967 height 687
click at [739, 724] on button "Cancel" at bounding box center [736, 730] width 39 height 19
click at [743, 720] on button "Cancel" at bounding box center [736, 730] width 39 height 19
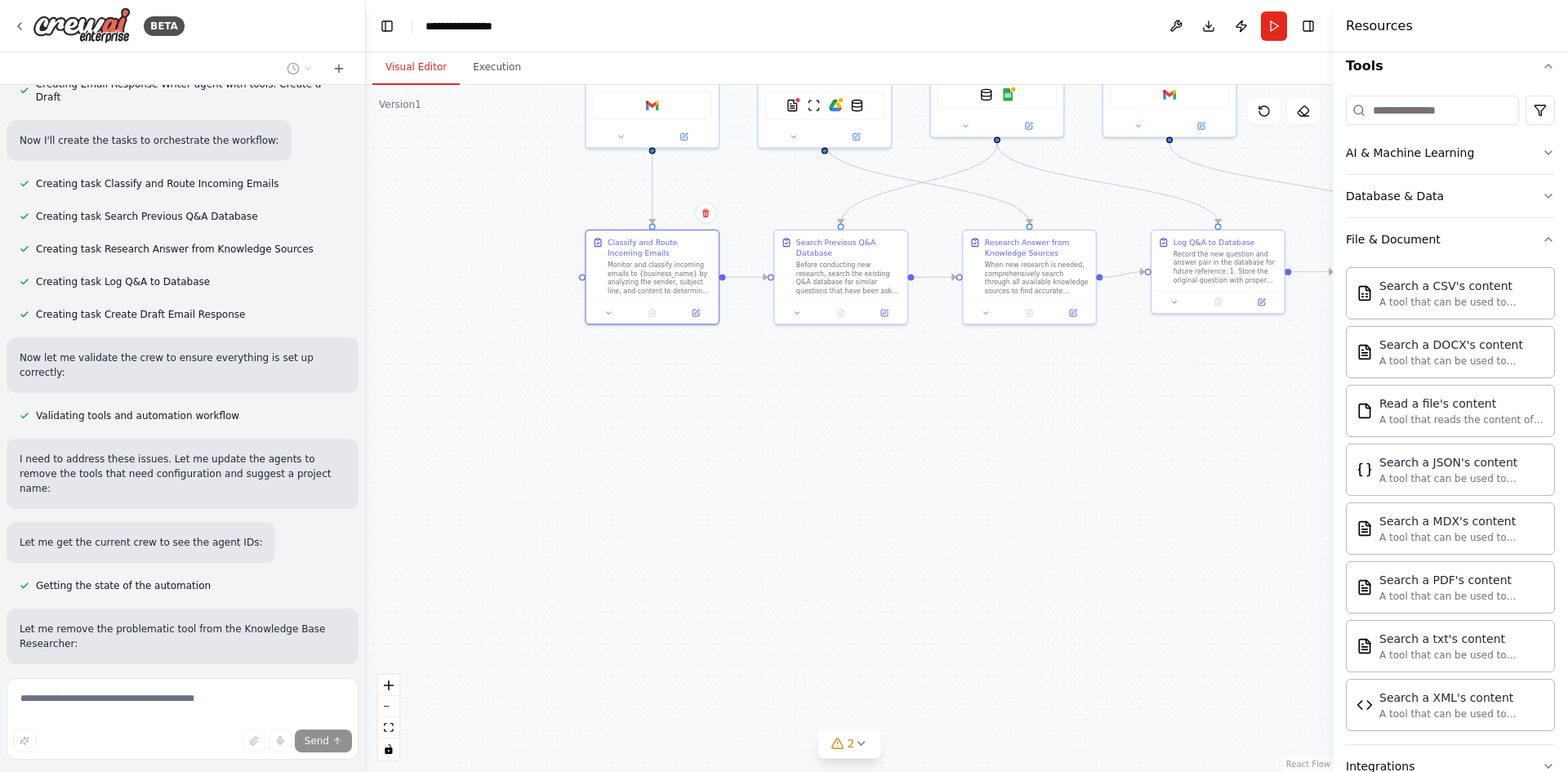
scroll to position [1388, 0]
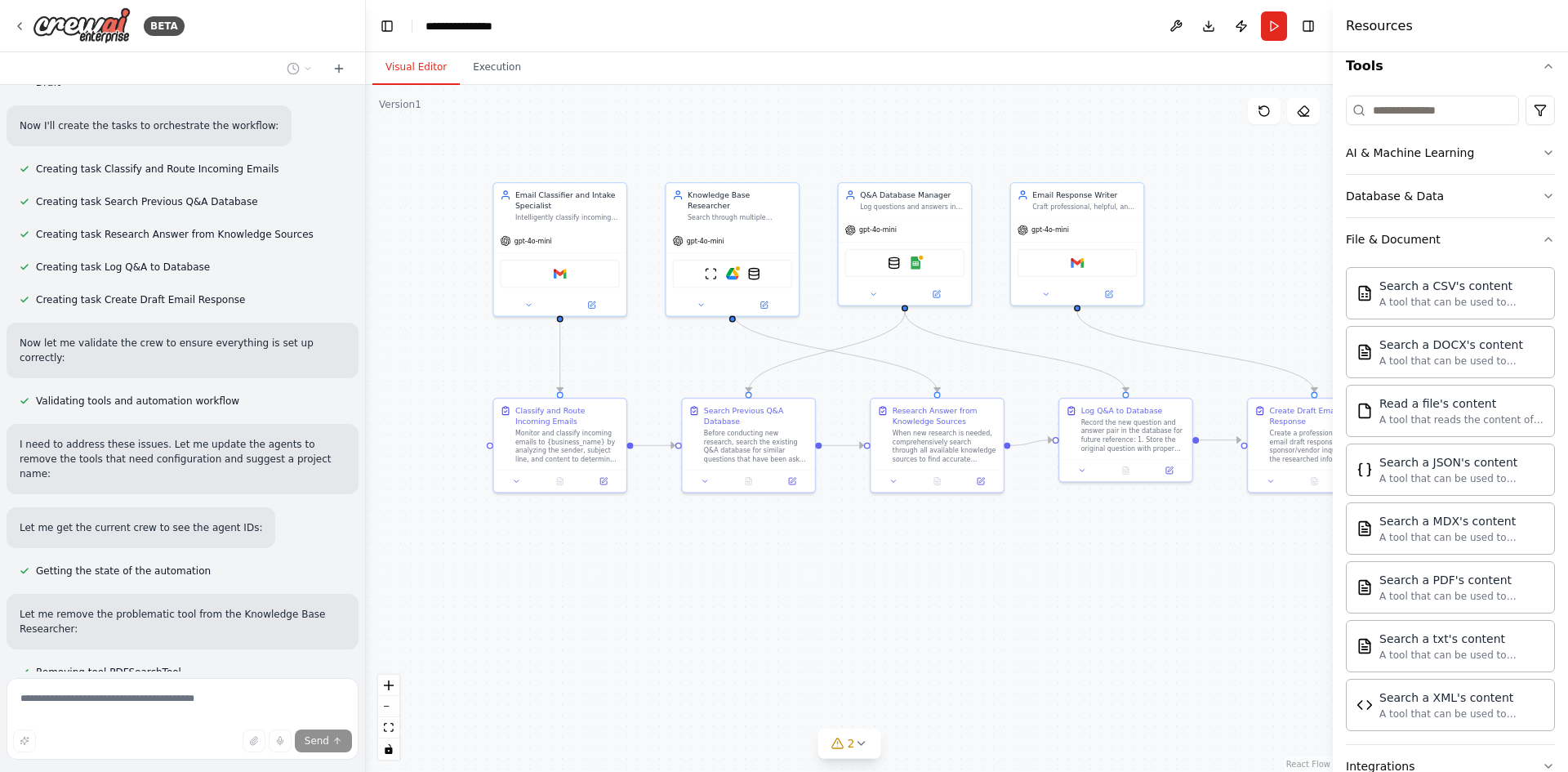
drag, startPoint x: 890, startPoint y: 531, endPoint x: 799, endPoint y: 700, distance: 191.9
click at [799, 700] on div ".deletable-edge-delete-btn { width: 20px; height: 20px; border: 0px solid #ffff…" at bounding box center [849, 428] width 967 height 687
drag, startPoint x: 661, startPoint y: 610, endPoint x: 660, endPoint y: 641, distance: 31.0
click at [660, 641] on div ".deletable-edge-delete-btn { width: 20px; height: 20px; border: 0px solid #ffff…" at bounding box center [849, 428] width 967 height 687
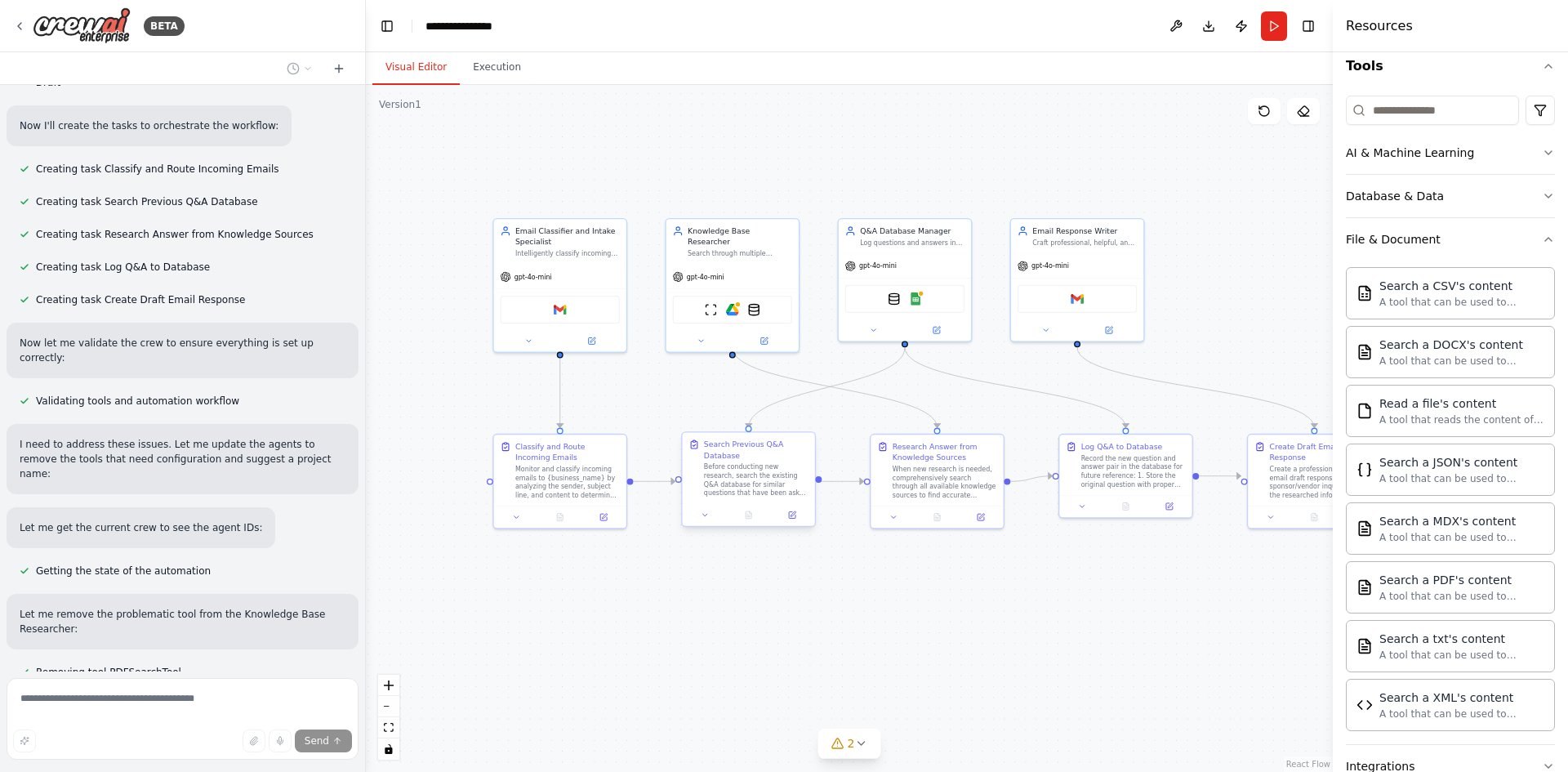
click at [733, 475] on div "Before conducting new research, search the existing Q&A database for similar qu…" at bounding box center [756, 479] width 105 height 34
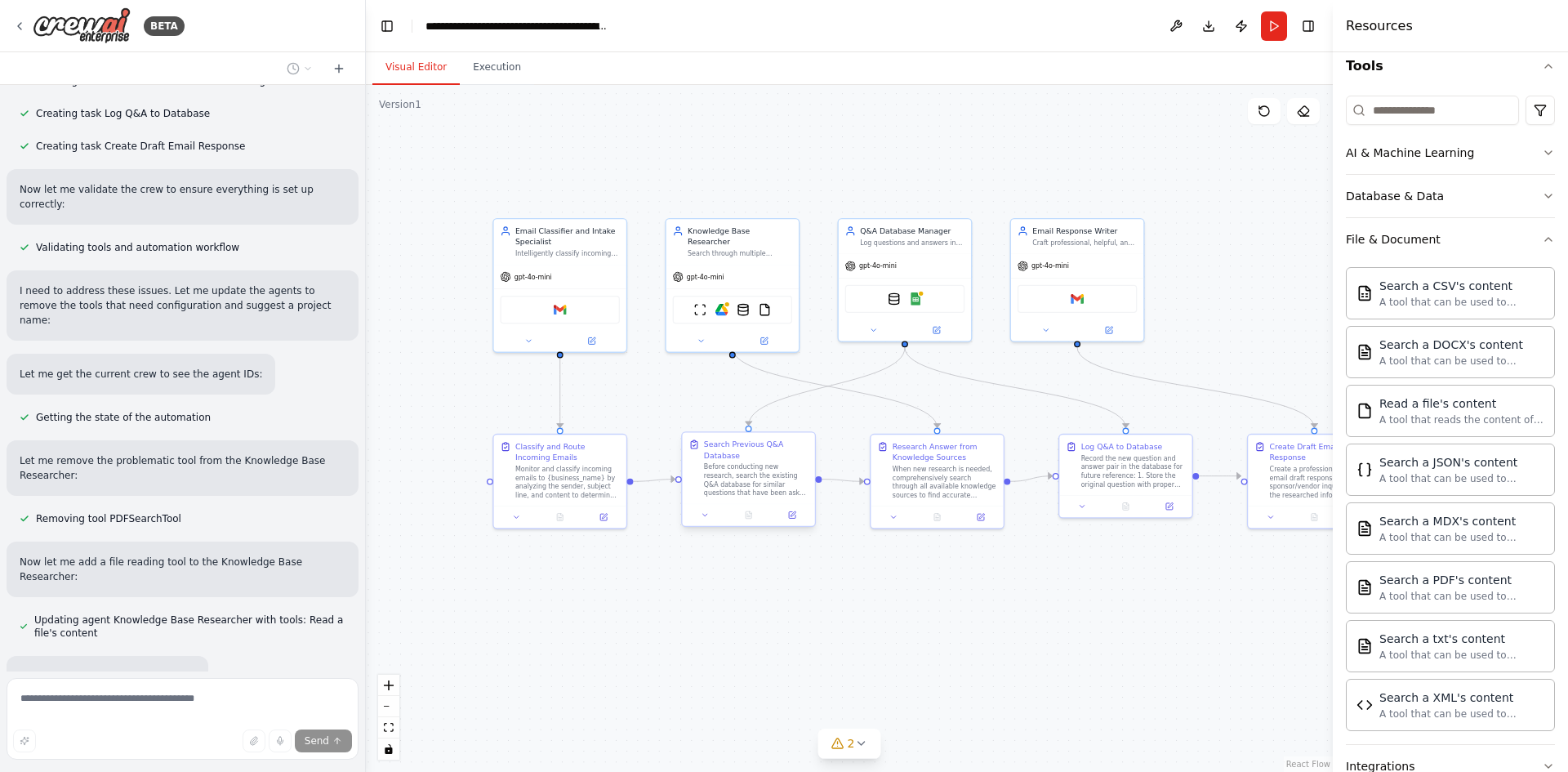
scroll to position [1574, 0]
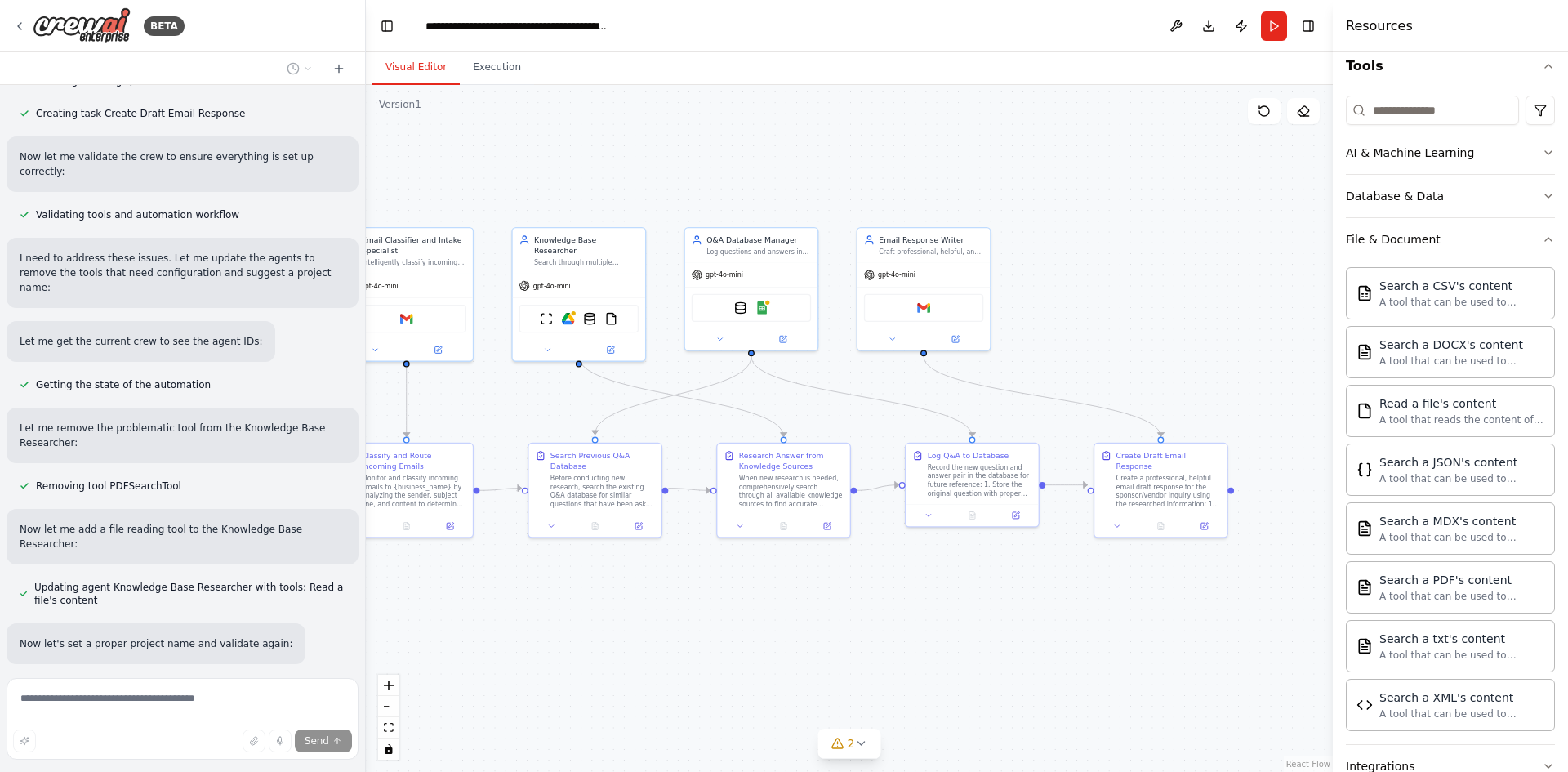
drag, startPoint x: 901, startPoint y: 602, endPoint x: 748, endPoint y: 611, distance: 153.3
click at [748, 611] on div ".deletable-edge-delete-btn { width: 20px; height: 20px; border: 0px solid #ffff…" at bounding box center [849, 428] width 967 height 687
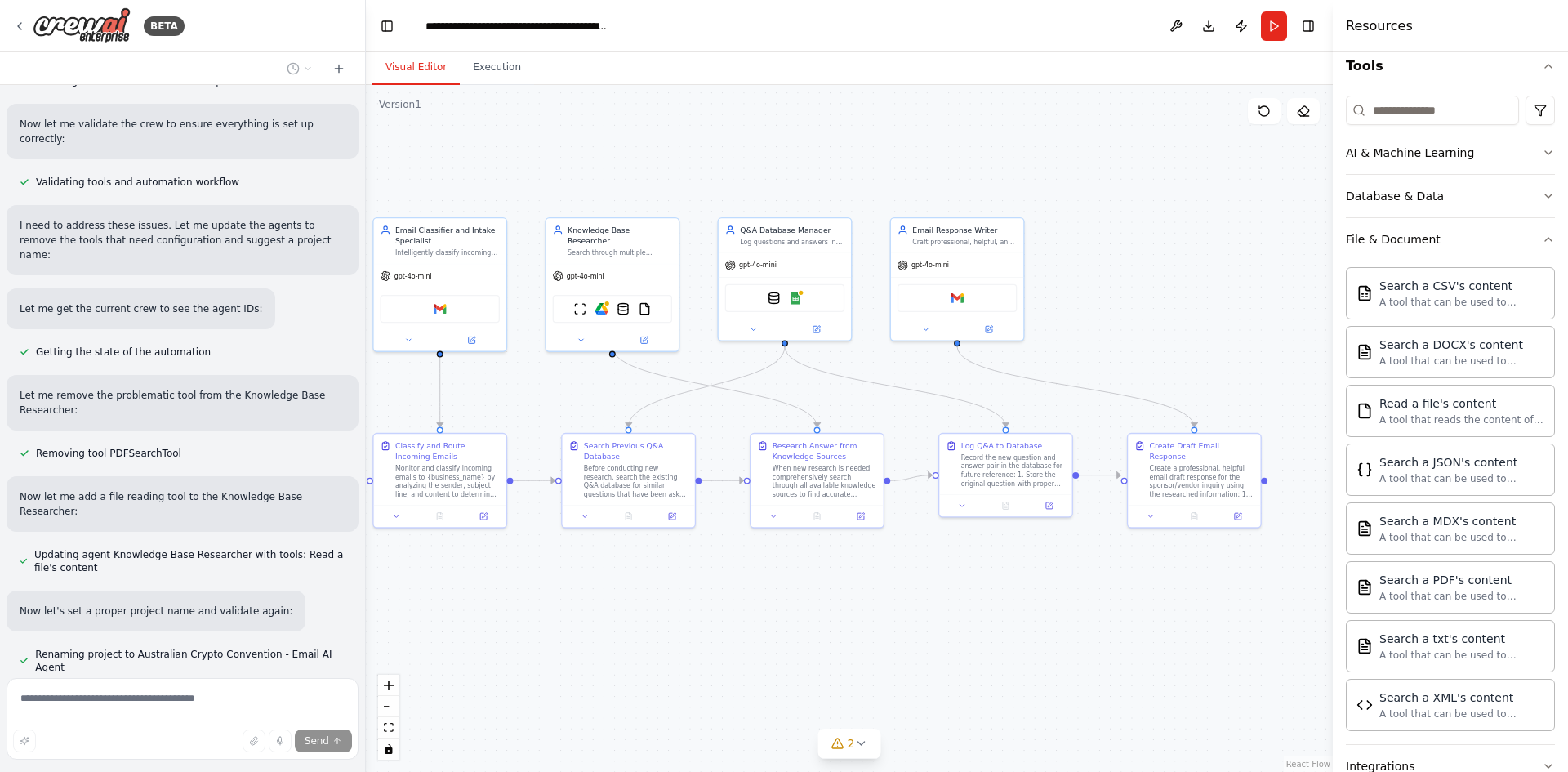
drag, startPoint x: 714, startPoint y: 612, endPoint x: 747, endPoint y: 602, distance: 34.5
click at [747, 602] on div ".deletable-edge-delete-btn { width: 20px; height: 20px; border: 0px solid #ffff…" at bounding box center [849, 428] width 967 height 687
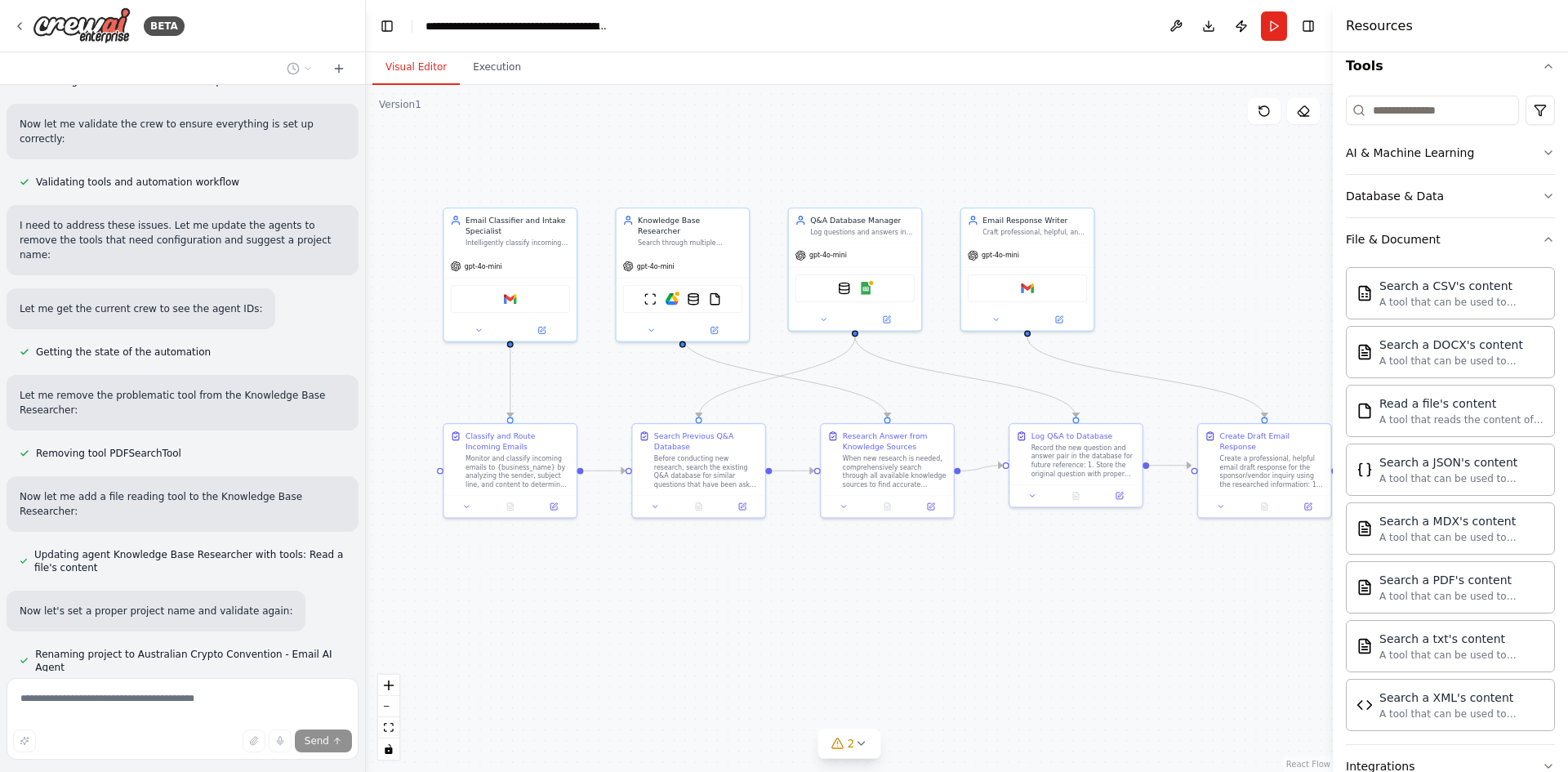
drag, startPoint x: 742, startPoint y: 598, endPoint x: 811, endPoint y: 588, distance: 69.7
click at [811, 588] on div ".deletable-edge-delete-btn { width: 20px; height: 20px; border: 0px solid #ffff…" at bounding box center [849, 428] width 967 height 687
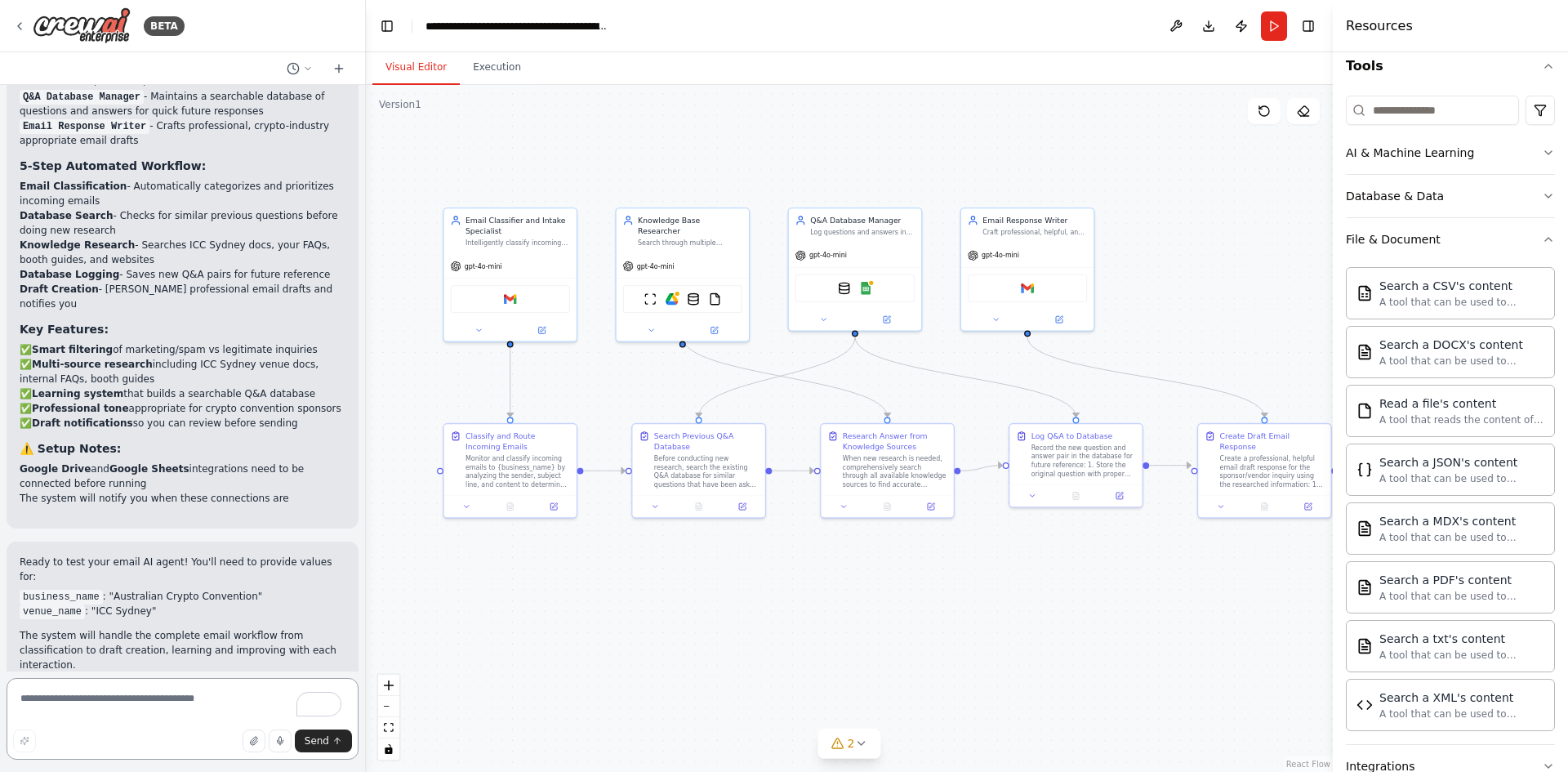
scroll to position [2423, 0]
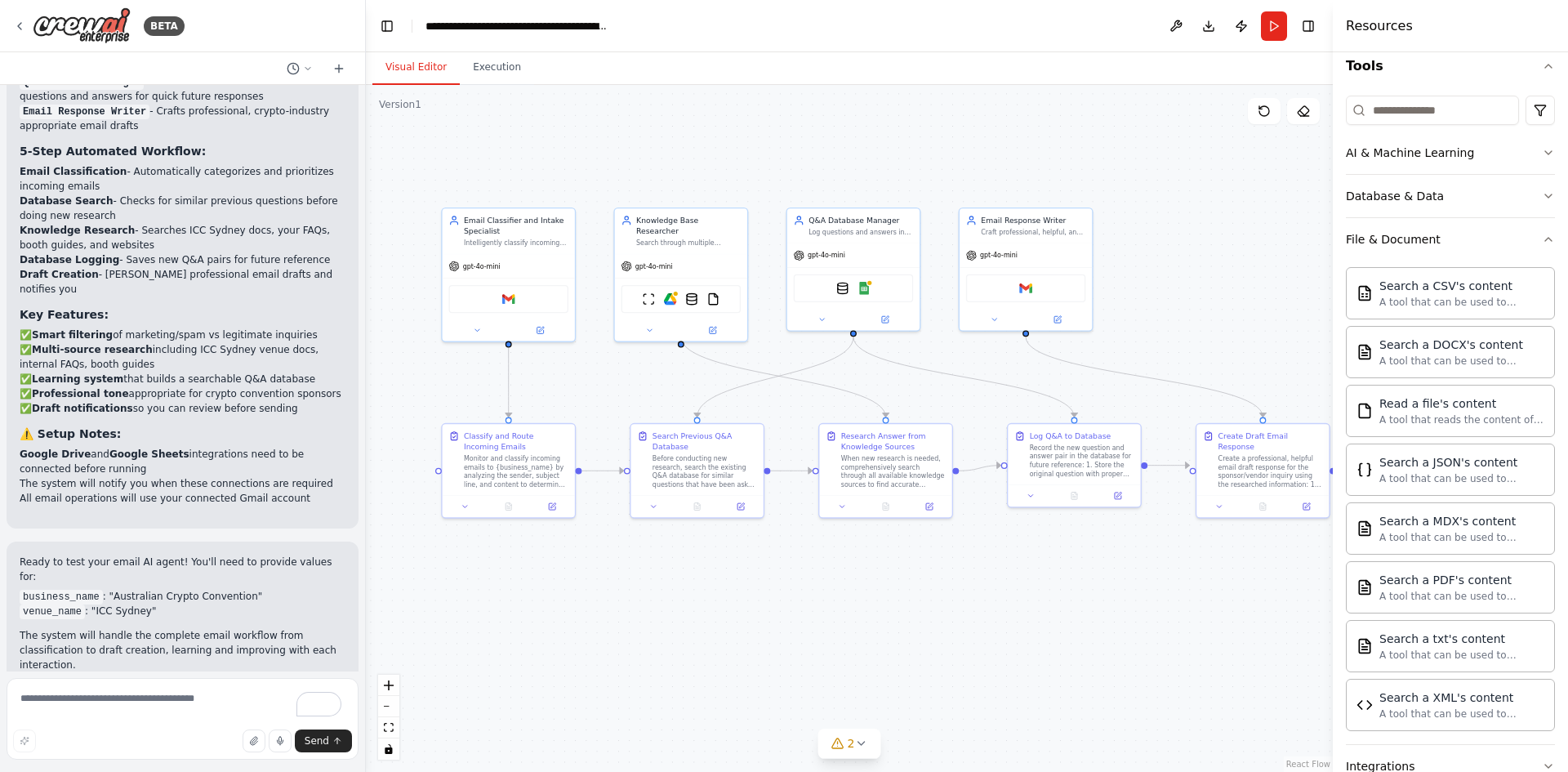
click at [1043, 636] on div ".deletable-edge-delete-btn { width: 20px; height: 20px; border: 0px solid #ffff…" at bounding box center [849, 428] width 967 height 687
click at [842, 745] on icon at bounding box center [838, 743] width 11 height 10
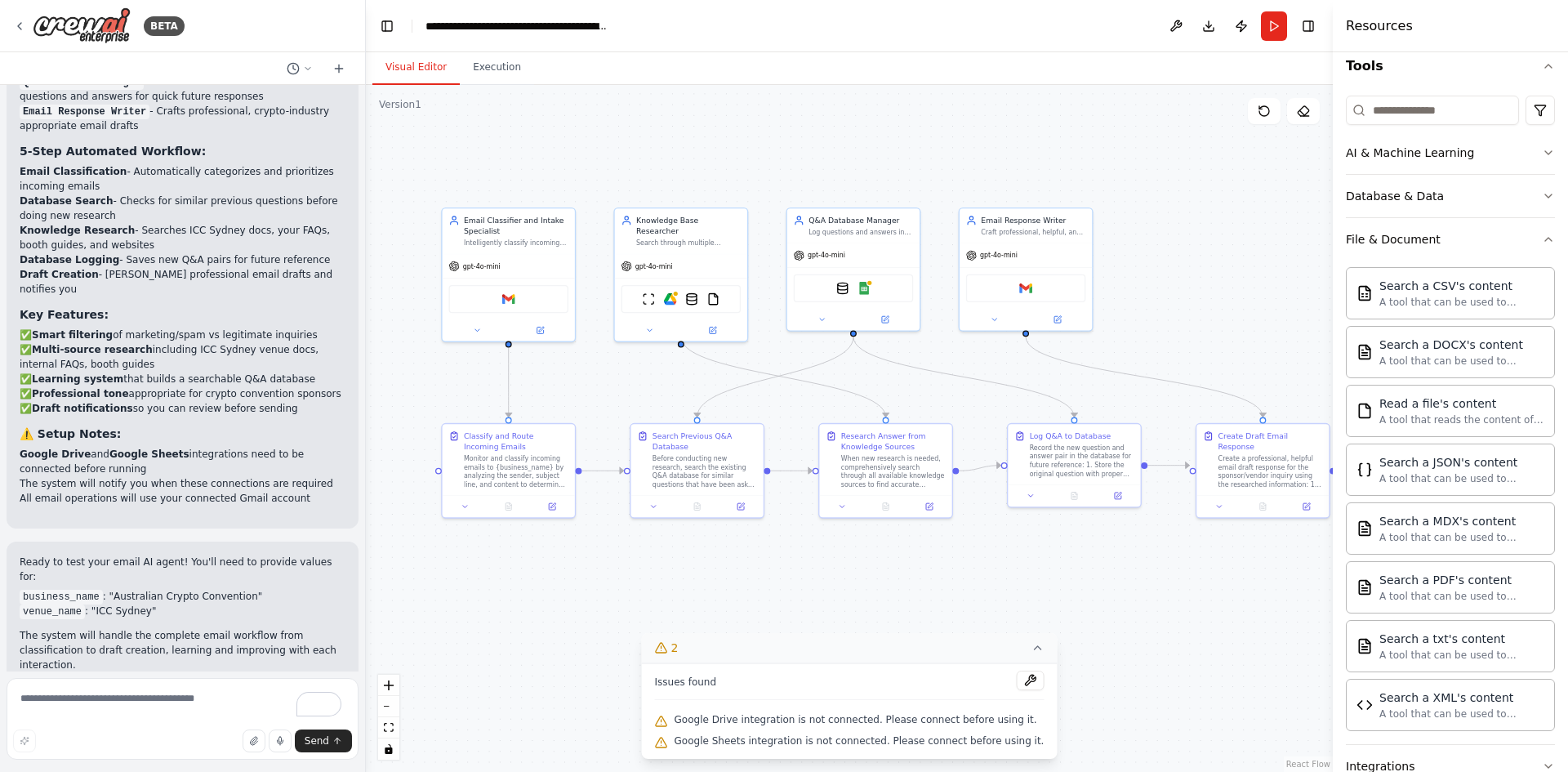
click at [1031, 653] on icon at bounding box center [1037, 648] width 13 height 13
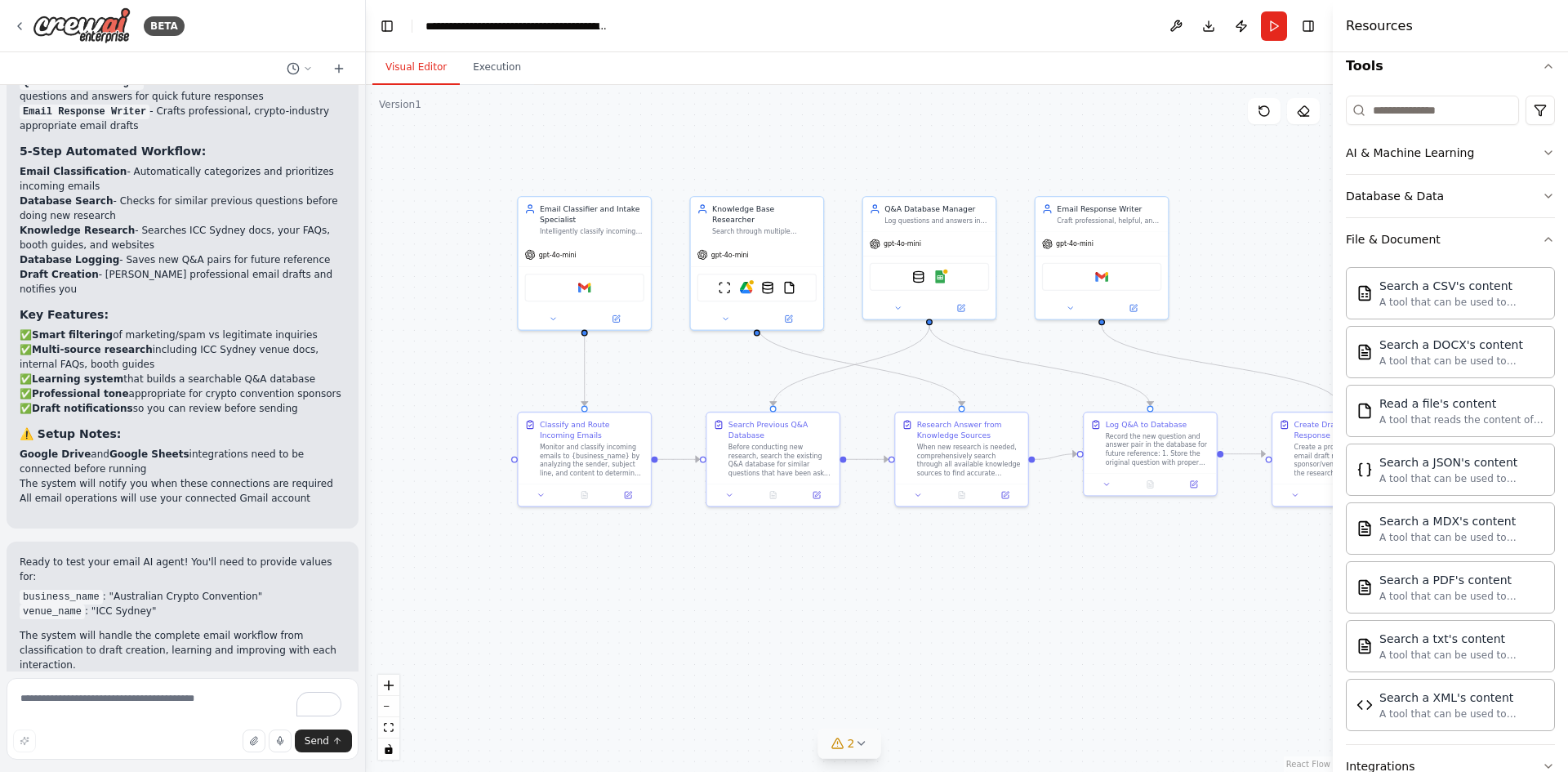
drag, startPoint x: 1012, startPoint y: 645, endPoint x: 1101, endPoint y: 631, distance: 90.1
click at [1101, 631] on div ".deletable-edge-delete-btn { width: 20px; height: 20px; border: 0px solid #ffff…" at bounding box center [849, 428] width 967 height 687
click at [589, 287] on img at bounding box center [584, 286] width 13 height 13
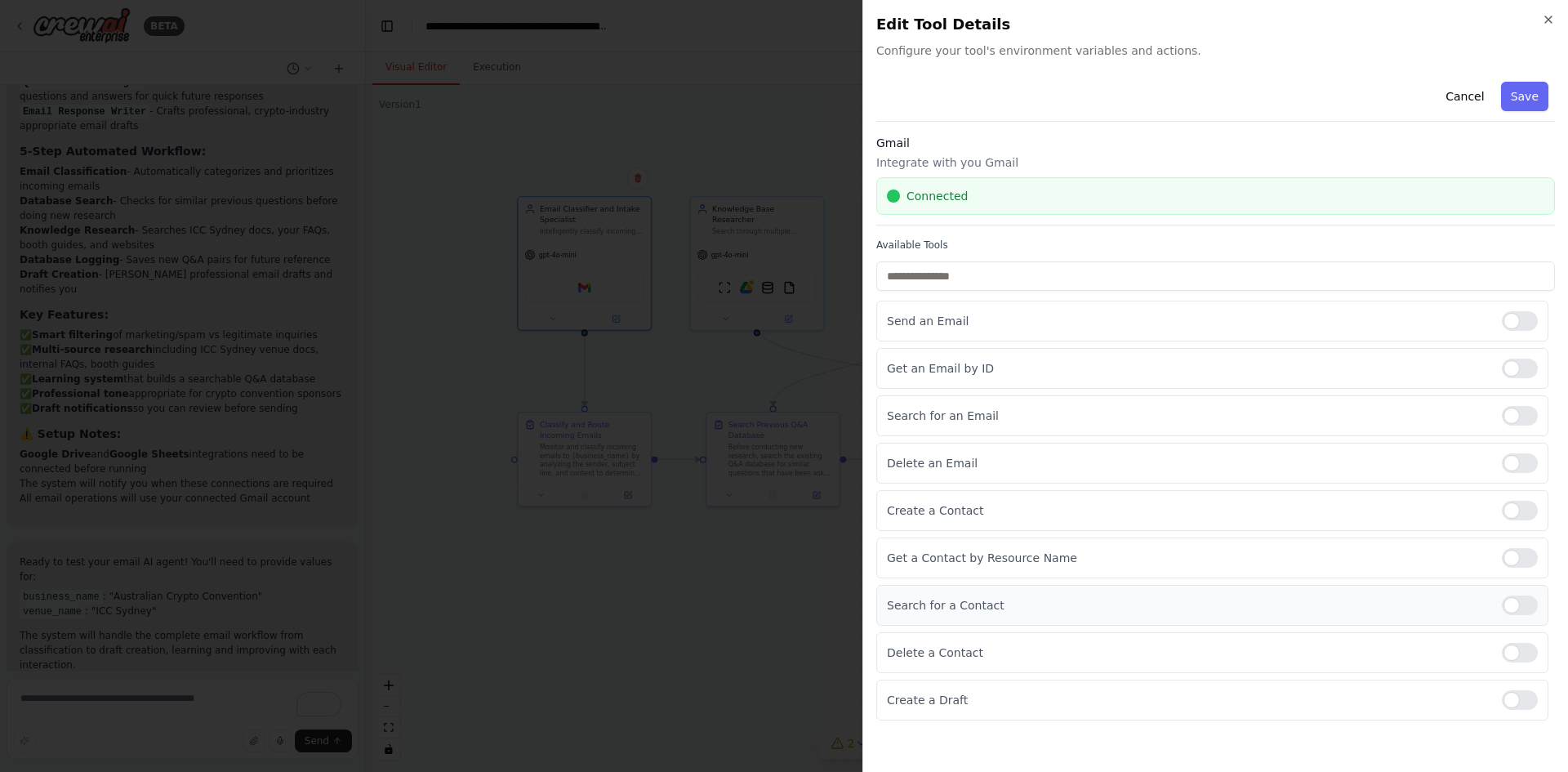
click at [1508, 607] on div at bounding box center [1520, 605] width 36 height 19
click at [1528, 702] on div at bounding box center [1520, 700] width 36 height 19
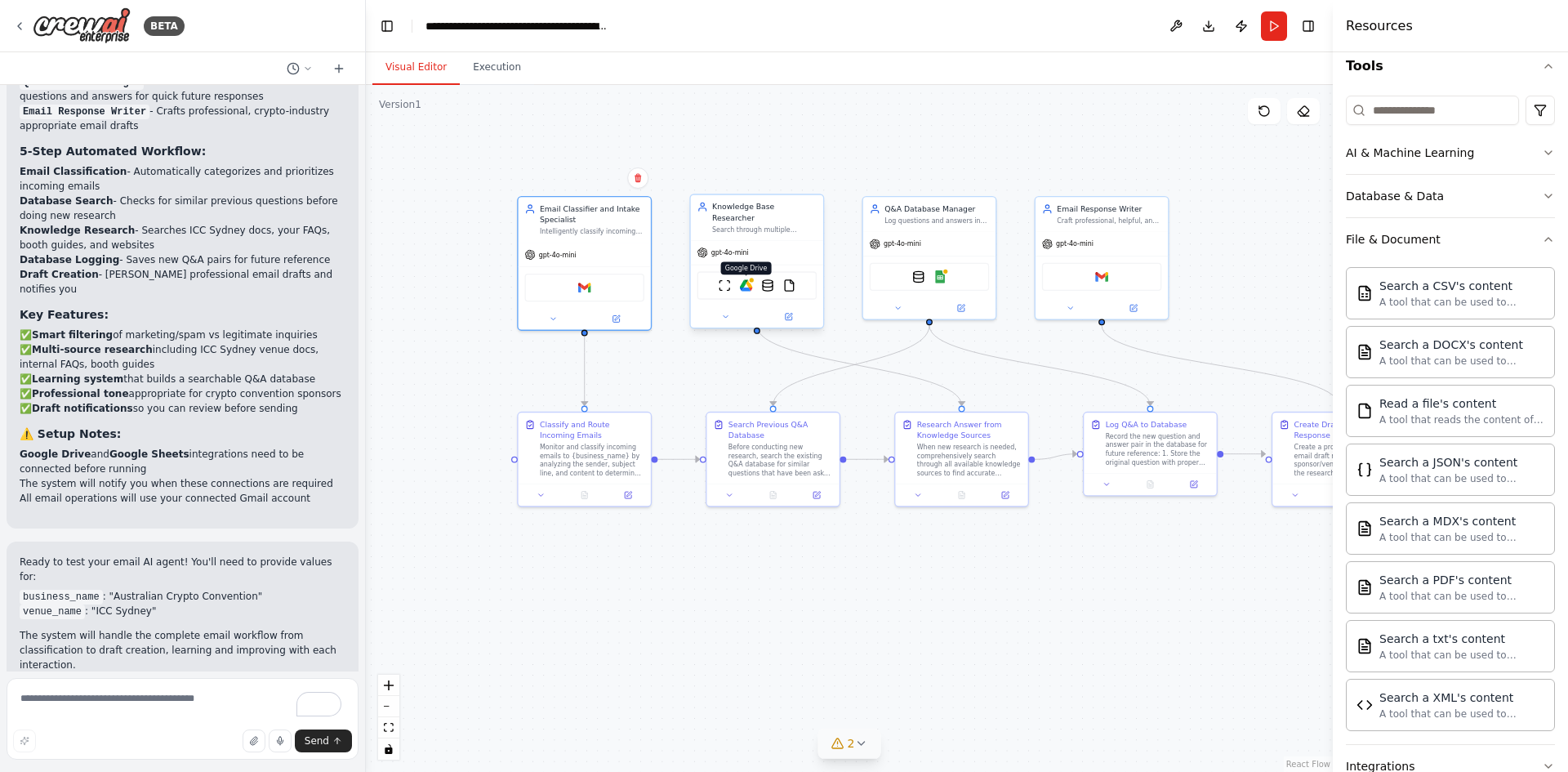
click at [751, 279] on img at bounding box center [746, 286] width 13 height 13
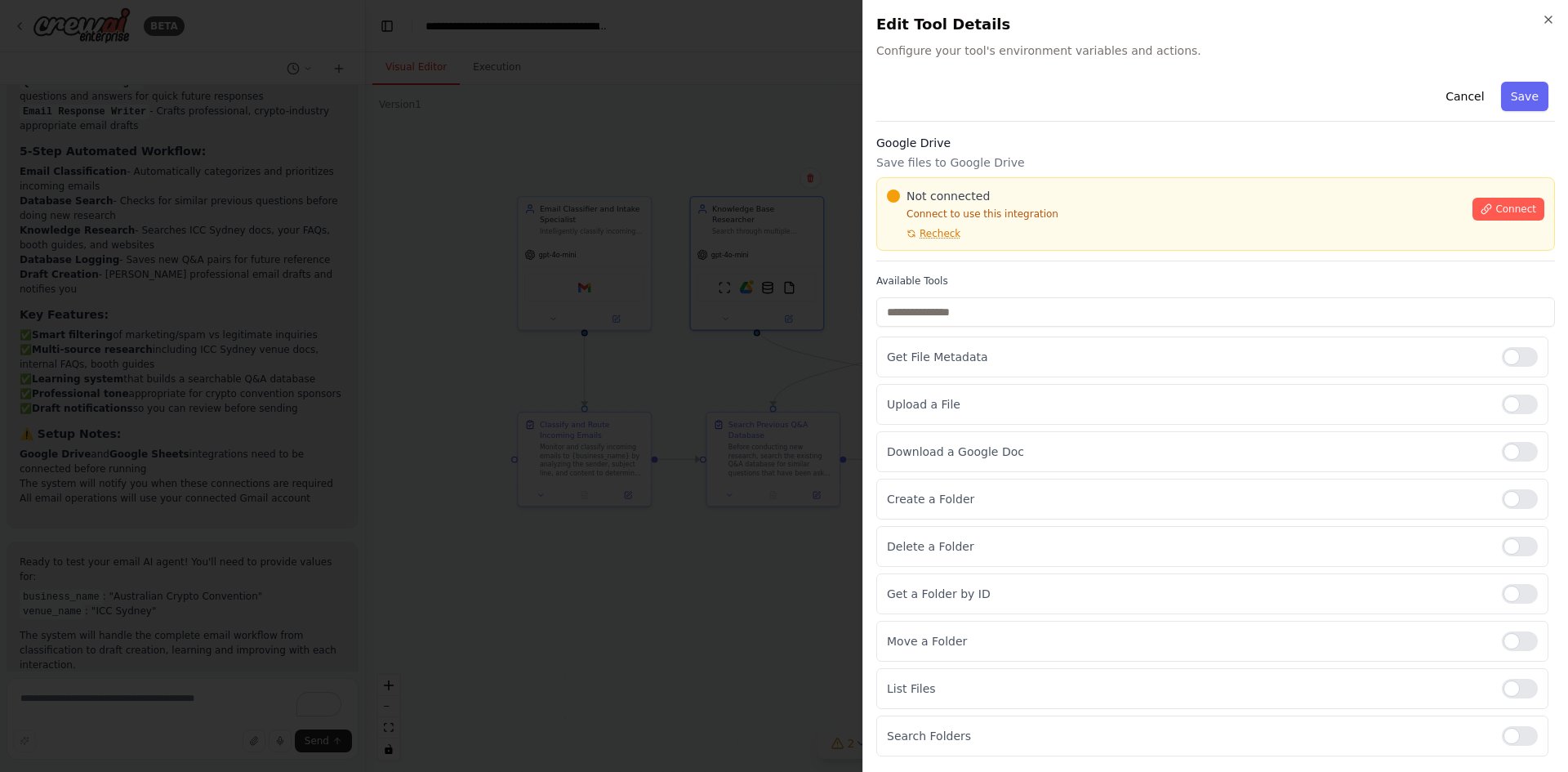
click at [1498, 201] on button "Connect" at bounding box center [1508, 209] width 72 height 23
click at [1511, 212] on span "Connect" at bounding box center [1515, 209] width 41 height 13
click at [1478, 93] on button "Cancel" at bounding box center [1465, 96] width 58 height 29
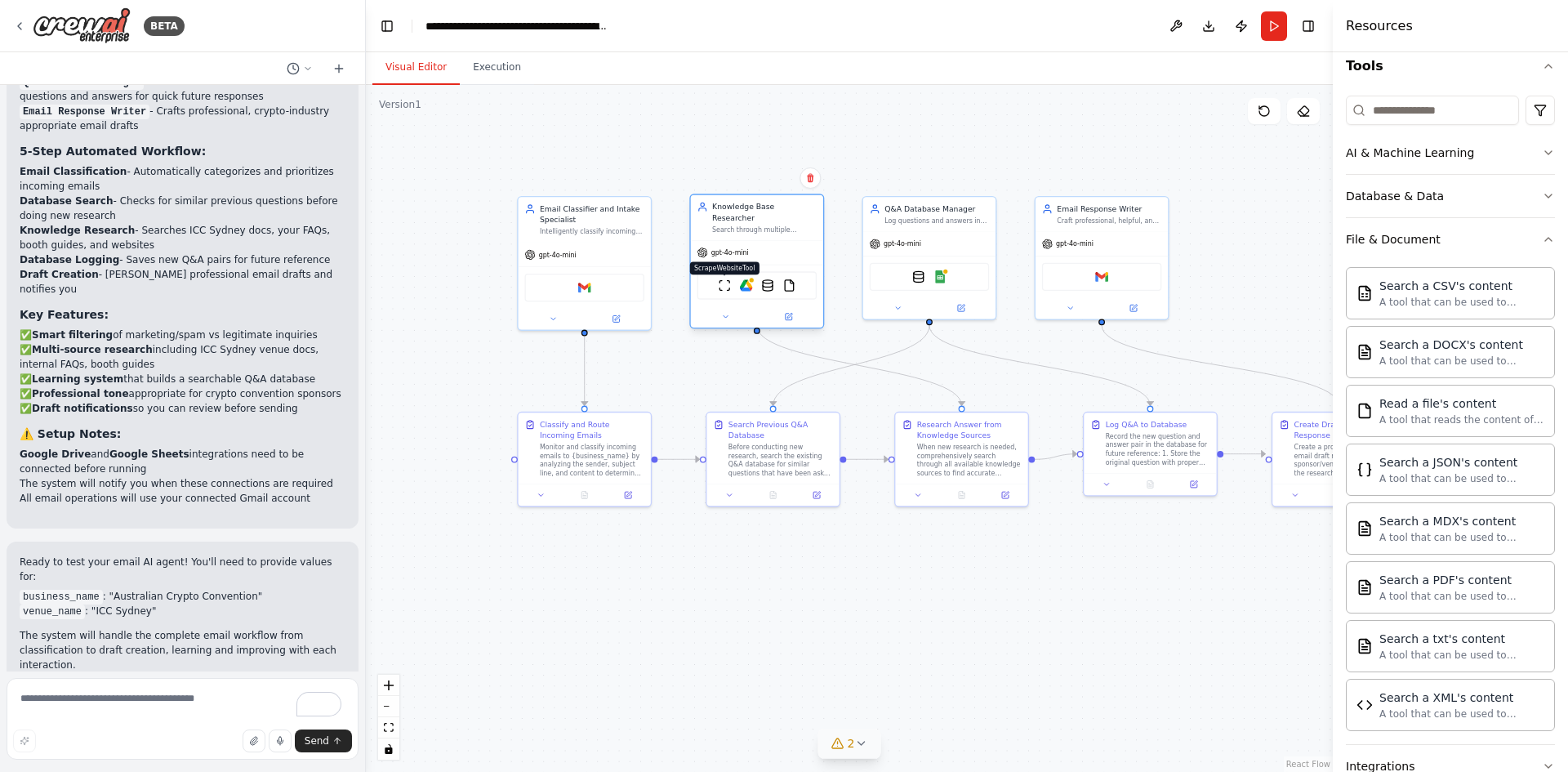
click at [727, 279] on img at bounding box center [724, 286] width 13 height 13
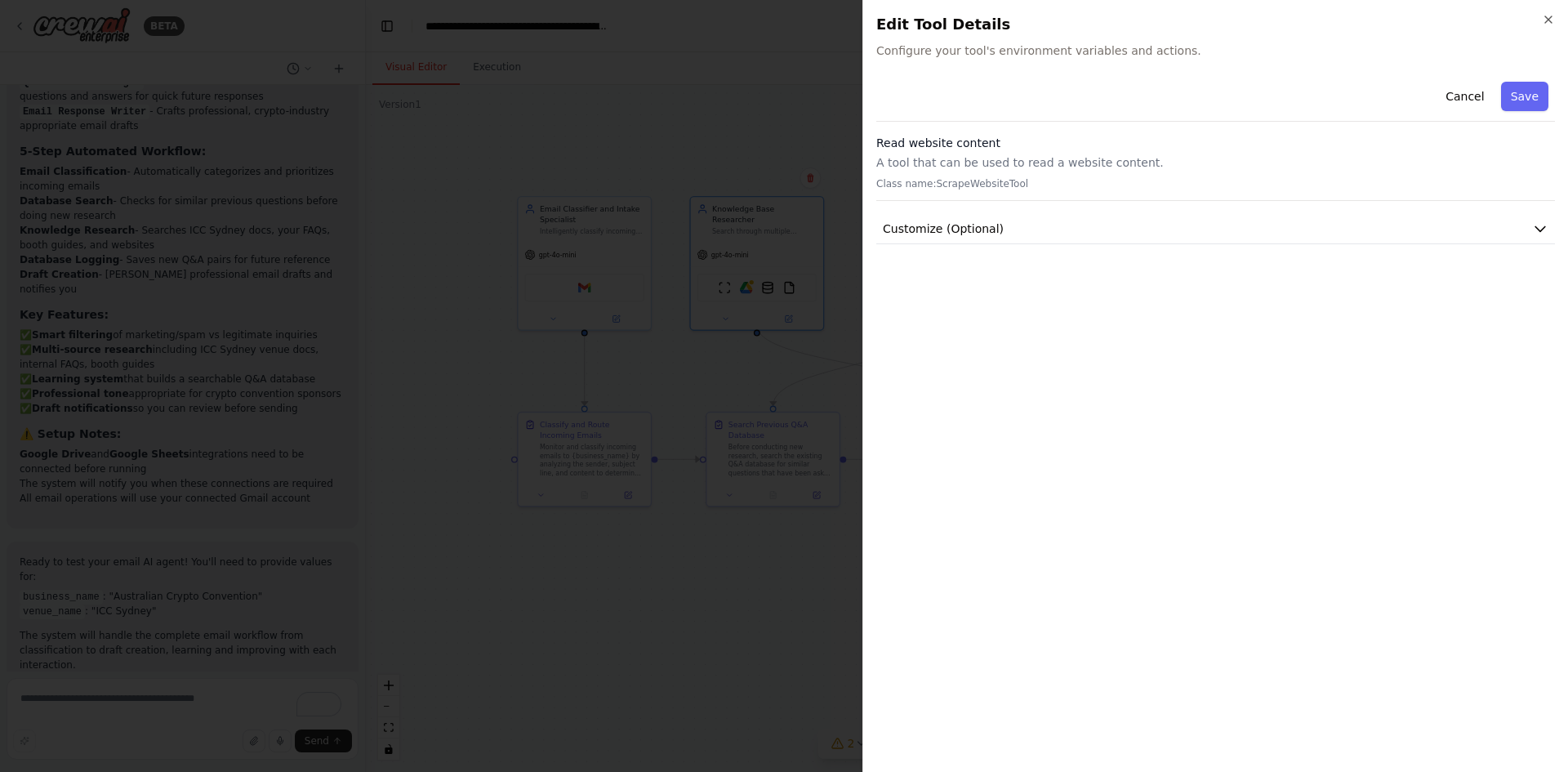
click at [1145, 213] on div "Cancel Save Read website content A tool that can be used to read a website cont…" at bounding box center [1216, 160] width 678 height 169
click at [1141, 224] on button "Customize (Optional)" at bounding box center [1216, 229] width 678 height 30
click at [1547, 19] on icon "button" at bounding box center [1548, 19] width 13 height 13
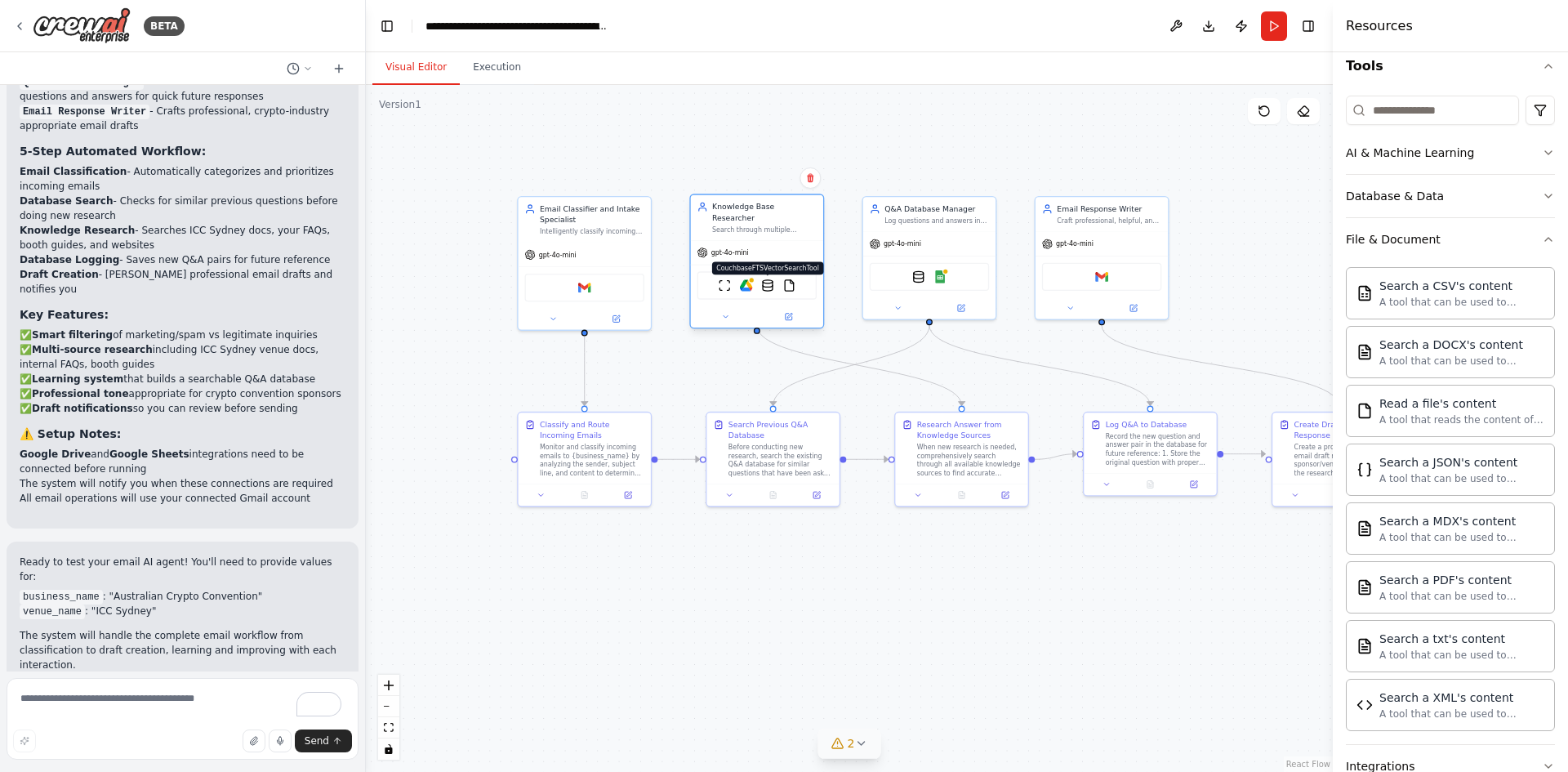
click at [772, 279] on img at bounding box center [767, 286] width 13 height 13
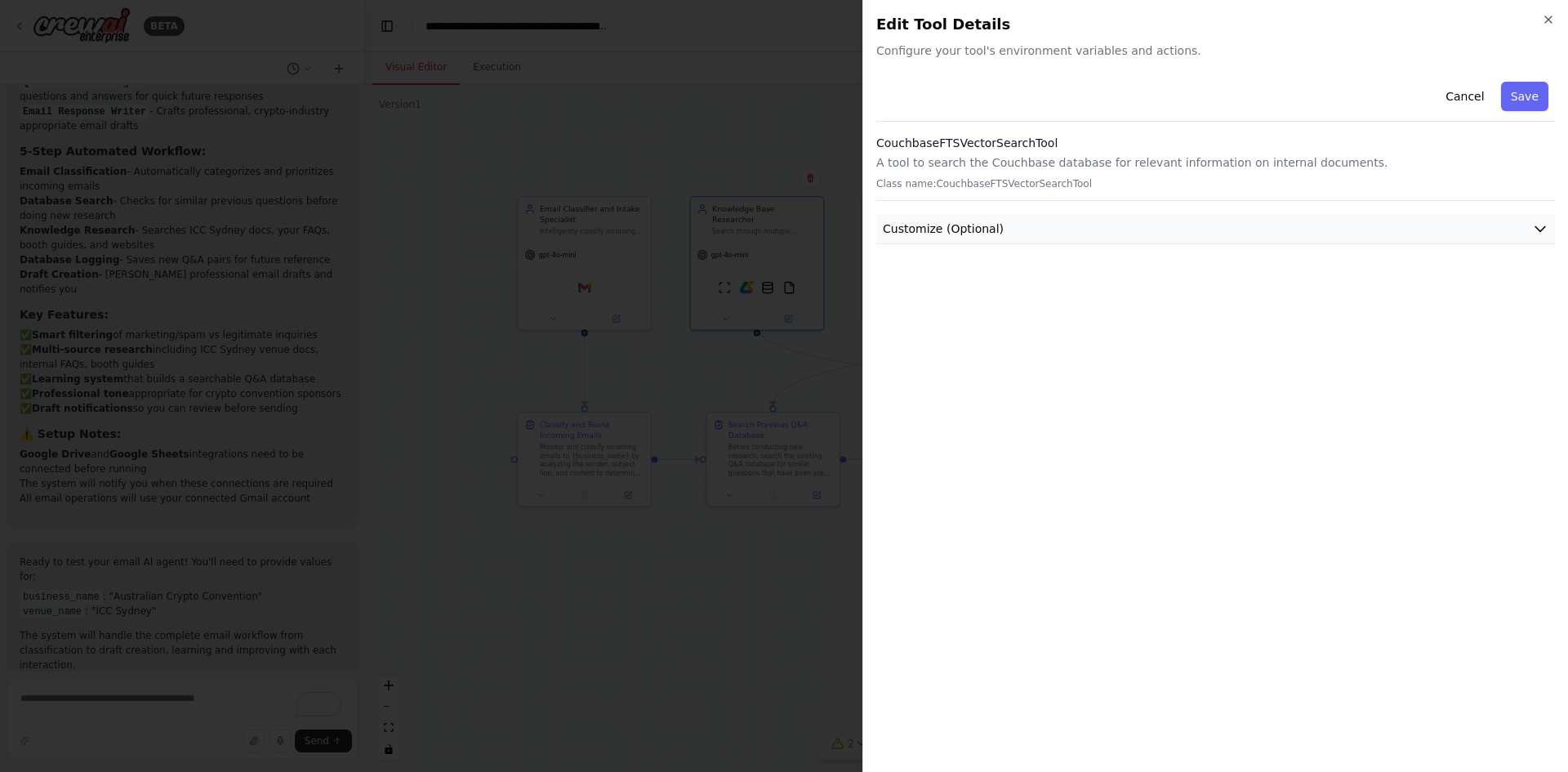
click at [1147, 217] on button "Customize (Optional)" at bounding box center [1216, 229] width 678 height 30
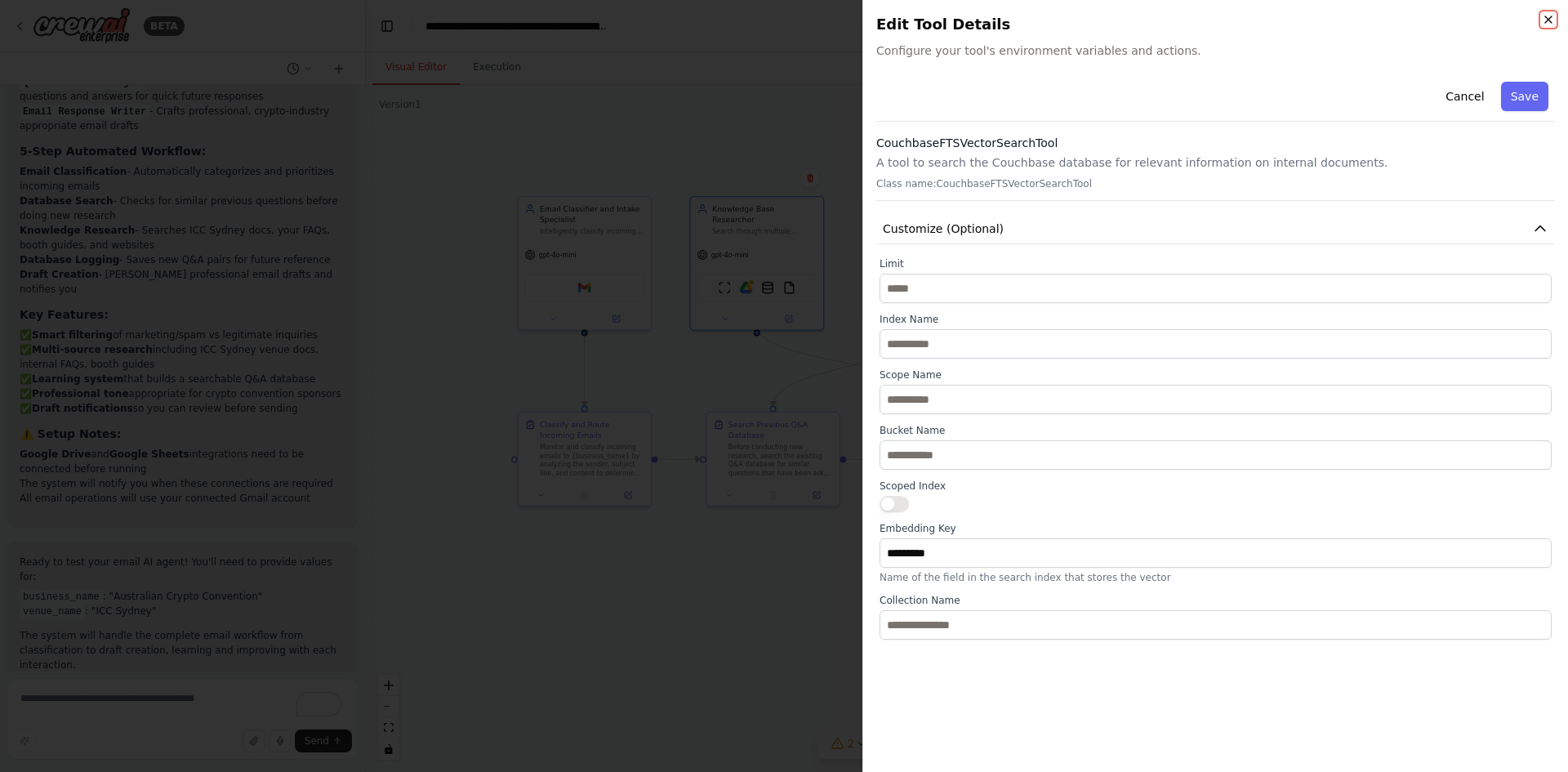
click at [1544, 21] on icon "button" at bounding box center [1548, 19] width 13 height 13
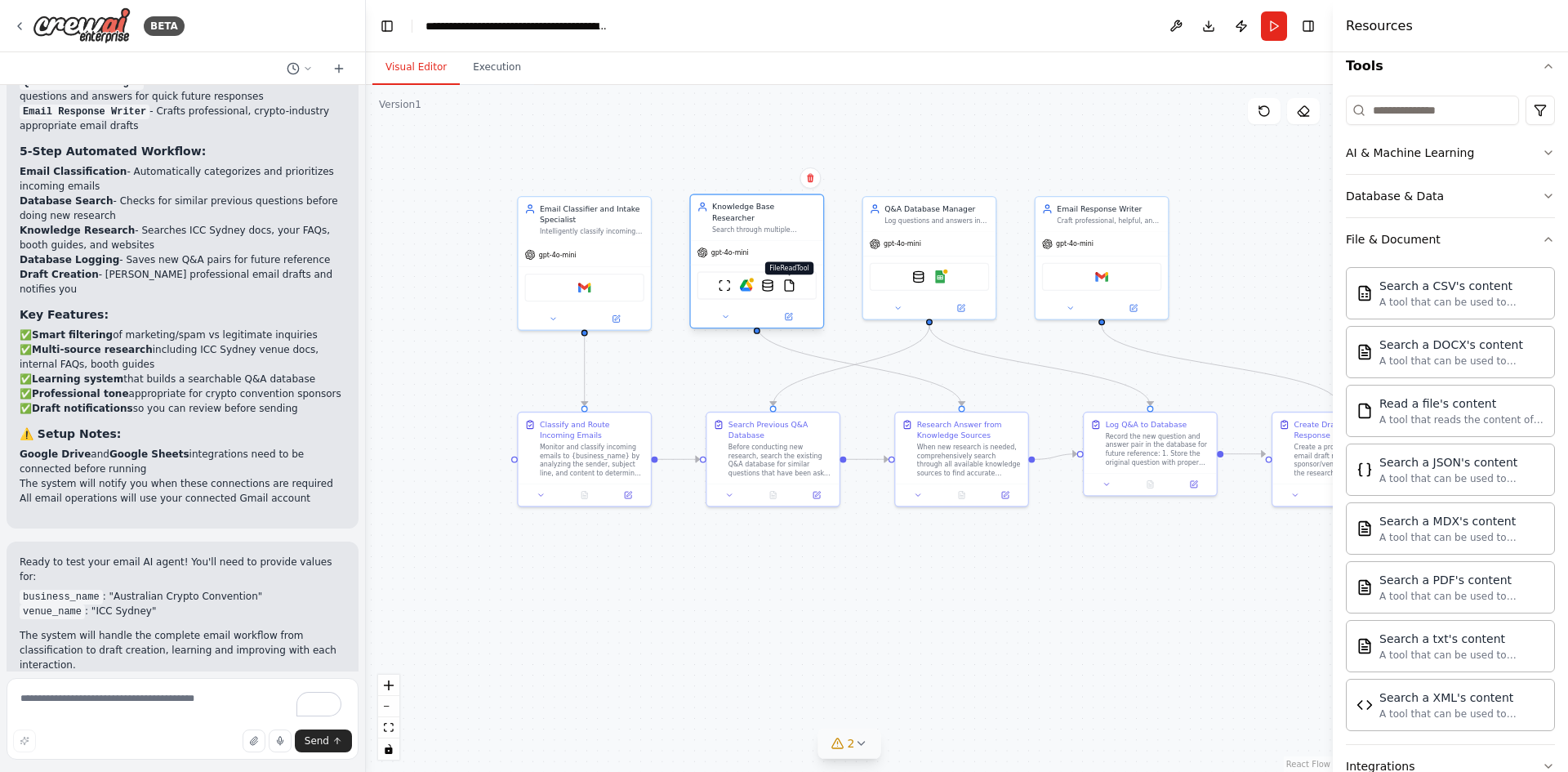
click at [793, 279] on img at bounding box center [789, 286] width 13 height 13
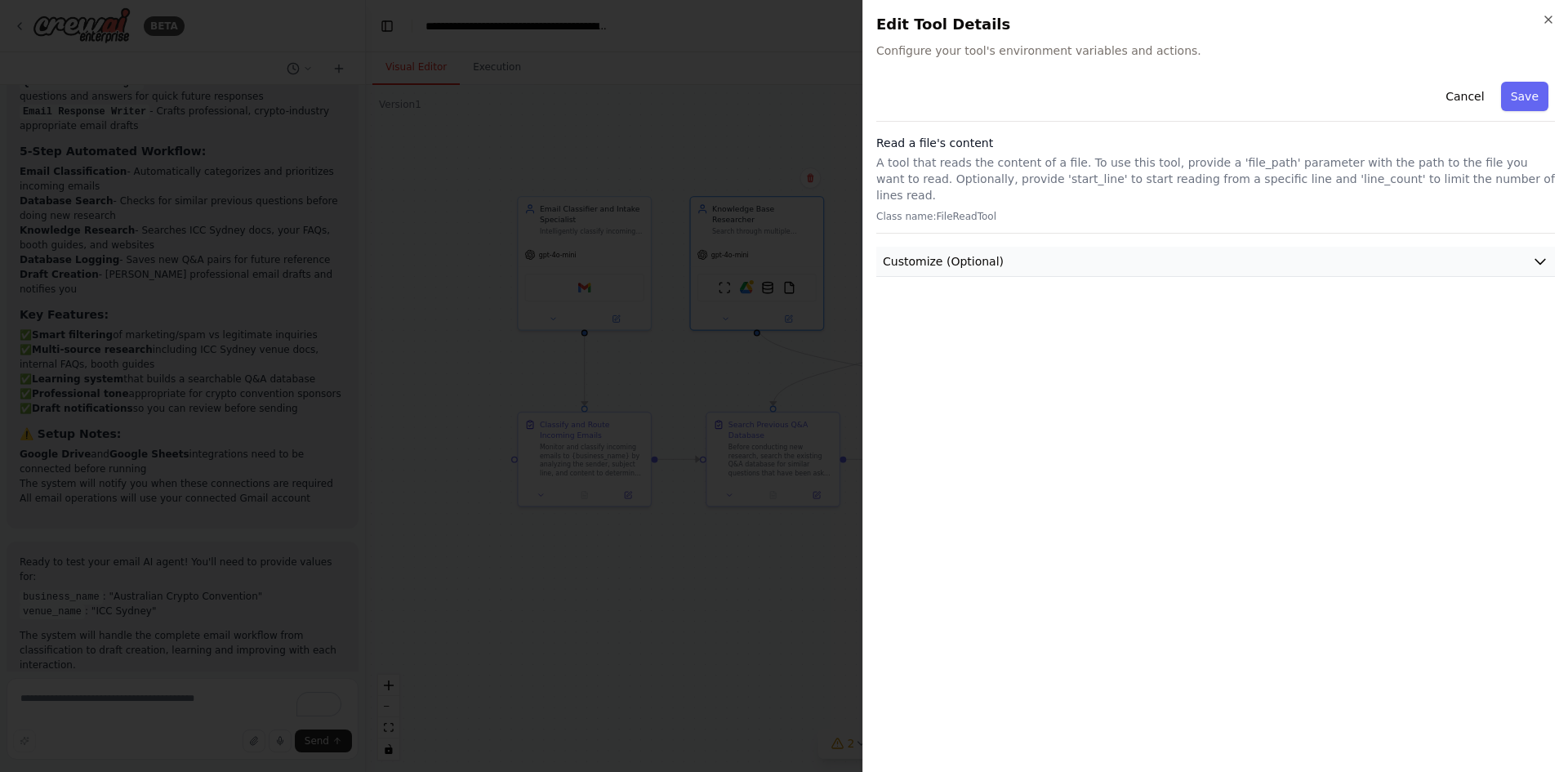
click at [1007, 255] on button "Customize (Optional)" at bounding box center [1216, 262] width 678 height 30
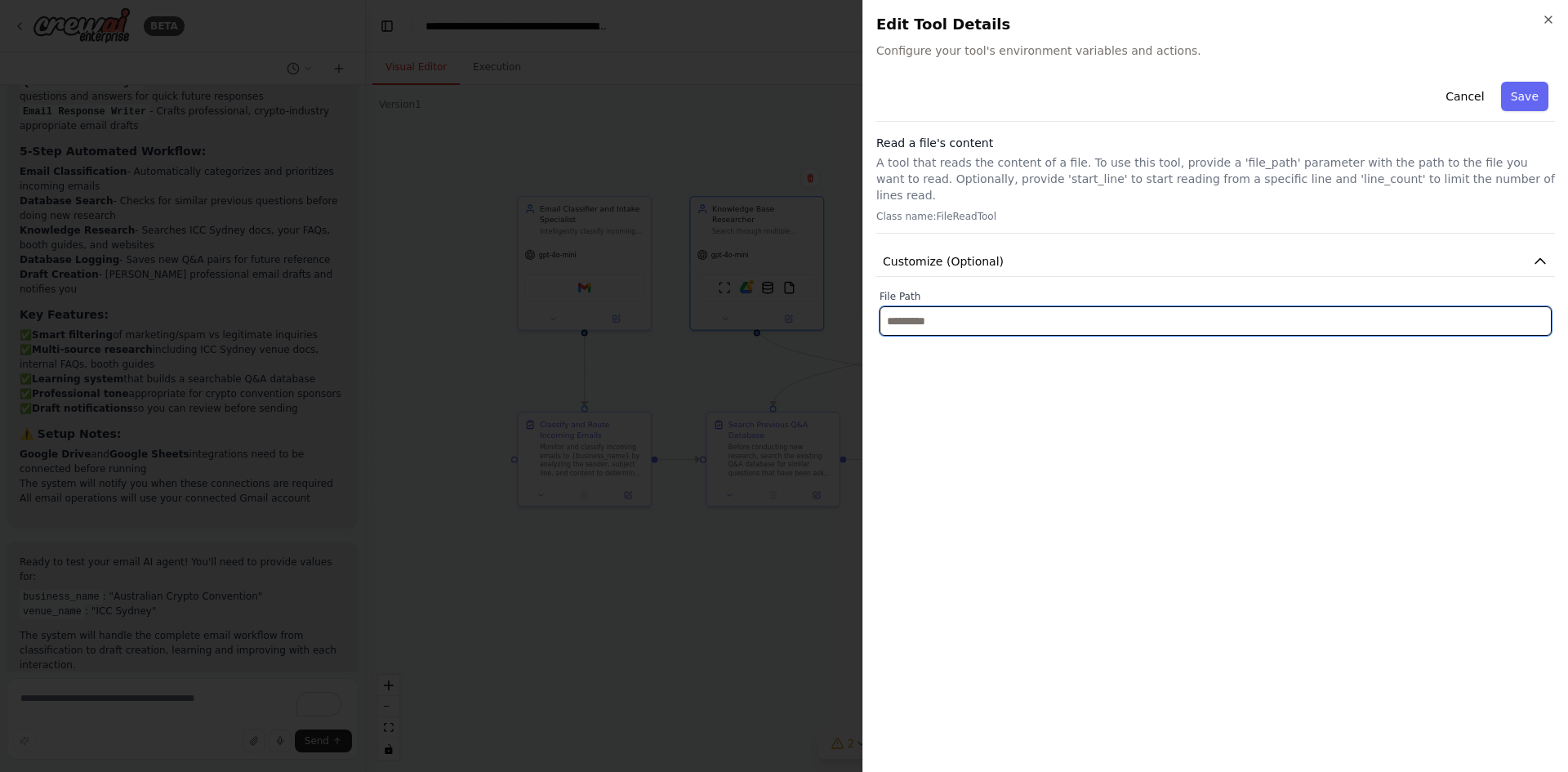
click at [991, 307] on input "text" at bounding box center [1215, 321] width 672 height 29
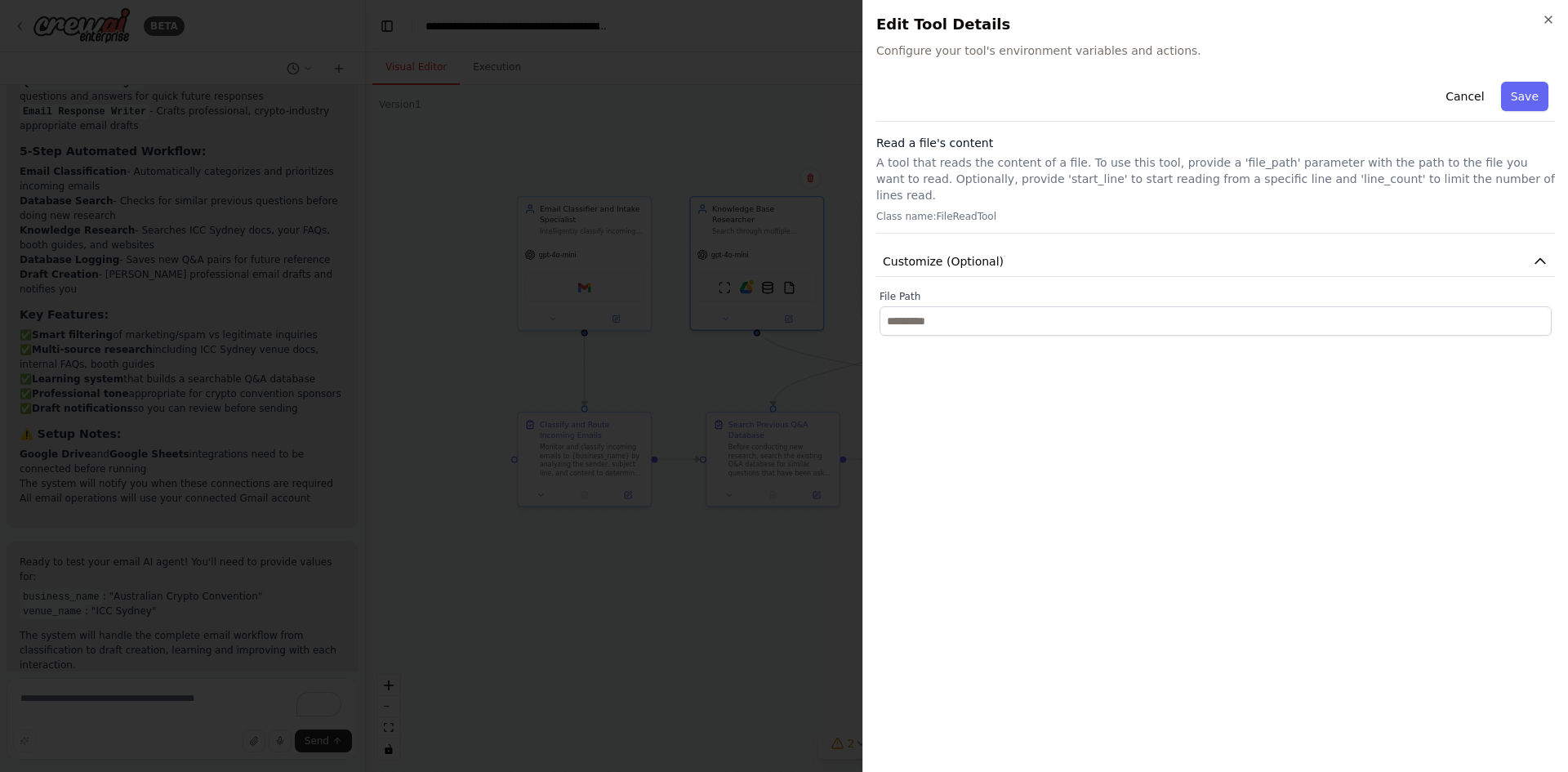
click at [1555, 17] on div "Close Edit Tool Details Configure your tool's environment variables and actions…" at bounding box center [1215, 386] width 706 height 772
click at [1551, 18] on icon "button" at bounding box center [1548, 19] width 13 height 13
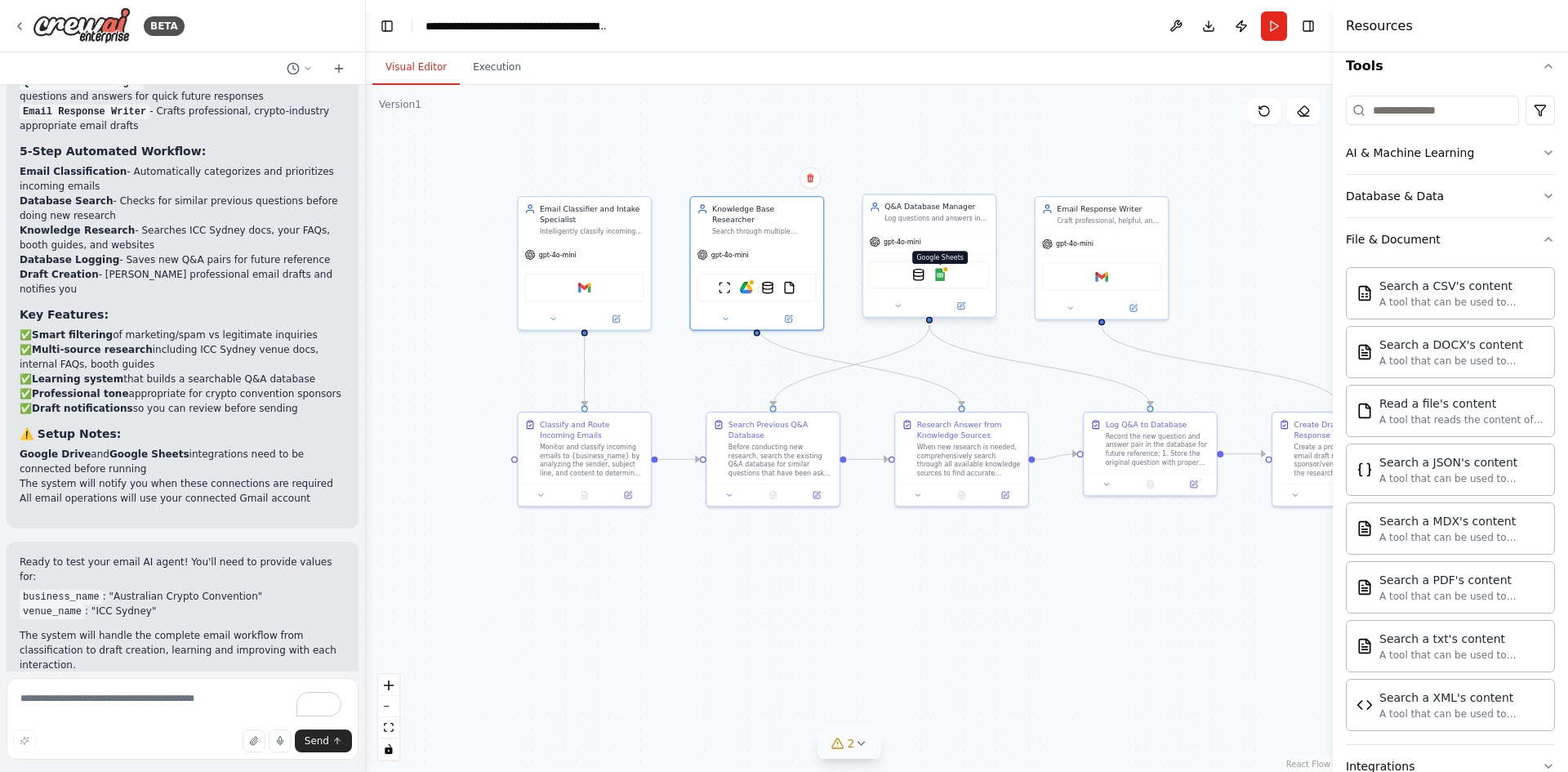
click at [942, 275] on img at bounding box center [940, 274] width 13 height 13
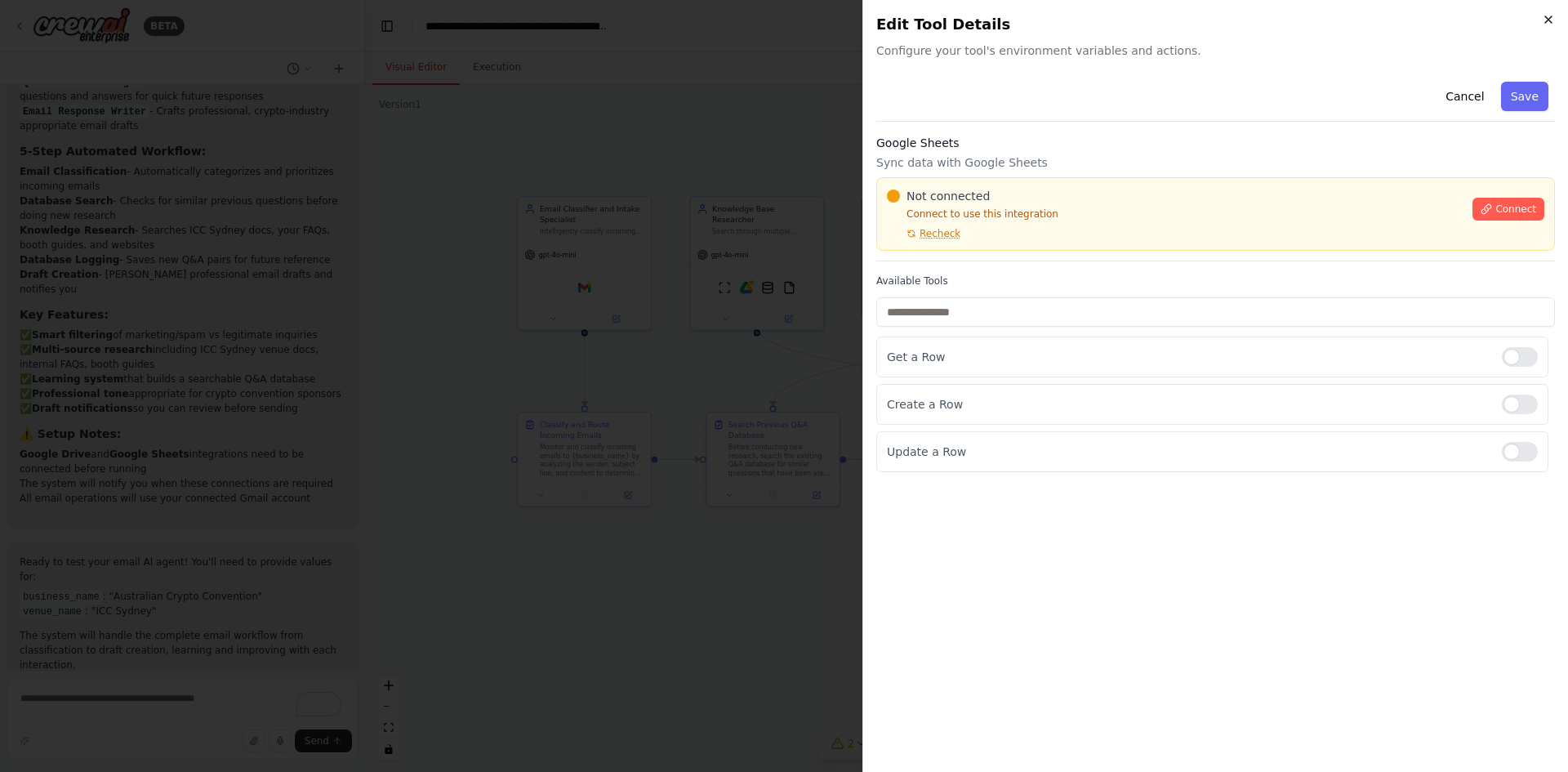
click at [1547, 17] on icon "button" at bounding box center [1548, 19] width 13 height 13
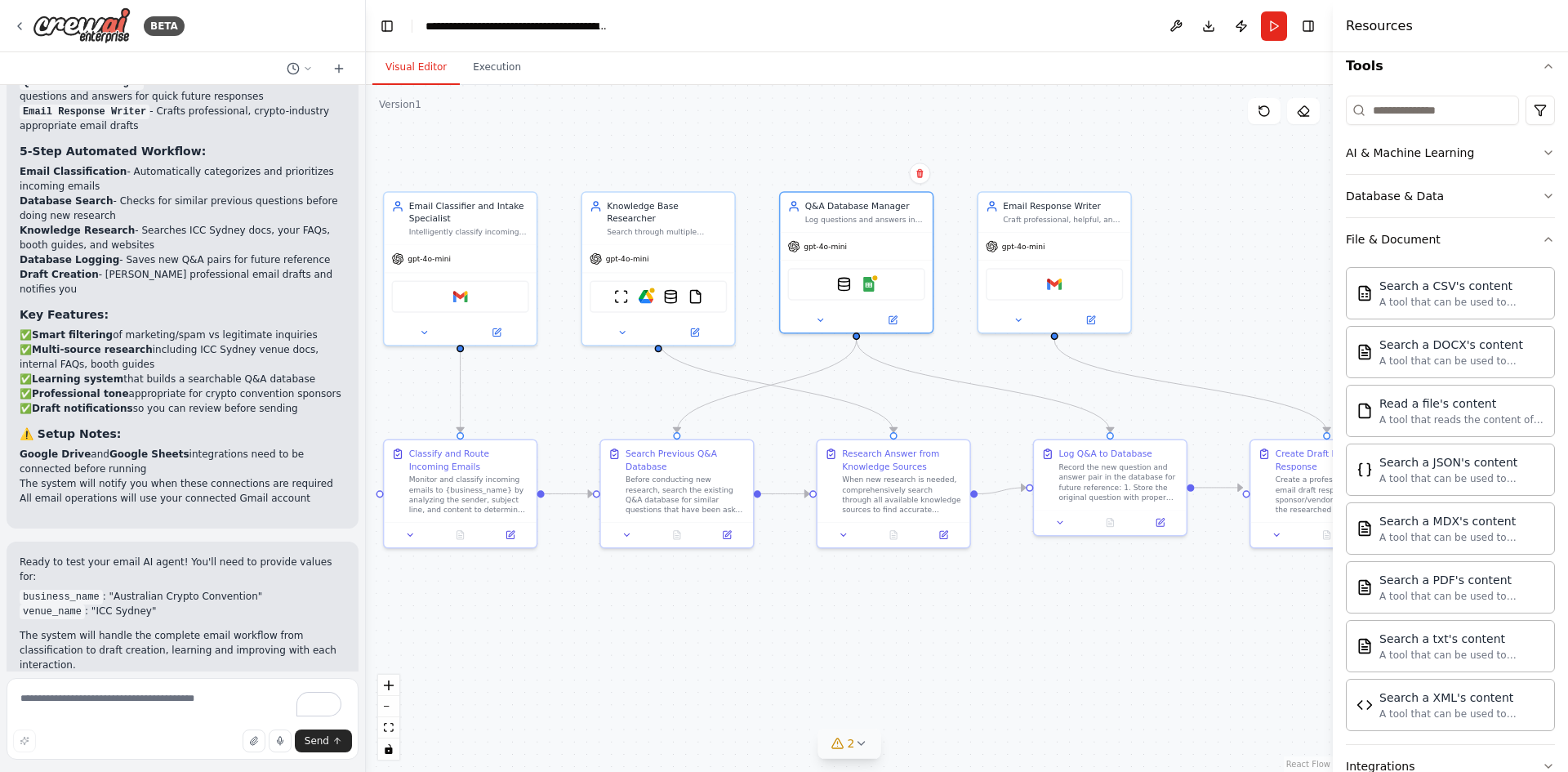
drag, startPoint x: 1055, startPoint y: 605, endPoint x: 1093, endPoint y: 605, distance: 38.0
click at [1093, 605] on div ".deletable-edge-delete-btn { width: 20px; height: 20px; border: 0px solid #ffff…" at bounding box center [849, 428] width 967 height 687
click at [161, 704] on textarea "To enrich screen reader interactions, please activate Accessibility in Grammarl…" at bounding box center [182, 718] width 352 height 82
type textarea "**********"
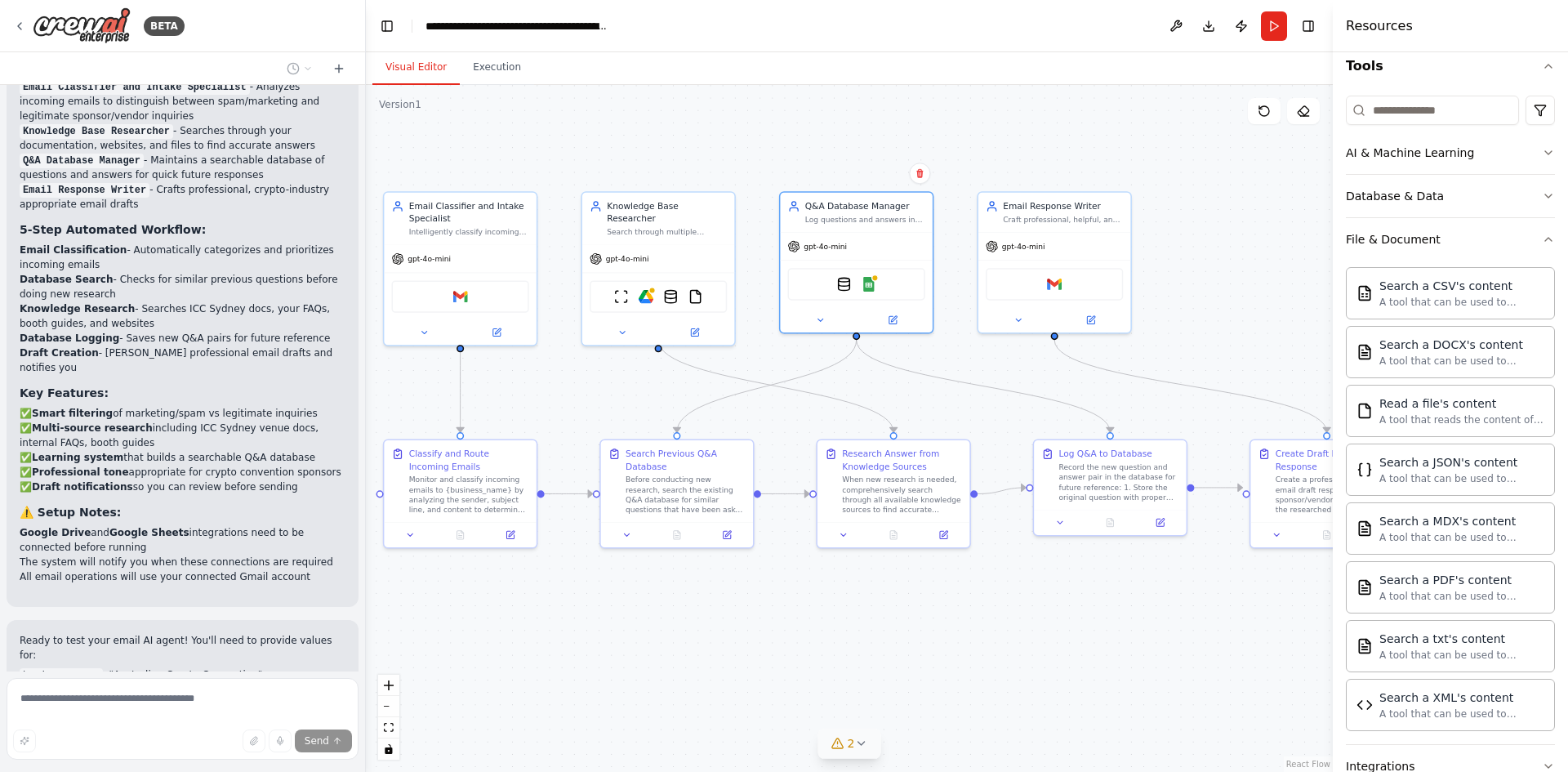
scroll to position [2434, 0]
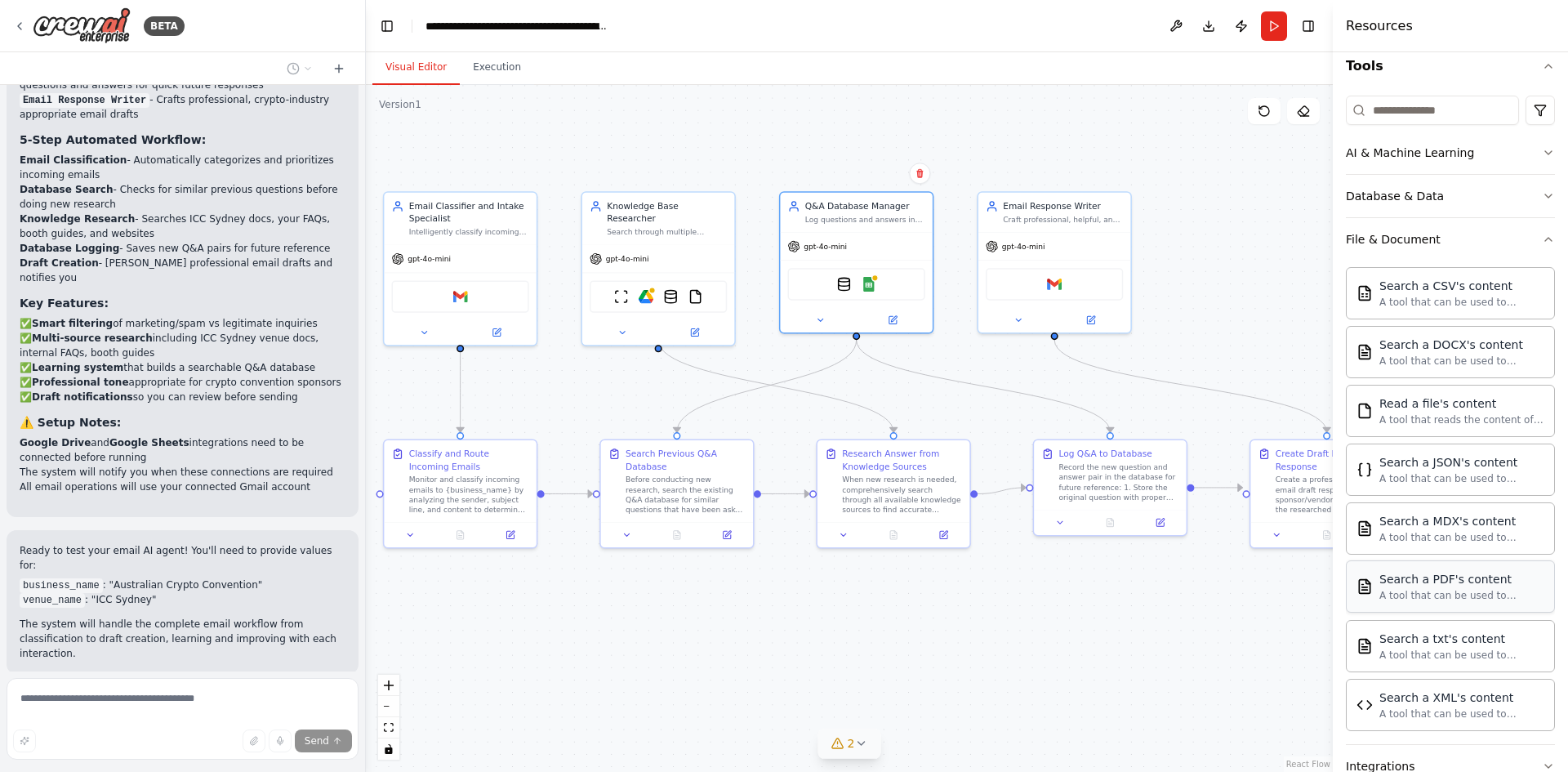
click at [1424, 585] on div "Search a PDF's content" at bounding box center [1461, 579] width 165 height 17
click at [1411, 598] on div "A tool that can be used to semantic search a query from a PDF's content." at bounding box center [1461, 595] width 165 height 13
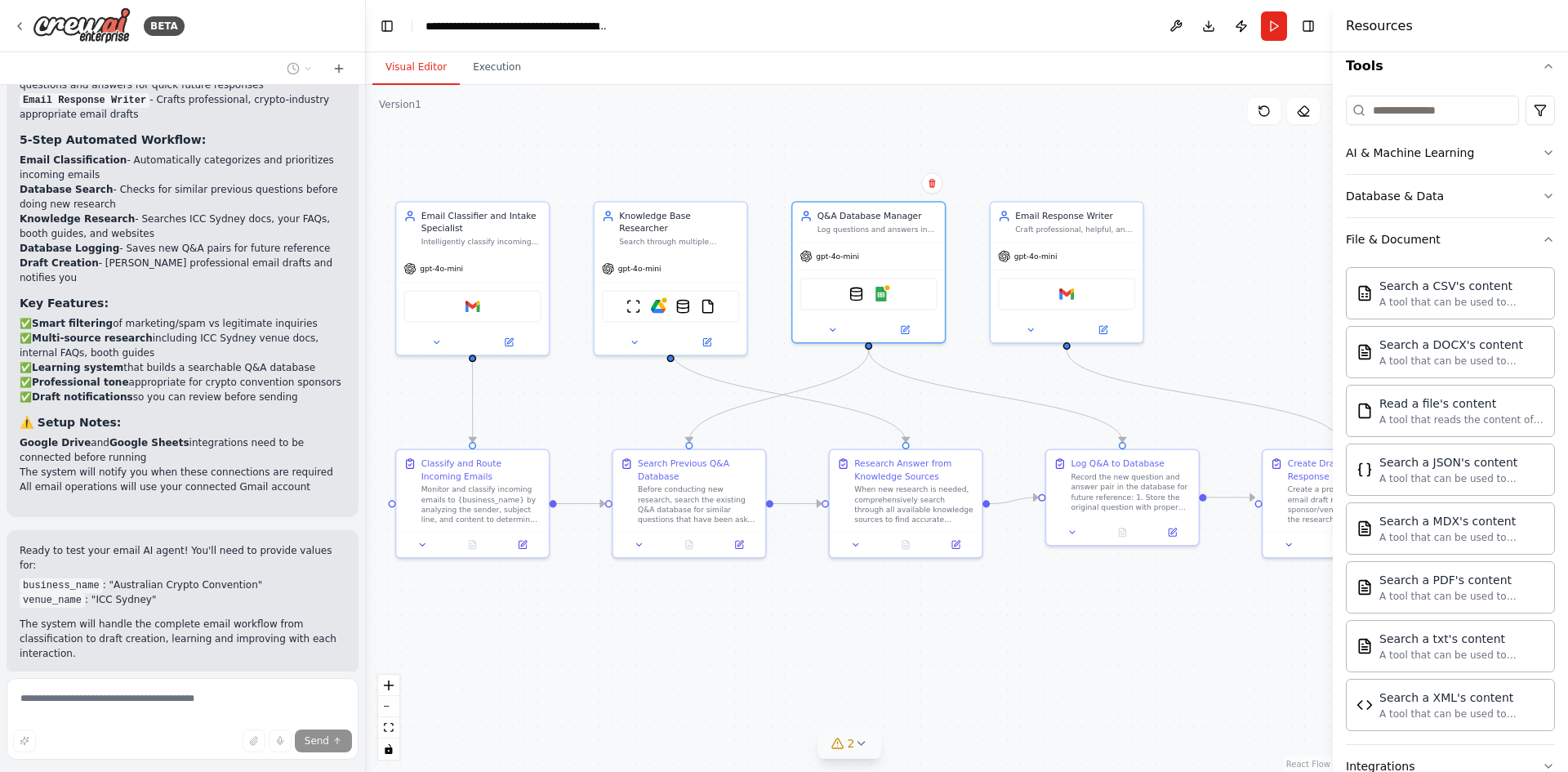
drag, startPoint x: 1193, startPoint y: 273, endPoint x: 1214, endPoint y: 280, distance: 22.1
click at [1214, 280] on div ".deletable-edge-delete-btn { width: 20px; height: 20px; border: 0px solid #ffff…" at bounding box center [849, 428] width 967 height 687
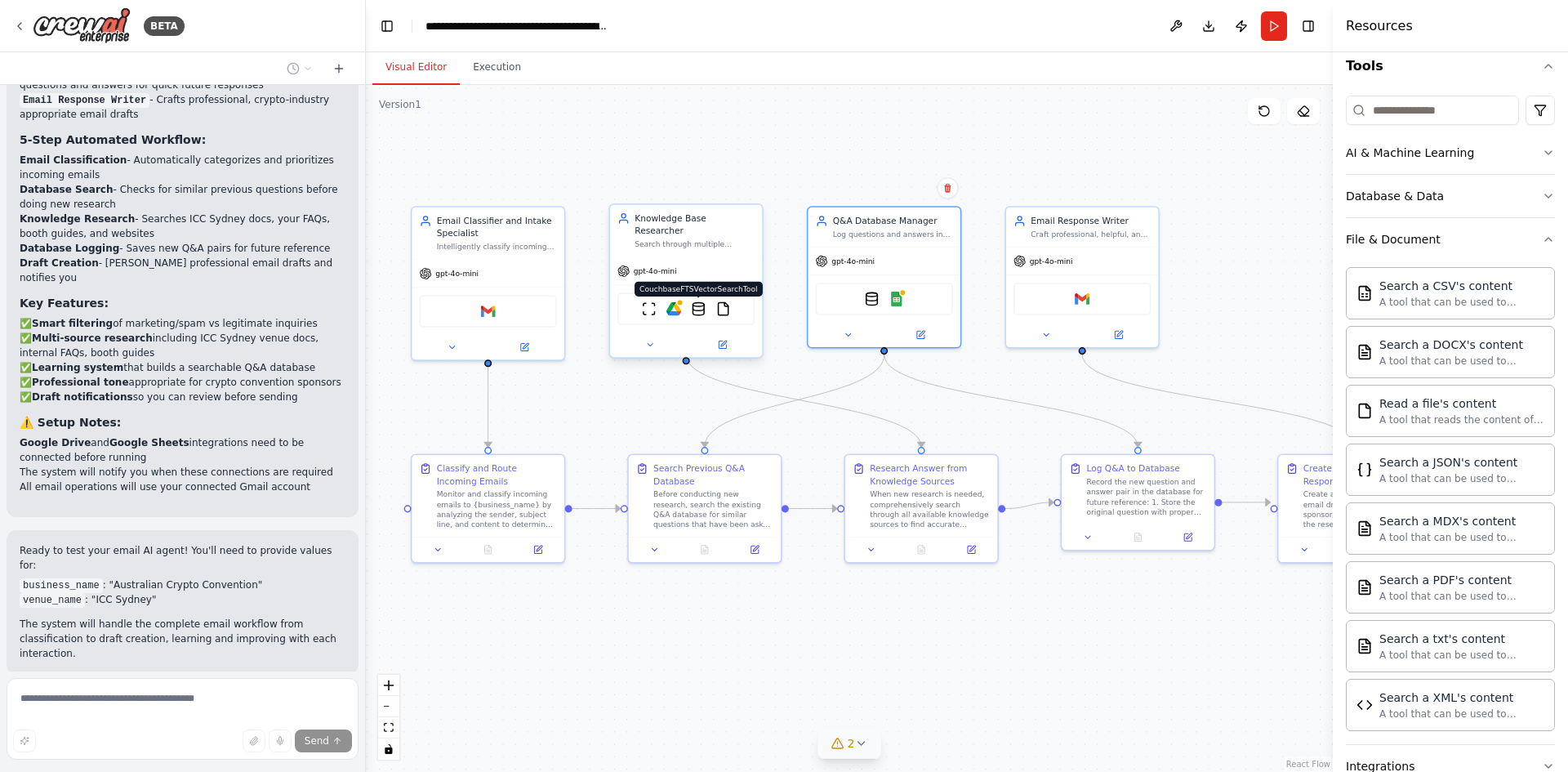
click at [700, 301] on img at bounding box center [698, 308] width 15 height 15
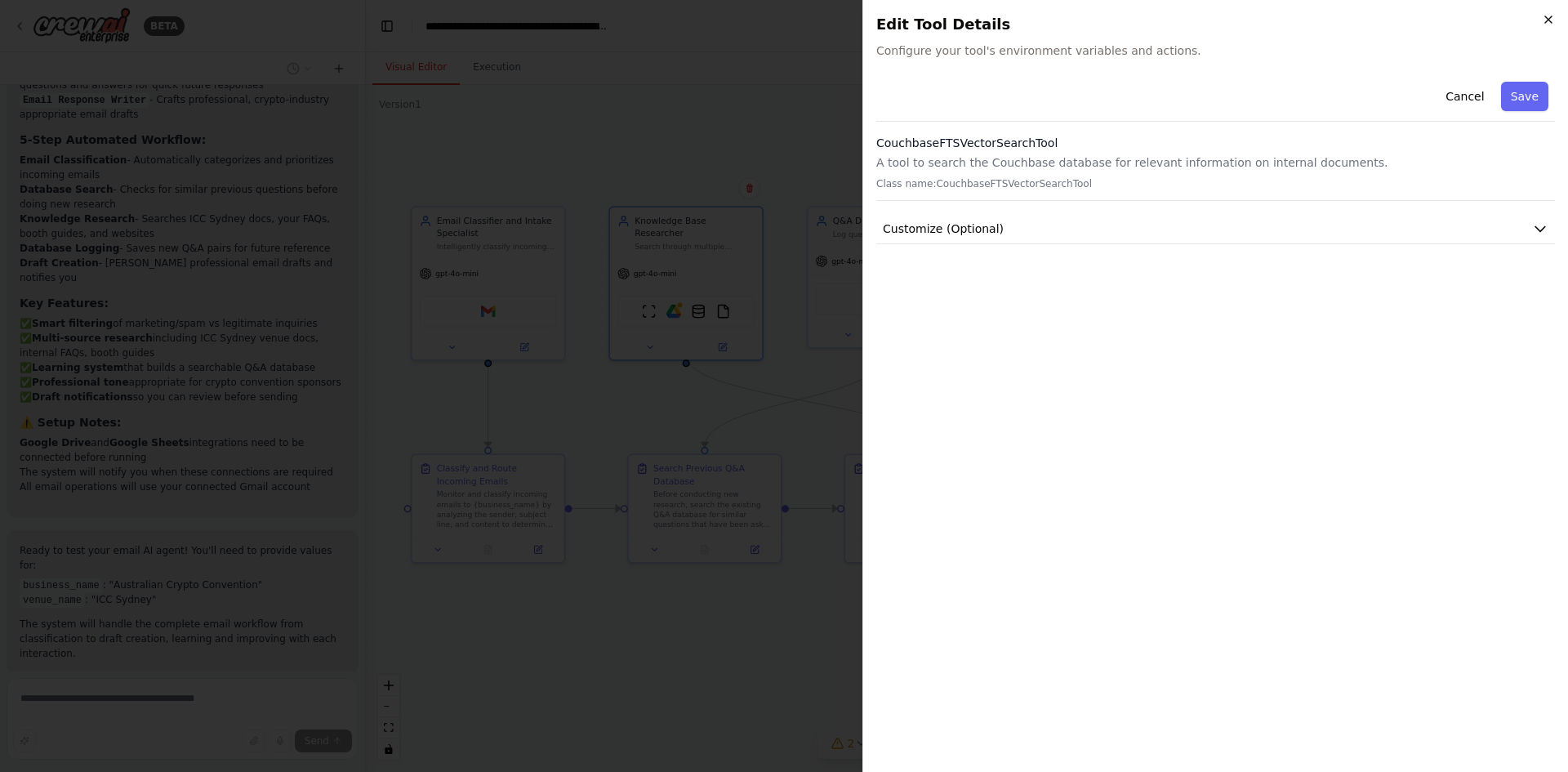
click at [1550, 15] on icon "button" at bounding box center [1548, 19] width 13 height 13
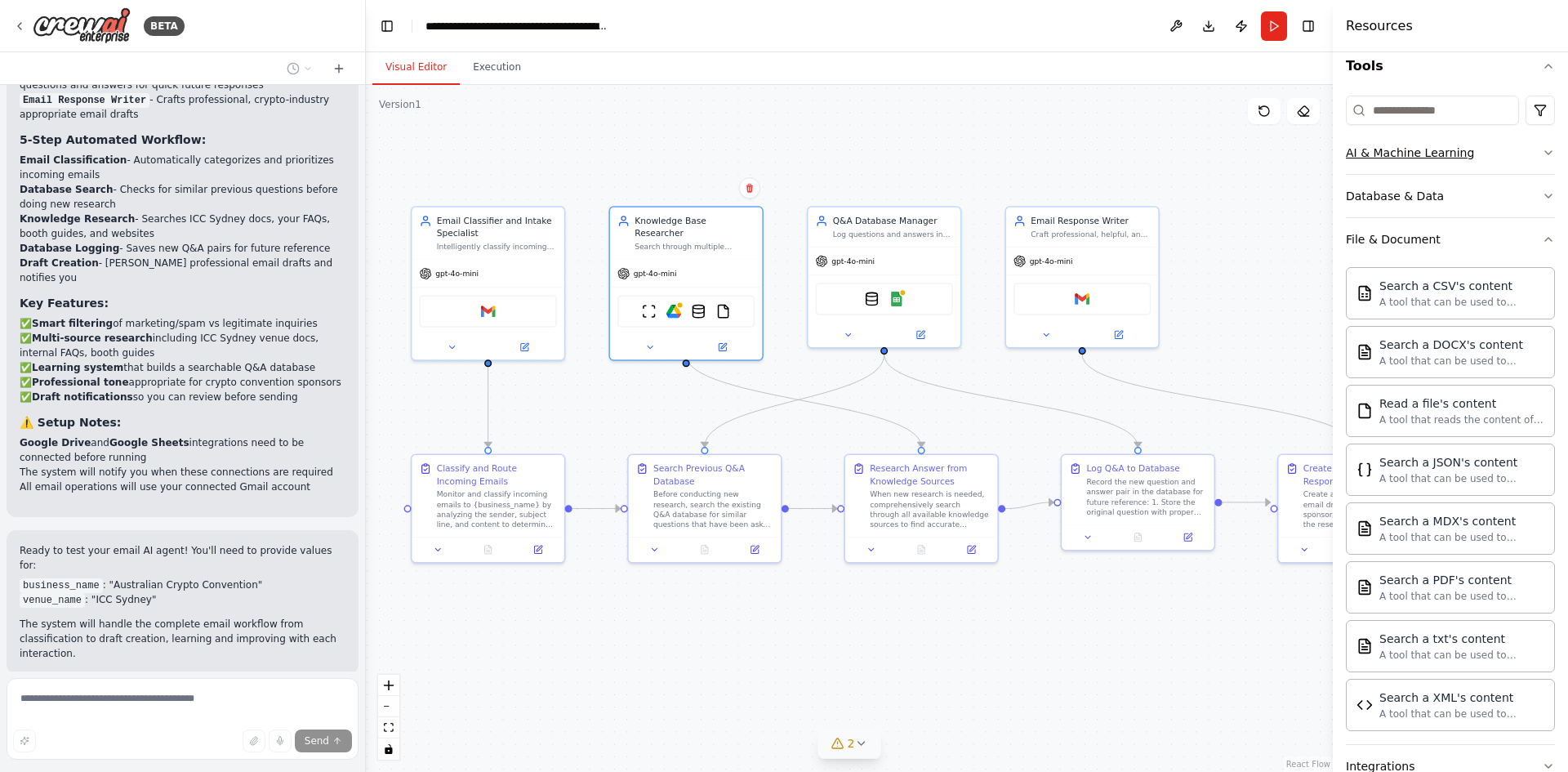
click at [1479, 147] on button "AI & Machine Learning" at bounding box center [1450, 152] width 209 height 42
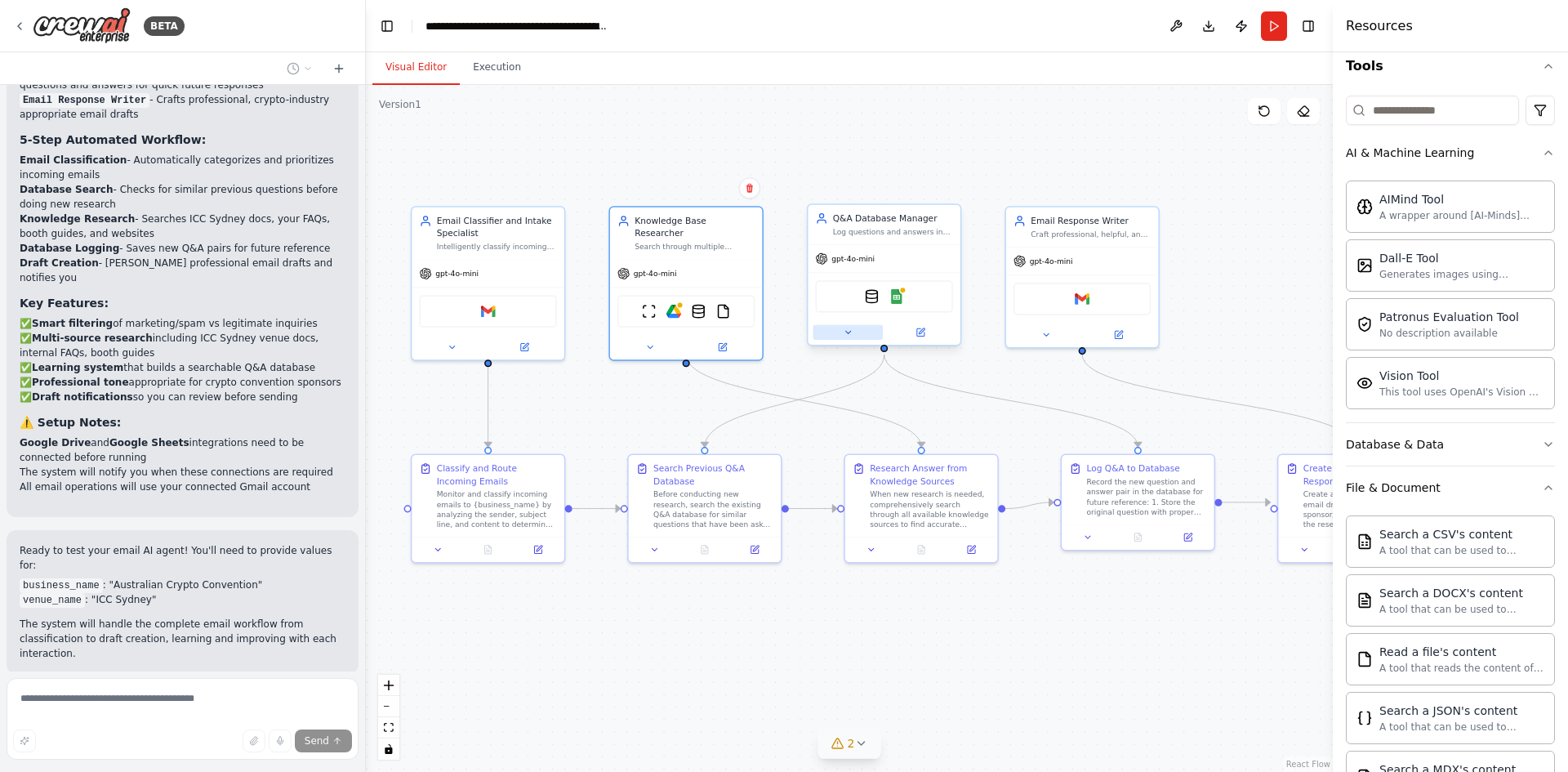
click at [847, 335] on icon at bounding box center [847, 332] width 10 height 10
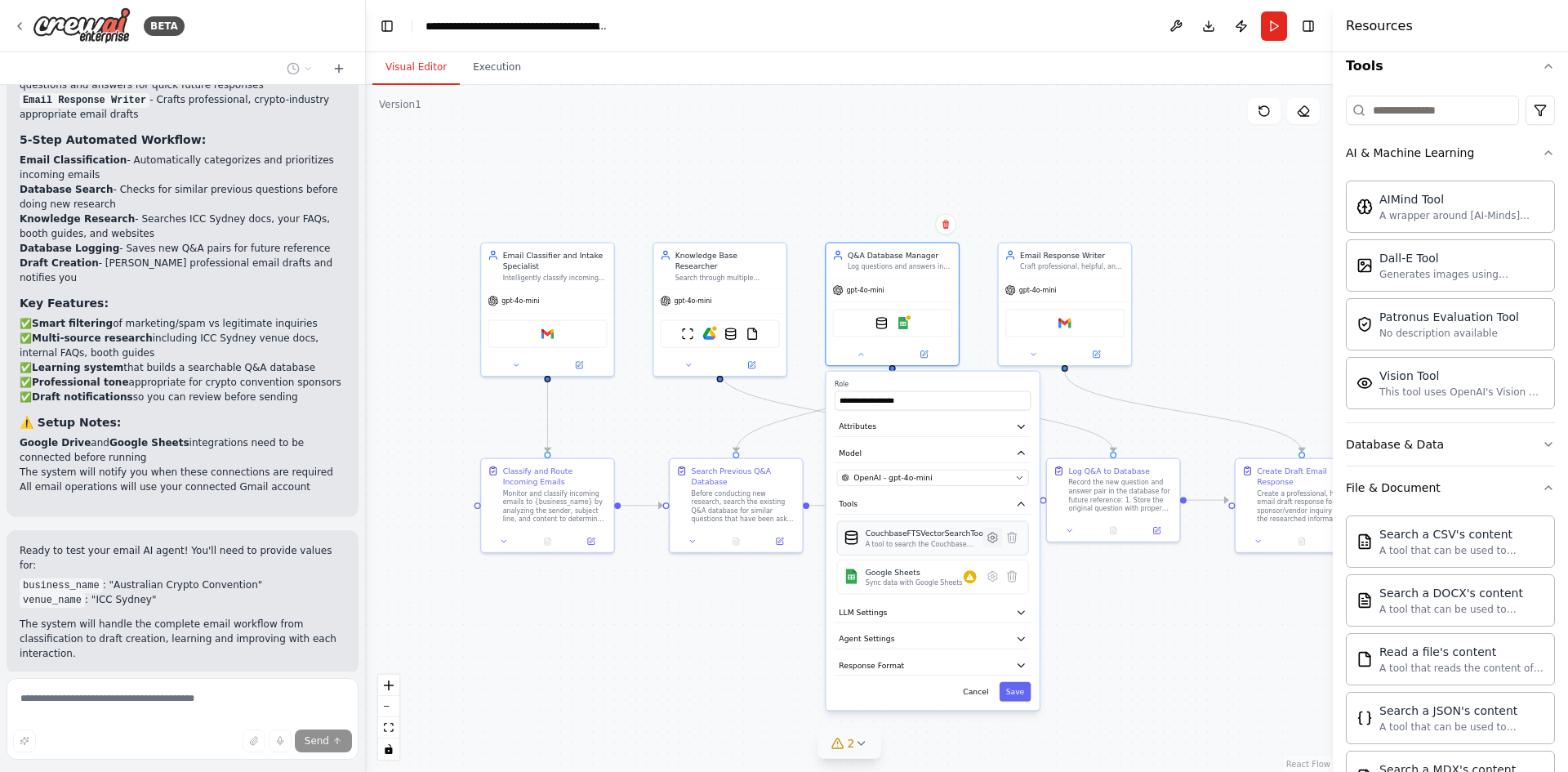
click at [995, 543] on icon at bounding box center [992, 538] width 13 height 13
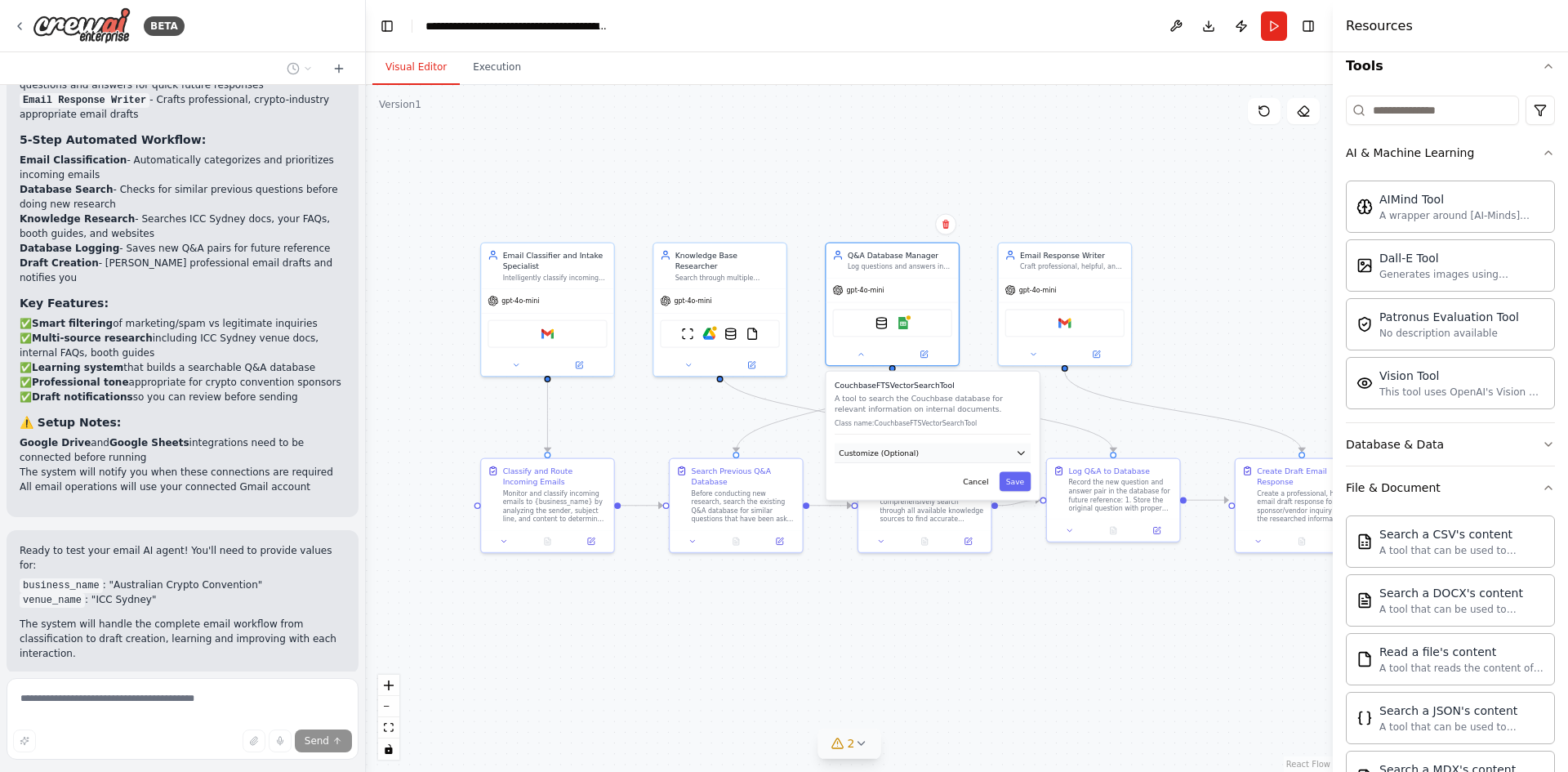
click at [911, 463] on button "Customize (Optional)" at bounding box center [932, 453] width 196 height 19
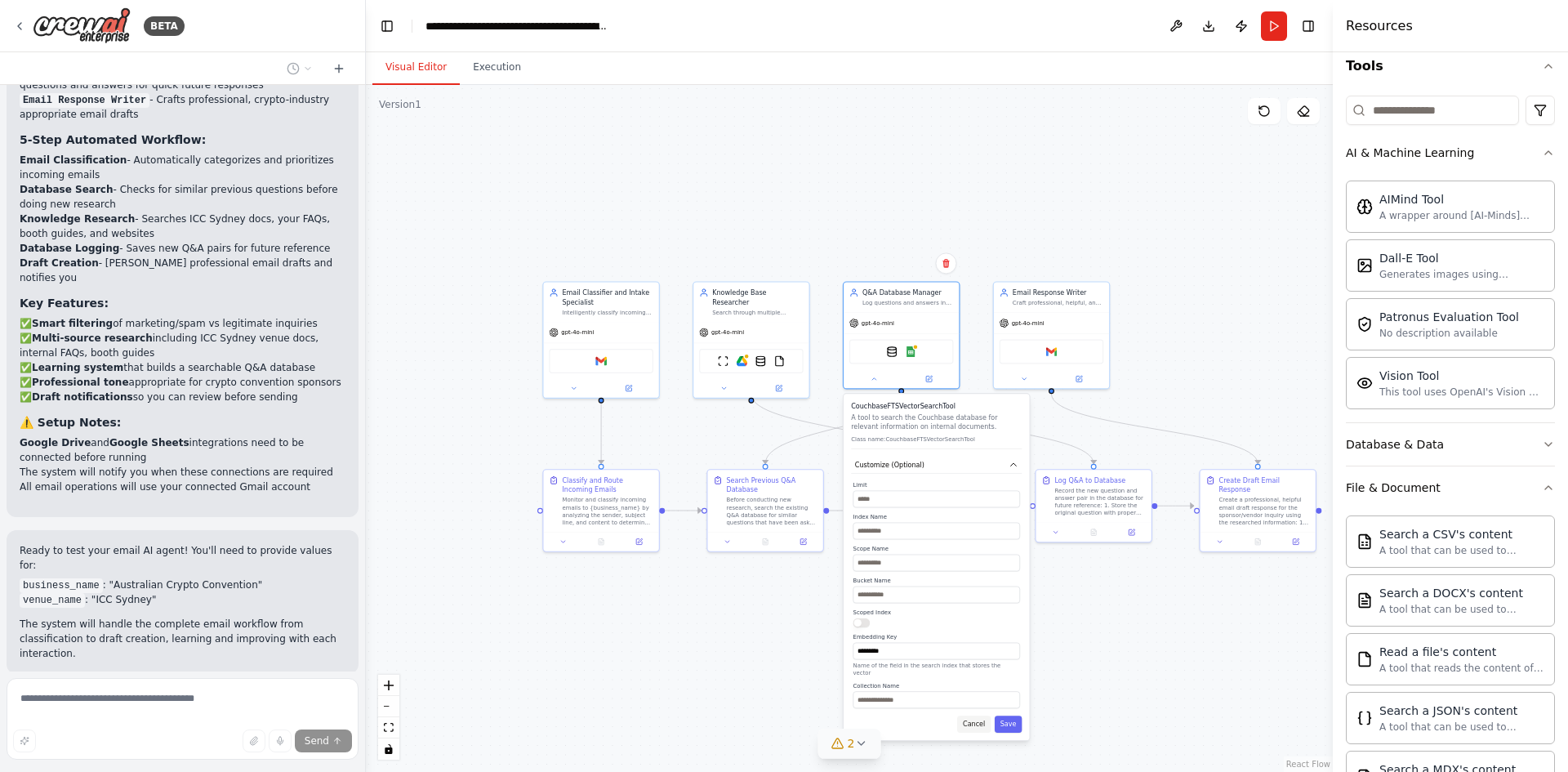
click at [981, 721] on button "Cancel" at bounding box center [973, 724] width 33 height 17
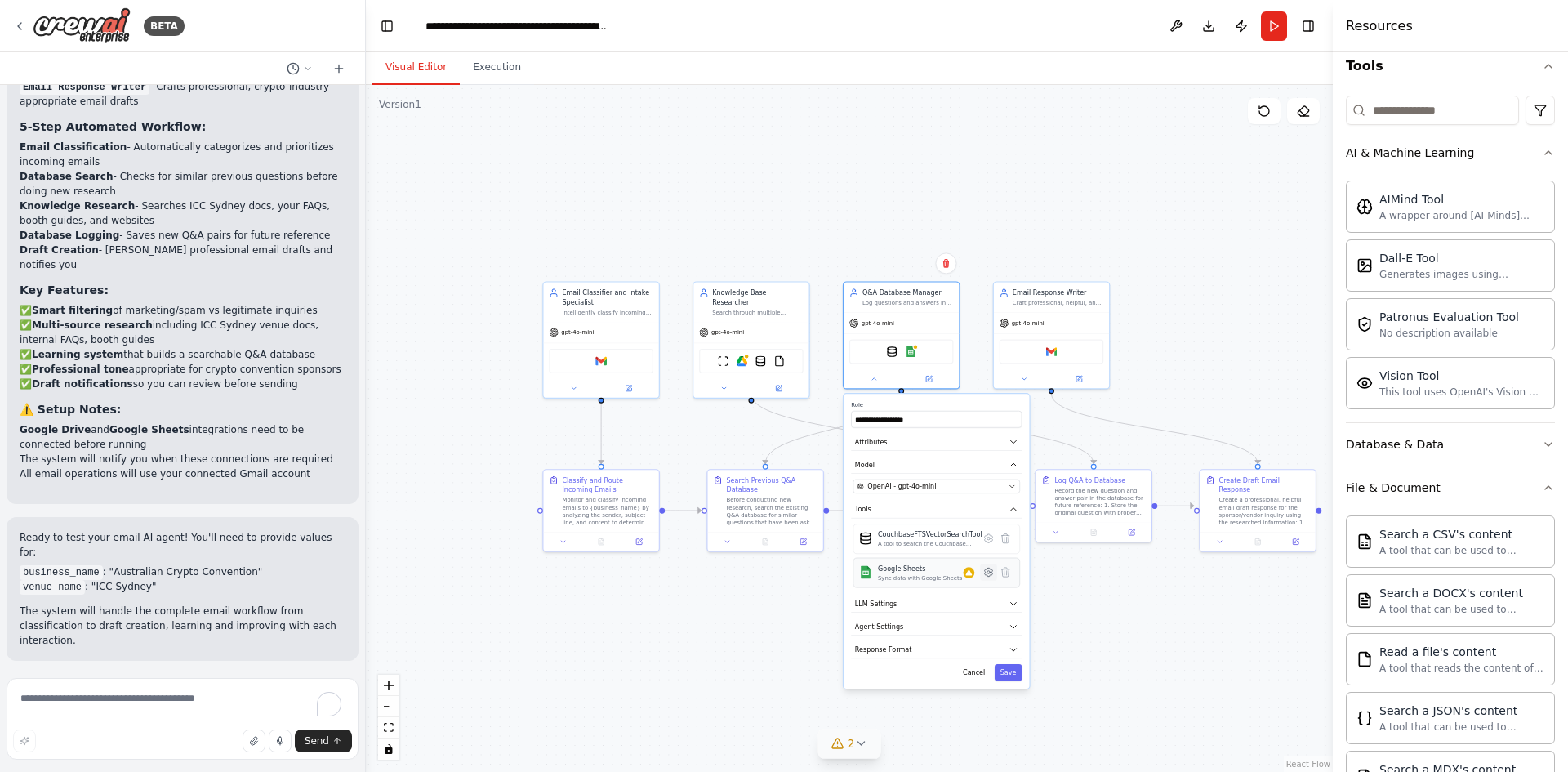
click at [987, 580] on button at bounding box center [987, 572] width 17 height 17
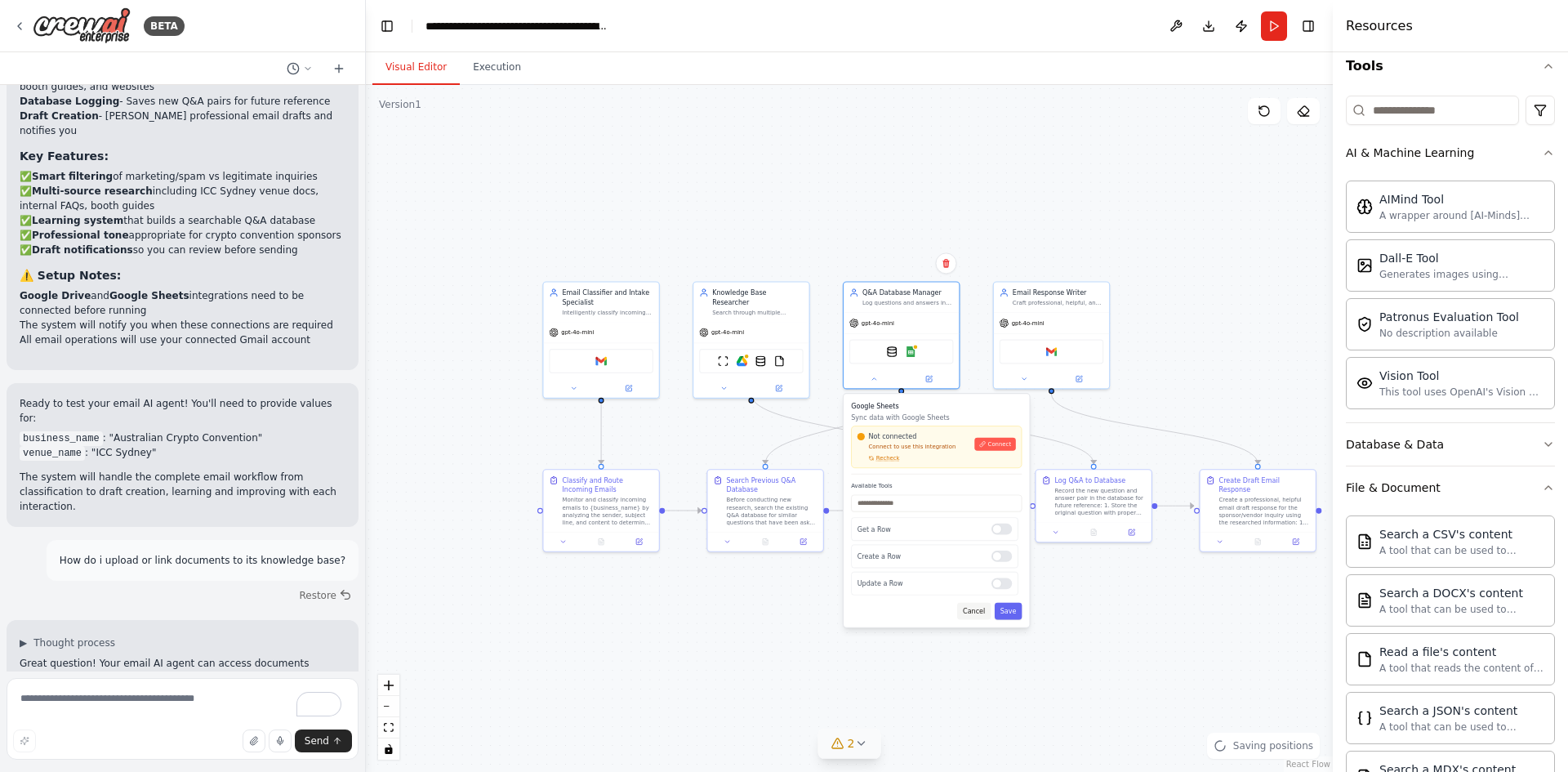
click at [980, 616] on button "Cancel" at bounding box center [973, 611] width 33 height 17
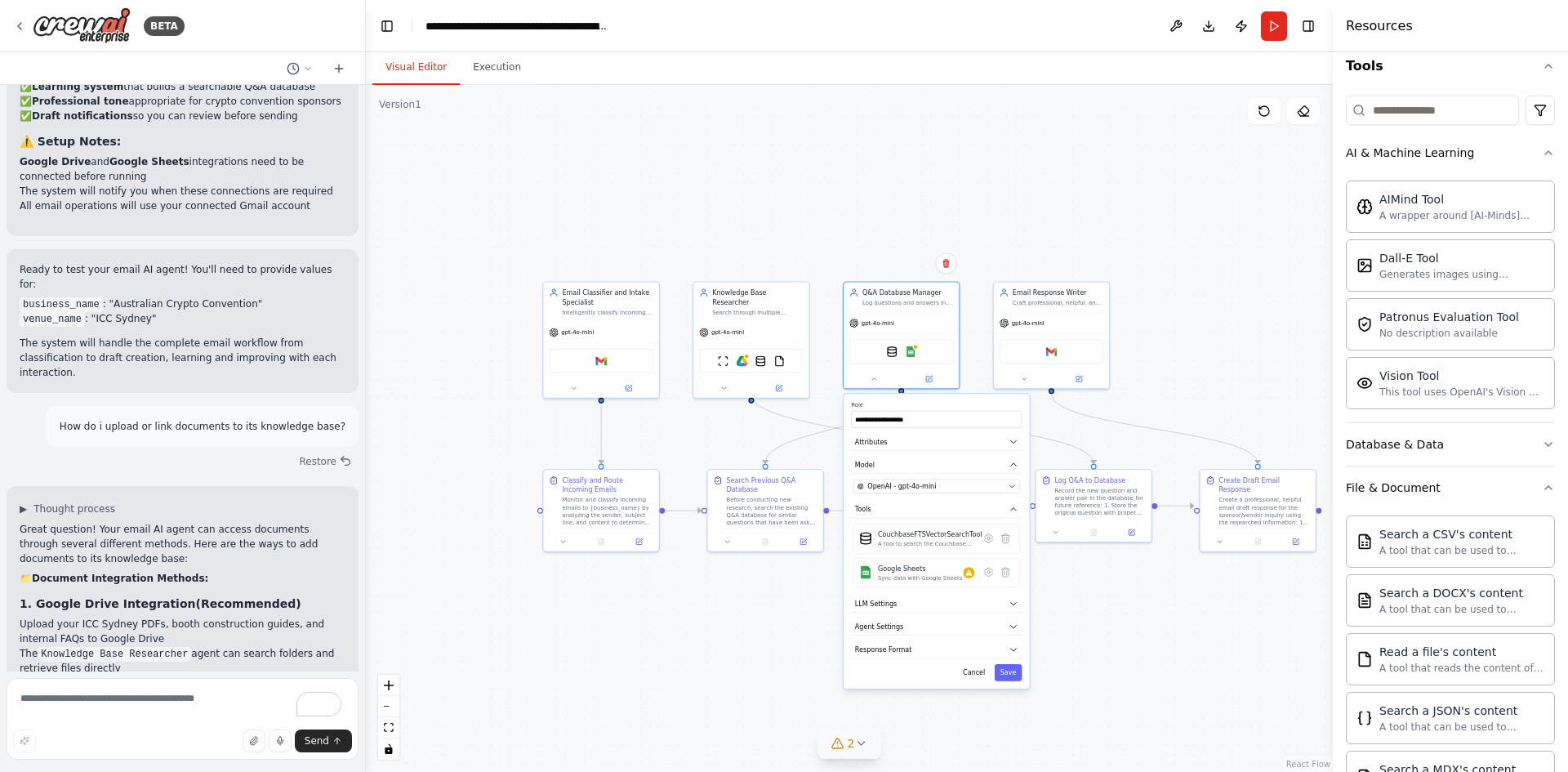
click at [700, 639] on div ".deletable-edge-delete-btn { width: 20px; height: 20px; border: 0px solid #ffff…" at bounding box center [849, 428] width 967 height 687
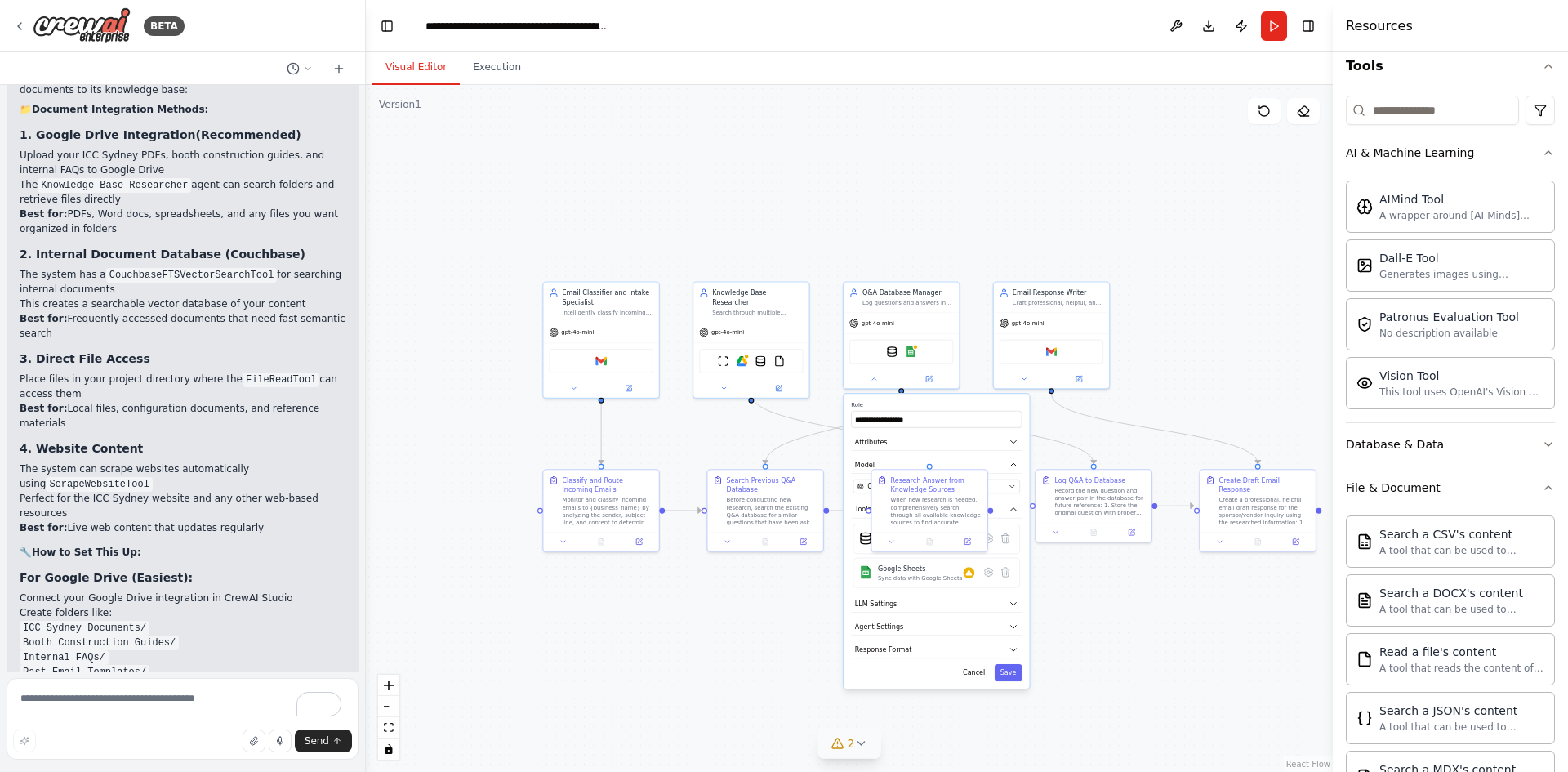
click at [283, 605] on li "Create folders like: ICC Sydney Documents/ Booth Construction Guides/ Internal …" at bounding box center [182, 642] width 326 height 73
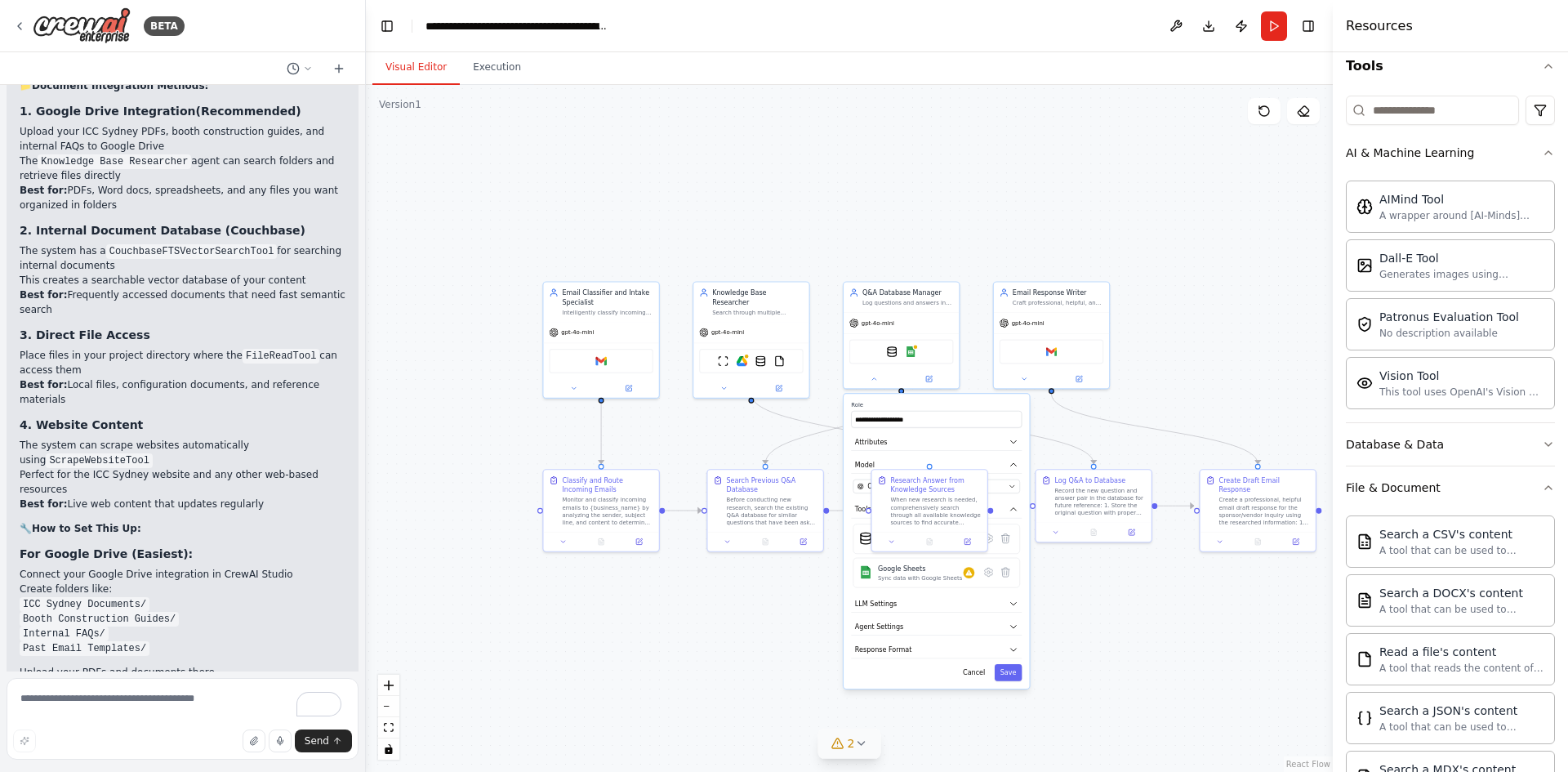
scroll to position [3213, 0]
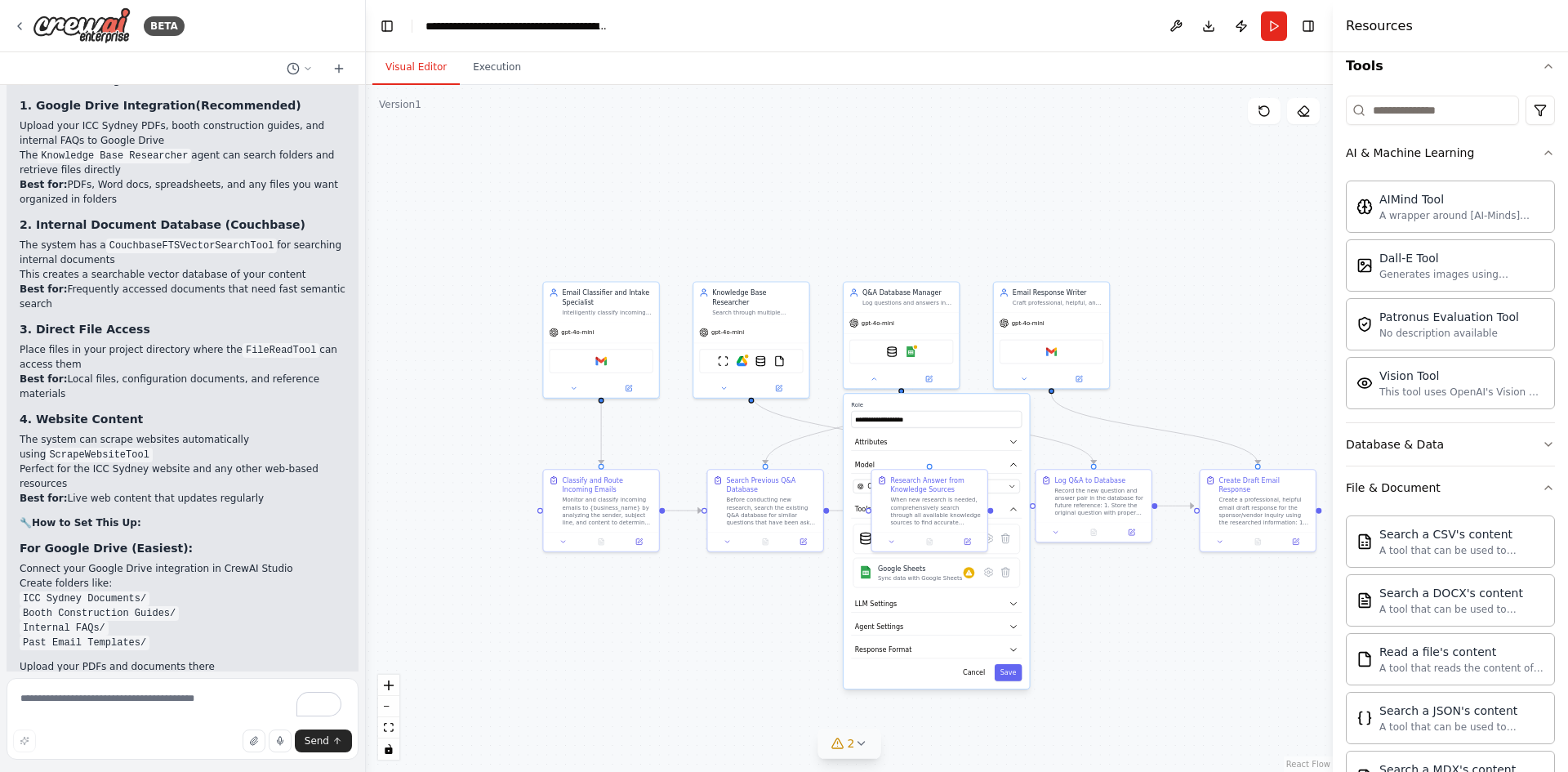
click at [676, 631] on div ".deletable-edge-delete-btn { width: 20px; height: 20px; border: 0px solid #ffff…" at bounding box center [849, 428] width 967 height 687
click at [976, 672] on button "Cancel" at bounding box center [973, 672] width 33 height 17
click at [763, 353] on img at bounding box center [760, 359] width 11 height 11
click at [778, 353] on img at bounding box center [779, 359] width 11 height 11
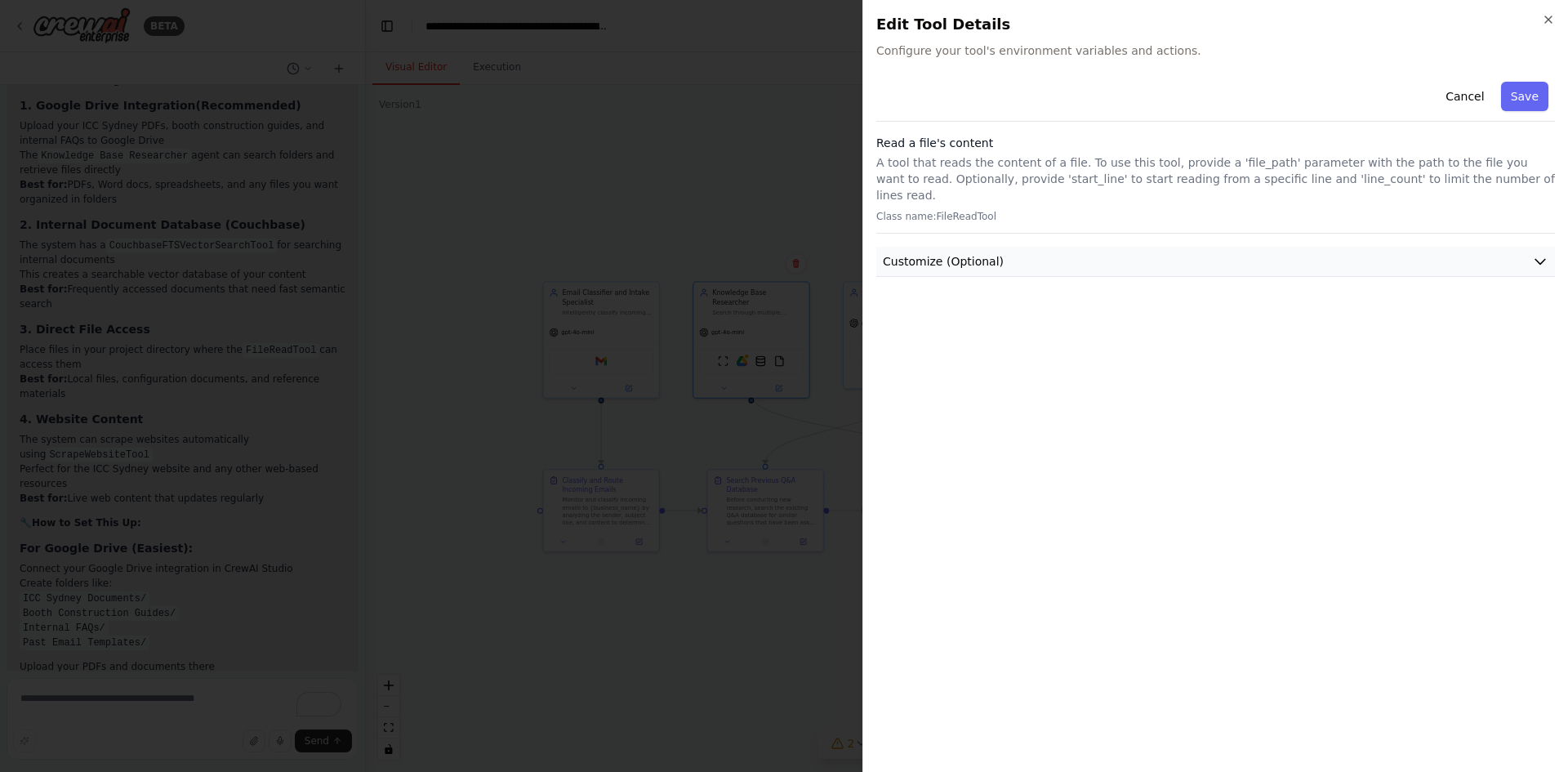
click at [1102, 247] on button "Customize (Optional)" at bounding box center [1216, 262] width 678 height 30
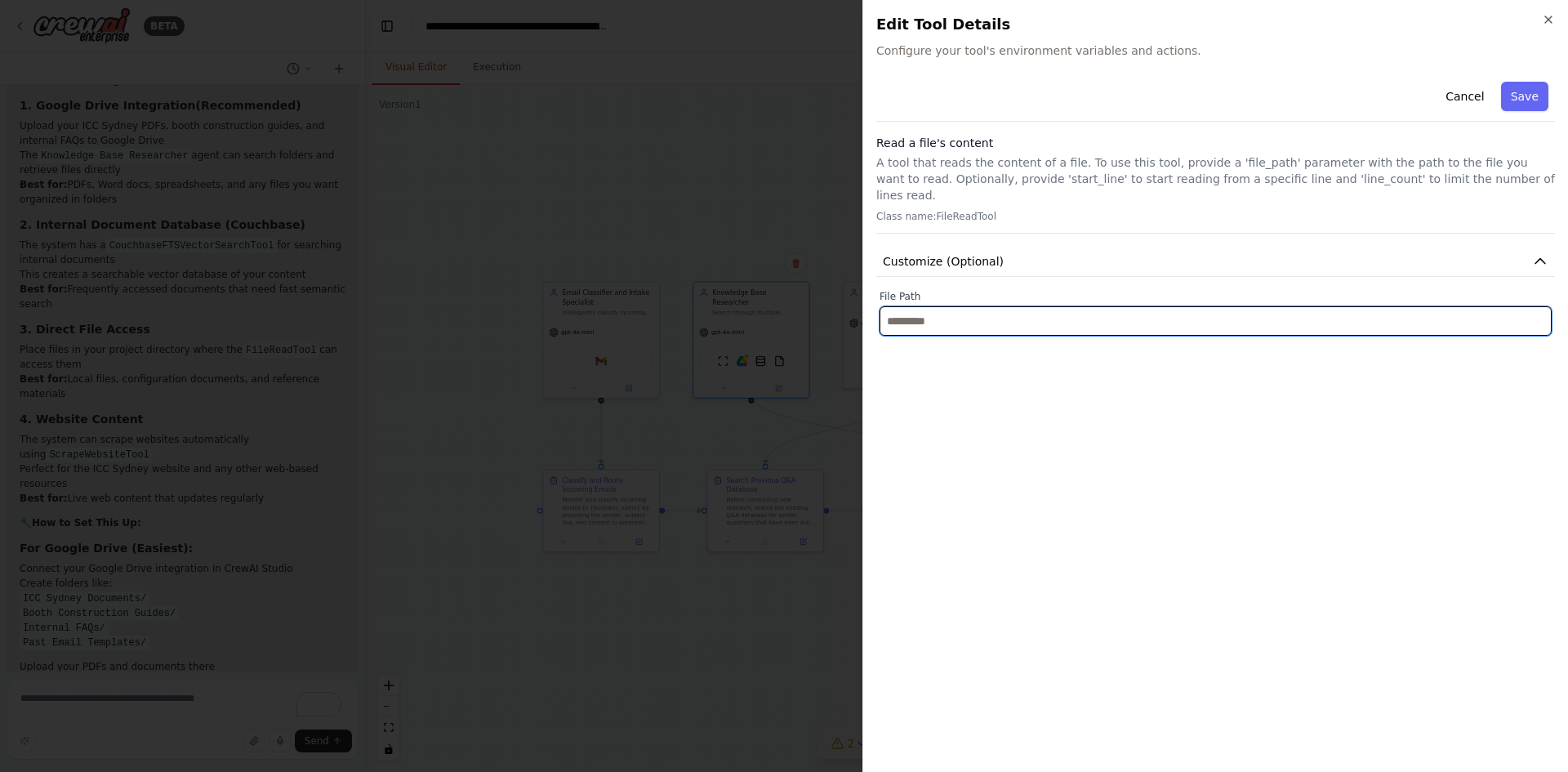
click at [1017, 307] on input "text" at bounding box center [1215, 321] width 672 height 29
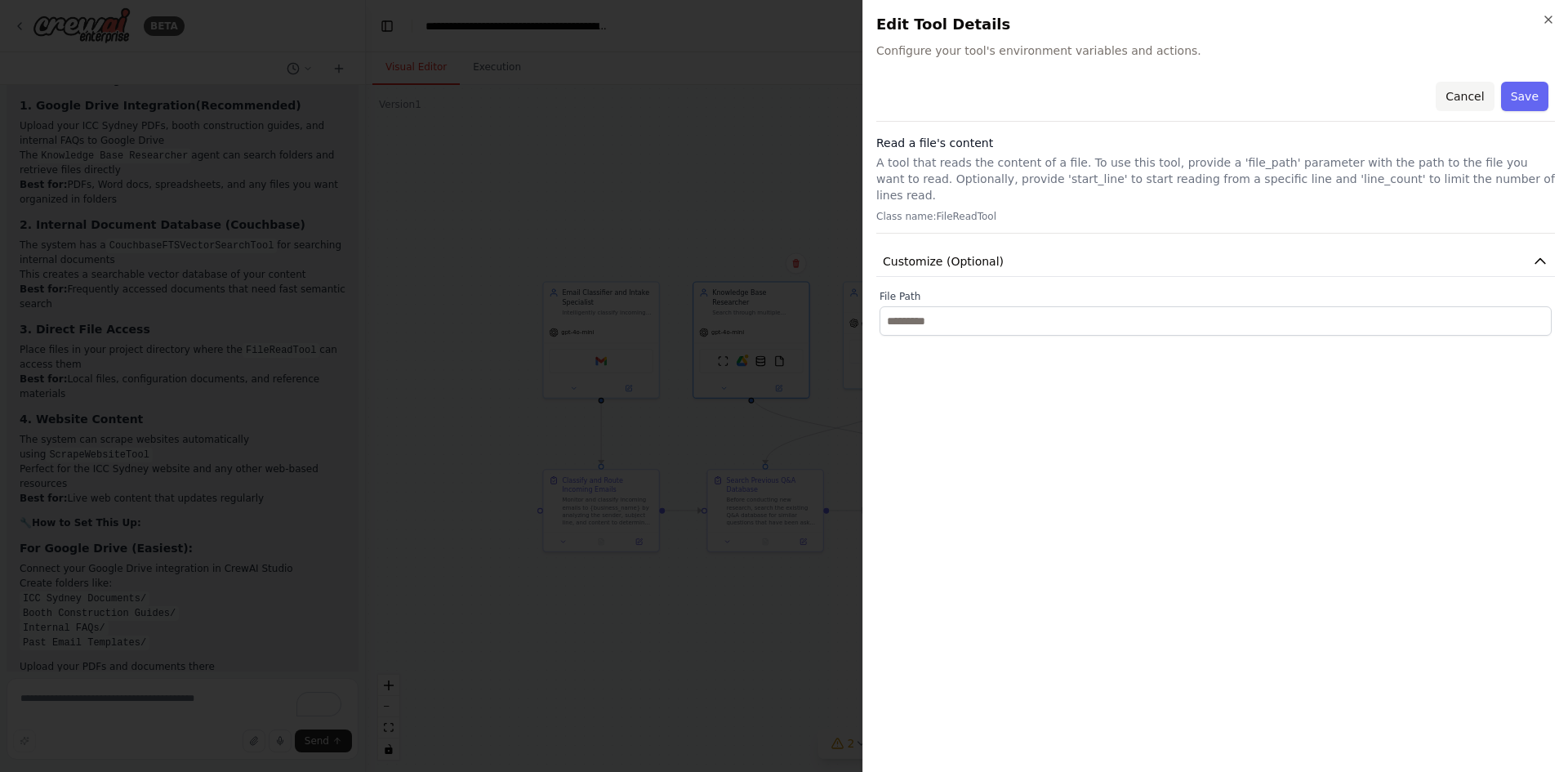
click at [1469, 100] on button "Cancel" at bounding box center [1465, 96] width 58 height 29
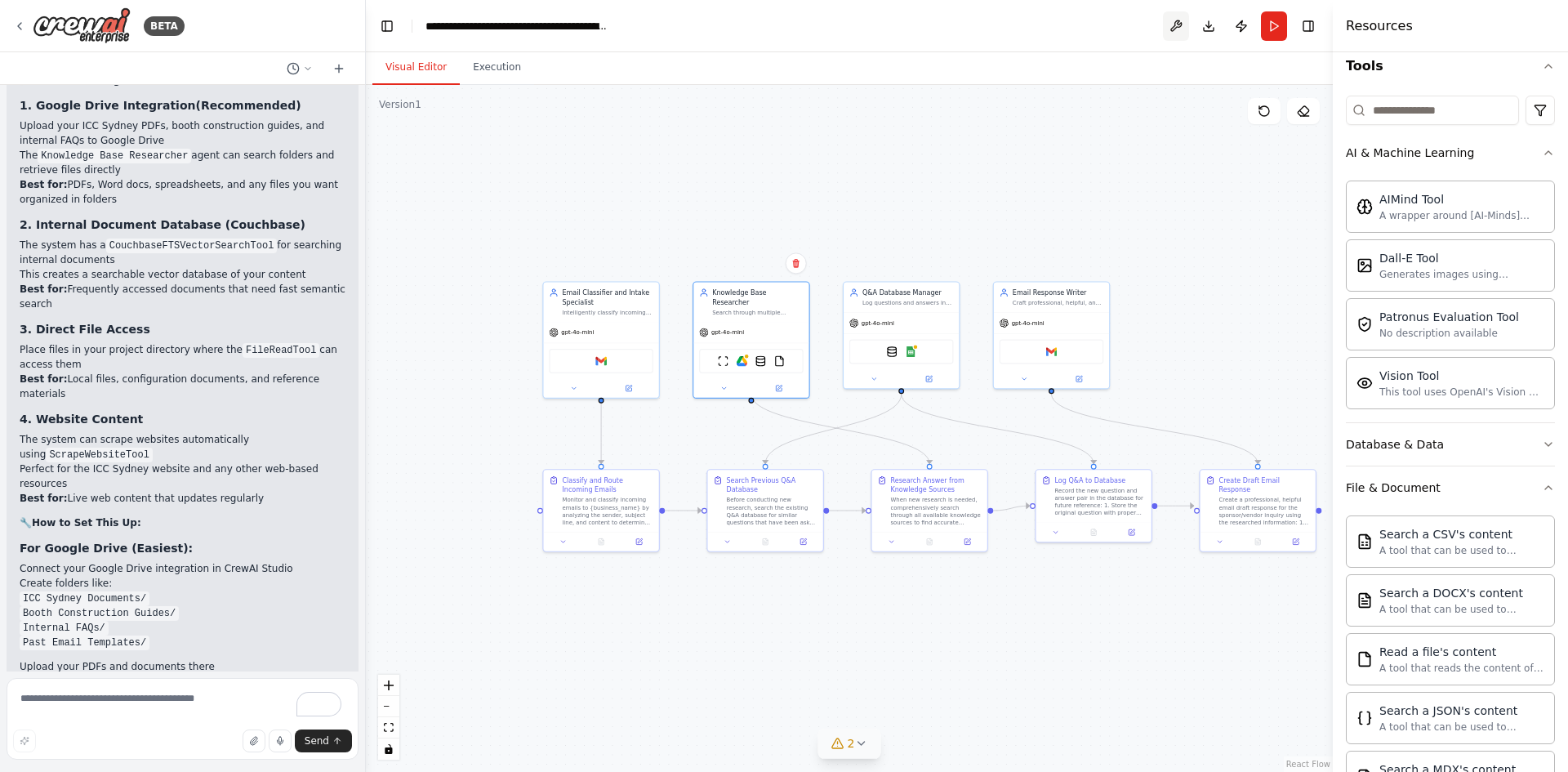
click at [1180, 28] on button at bounding box center [1176, 26] width 26 height 29
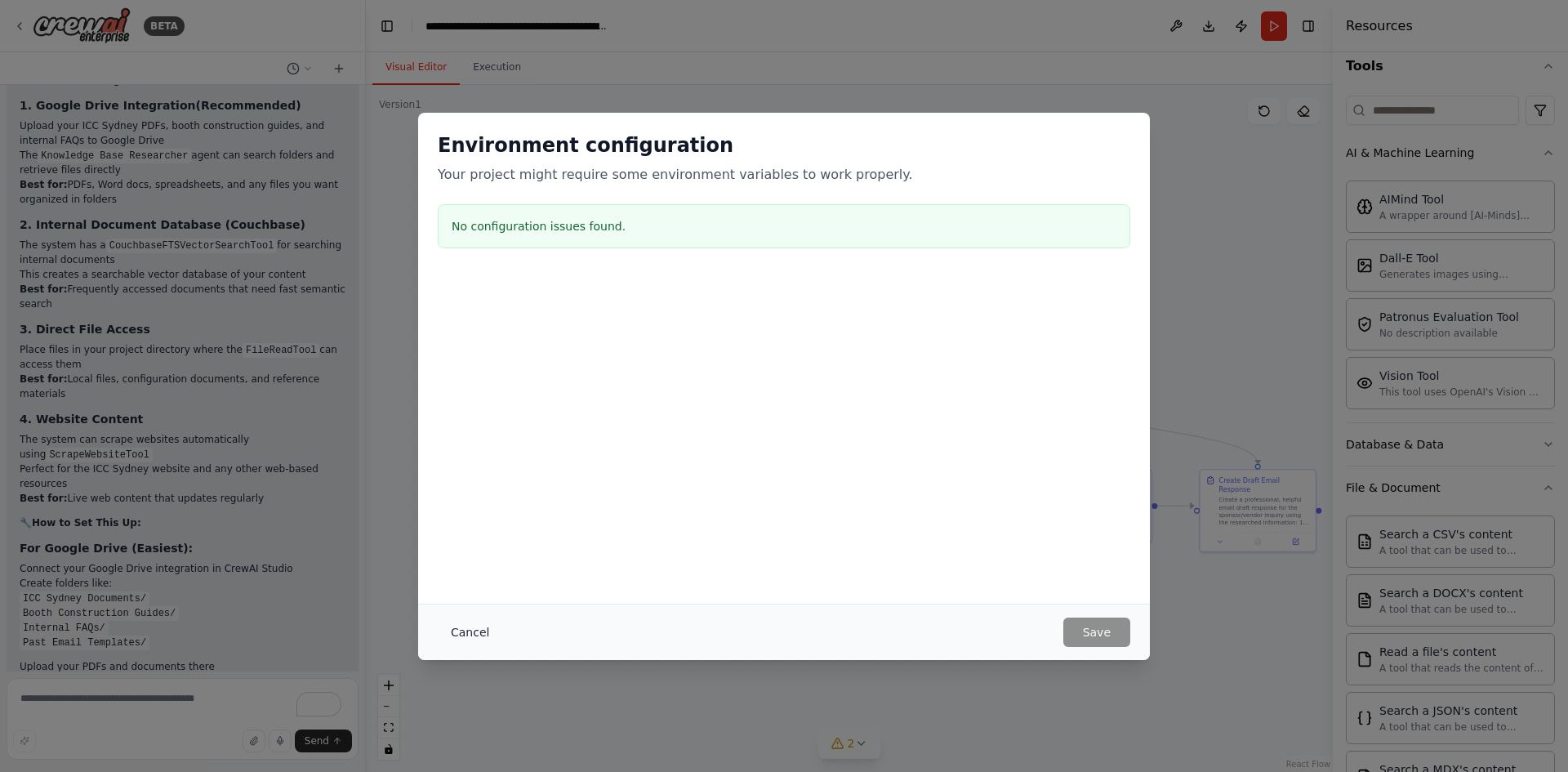
click at [464, 638] on button "Cancel" at bounding box center [470, 632] width 64 height 29
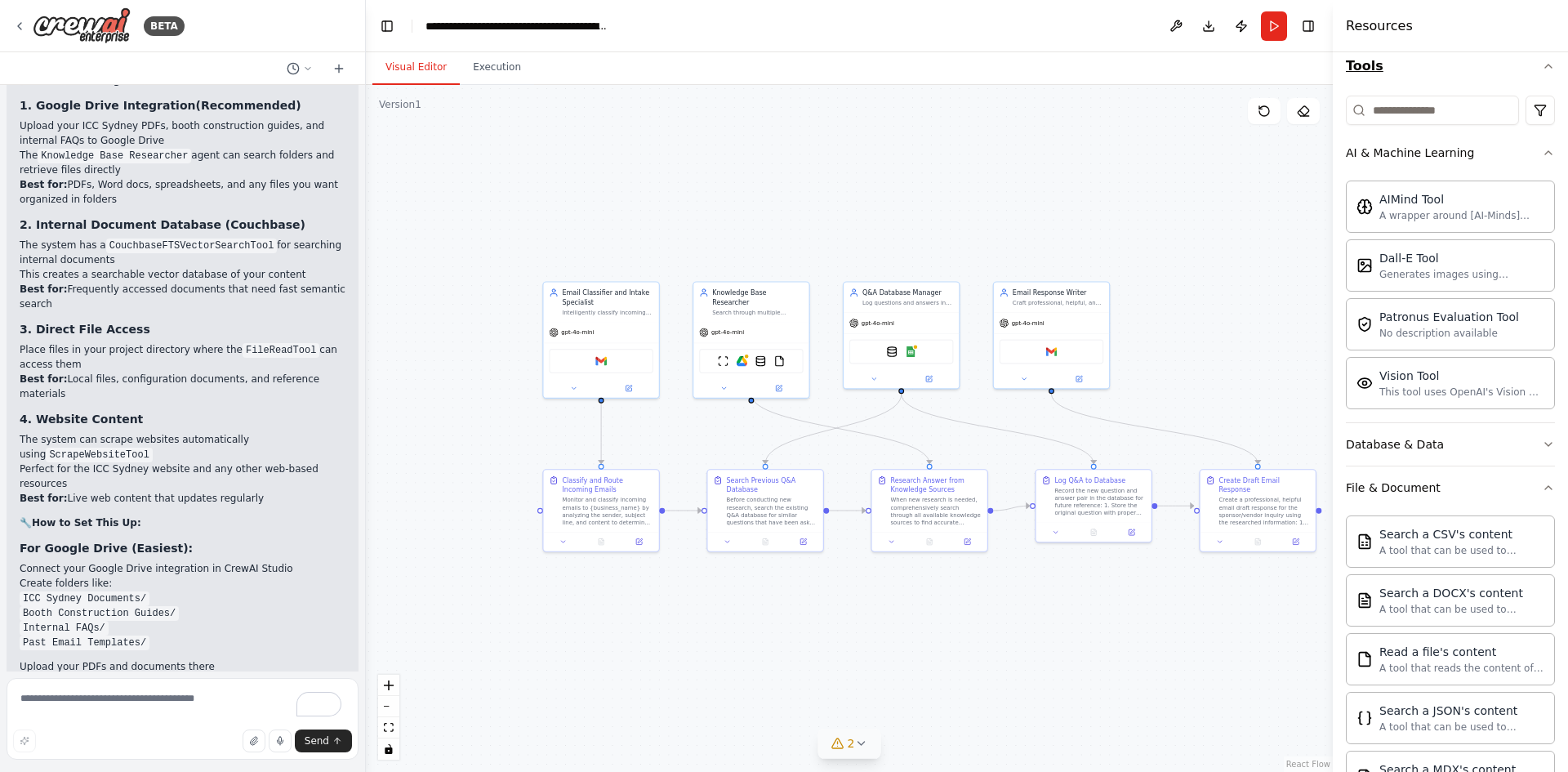
click at [1542, 68] on icon "button" at bounding box center [1548, 66] width 13 height 13
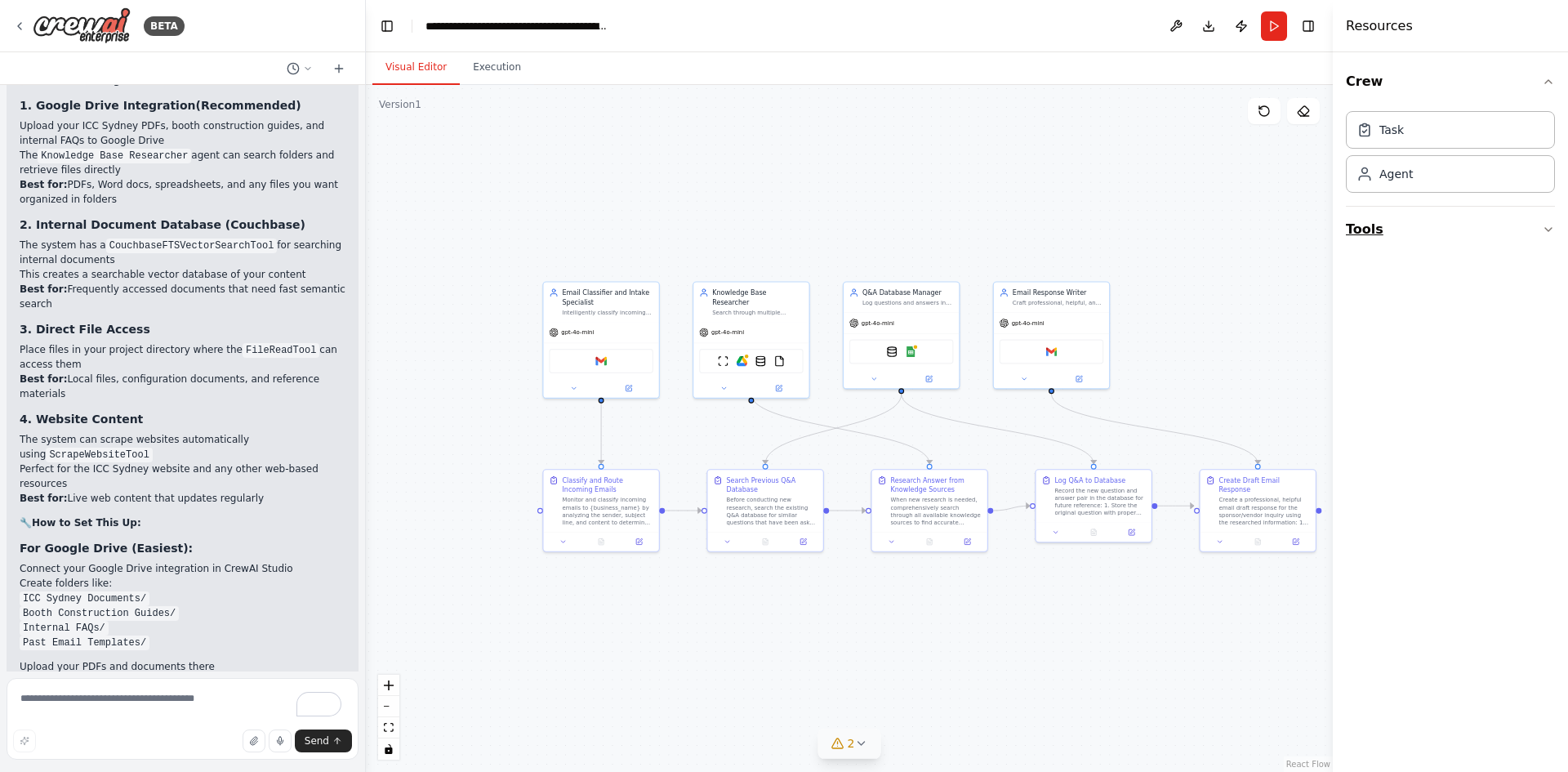
click at [1383, 219] on button "Tools" at bounding box center [1450, 230] width 209 height 46
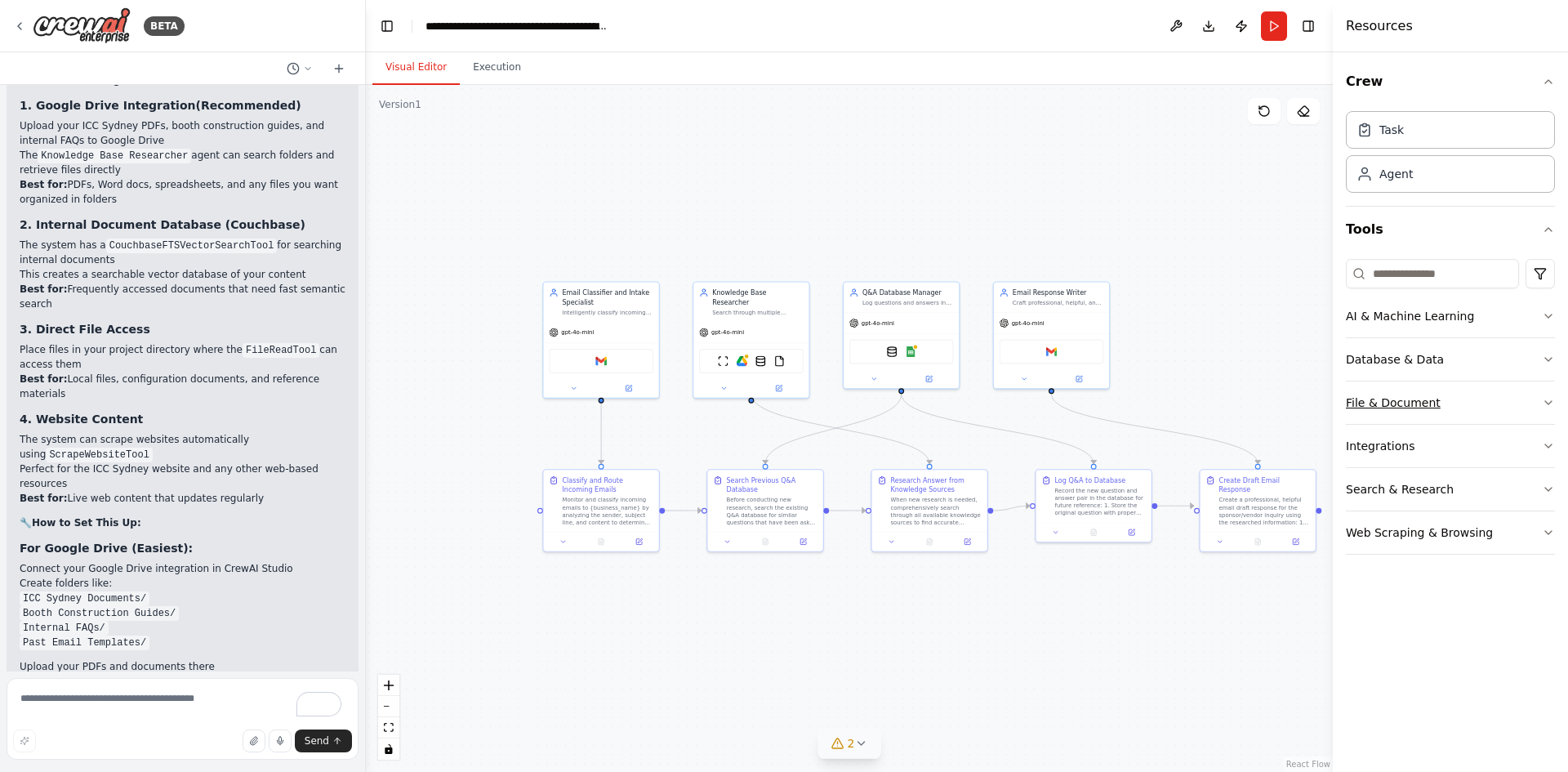
click at [1416, 403] on div "File & Document" at bounding box center [1394, 403] width 95 height 17
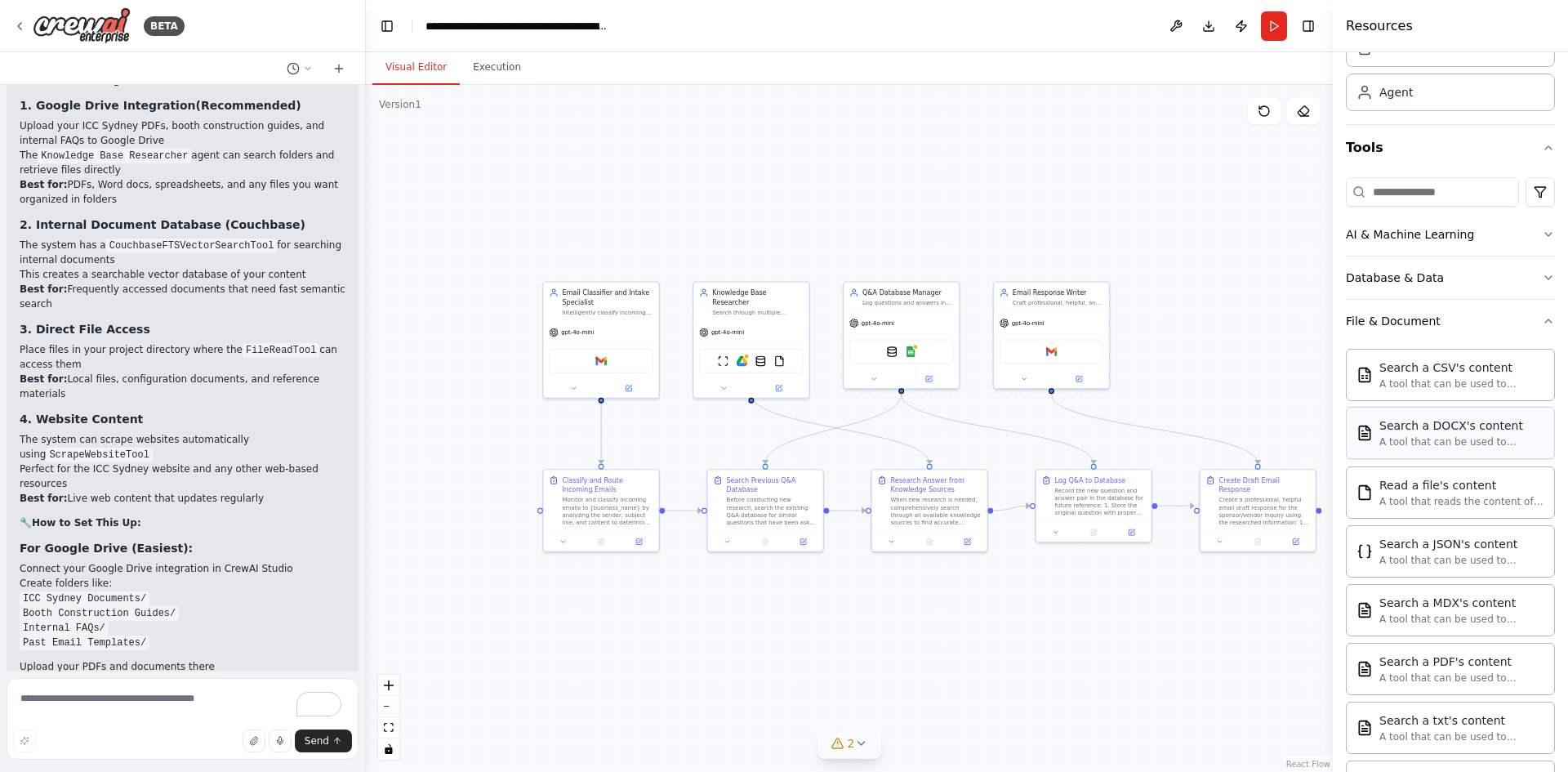
scroll to position [163, 0]
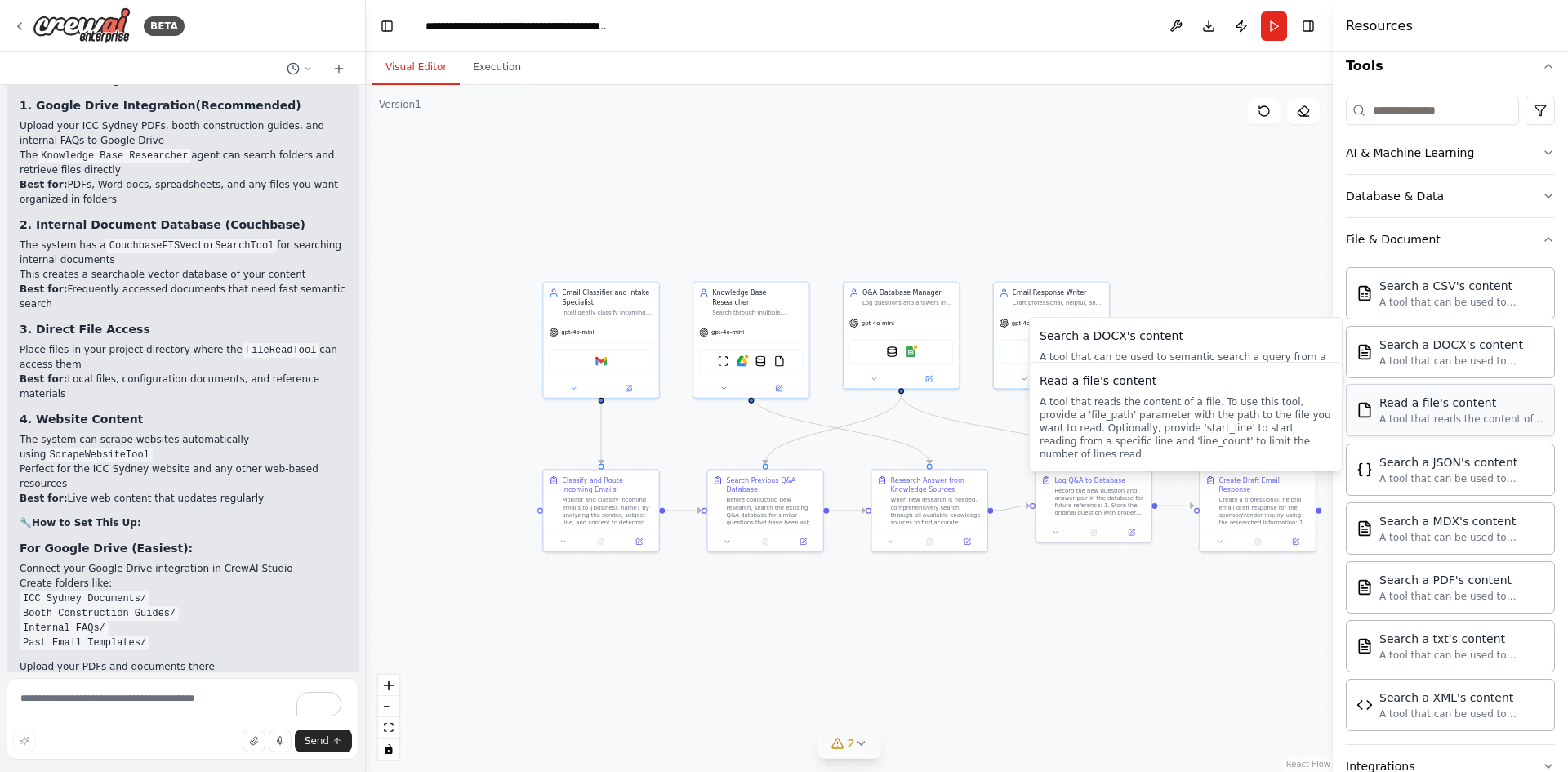
click at [1471, 432] on div "Read a file's content A tool that reads the content of a file. To use this tool…" at bounding box center [1450, 410] width 209 height 52
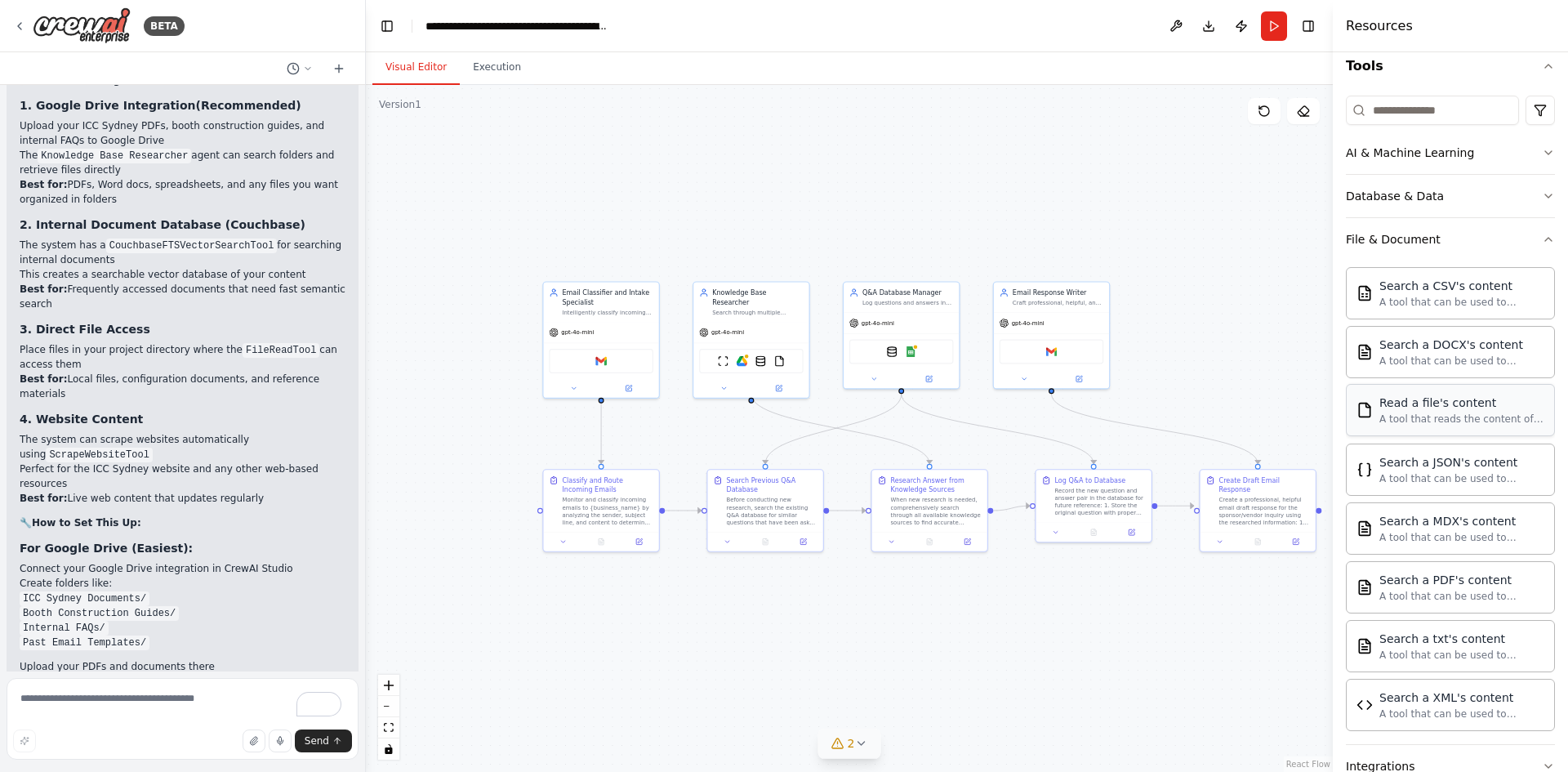
click at [1426, 427] on div "Read a file's content A tool that reads the content of a file. To use this tool…" at bounding box center [1450, 410] width 209 height 52
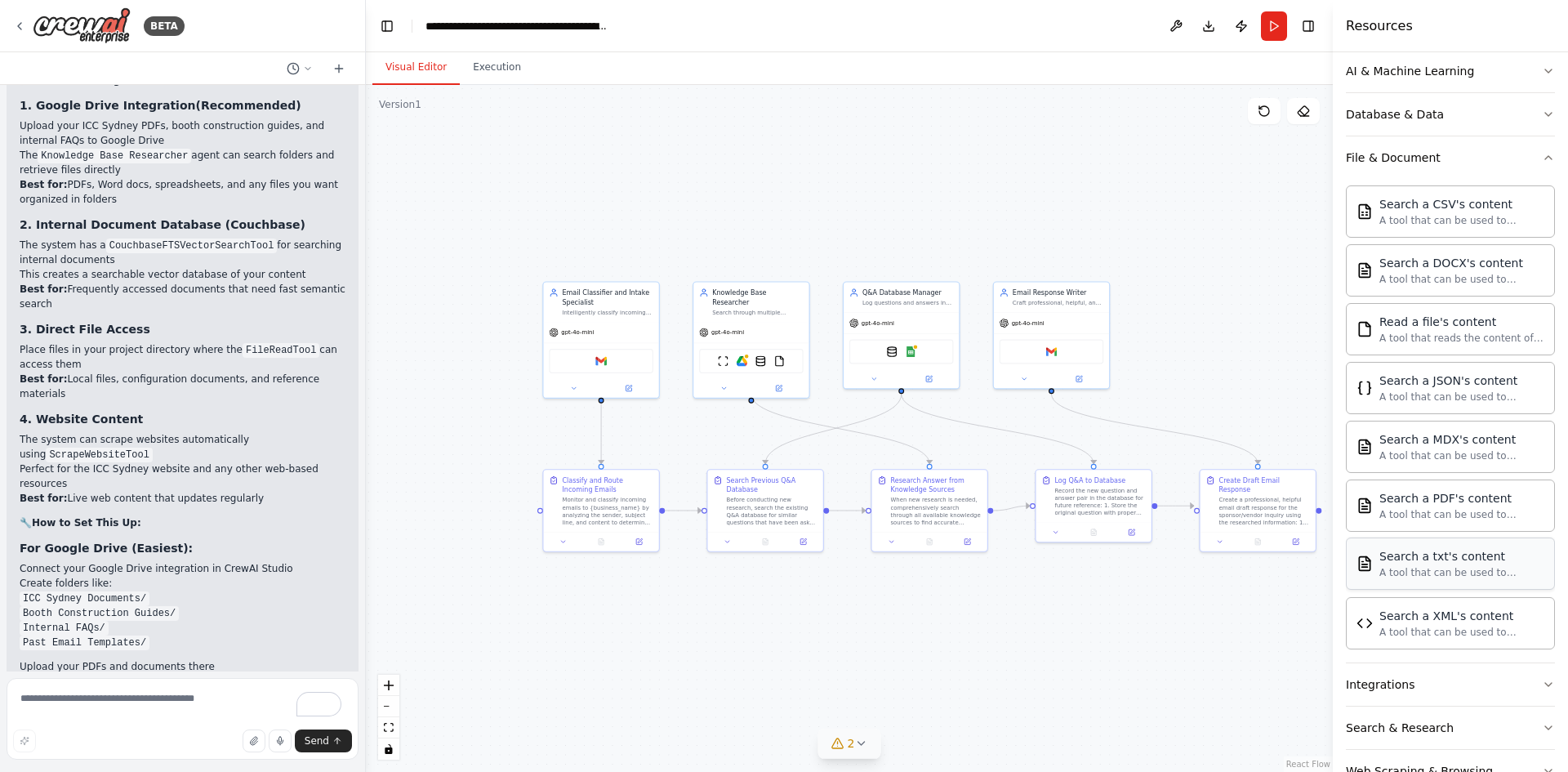
scroll to position [293, 0]
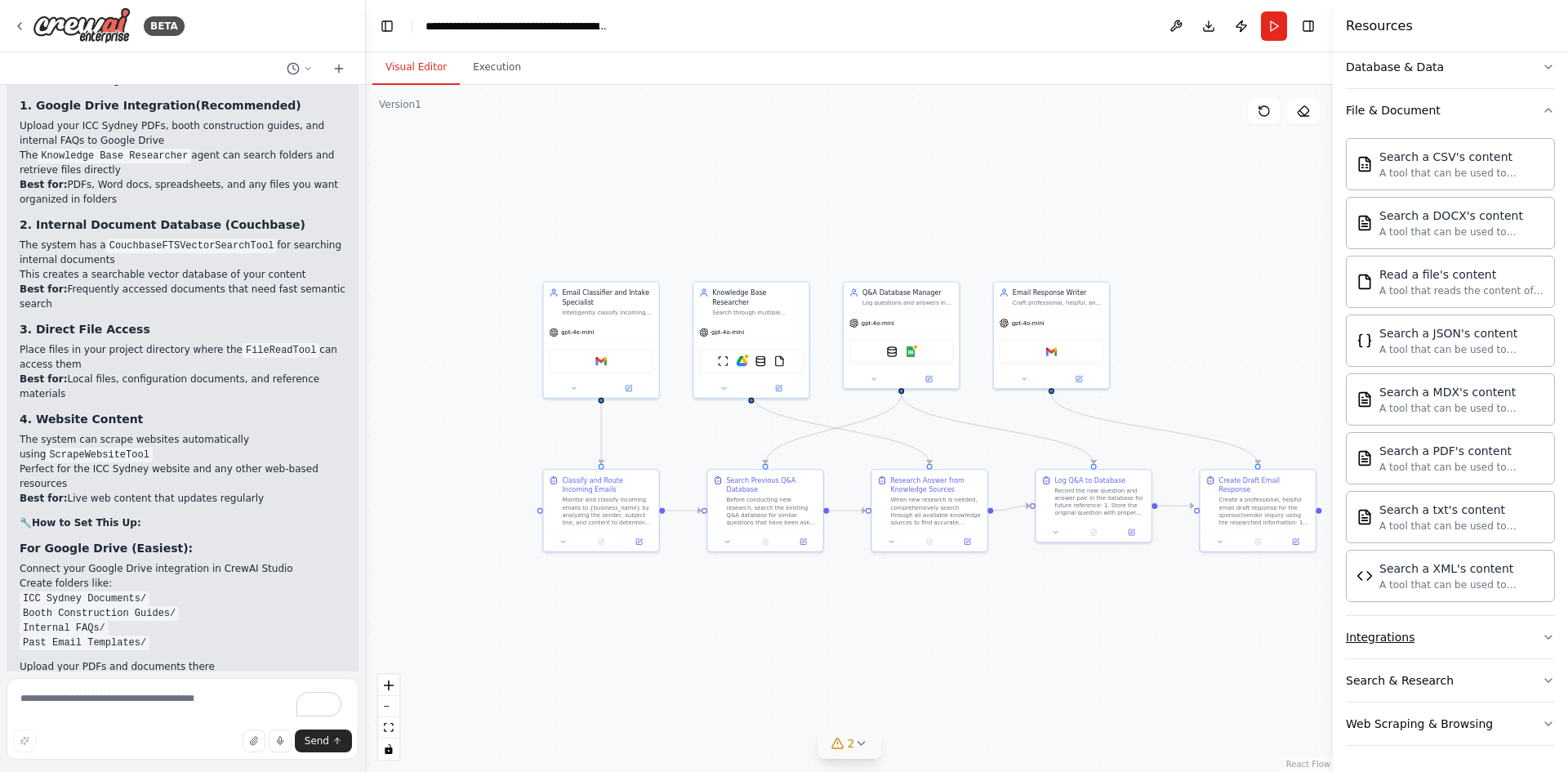
click at [1416, 646] on button "Integrations" at bounding box center [1450, 637] width 209 height 42
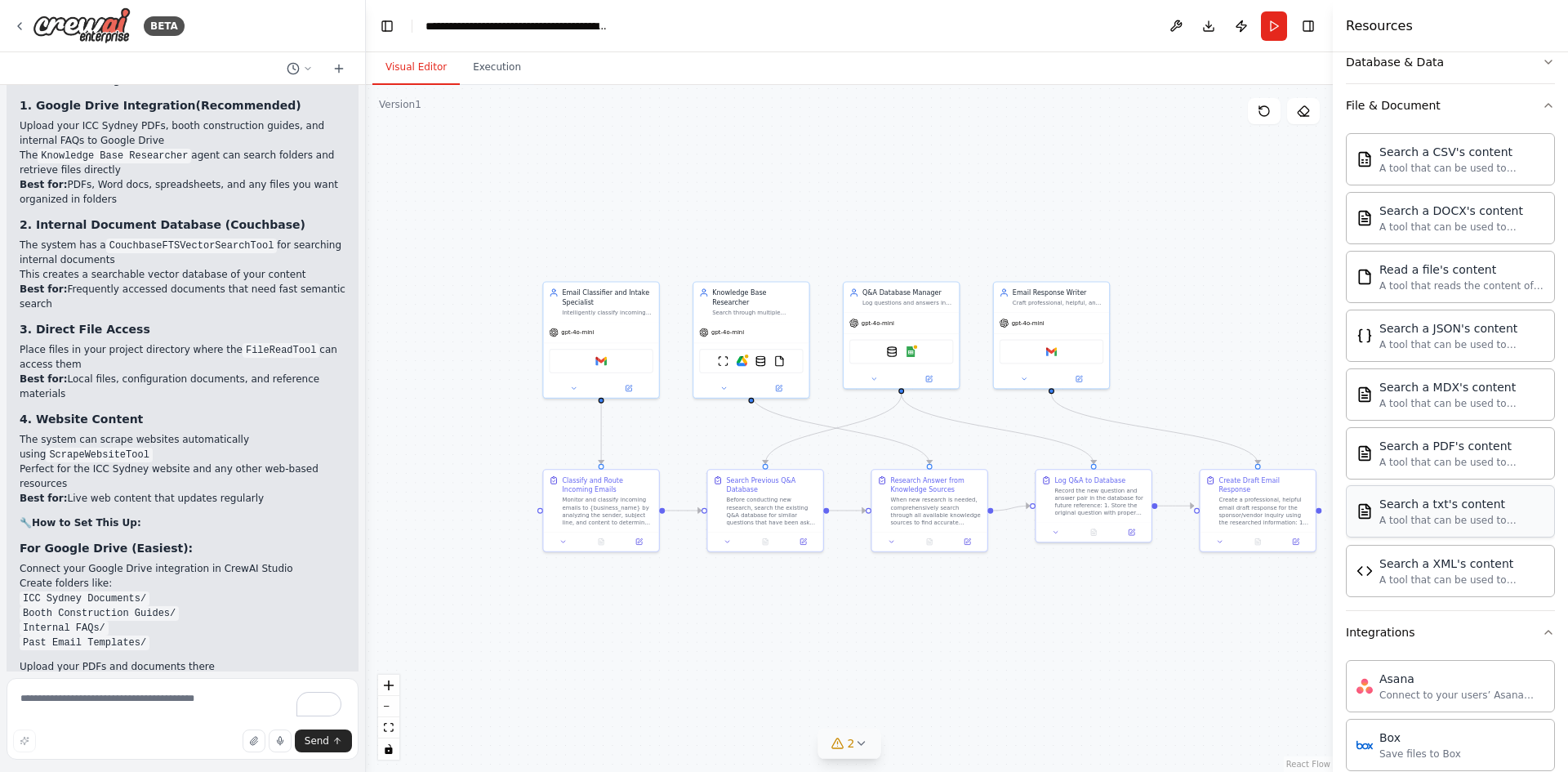
scroll to position [211, 0]
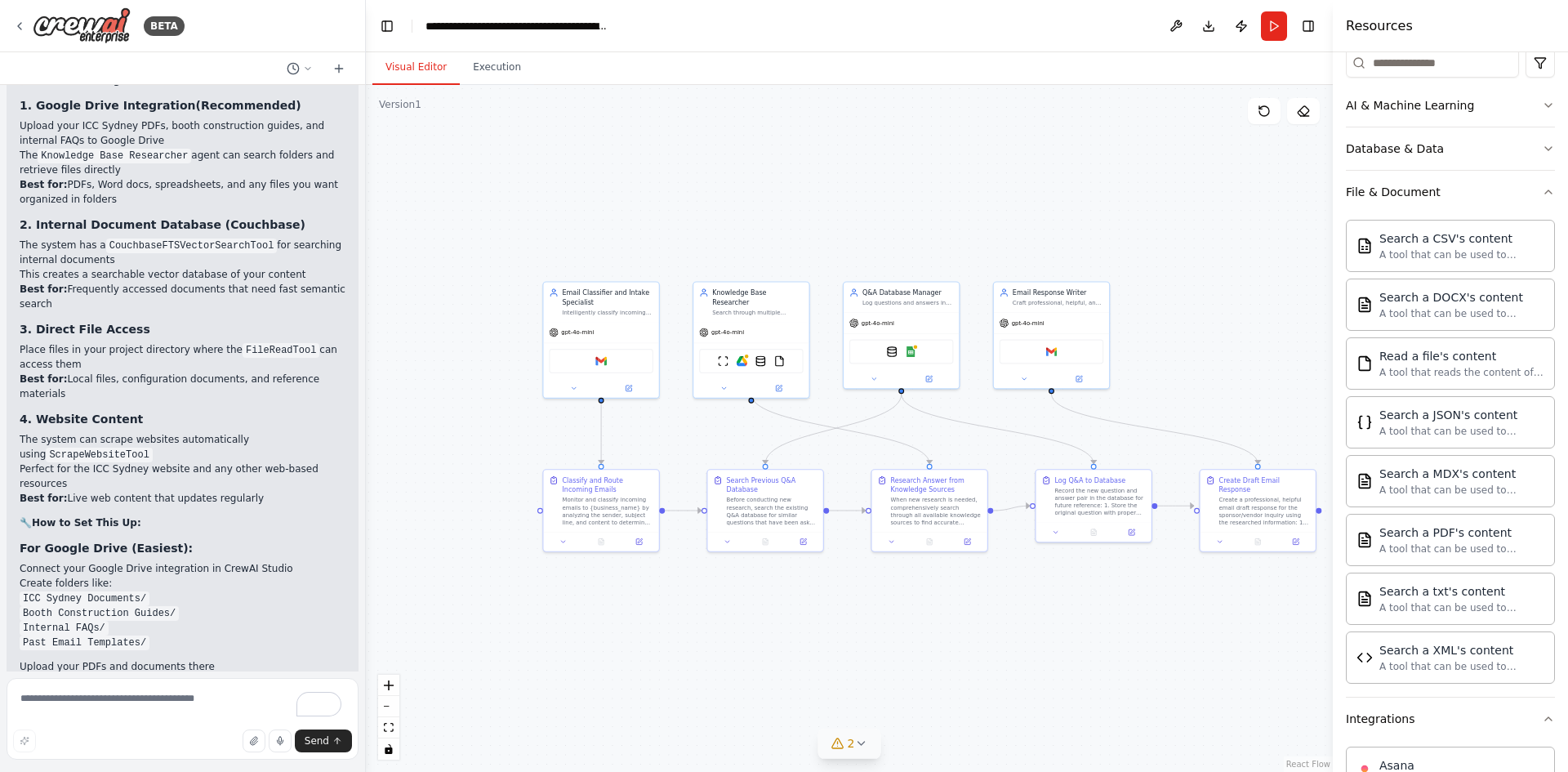
click at [1027, 678] on div ".deletable-edge-delete-btn { width: 20px; height: 20px; border: 0px solid #ffff…" at bounding box center [849, 428] width 967 height 687
click at [120, 702] on textarea "To enrich screen reader interactions, please activate Accessibility in Grammarl…" at bounding box center [182, 718] width 352 height 82
type textarea "**********"
click at [263, 744] on button "button" at bounding box center [254, 741] width 23 height 23
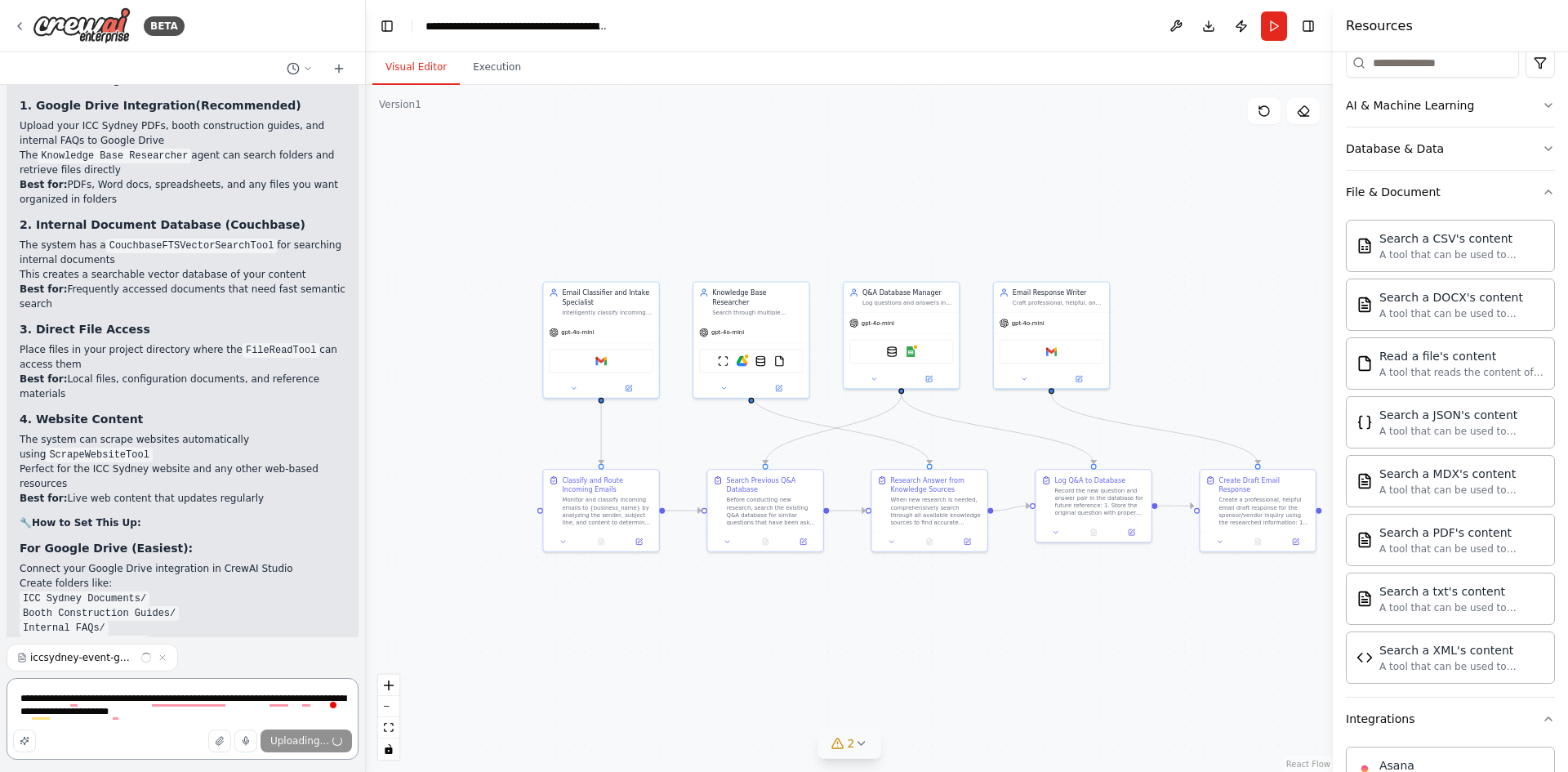
click at [147, 721] on textarea "**********" at bounding box center [182, 718] width 352 height 82
click at [317, 744] on span "Send" at bounding box center [317, 740] width 25 height 13
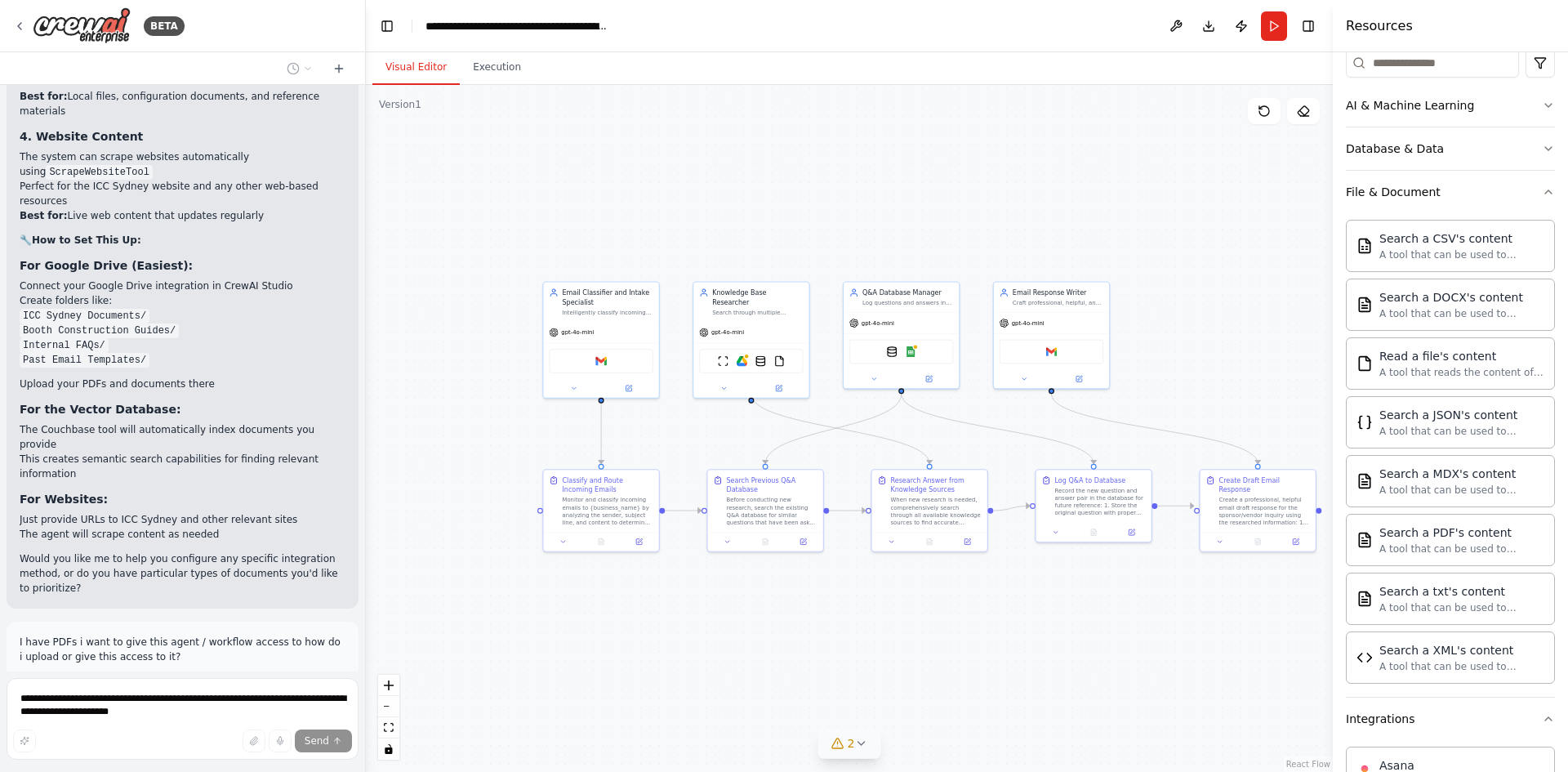
scroll to position [3510, 0]
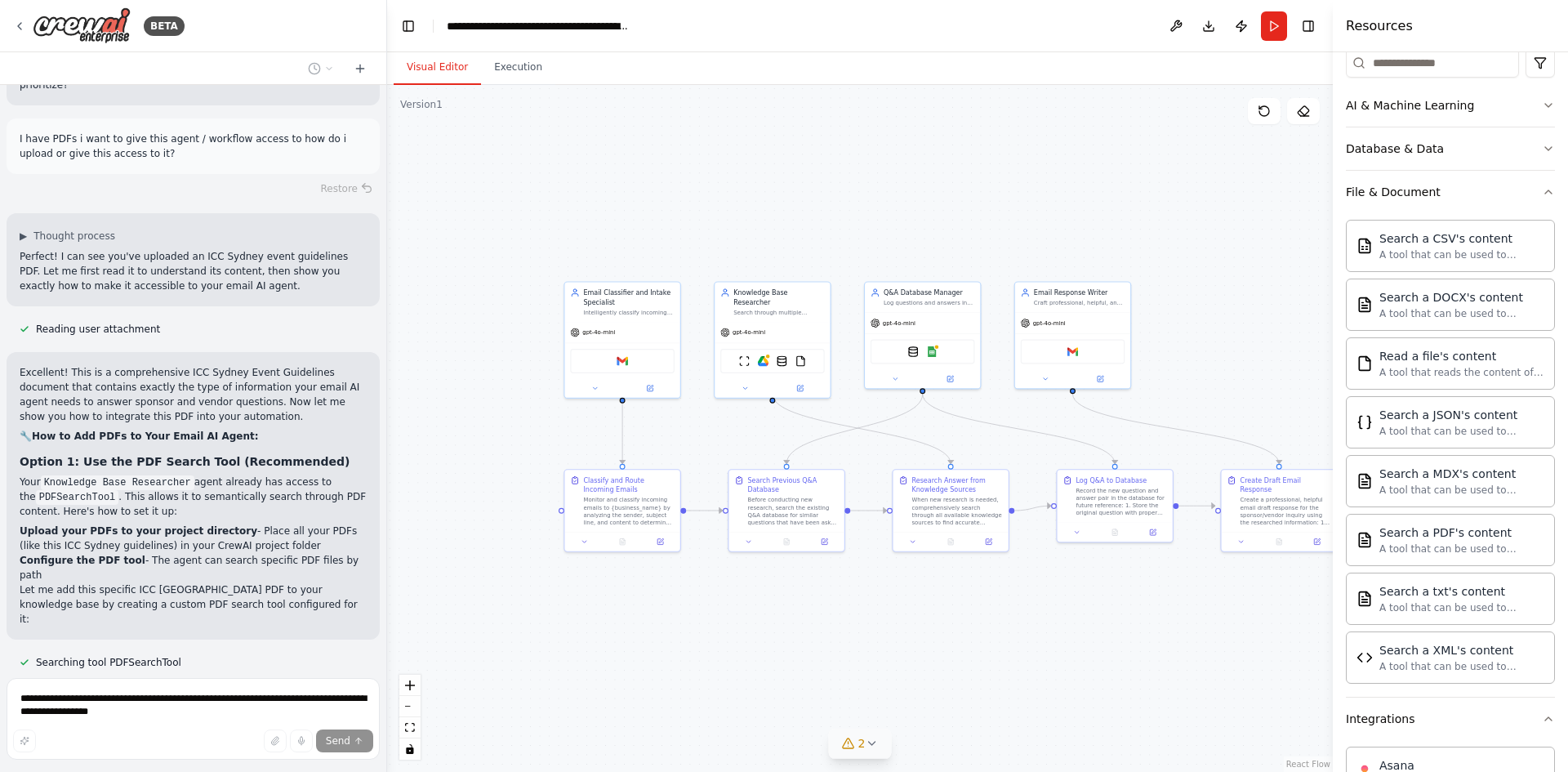
drag, startPoint x: 359, startPoint y: 629, endPoint x: 387, endPoint y: 616, distance: 30.9
click at [387, 616] on div "BETA Hello! I'm the CrewAI assistant. What kind of automation do you want to bu…" at bounding box center [784, 386] width 1568 height 772
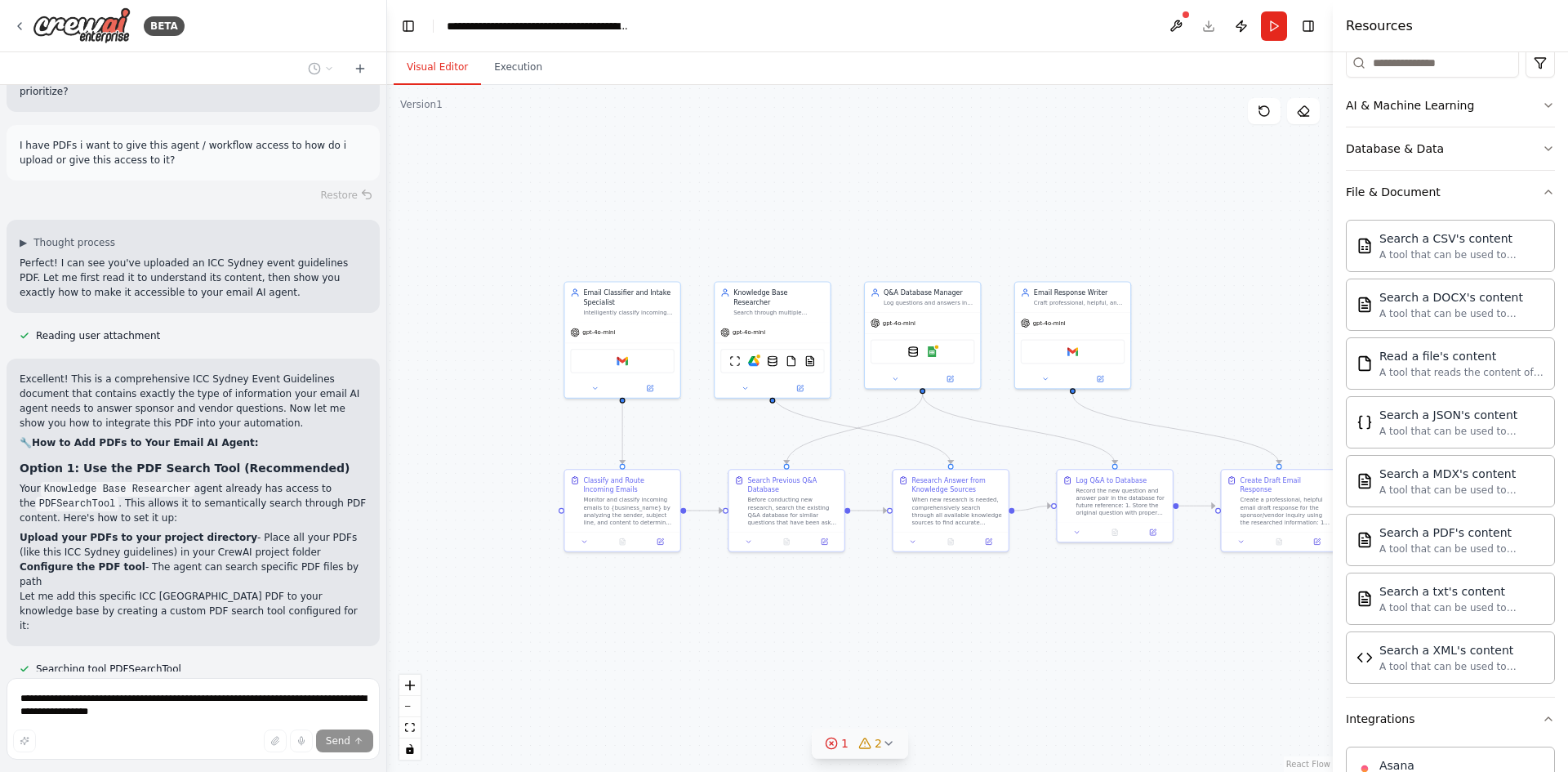
scroll to position [3885, 0]
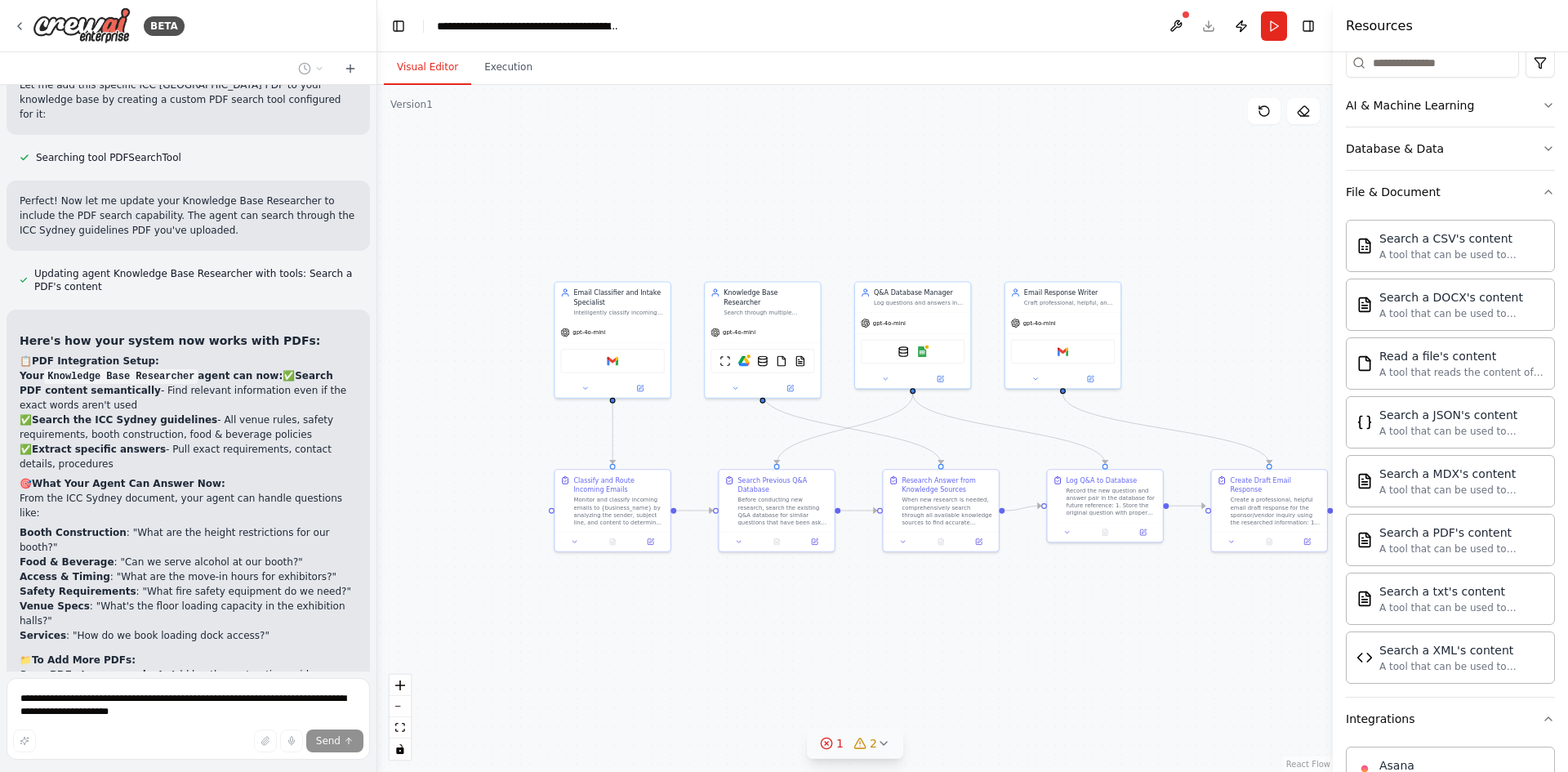
drag, startPoint x: 381, startPoint y: 550, endPoint x: 377, endPoint y: 465, distance: 85.1
click at [377, 465] on div "BETA Hello! I'm the CrewAI assistant. What kind of automation do you want to bu…" at bounding box center [784, 386] width 1568 height 772
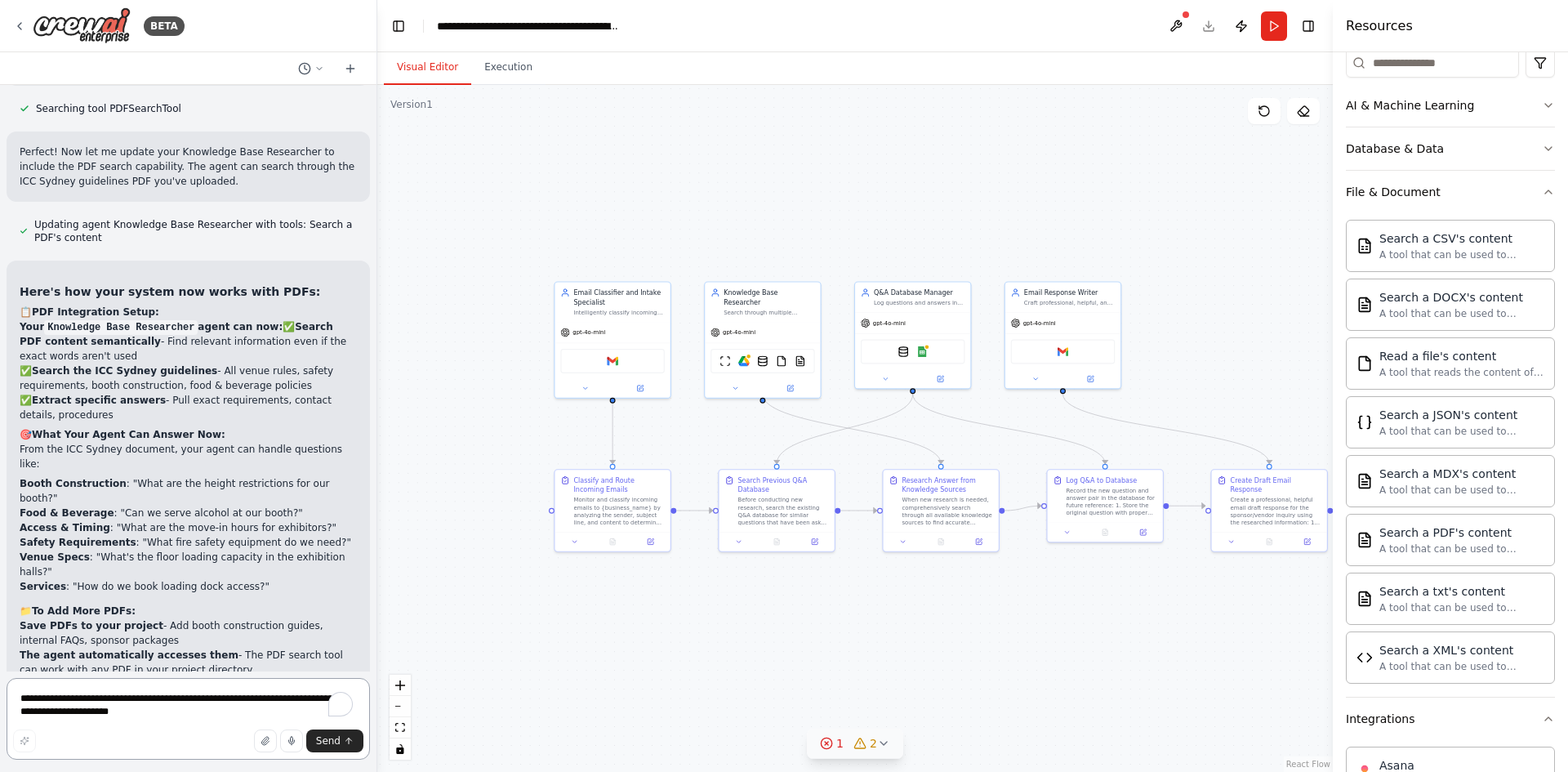
click at [169, 692] on textarea "**********" at bounding box center [188, 718] width 364 height 82
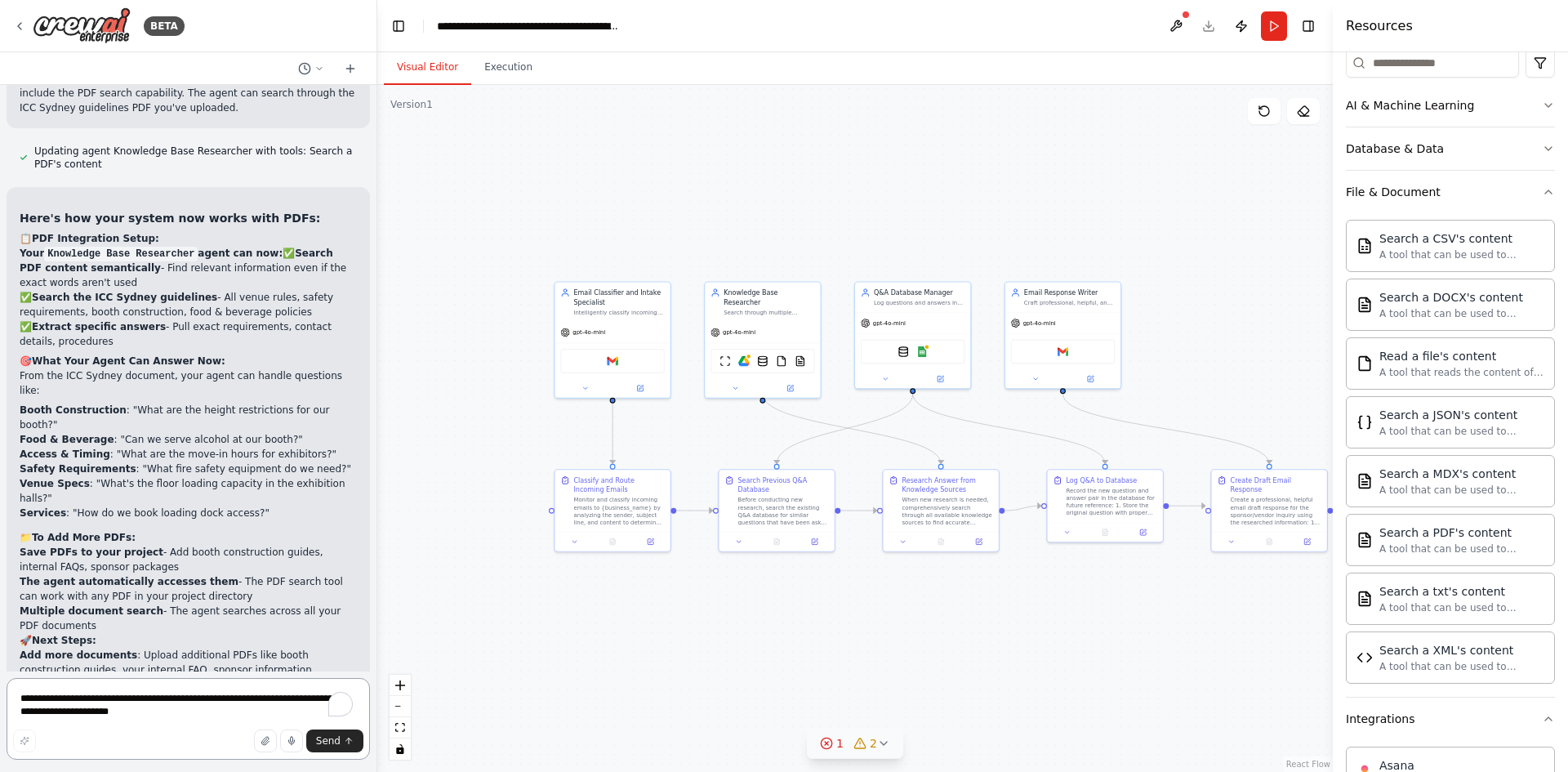
click at [171, 700] on textarea "**********" at bounding box center [188, 718] width 364 height 82
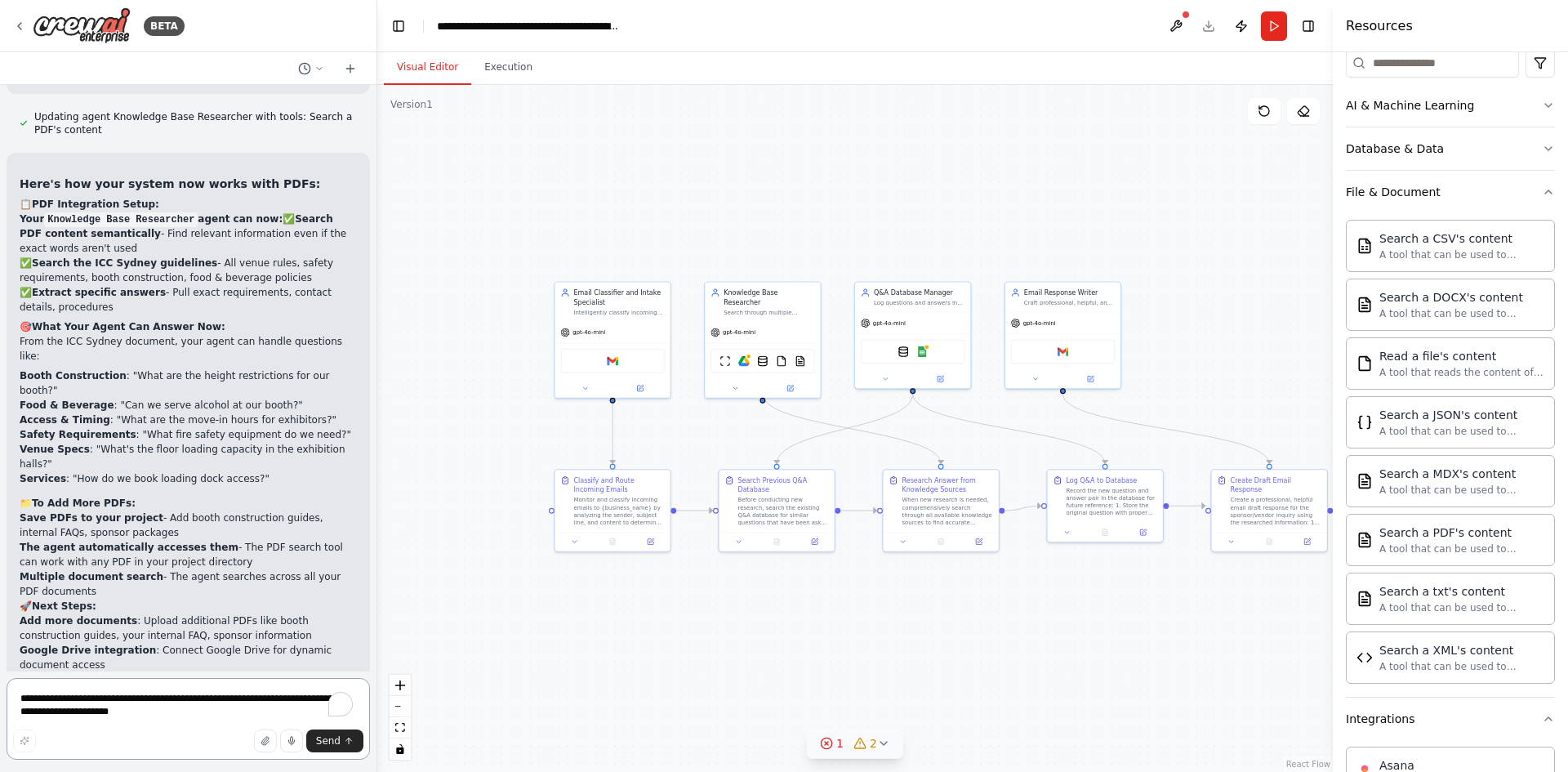
scroll to position [4604, 0]
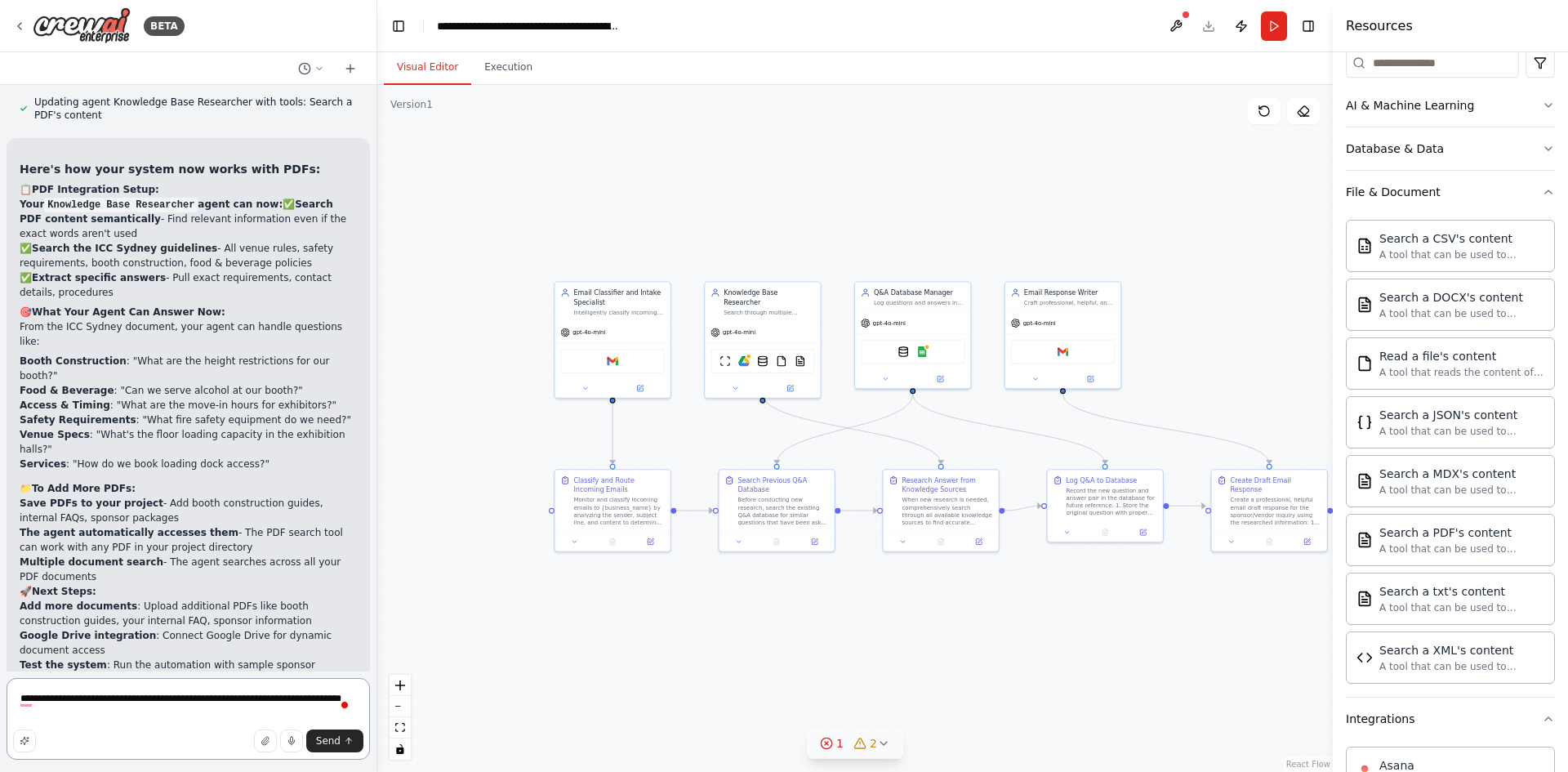
type textarea "**********"
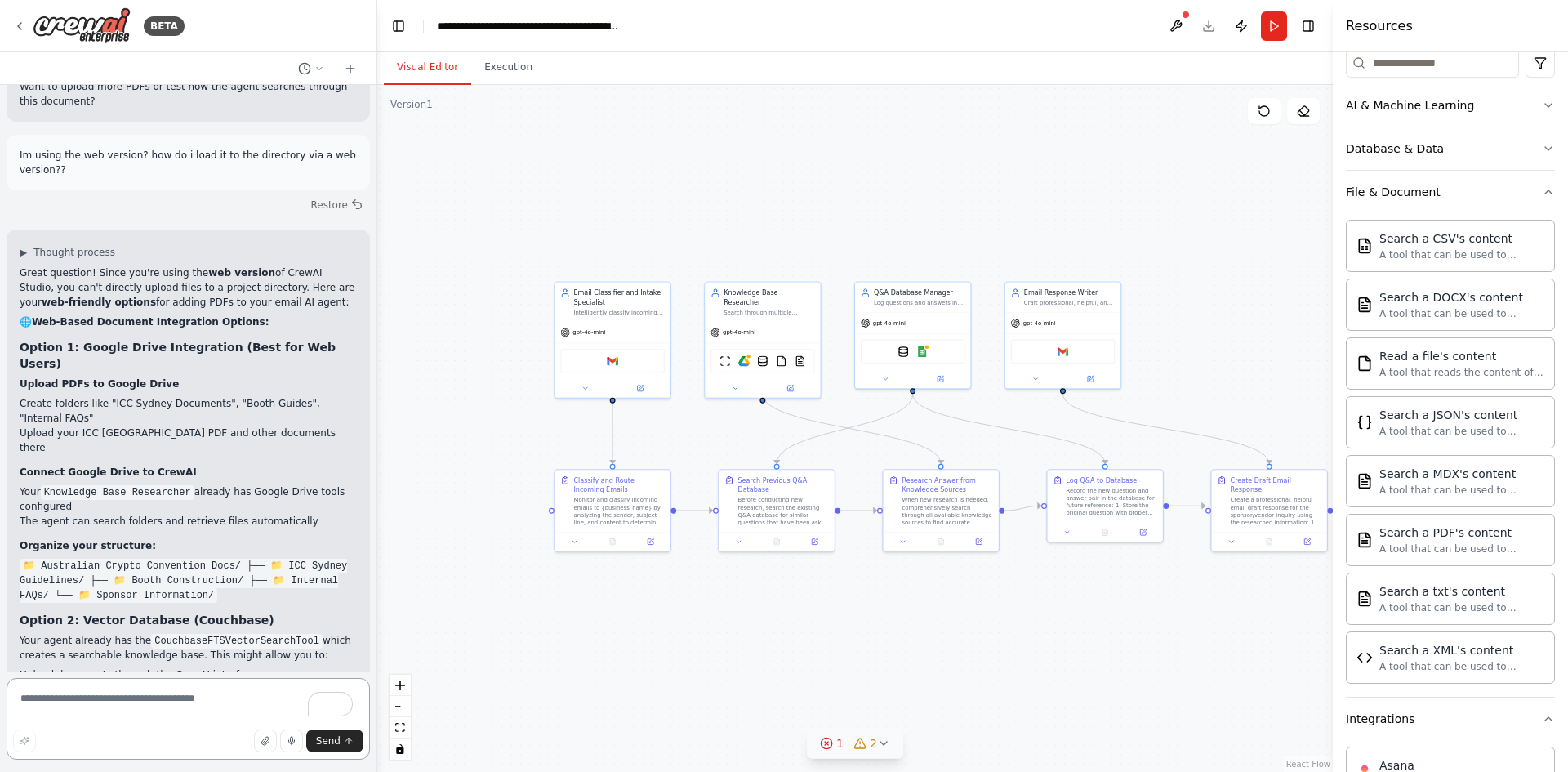
scroll to position [5322, 0]
